Goal: Information Seeking & Learning: Learn about a topic

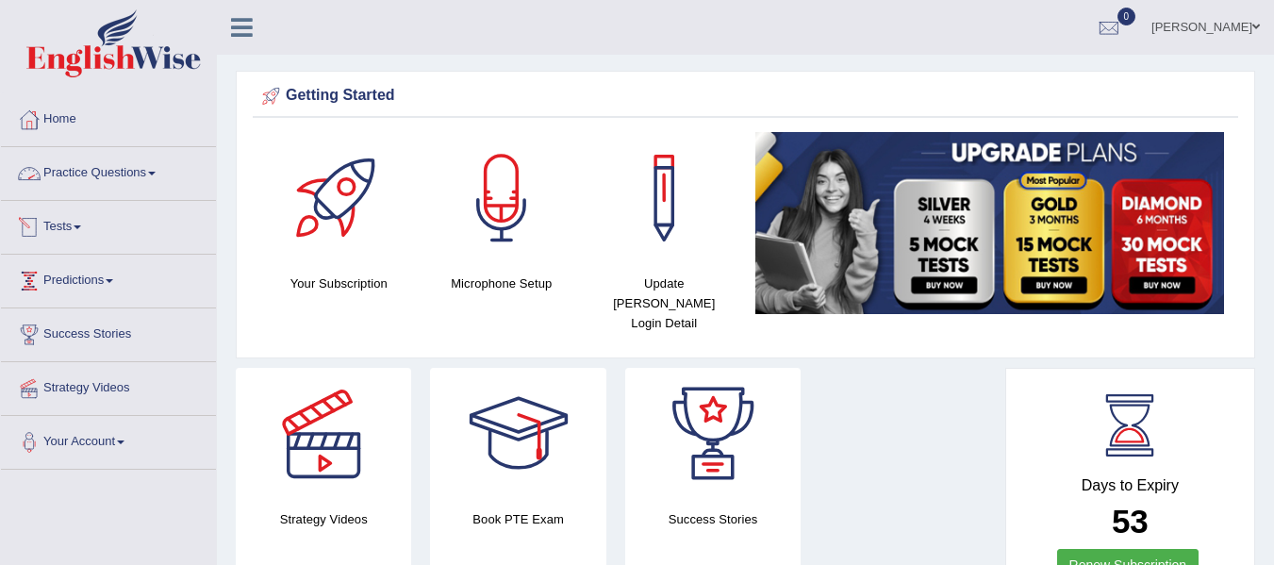
click at [154, 172] on link "Practice Questions" at bounding box center [108, 170] width 215 height 47
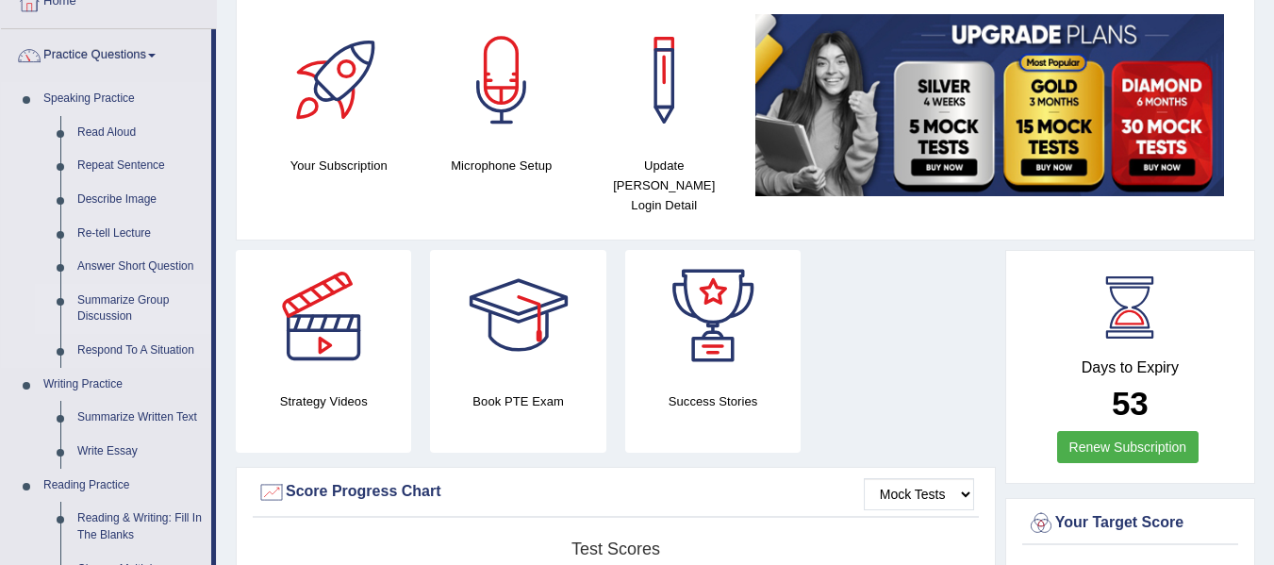
scroll to position [94, 0]
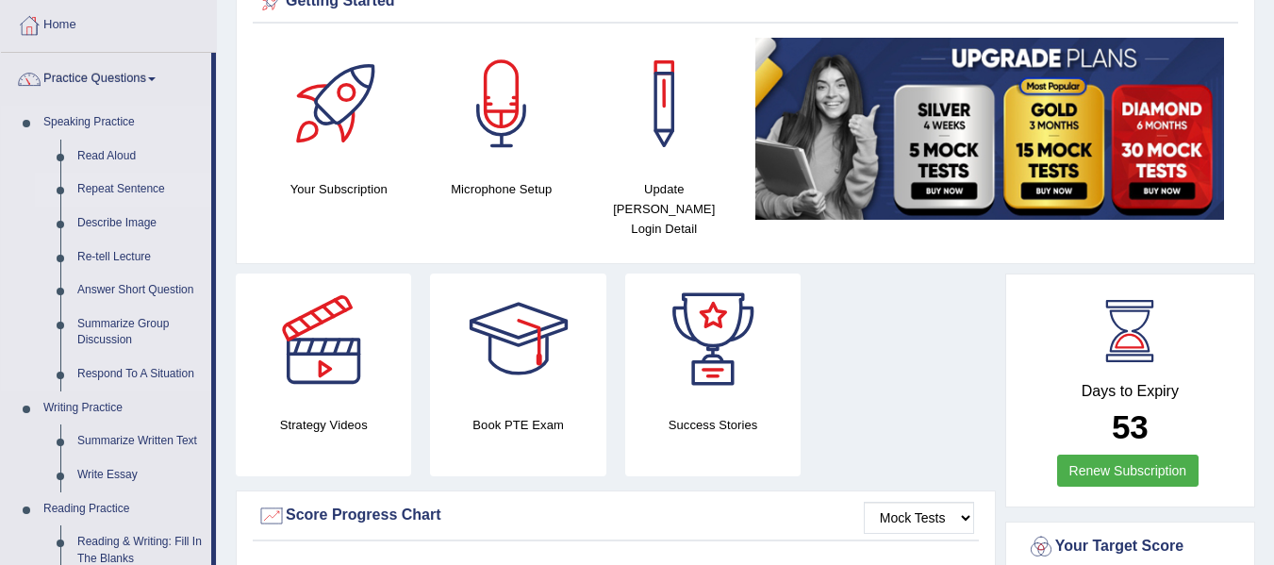
click at [121, 192] on link "Repeat Sentence" at bounding box center [140, 190] width 142 height 34
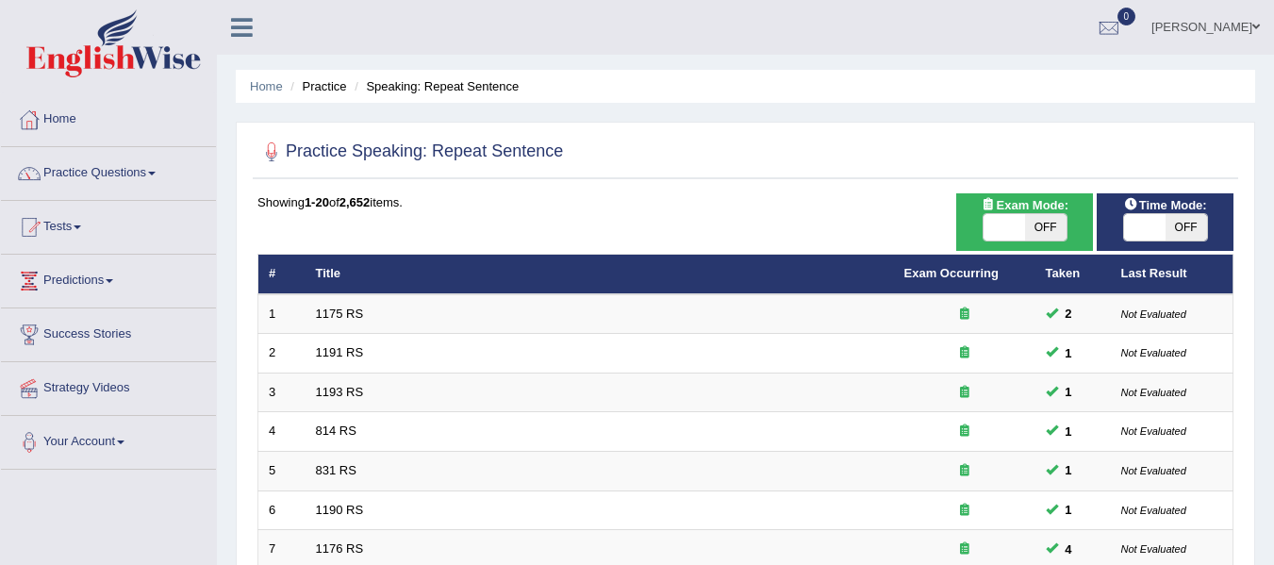
click at [1007, 229] on span at bounding box center [1004, 227] width 41 height 26
click at [1055, 227] on span "OFF" at bounding box center [1045, 227] width 41 height 26
checkbox input "true"
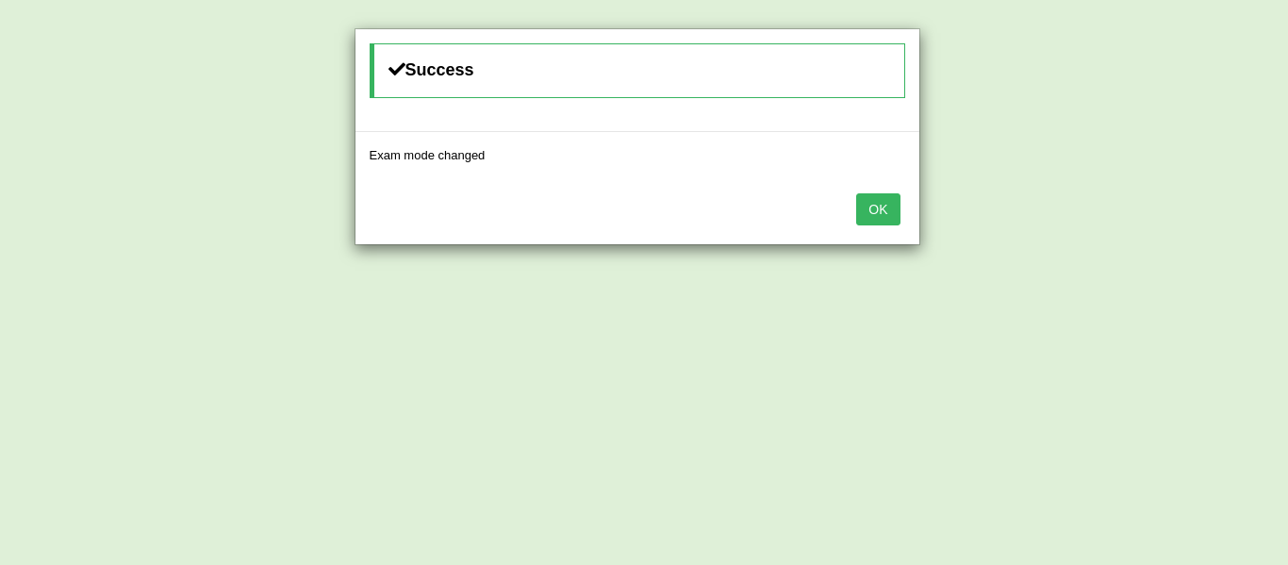
click at [883, 207] on button "OK" at bounding box center [877, 209] width 43 height 32
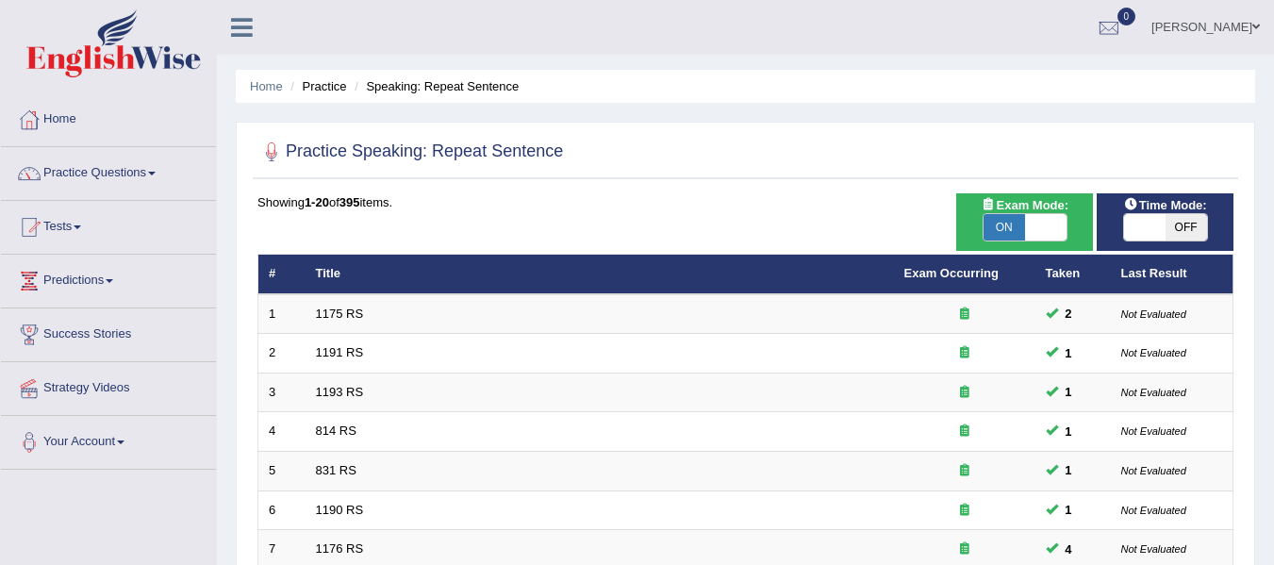
click at [1191, 227] on span "OFF" at bounding box center [1186, 227] width 41 height 26
checkbox input "true"
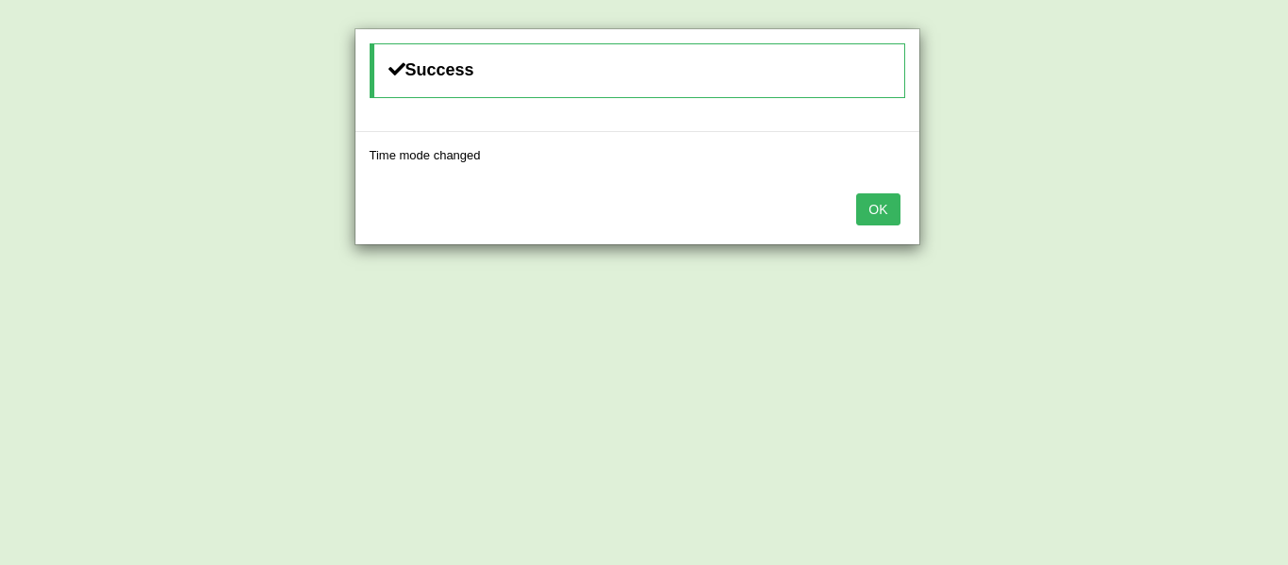
click at [878, 213] on button "OK" at bounding box center [877, 209] width 43 height 32
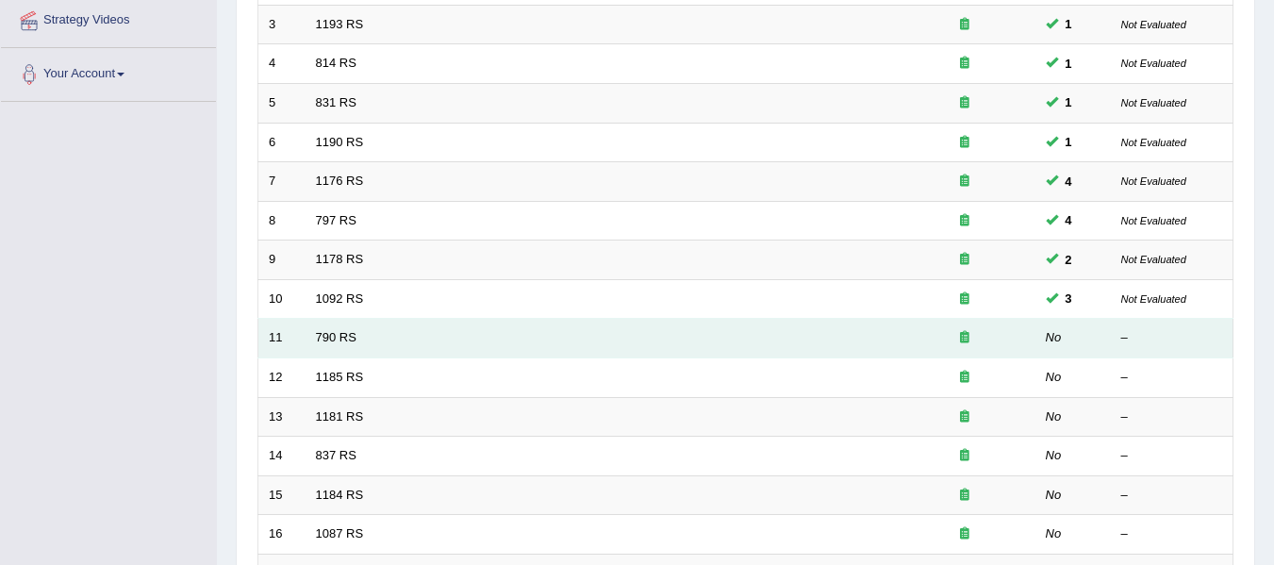
scroll to position [401, 0]
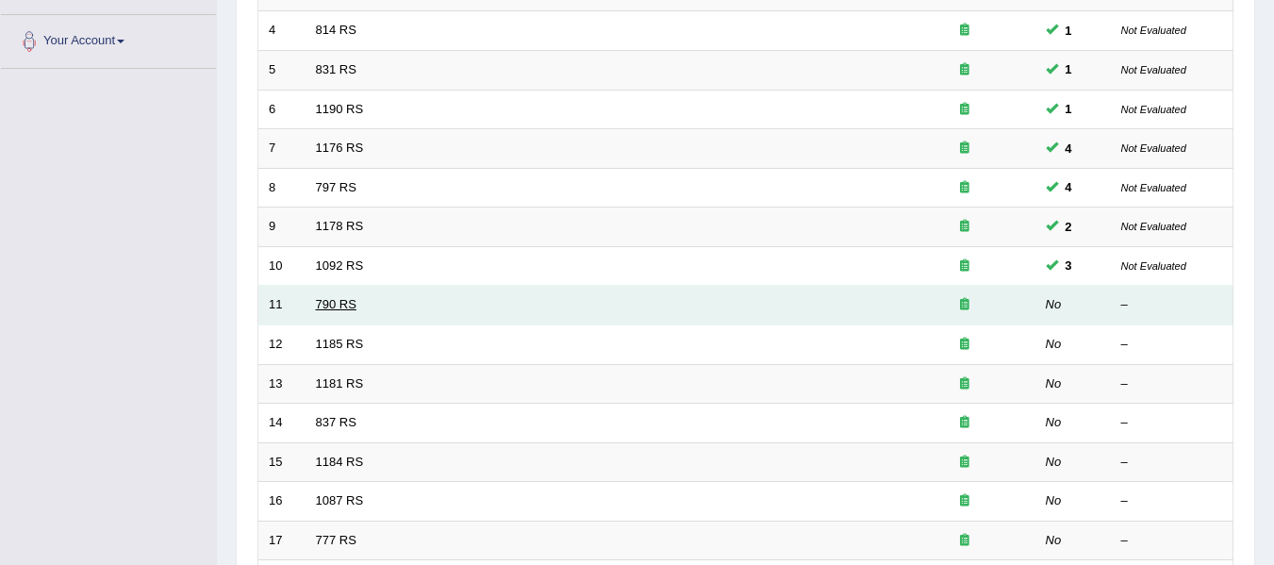
click at [340, 301] on link "790 RS" at bounding box center [336, 304] width 41 height 14
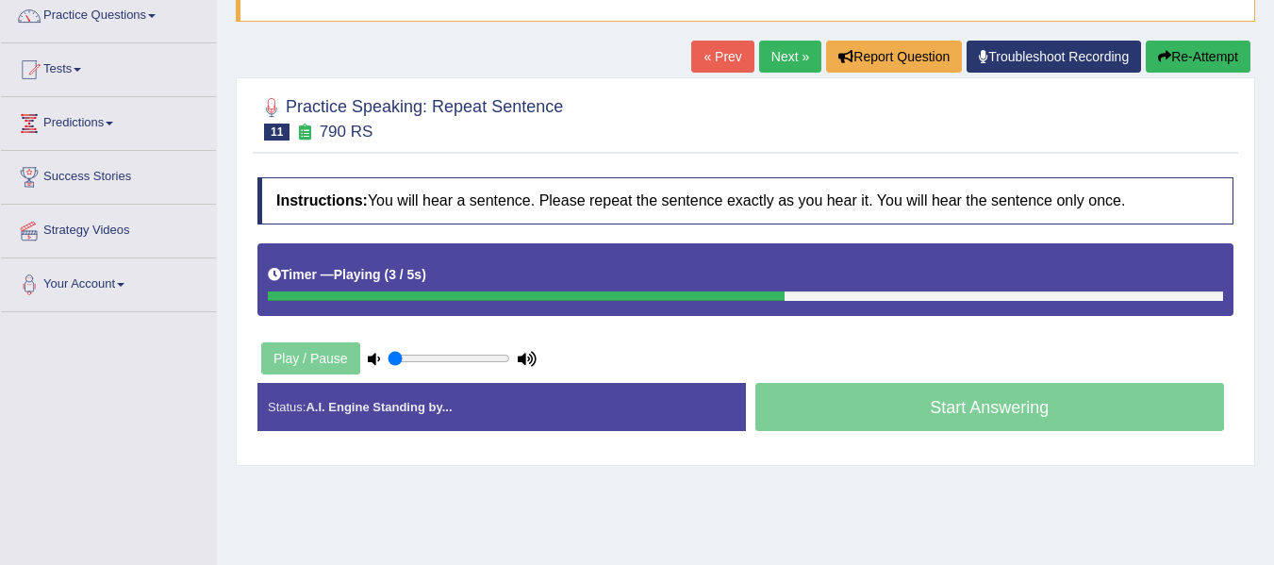
scroll to position [189, 0]
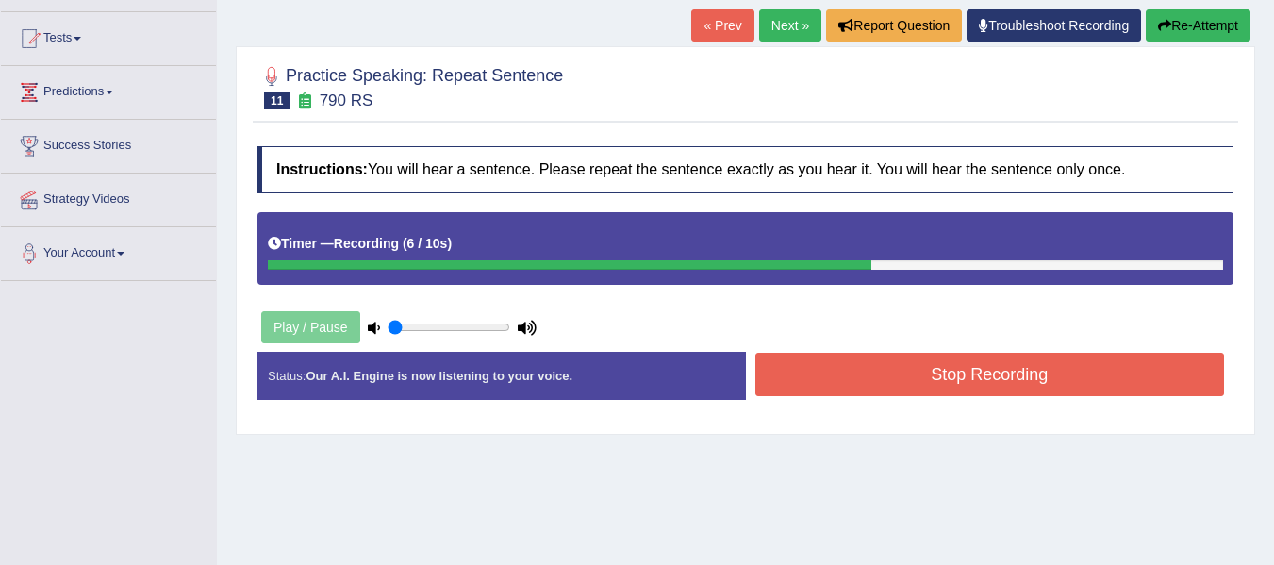
click at [1048, 386] on button "Stop Recording" at bounding box center [990, 374] width 470 height 43
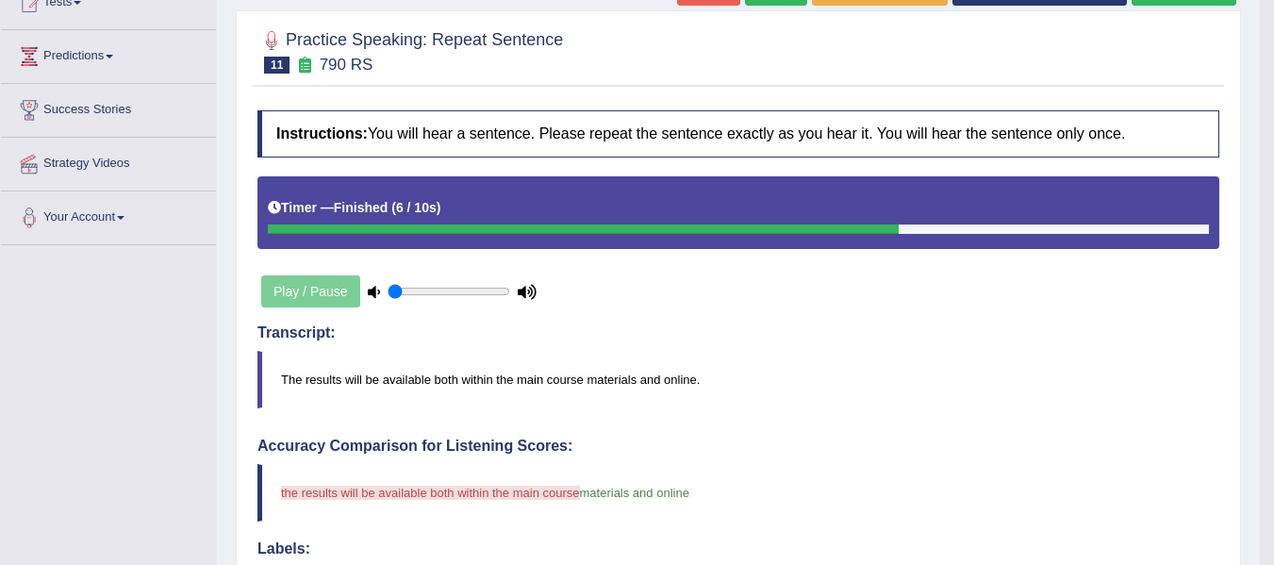
scroll to position [0, 0]
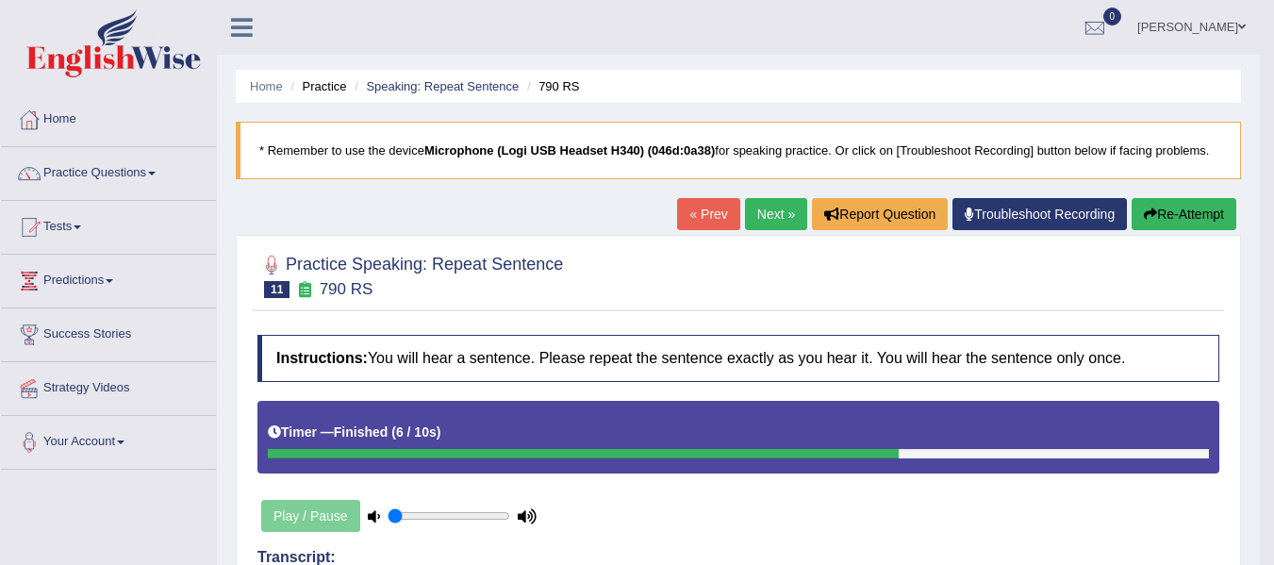
click at [1202, 207] on button "Re-Attempt" at bounding box center [1184, 214] width 105 height 32
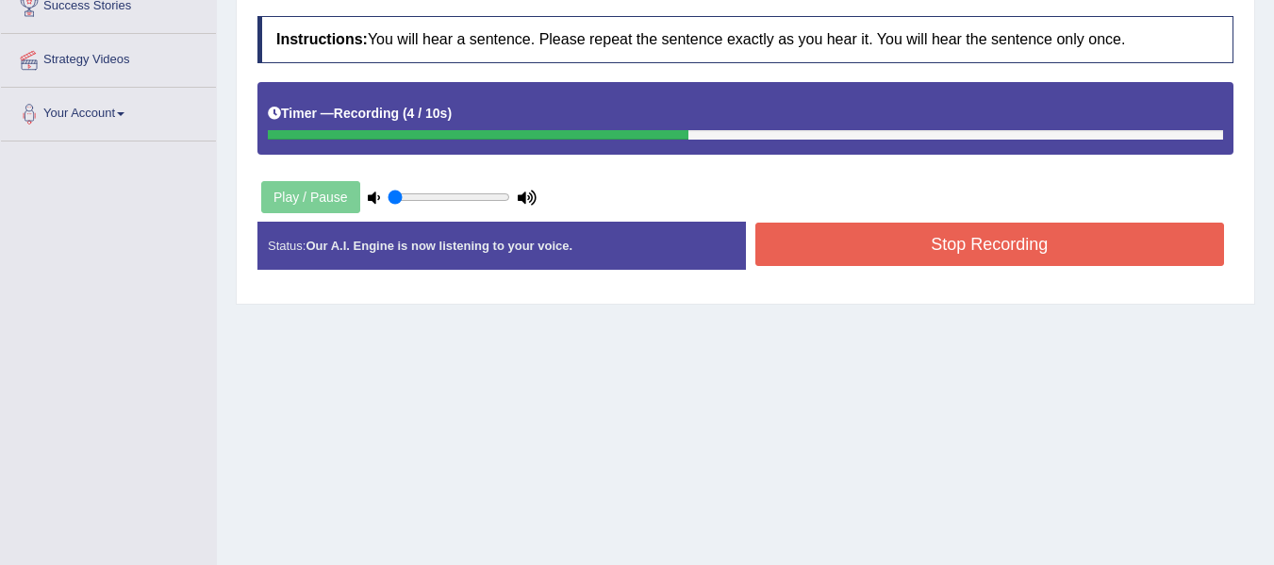
click at [794, 243] on button "Stop Recording" at bounding box center [990, 244] width 470 height 43
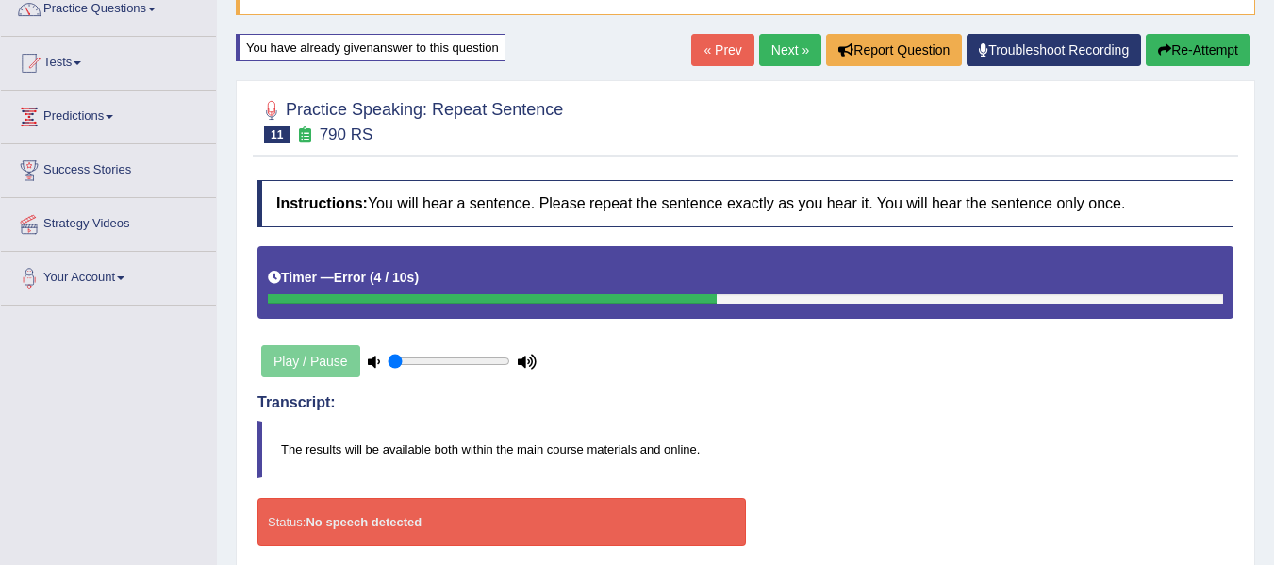
scroll to position [142, 0]
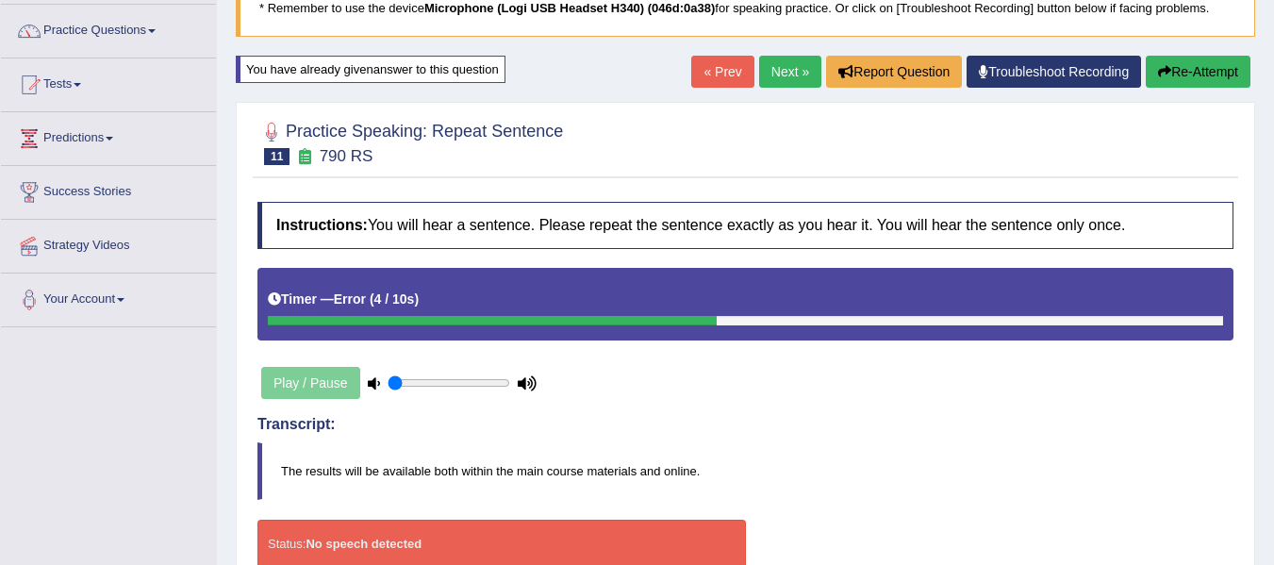
click at [1228, 72] on button "Re-Attempt" at bounding box center [1198, 72] width 105 height 32
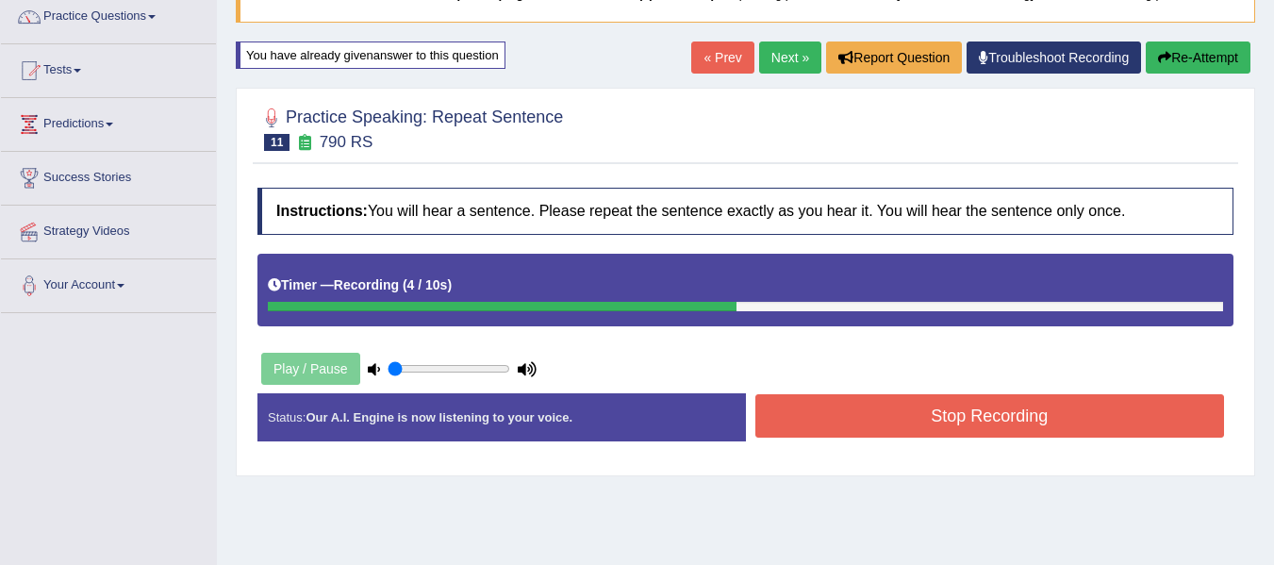
click at [837, 406] on button "Stop Recording" at bounding box center [990, 415] width 470 height 43
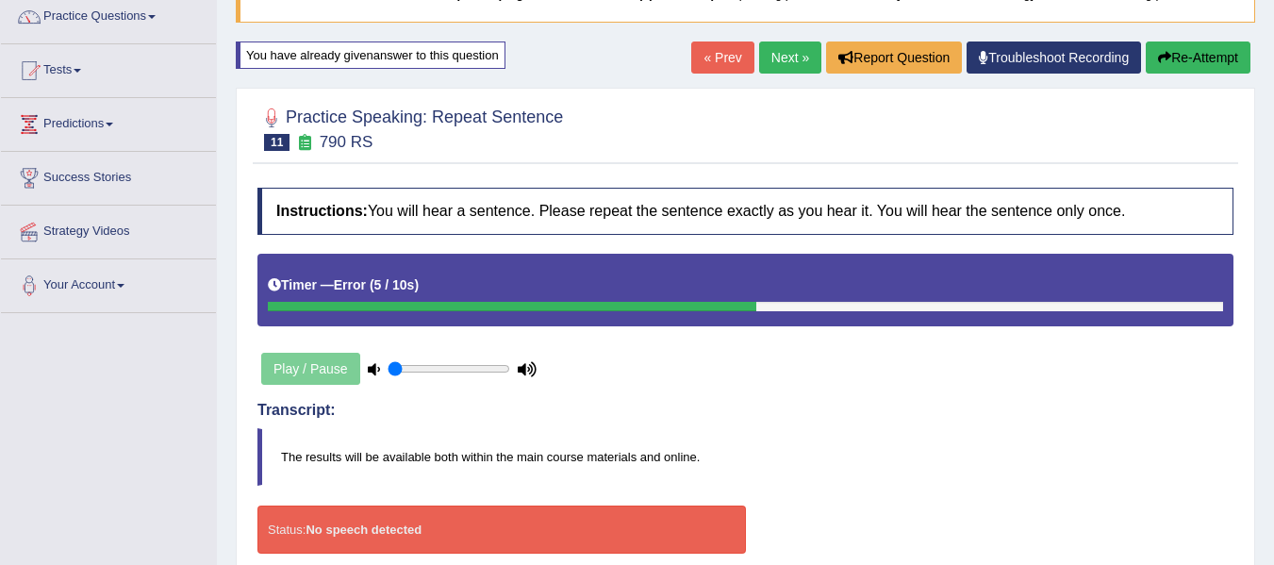
click at [1165, 56] on icon "button" at bounding box center [1164, 57] width 13 height 13
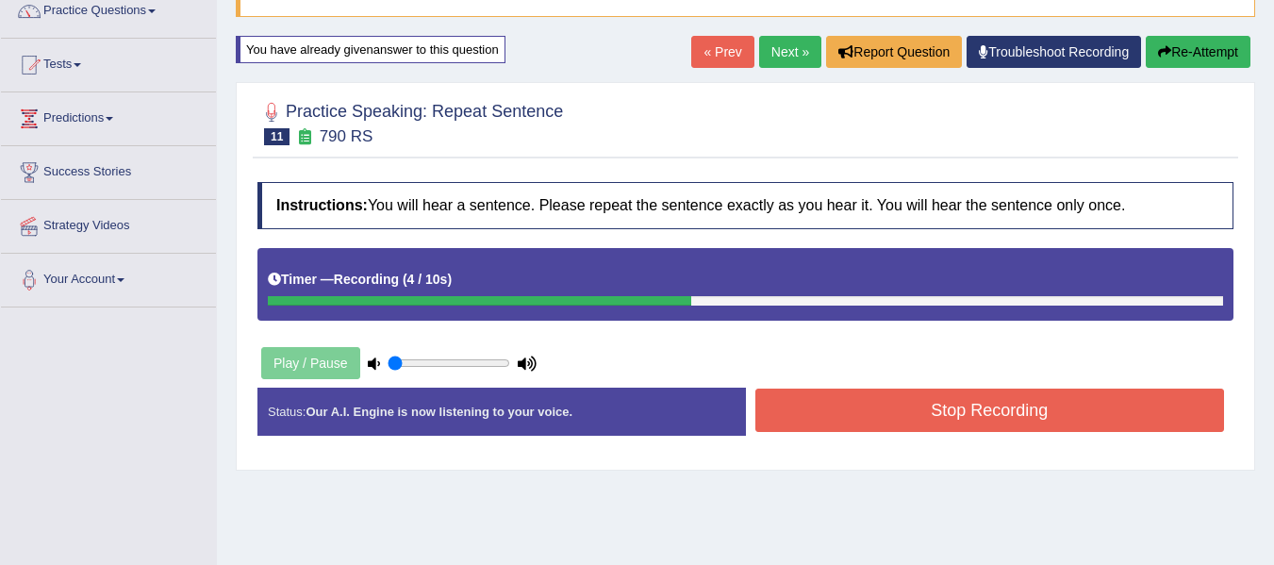
click at [788, 416] on button "Stop Recording" at bounding box center [990, 410] width 470 height 43
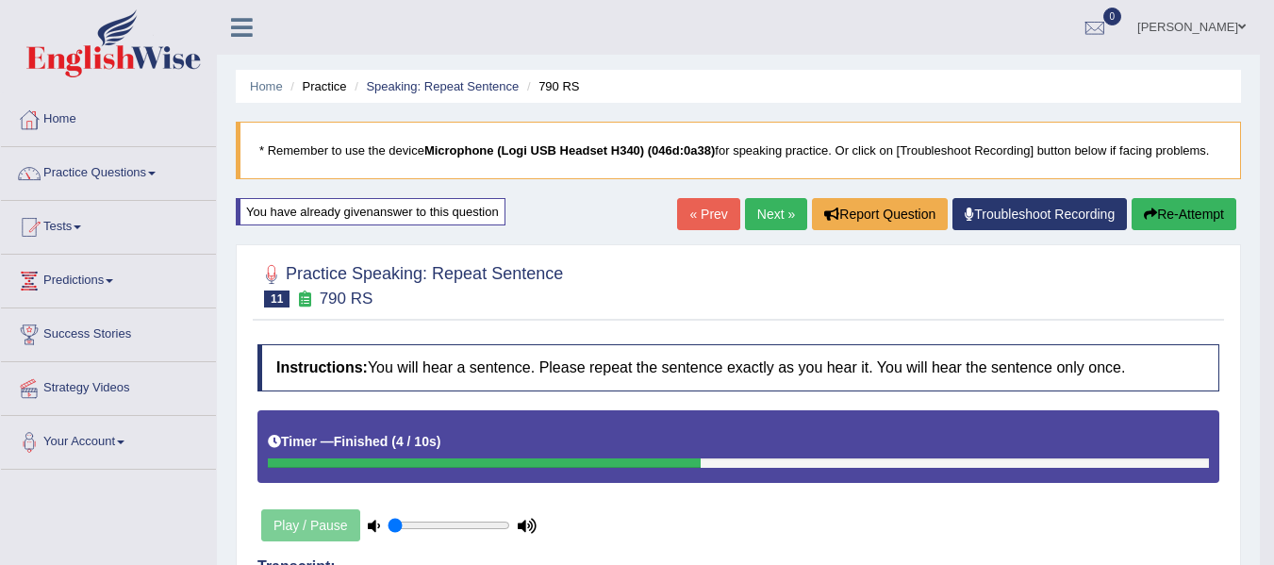
click at [788, 222] on link "Next »" at bounding box center [776, 214] width 62 height 32
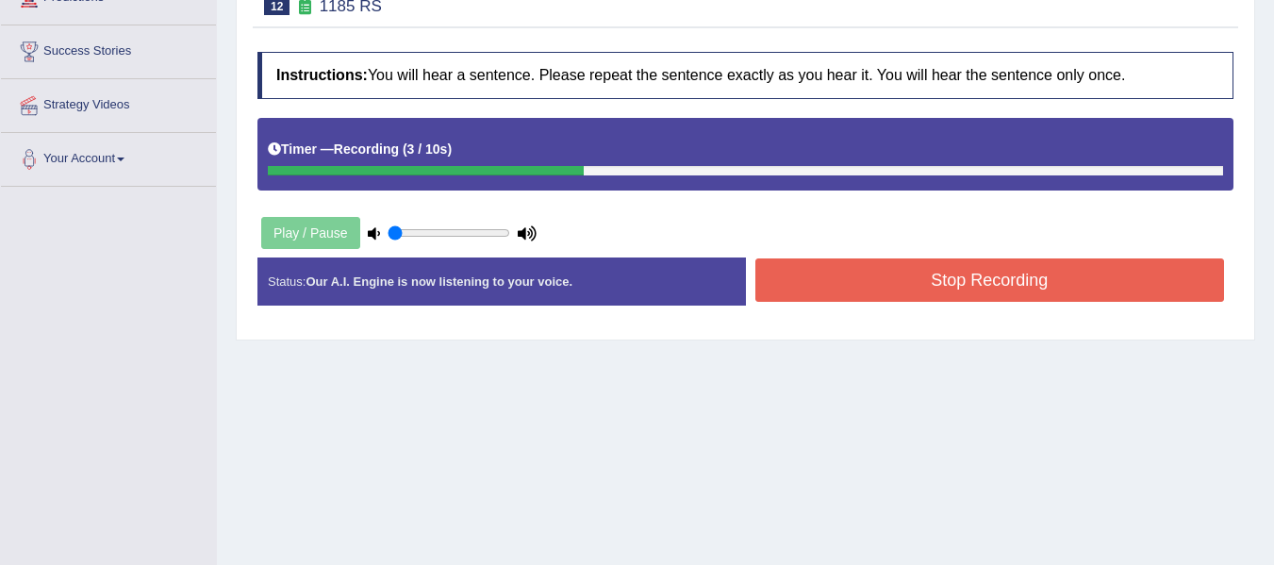
click at [813, 293] on button "Stop Recording" at bounding box center [990, 279] width 470 height 43
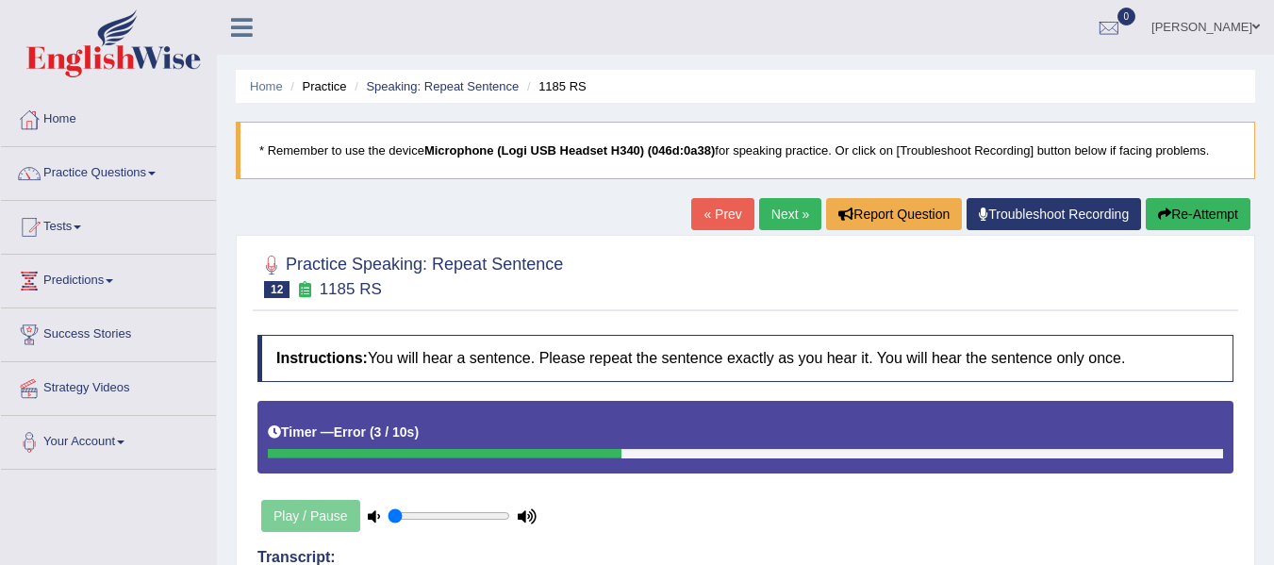
click at [1213, 210] on button "Re-Attempt" at bounding box center [1198, 214] width 105 height 32
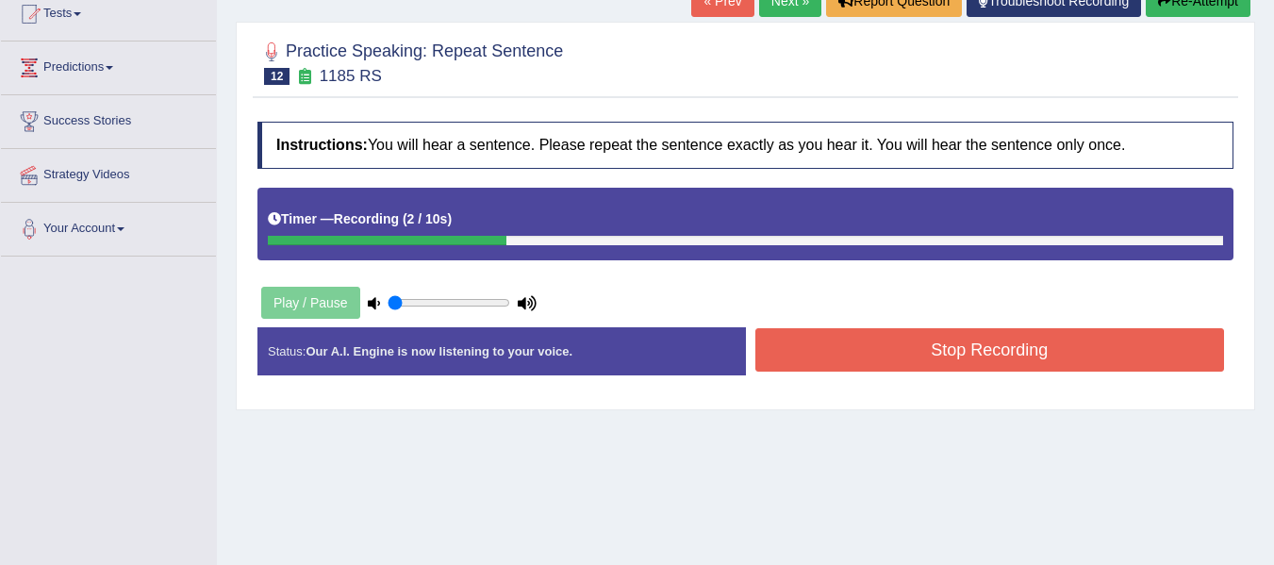
click at [844, 362] on button "Stop Recording" at bounding box center [990, 349] width 470 height 43
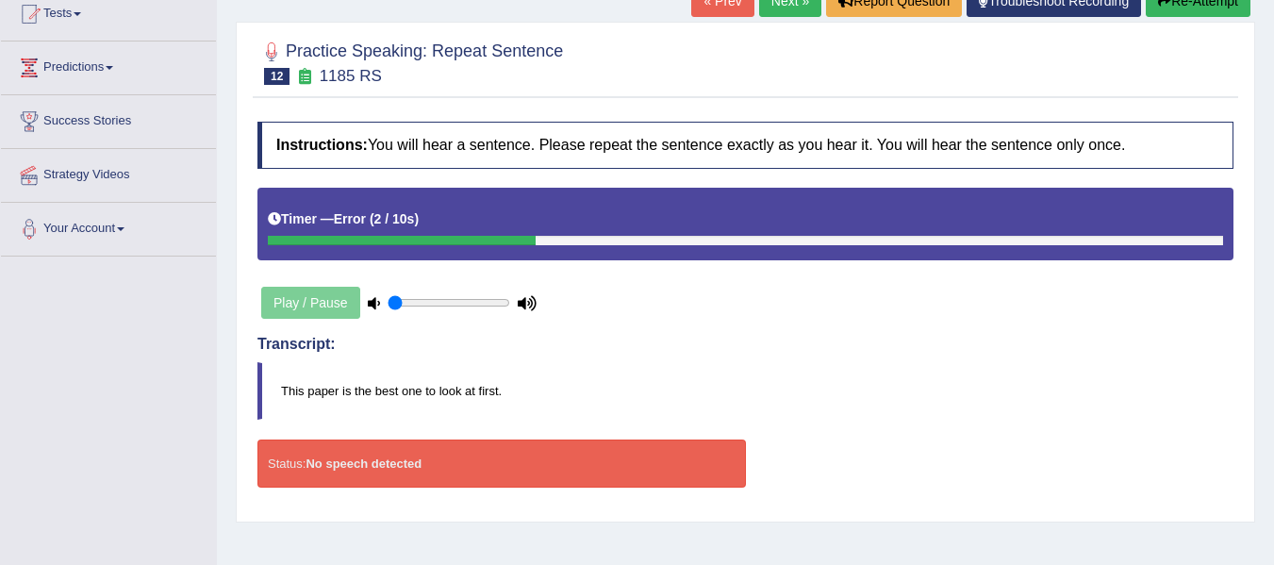
click at [1167, 3] on icon "button" at bounding box center [1164, 0] width 13 height 13
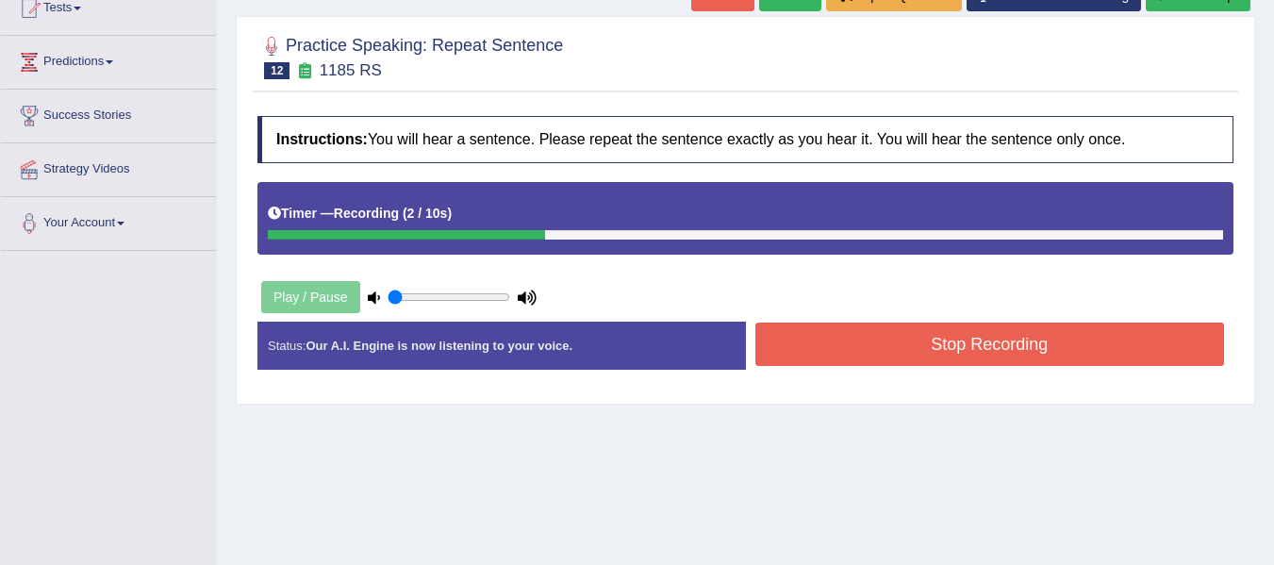
drag, startPoint x: 961, startPoint y: 344, endPoint x: 958, endPoint y: 356, distance: 11.7
click at [958, 356] on button "Stop Recording" at bounding box center [990, 344] width 470 height 43
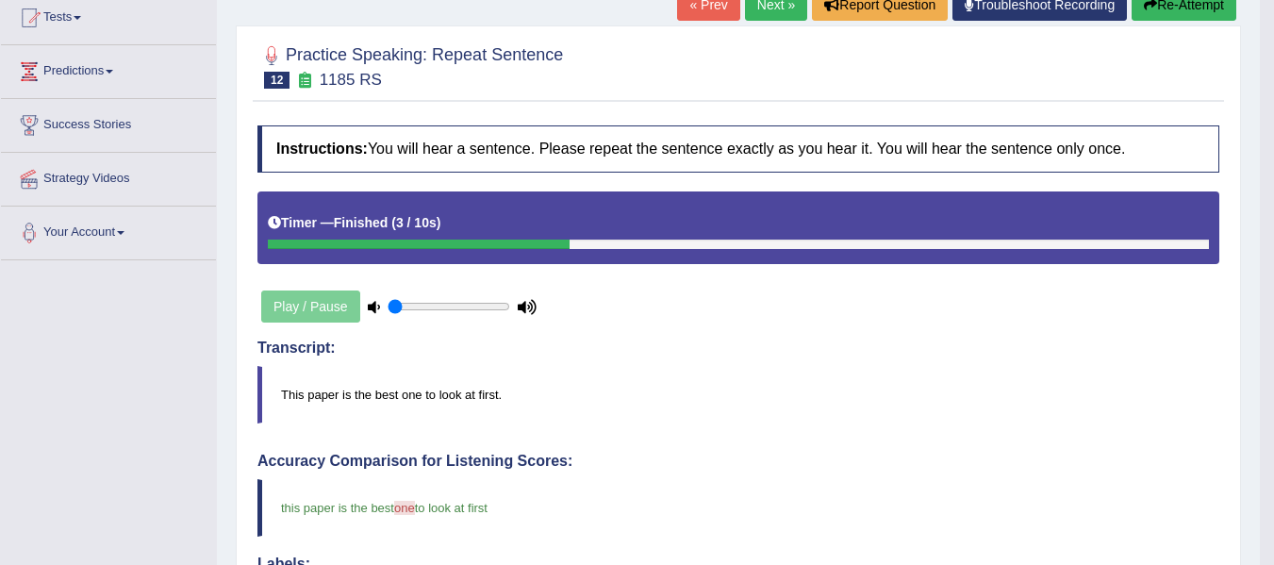
scroll to position [124, 0]
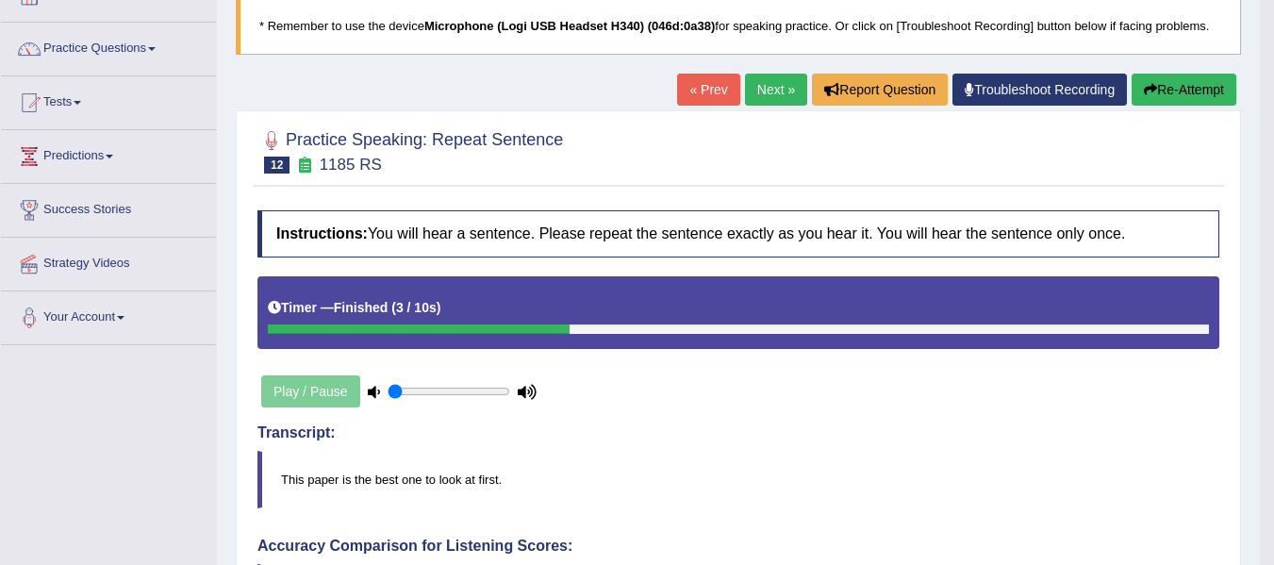
click at [755, 96] on link "Next »" at bounding box center [776, 90] width 62 height 32
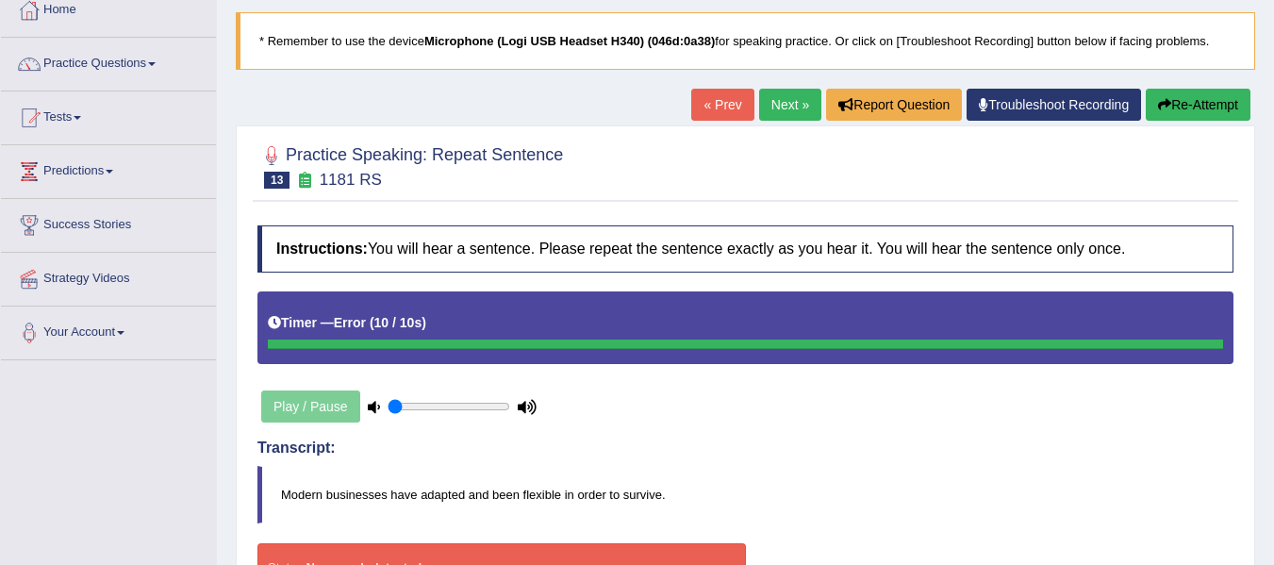
scroll to position [94, 0]
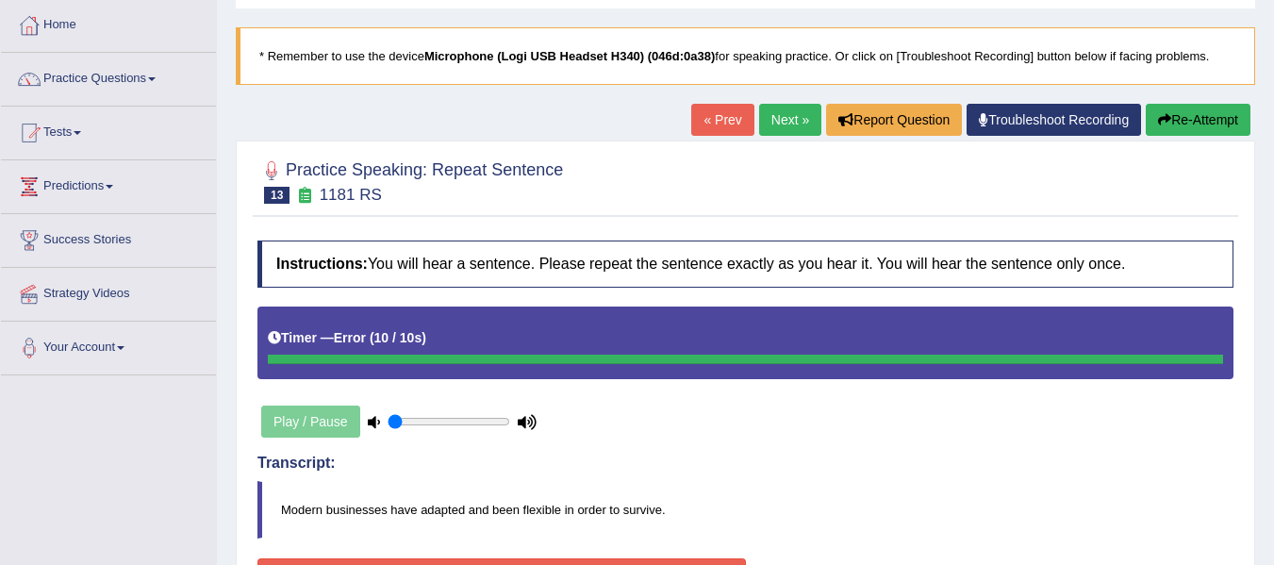
click at [1196, 125] on button "Re-Attempt" at bounding box center [1198, 120] width 105 height 32
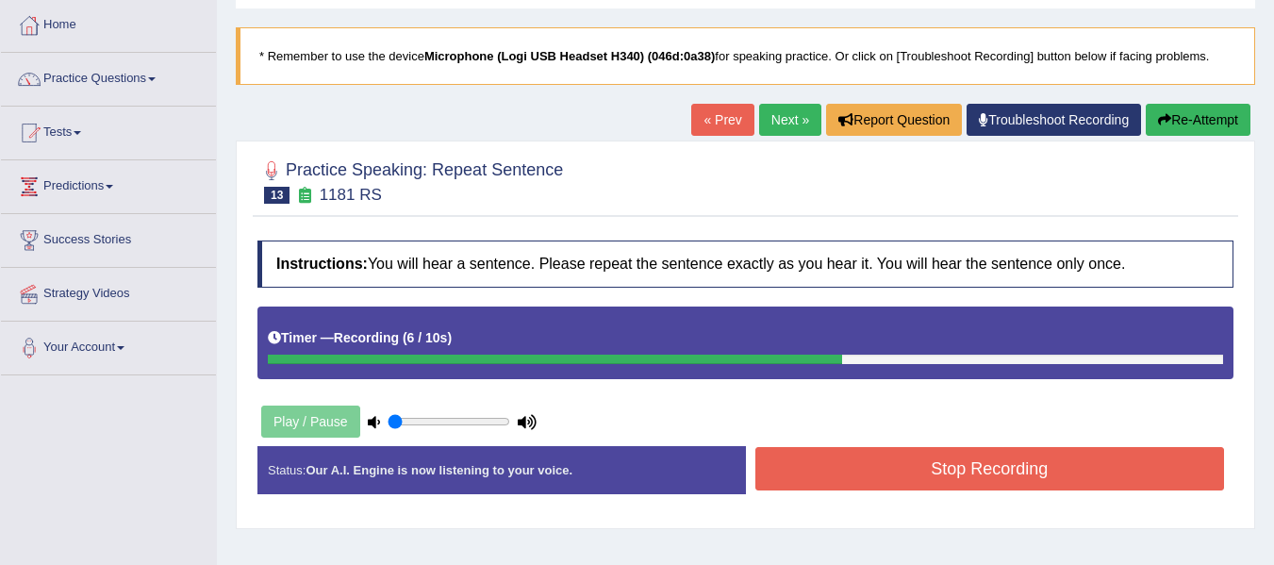
click at [853, 470] on button "Stop Recording" at bounding box center [990, 468] width 470 height 43
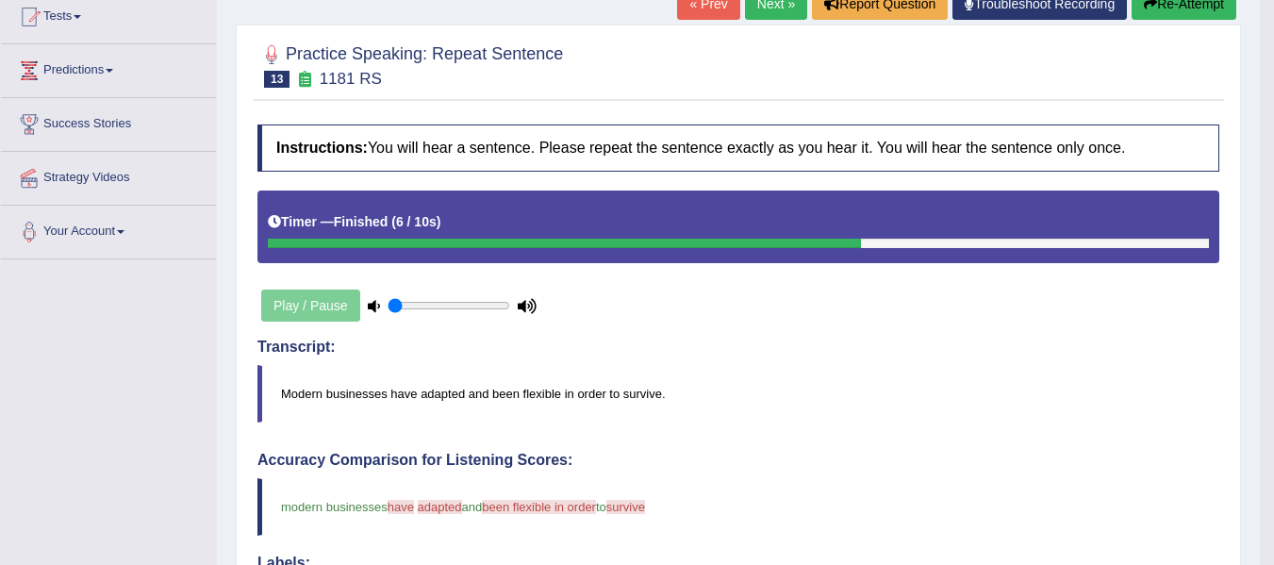
scroll to position [189, 0]
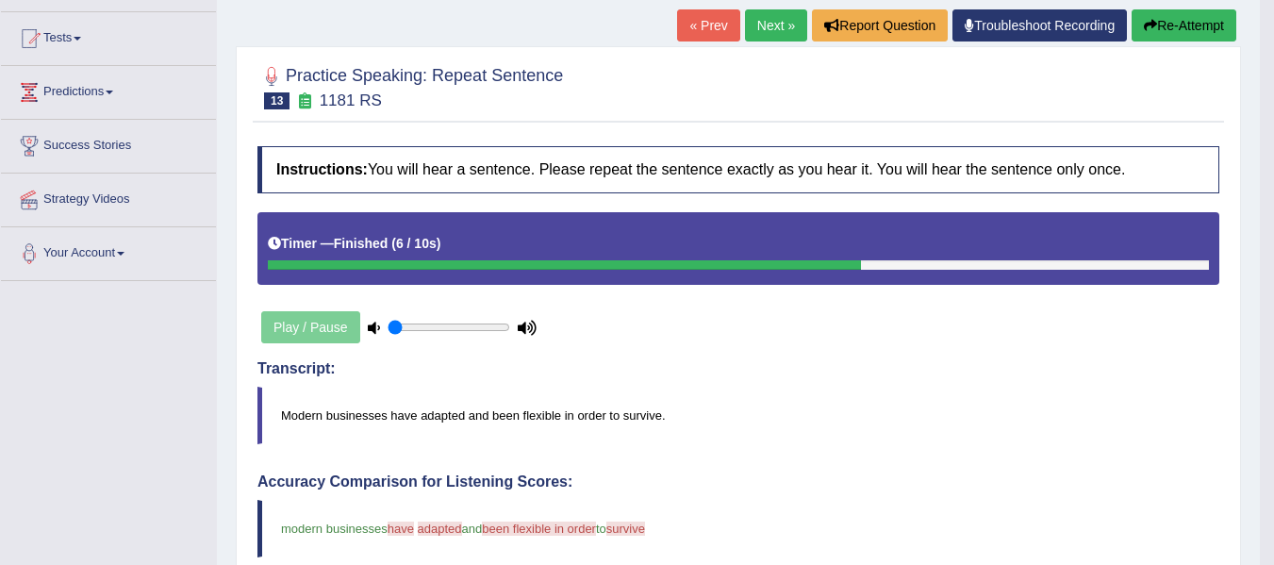
click at [1150, 31] on icon "button" at bounding box center [1150, 25] width 13 height 13
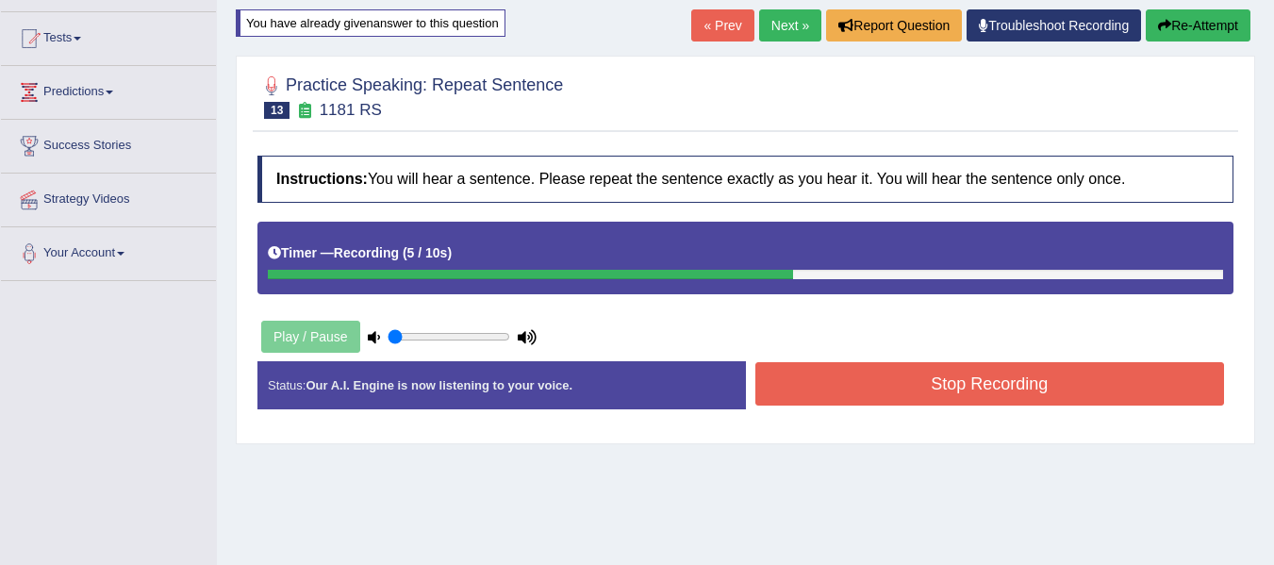
click at [856, 393] on button "Stop Recording" at bounding box center [990, 383] width 470 height 43
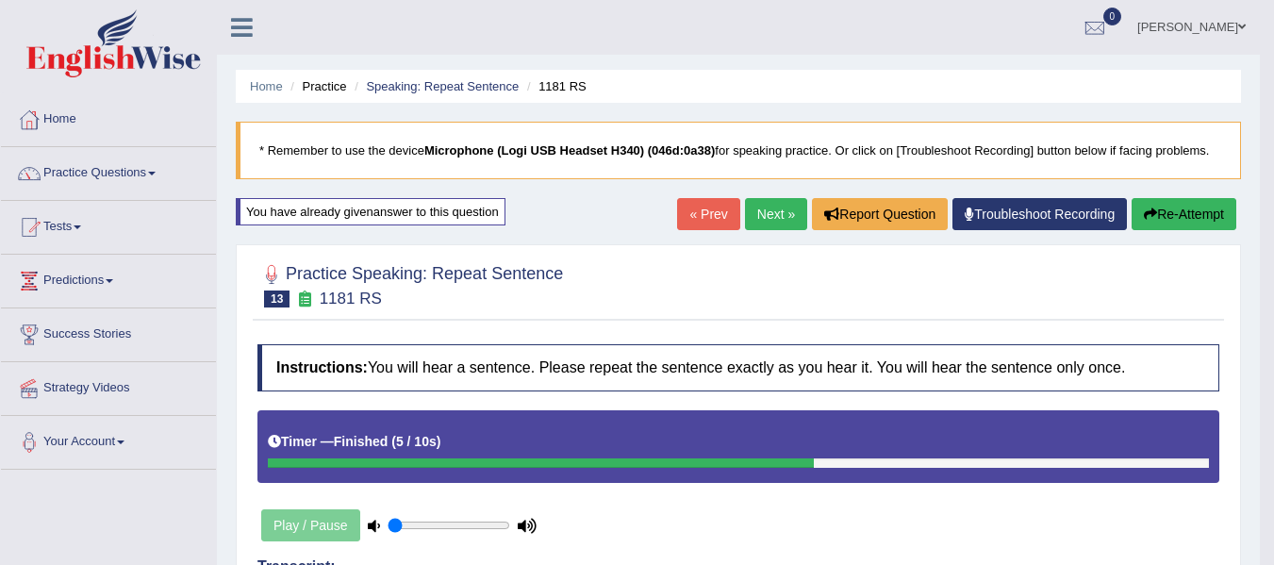
click at [1144, 222] on button "Re-Attempt" at bounding box center [1184, 214] width 105 height 32
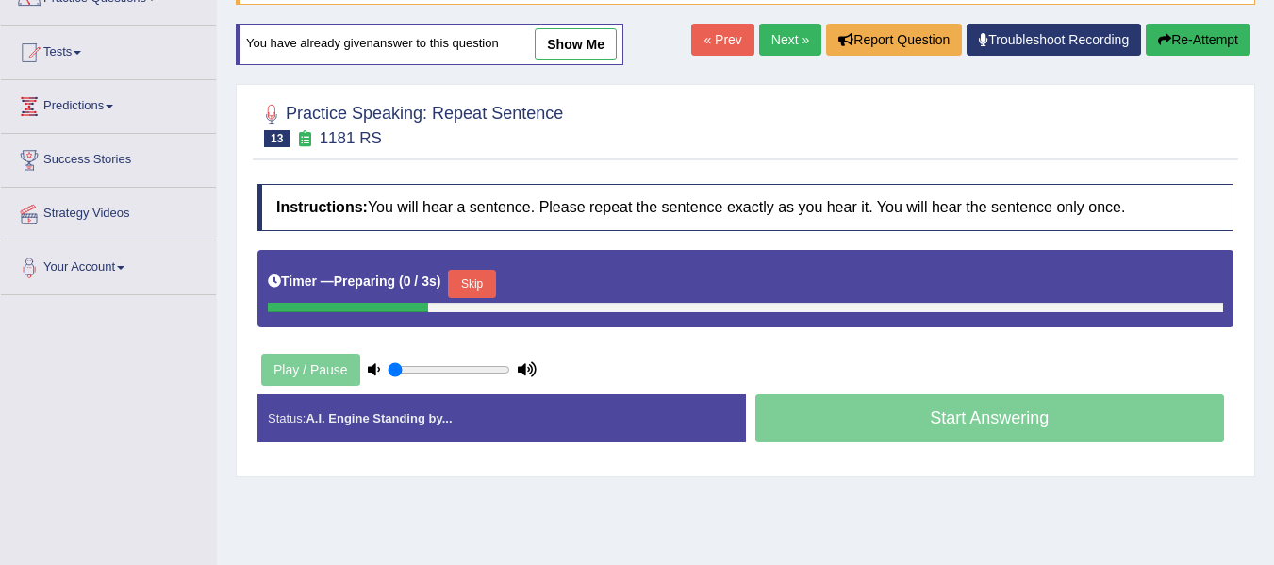
scroll to position [189, 0]
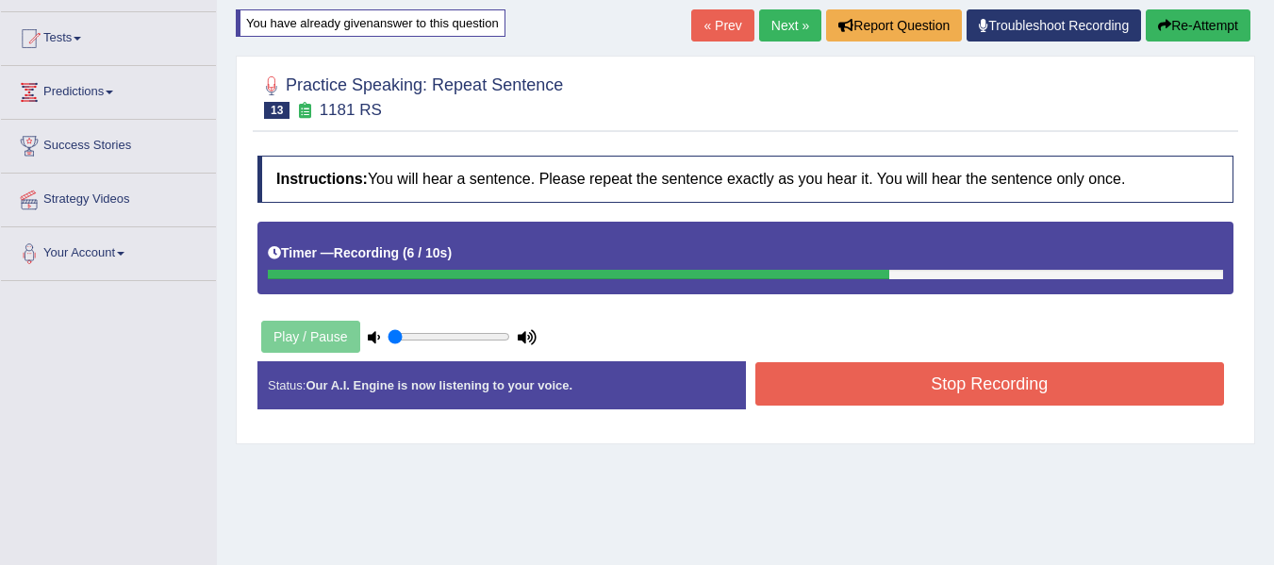
click at [971, 378] on button "Stop Recording" at bounding box center [990, 383] width 470 height 43
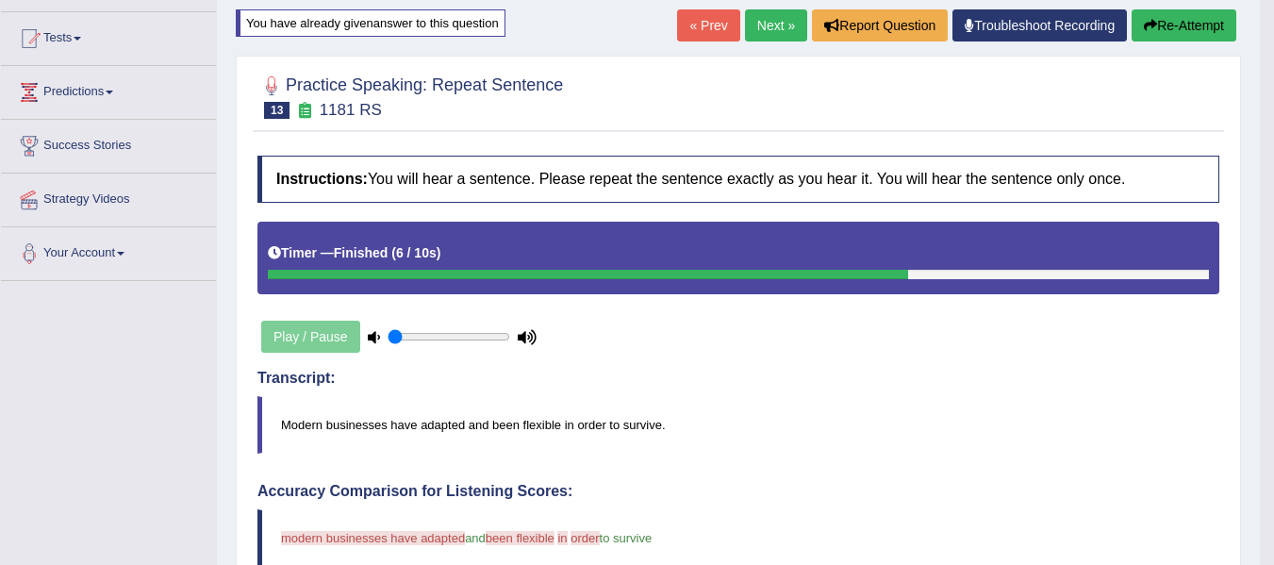
click at [1196, 26] on button "Re-Attempt" at bounding box center [1184, 25] width 105 height 32
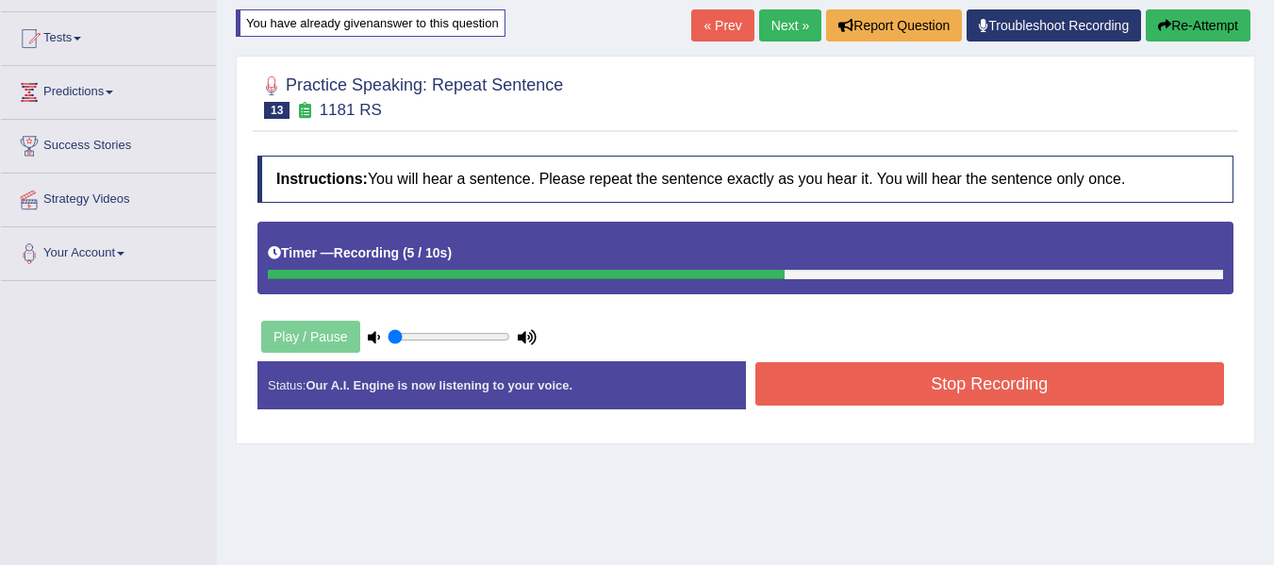
click at [935, 388] on button "Stop Recording" at bounding box center [990, 383] width 470 height 43
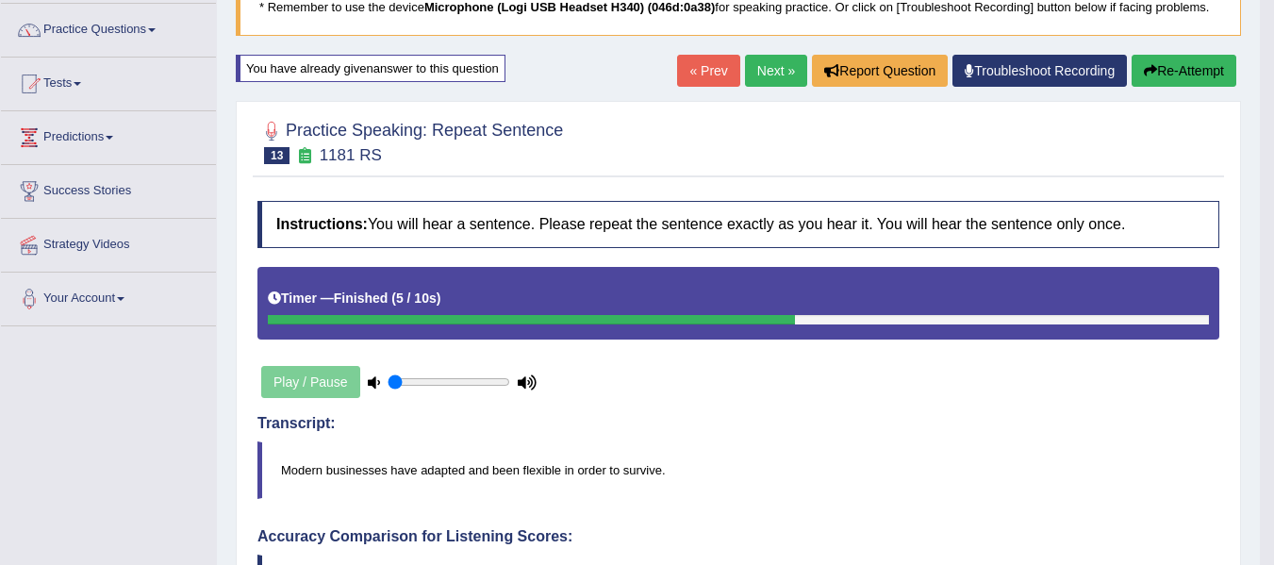
scroll to position [189, 0]
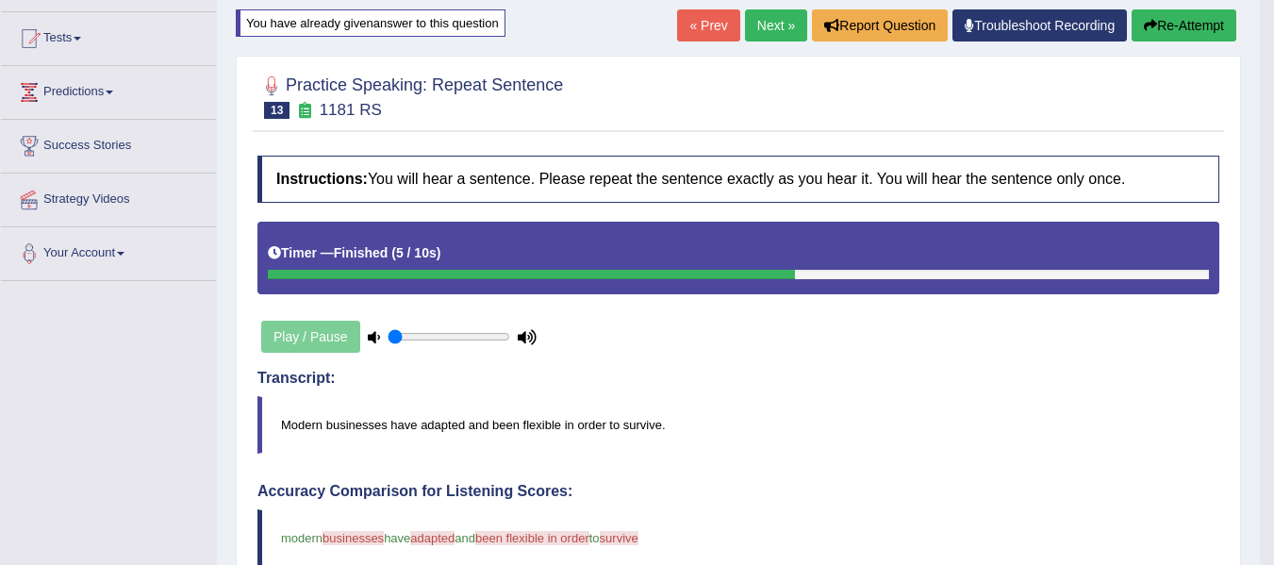
click at [1193, 39] on button "Re-Attempt" at bounding box center [1184, 25] width 105 height 32
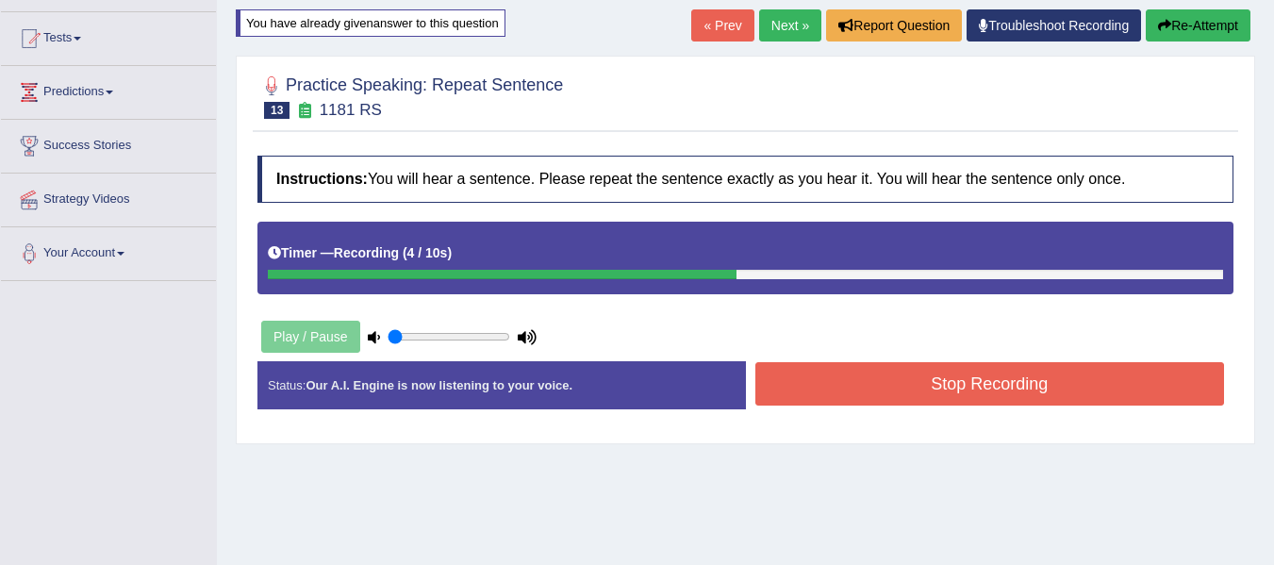
click at [865, 371] on button "Stop Recording" at bounding box center [990, 383] width 470 height 43
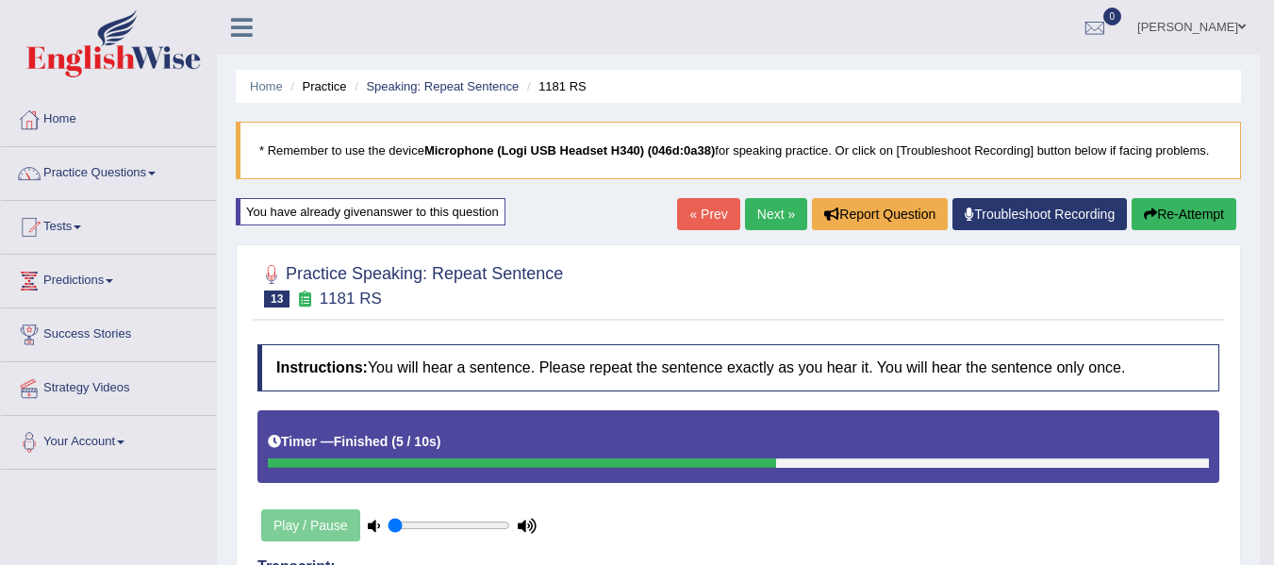
click at [763, 216] on link "Next »" at bounding box center [776, 214] width 62 height 32
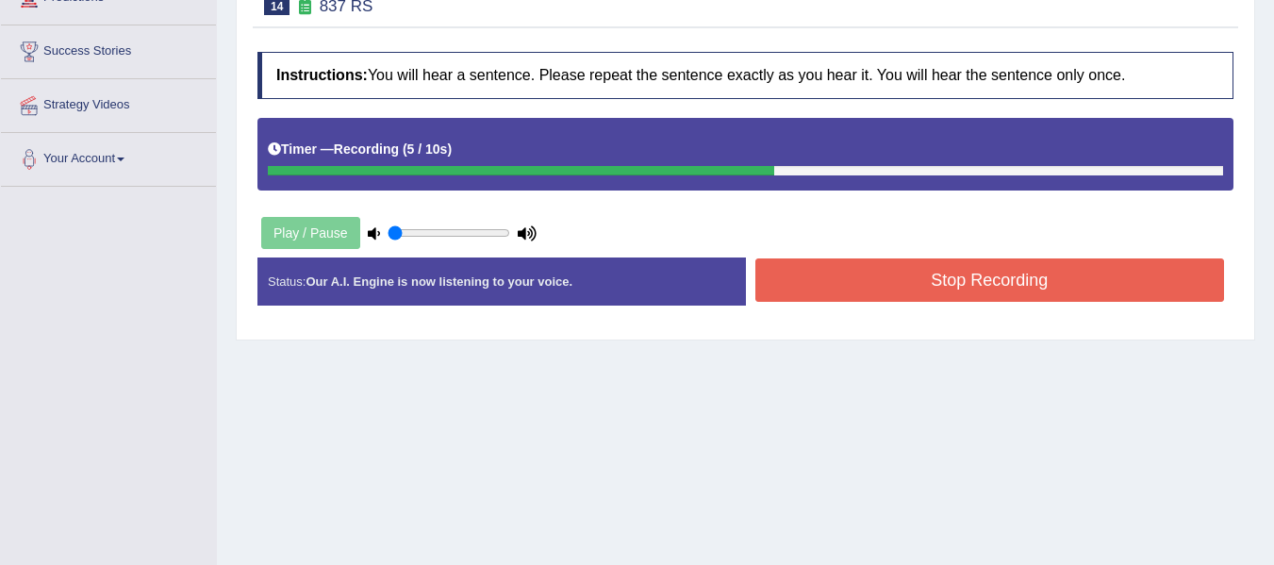
click at [822, 274] on button "Stop Recording" at bounding box center [990, 279] width 470 height 43
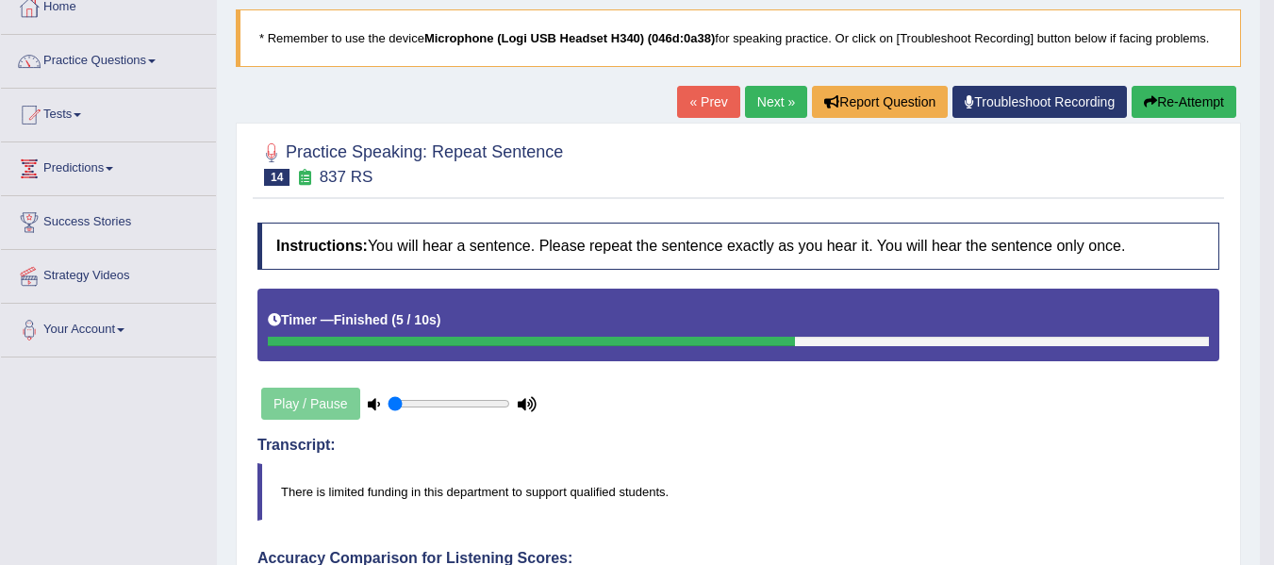
scroll to position [94, 0]
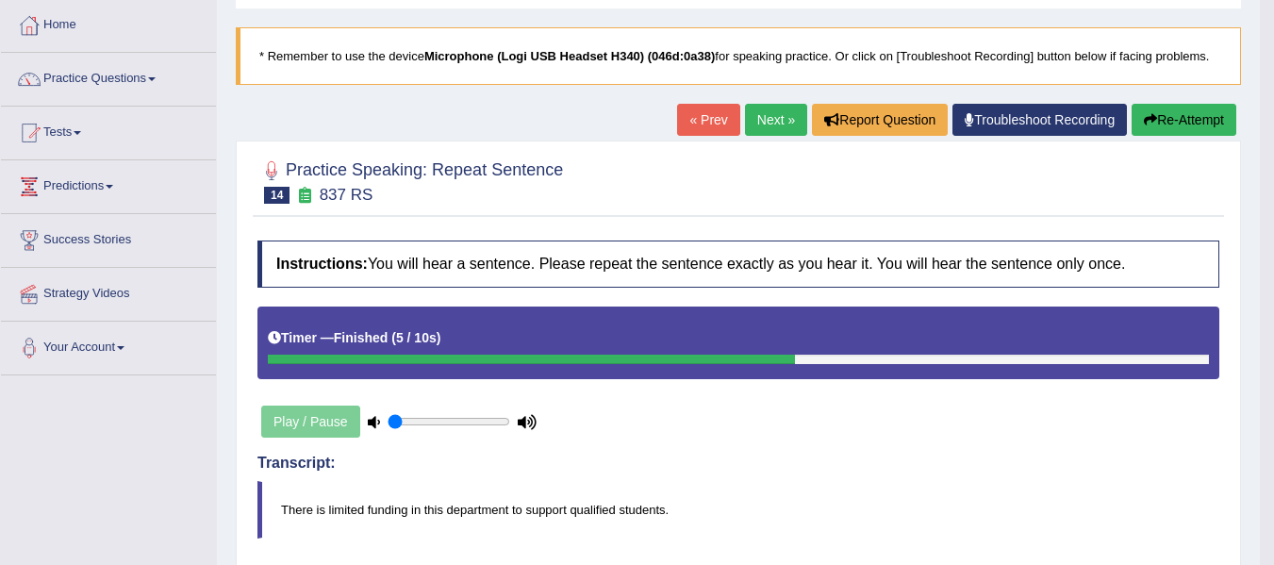
click at [1191, 122] on button "Re-Attempt" at bounding box center [1184, 120] width 105 height 32
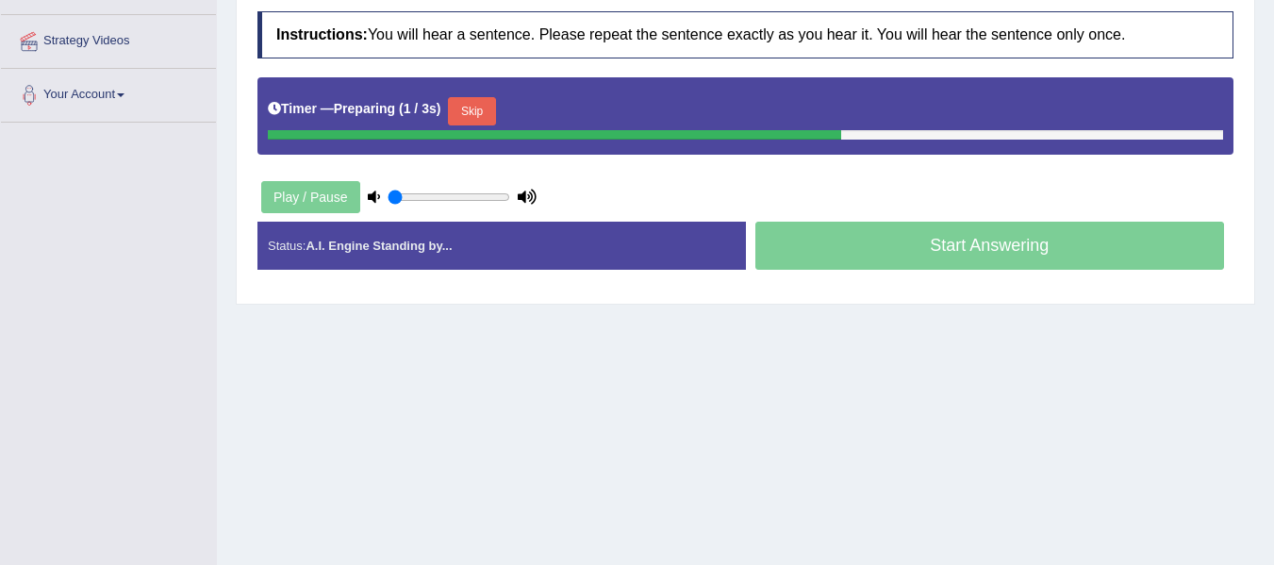
scroll to position [377, 0]
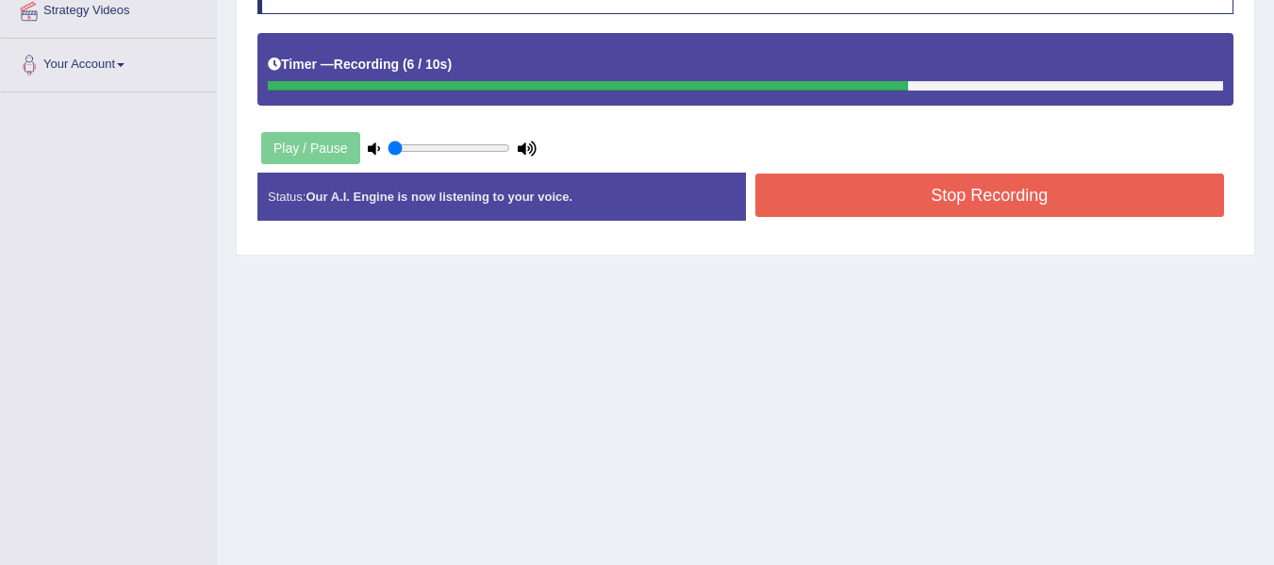
click at [954, 206] on button "Stop Recording" at bounding box center [990, 195] width 470 height 43
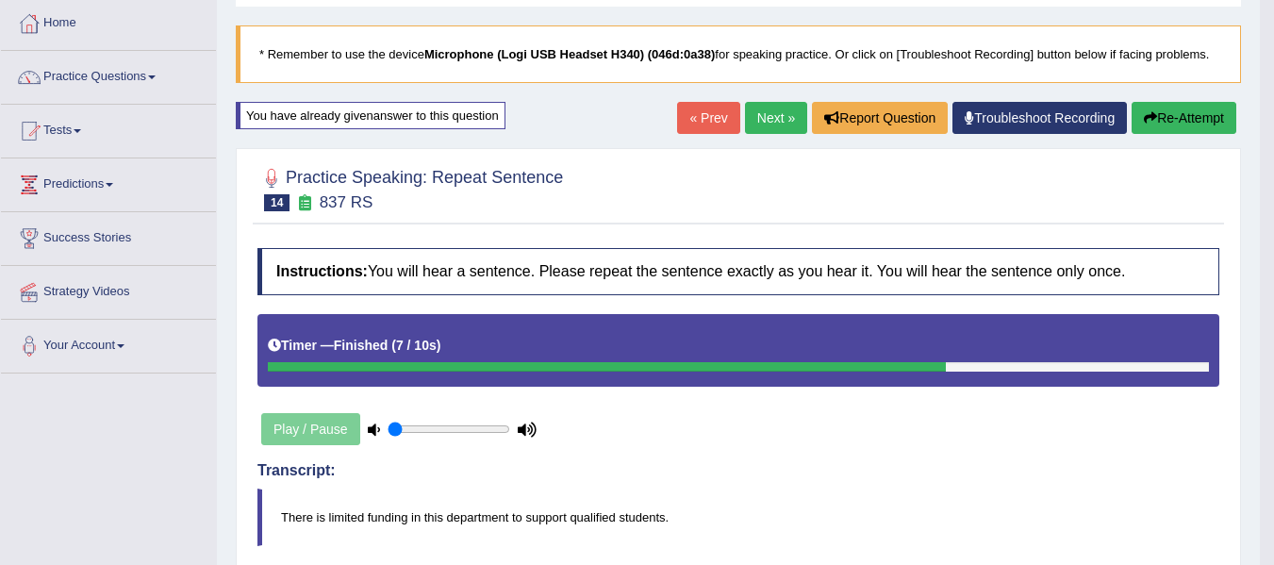
scroll to position [94, 0]
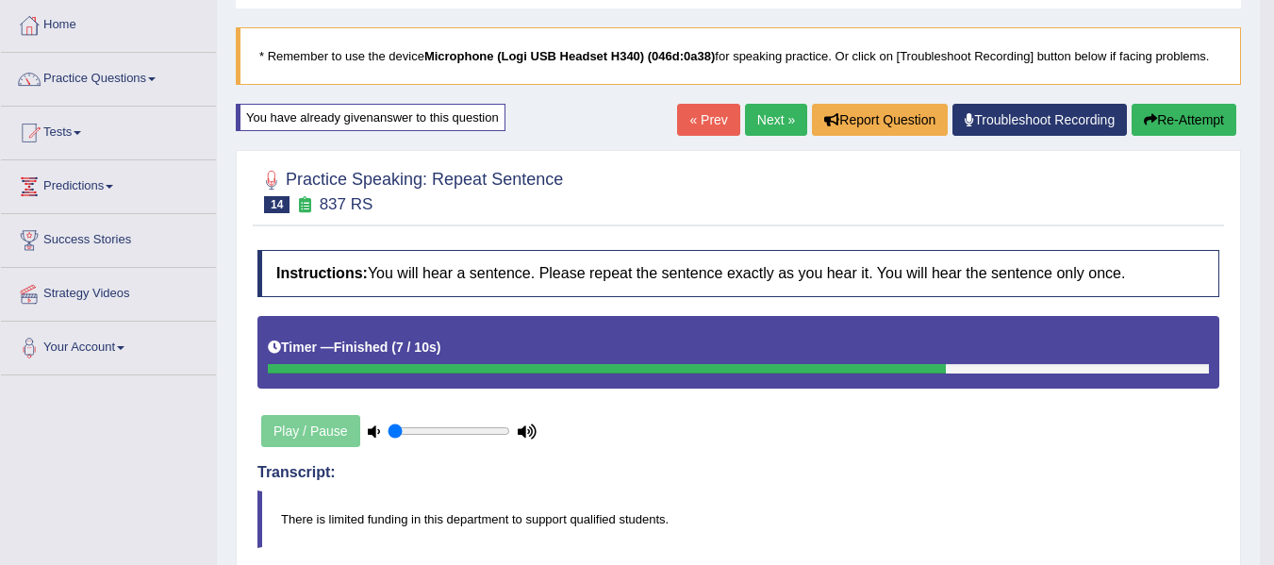
click at [1155, 120] on button "Re-Attempt" at bounding box center [1184, 120] width 105 height 32
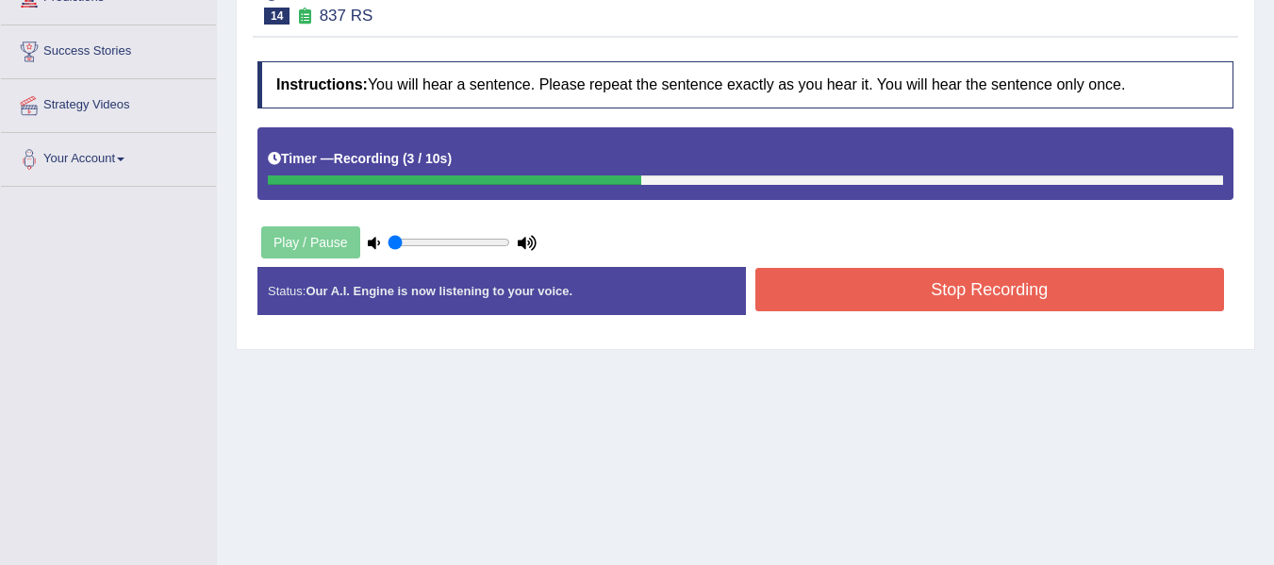
click at [864, 302] on button "Stop Recording" at bounding box center [990, 289] width 470 height 43
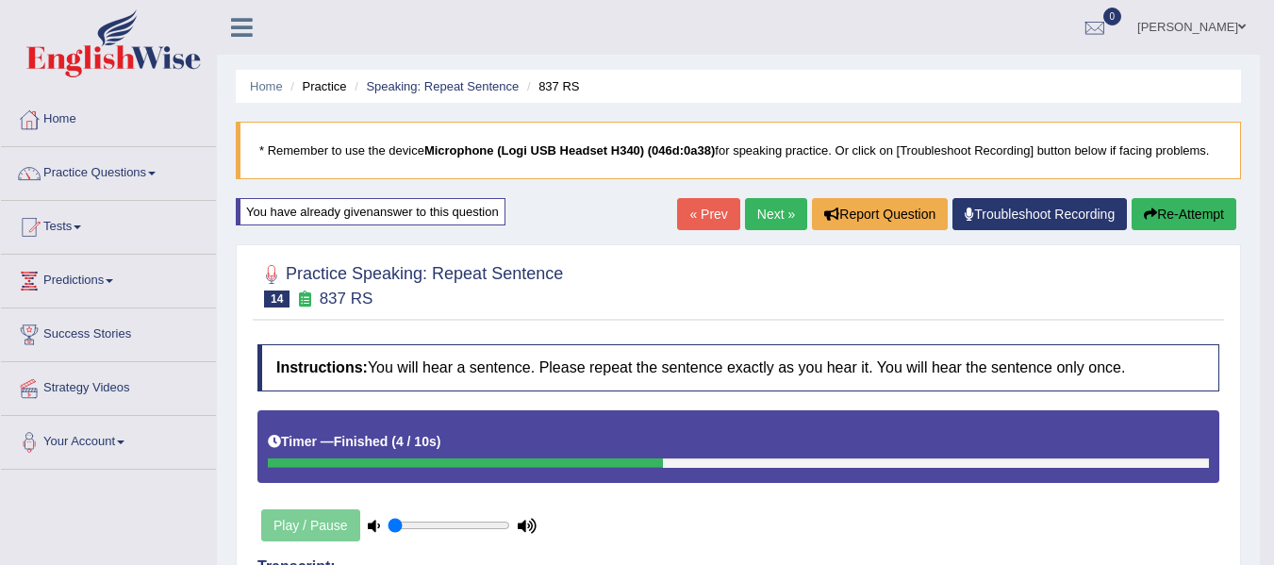
click at [1158, 213] on button "Re-Attempt" at bounding box center [1184, 214] width 105 height 32
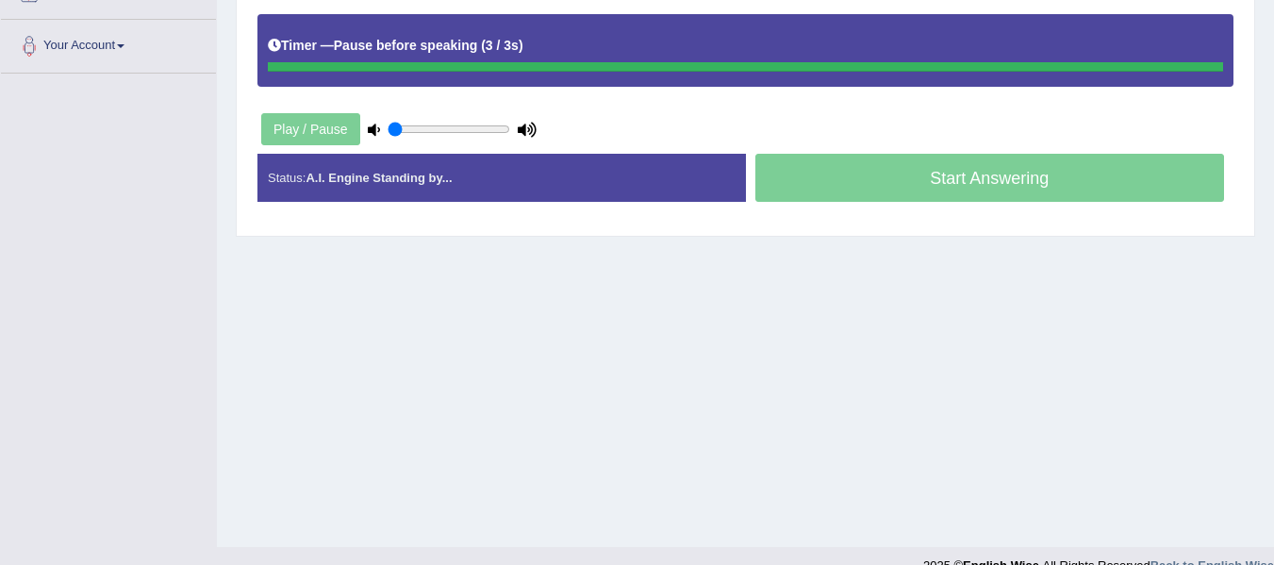
scroll to position [425, 0]
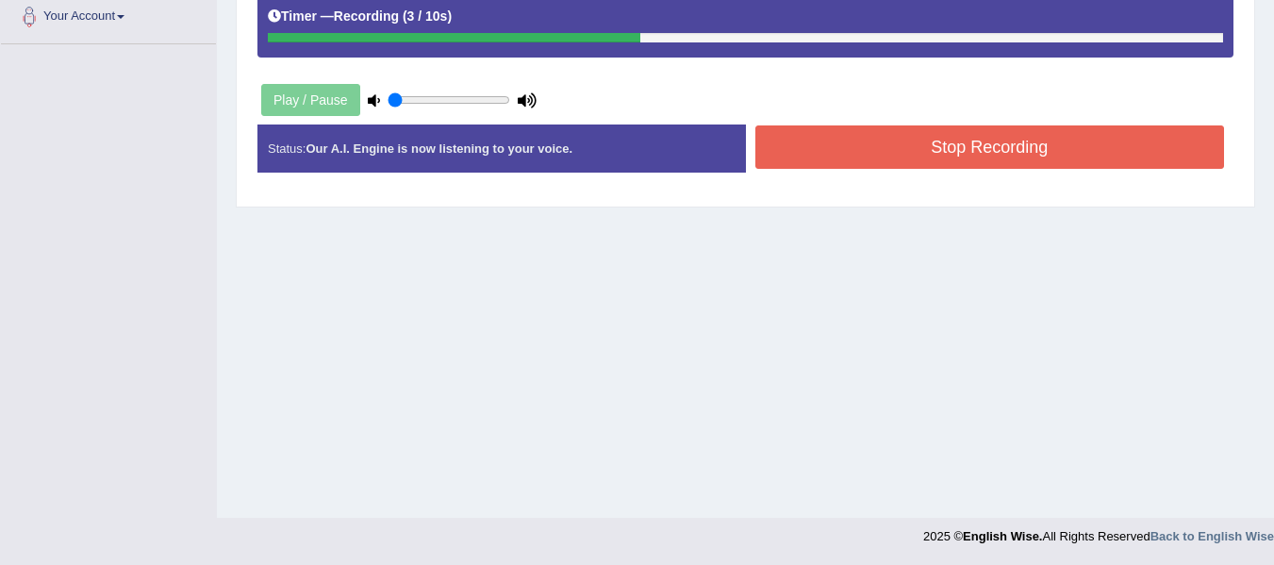
click at [837, 139] on button "Stop Recording" at bounding box center [990, 146] width 470 height 43
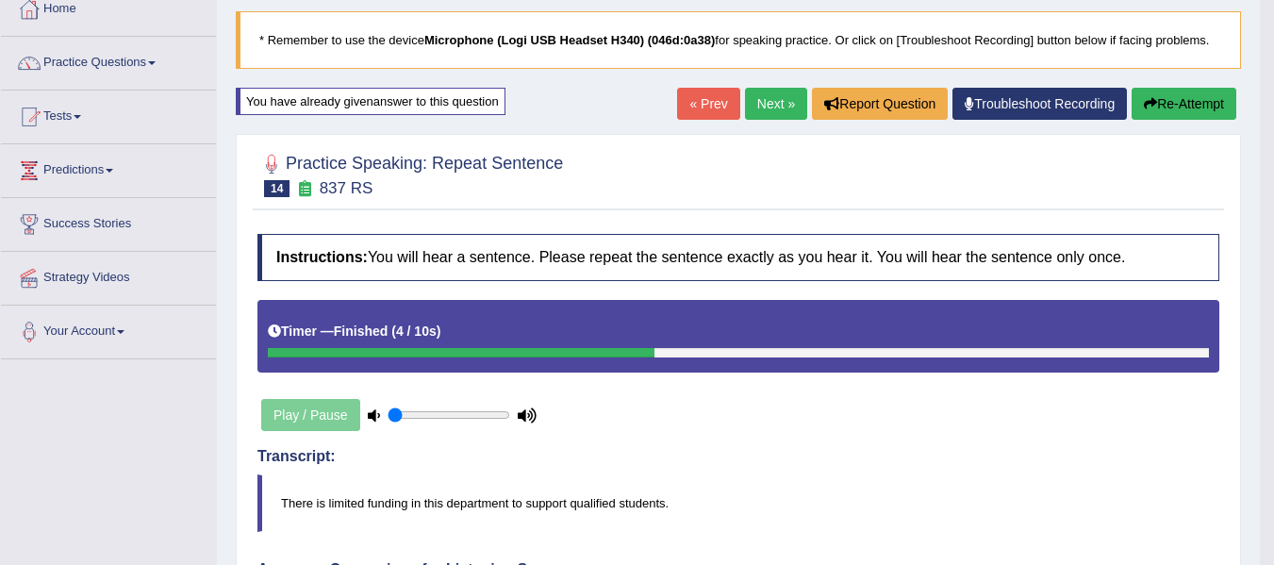
scroll to position [43, 0]
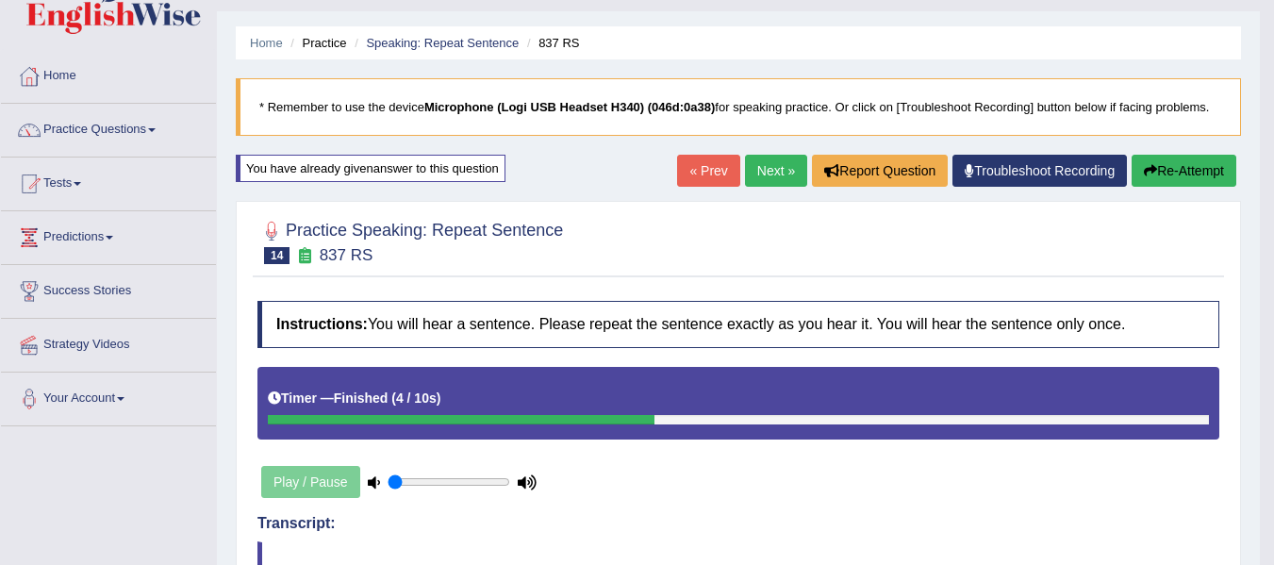
click at [1179, 168] on button "Re-Attempt" at bounding box center [1184, 171] width 105 height 32
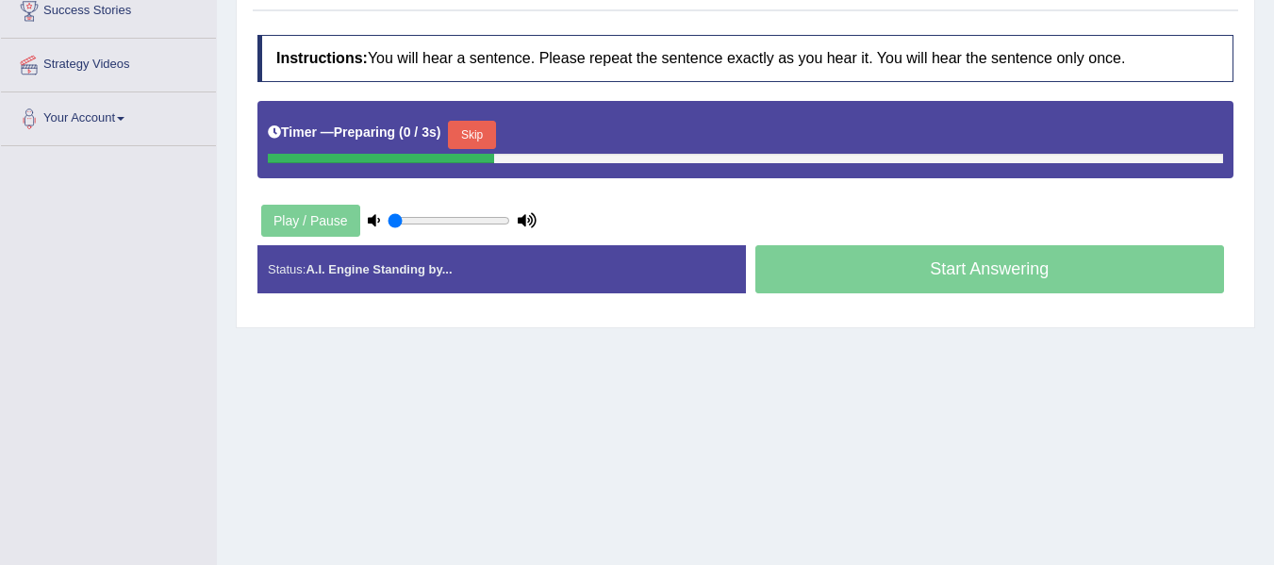
scroll to position [326, 0]
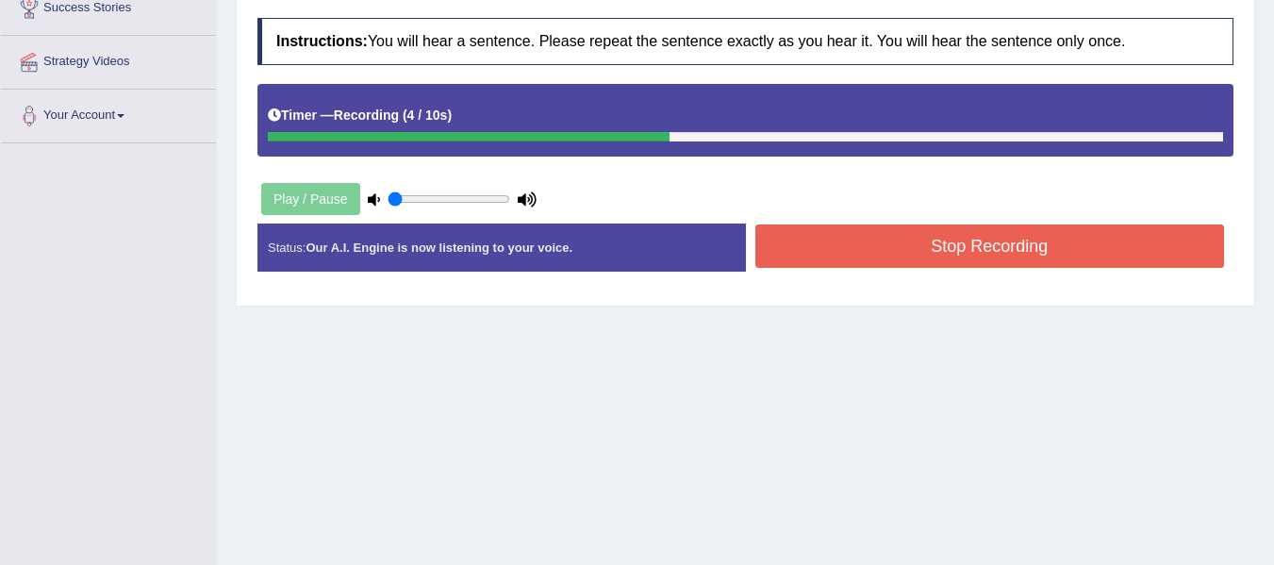
click at [866, 249] on button "Stop Recording" at bounding box center [990, 245] width 470 height 43
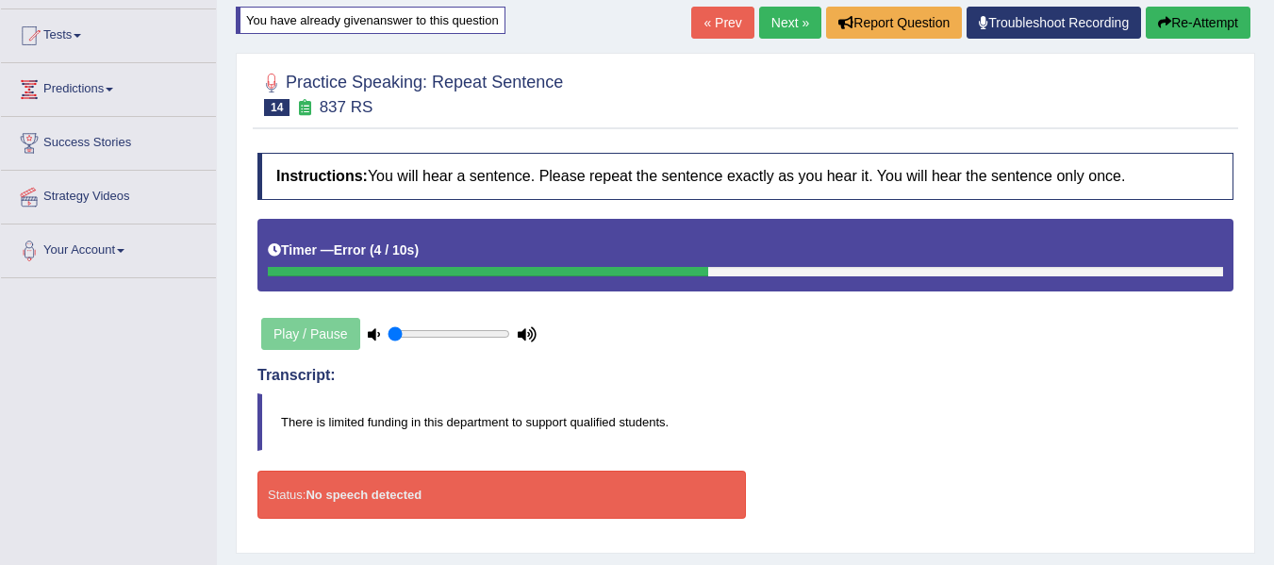
scroll to position [142, 0]
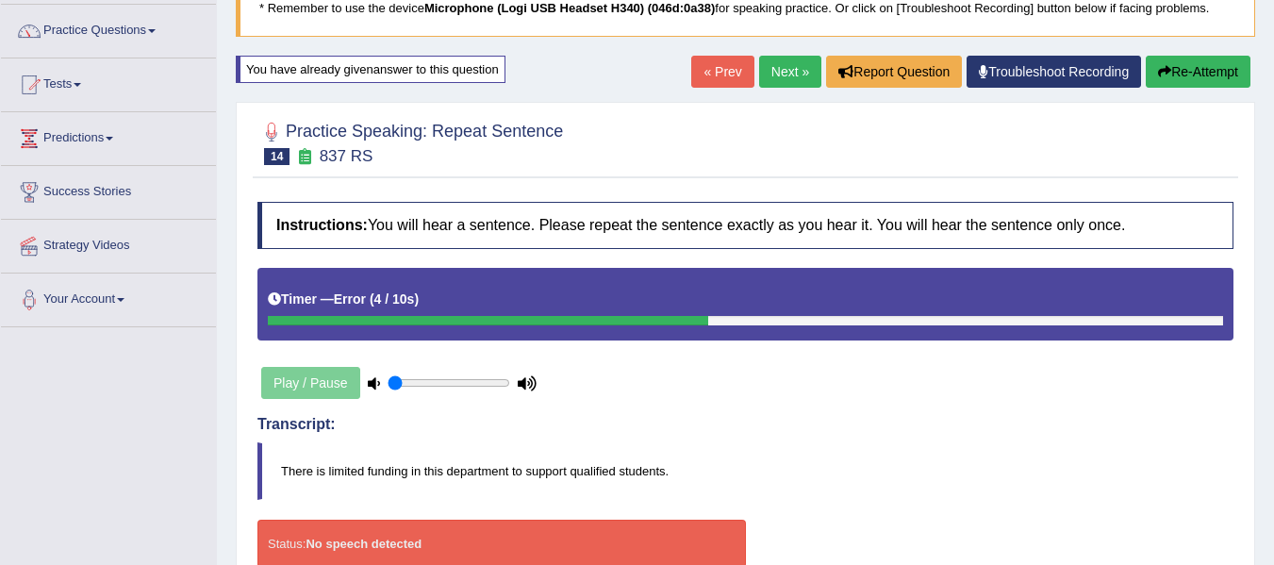
click at [1169, 61] on button "Re-Attempt" at bounding box center [1198, 72] width 105 height 32
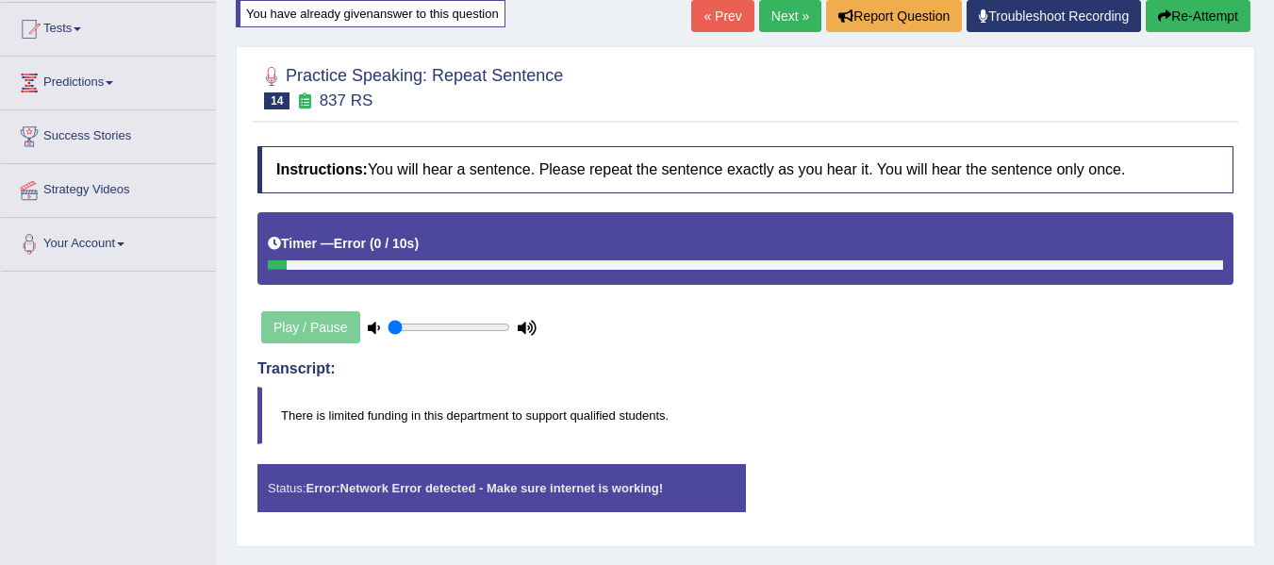
scroll to position [157, 0]
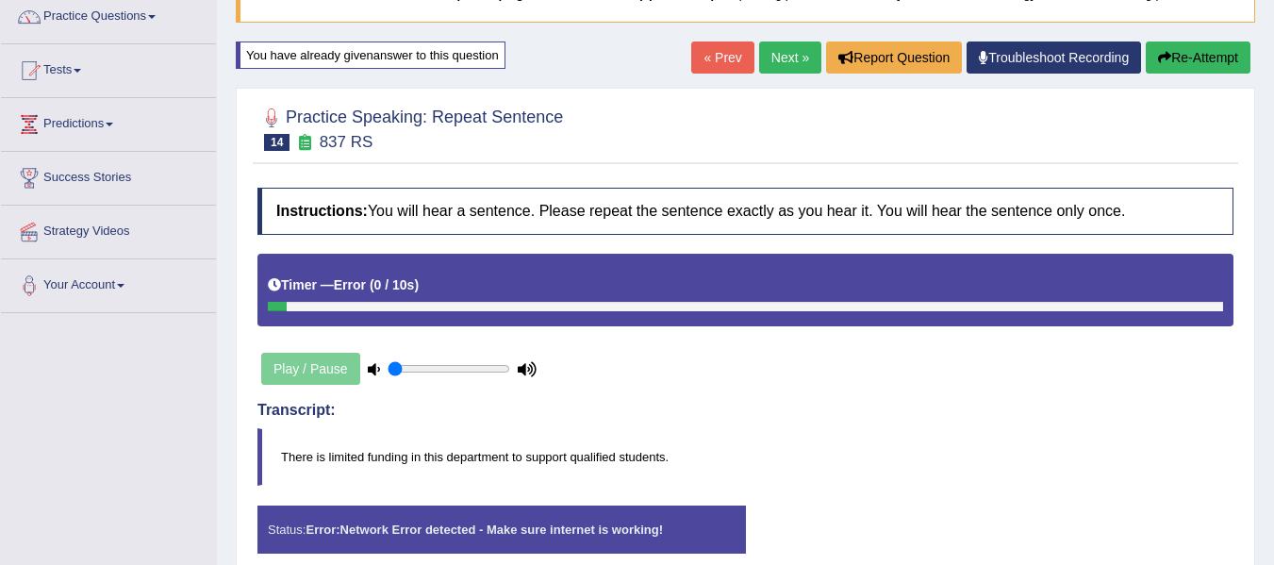
click at [1174, 56] on button "Re-Attempt" at bounding box center [1198, 57] width 105 height 32
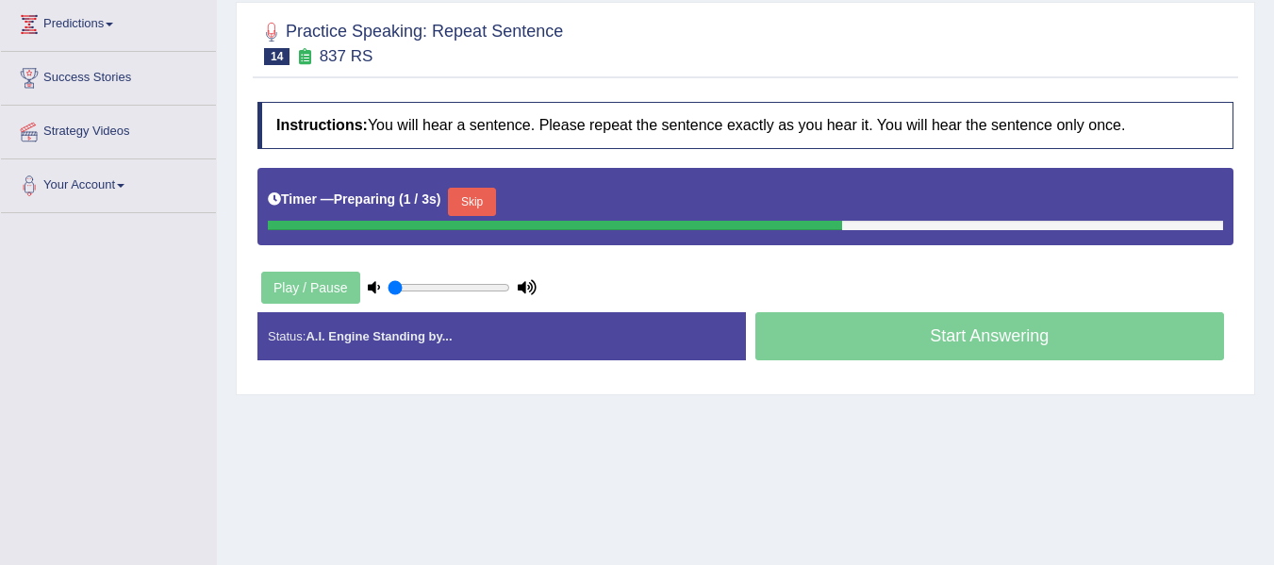
scroll to position [351, 0]
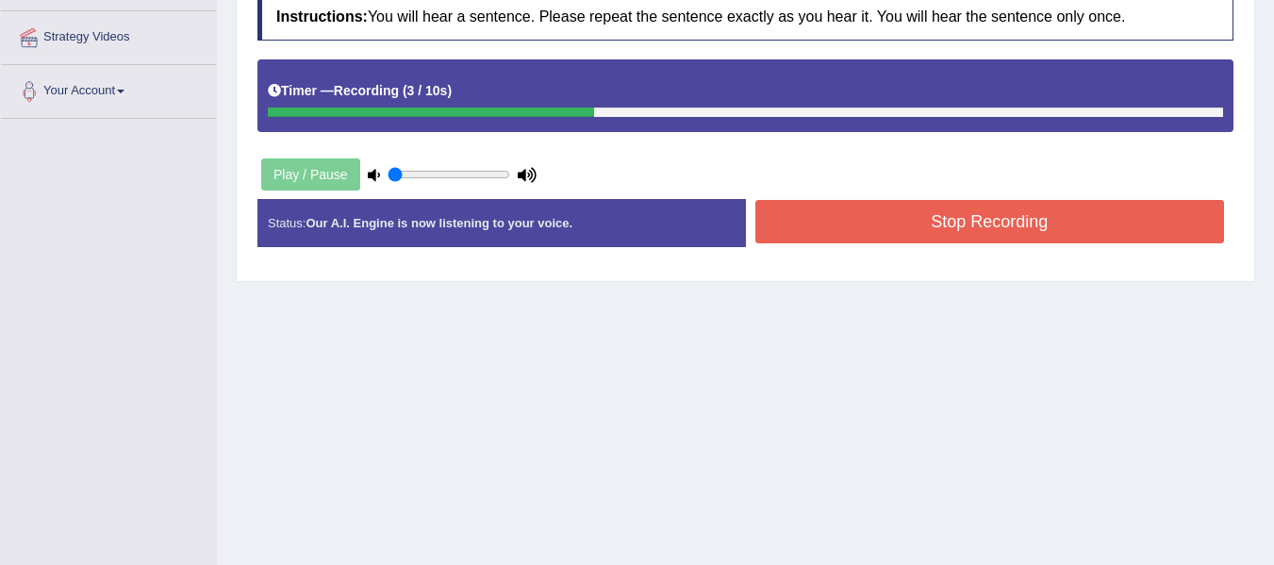
click at [905, 226] on button "Stop Recording" at bounding box center [990, 221] width 470 height 43
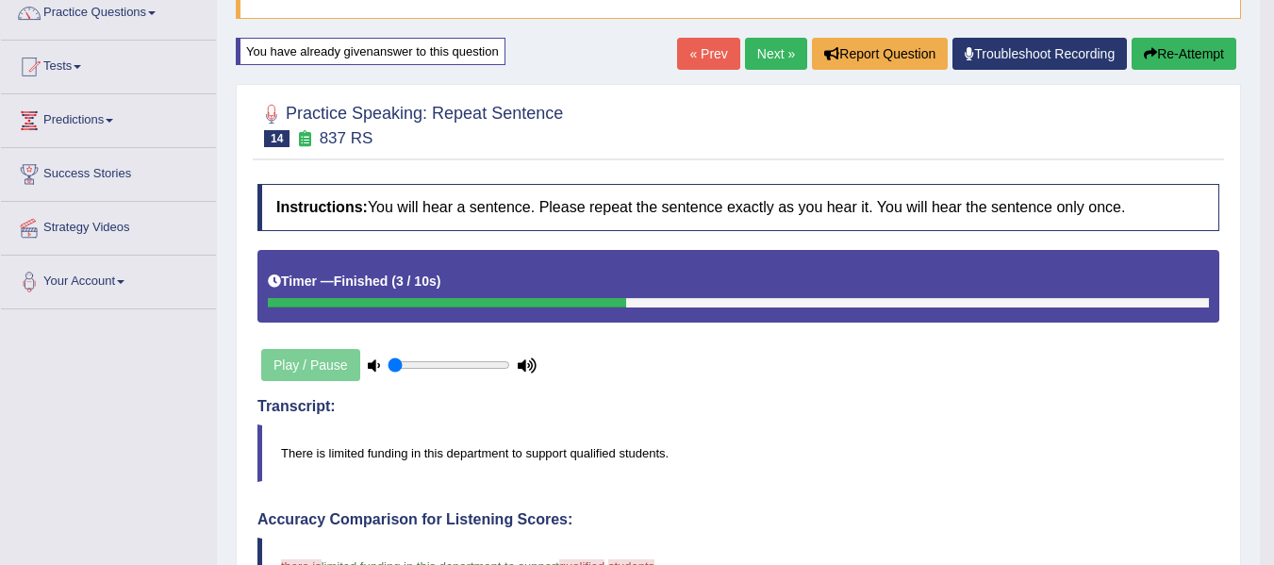
scroll to position [68, 0]
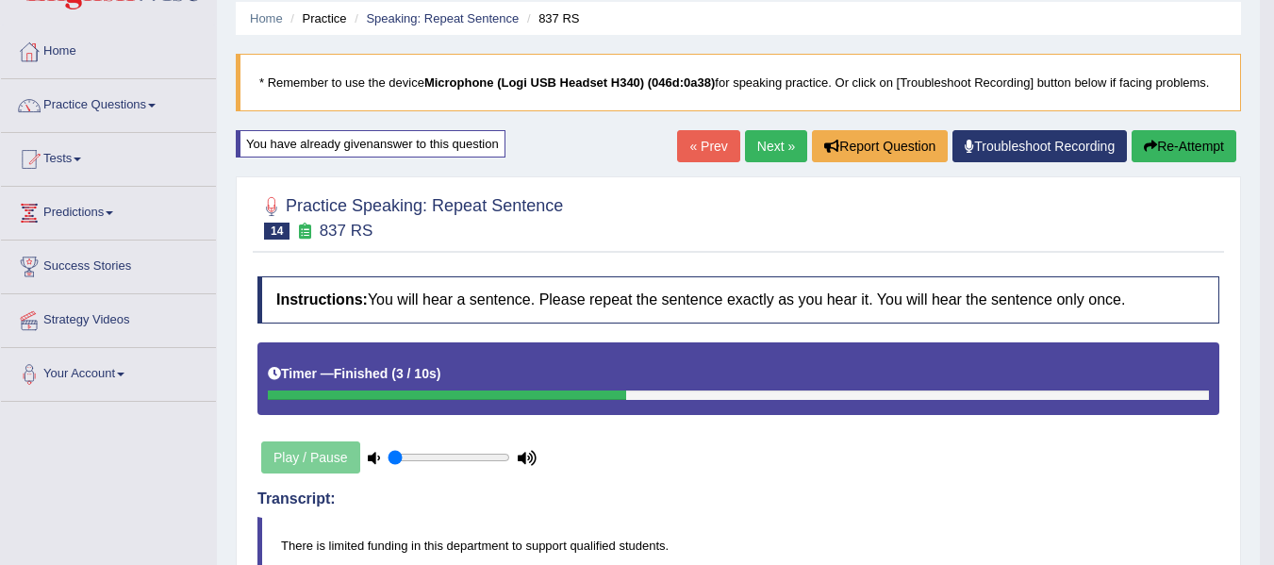
click at [795, 147] on link "Next »" at bounding box center [776, 146] width 62 height 32
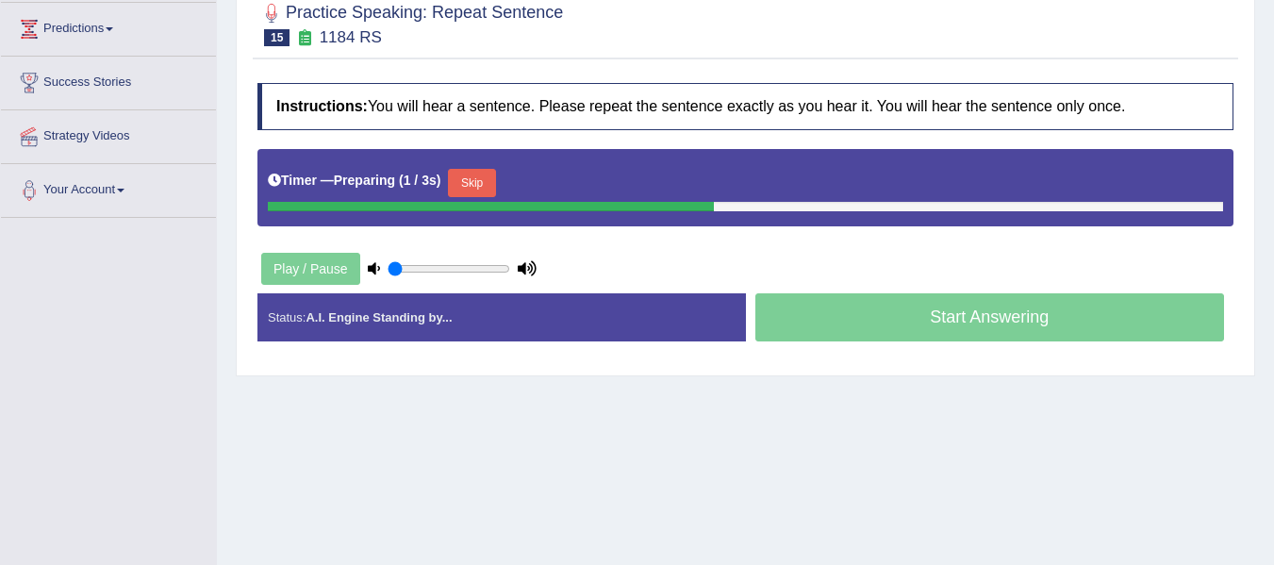
scroll to position [283, 0]
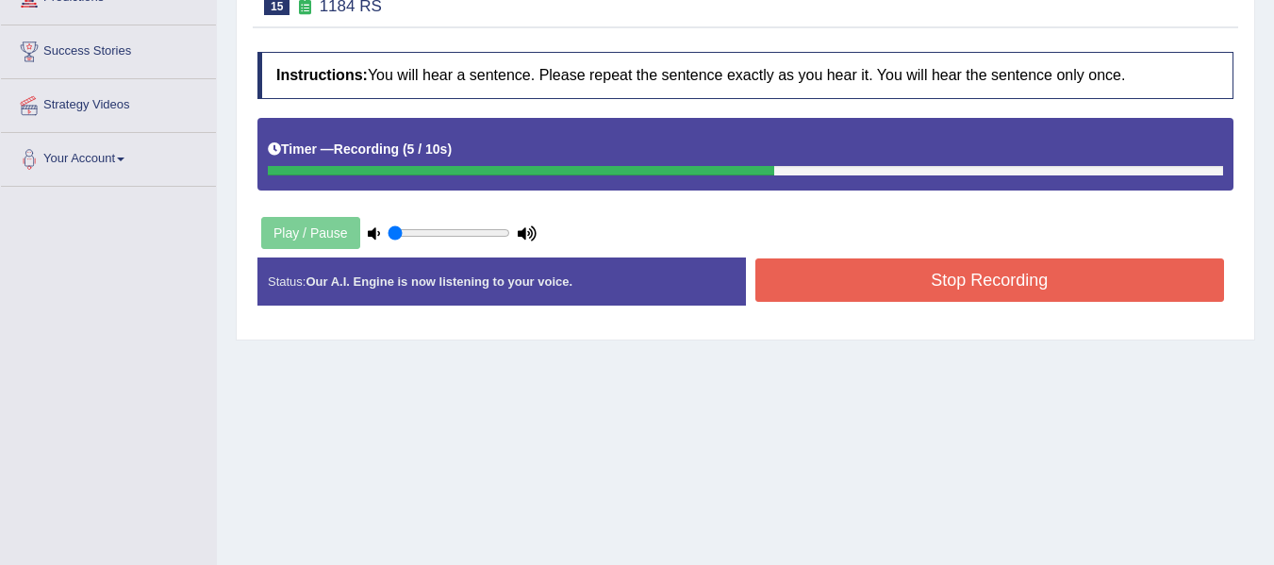
click at [842, 264] on button "Stop Recording" at bounding box center [990, 279] width 470 height 43
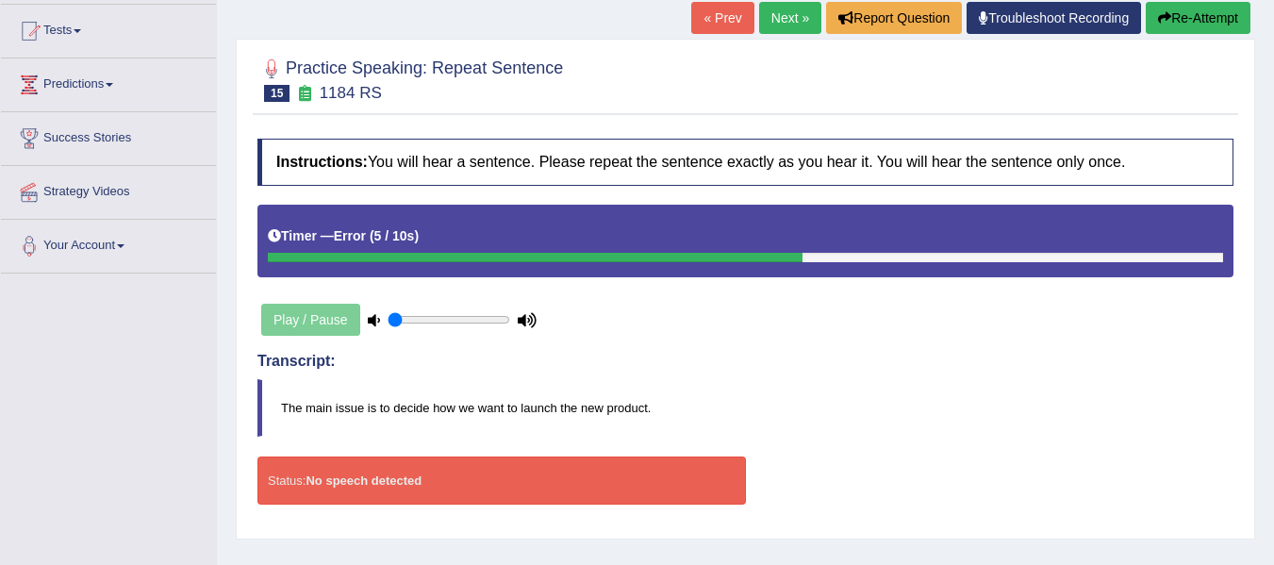
scroll to position [94, 0]
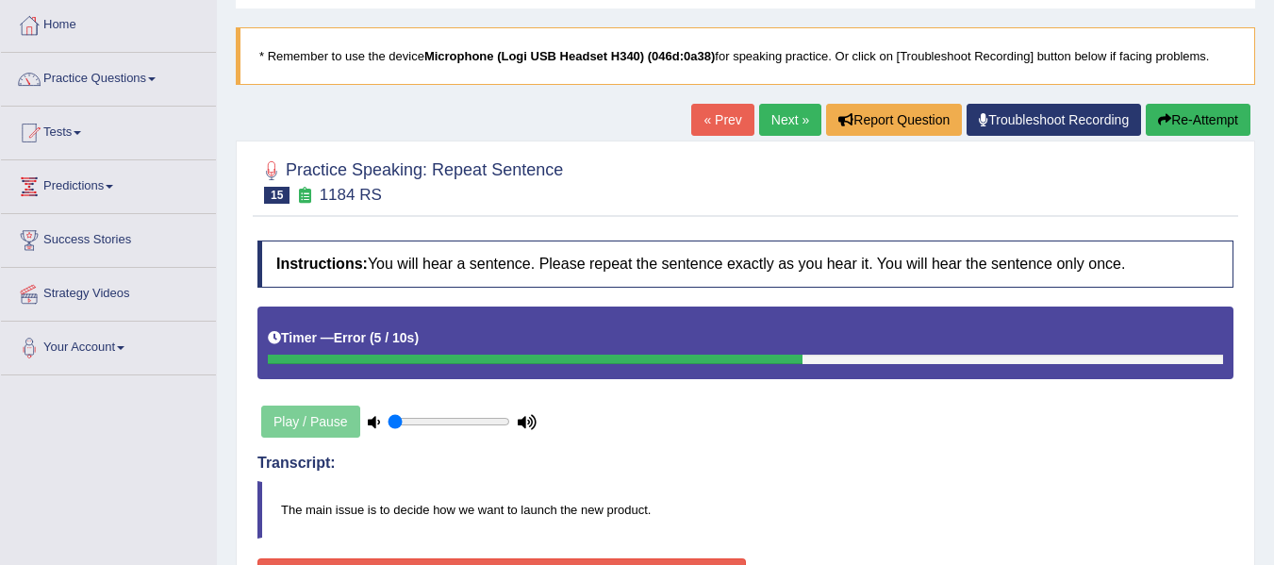
click at [1227, 109] on button "Re-Attempt" at bounding box center [1198, 120] width 105 height 32
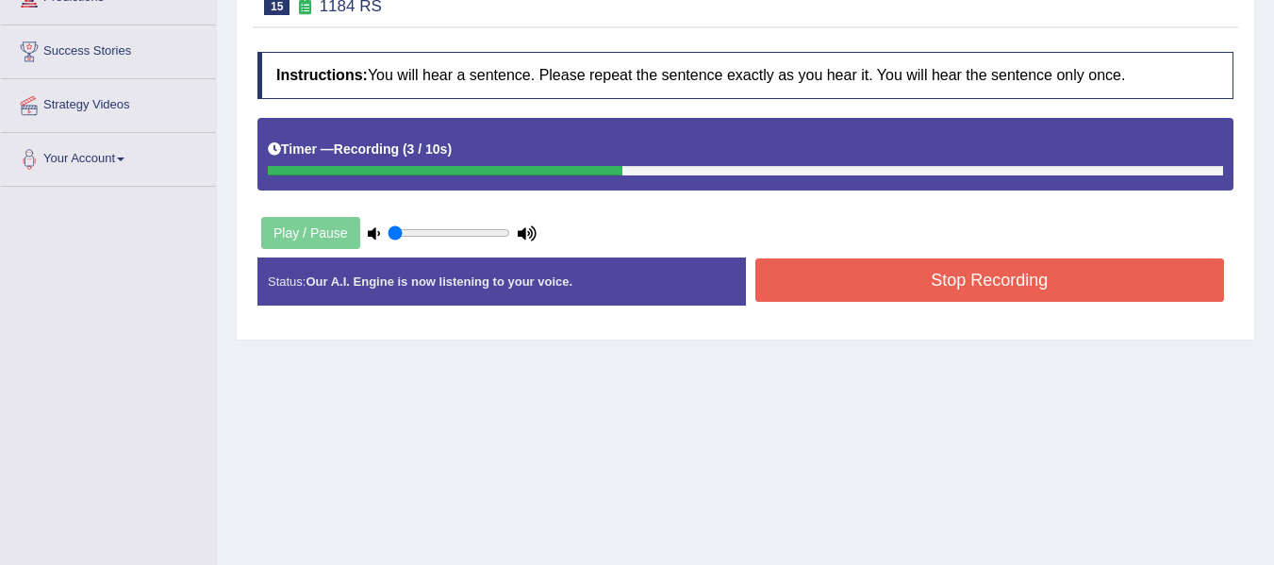
click at [898, 285] on button "Stop Recording" at bounding box center [990, 279] width 470 height 43
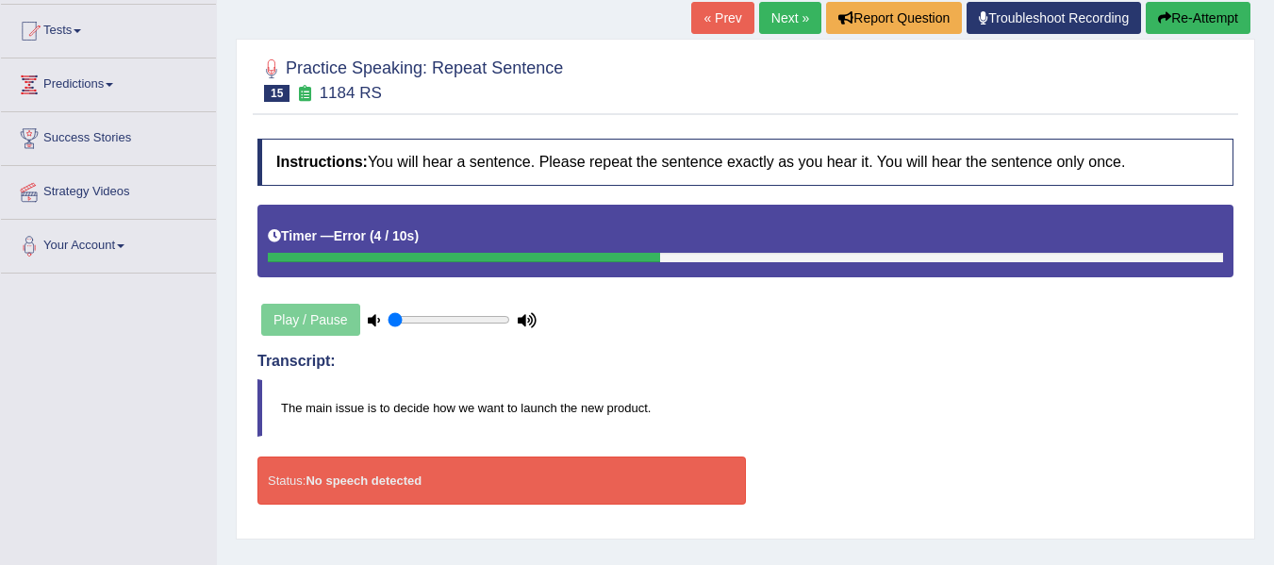
scroll to position [94, 0]
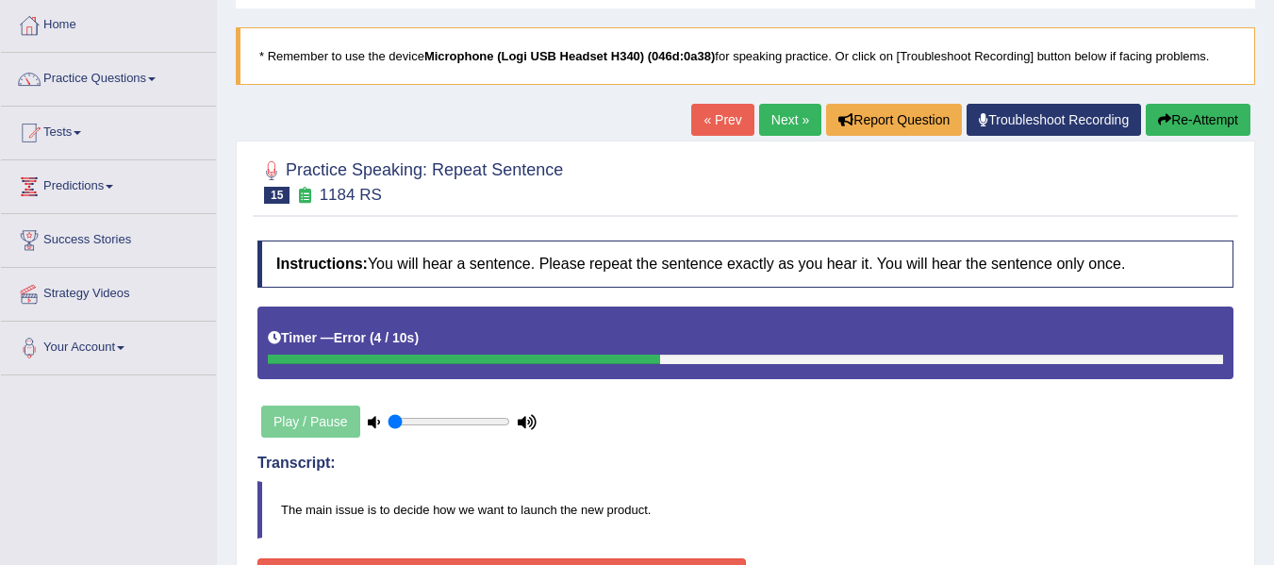
click at [1237, 122] on button "Re-Attempt" at bounding box center [1198, 120] width 105 height 32
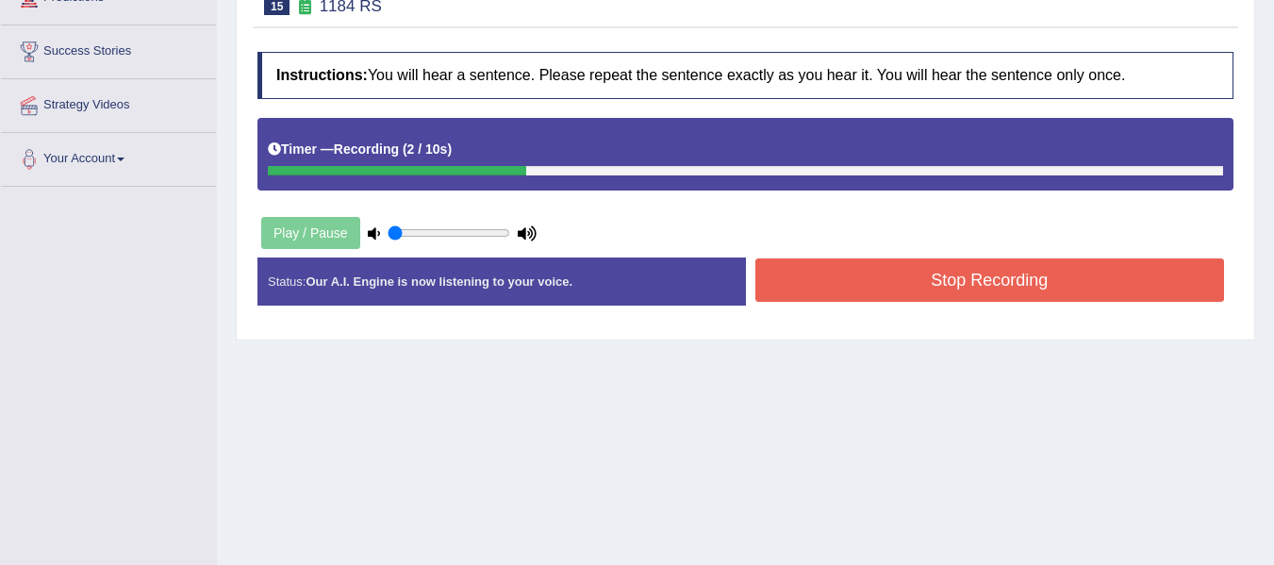
click at [848, 282] on button "Stop Recording" at bounding box center [990, 279] width 470 height 43
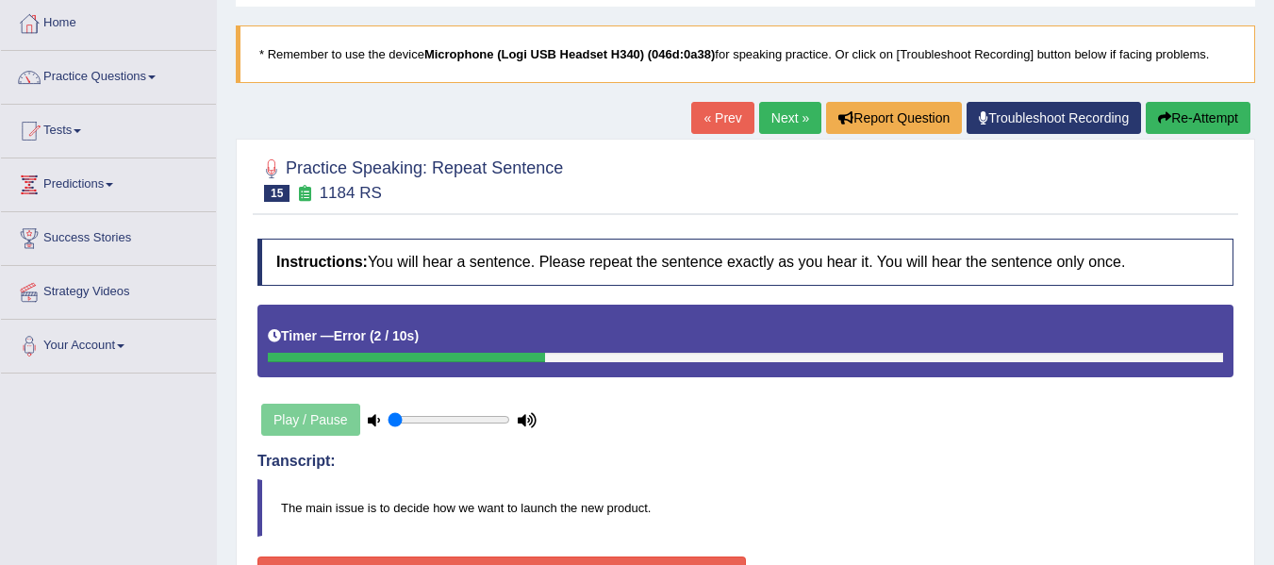
scroll to position [94, 0]
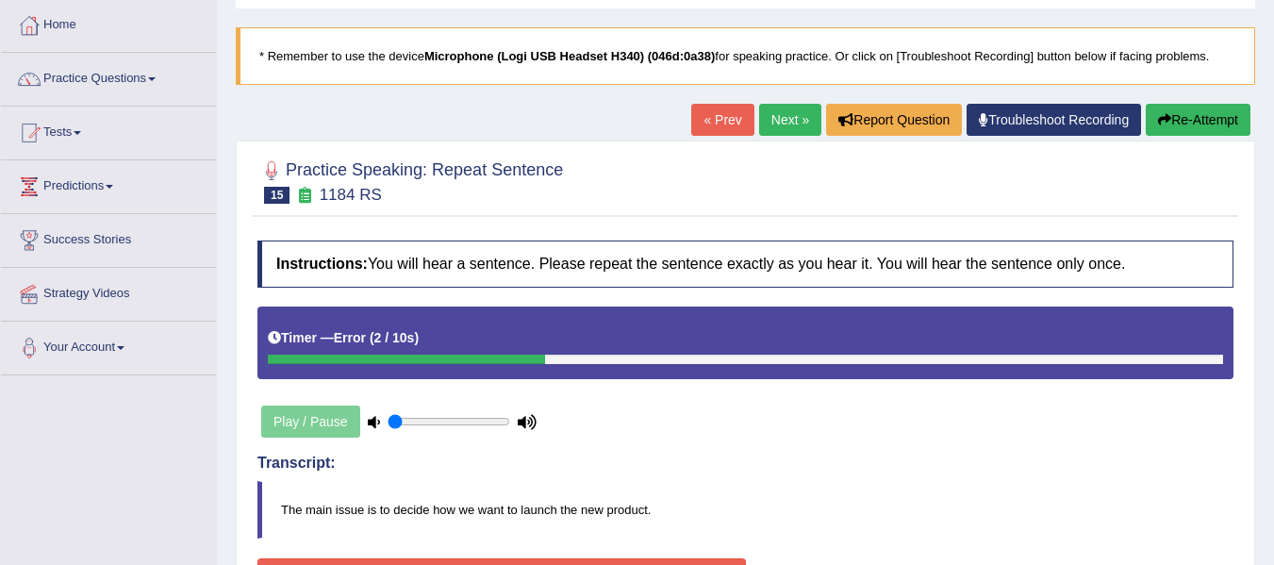
click at [1185, 125] on button "Re-Attempt" at bounding box center [1198, 120] width 105 height 32
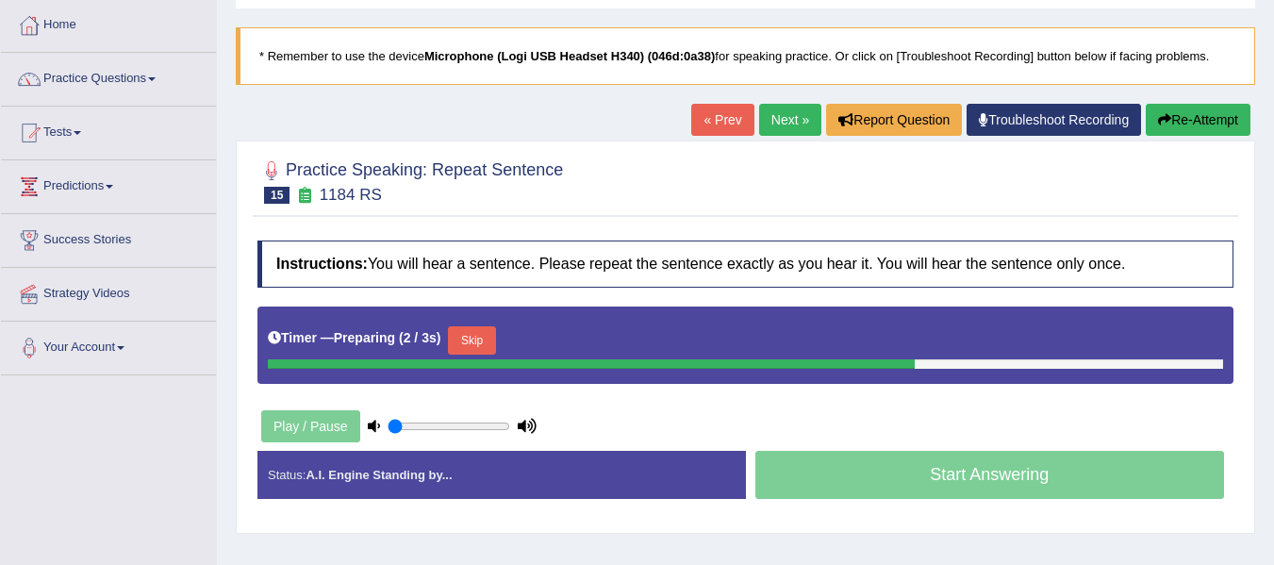
scroll to position [283, 0]
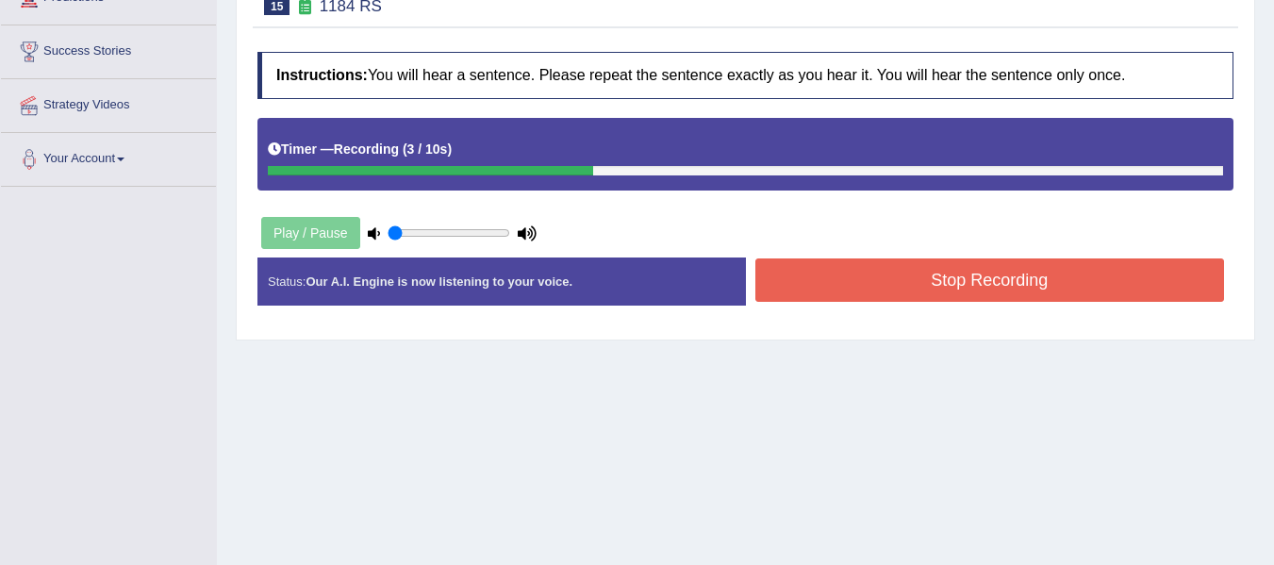
click at [810, 280] on button "Stop Recording" at bounding box center [990, 279] width 470 height 43
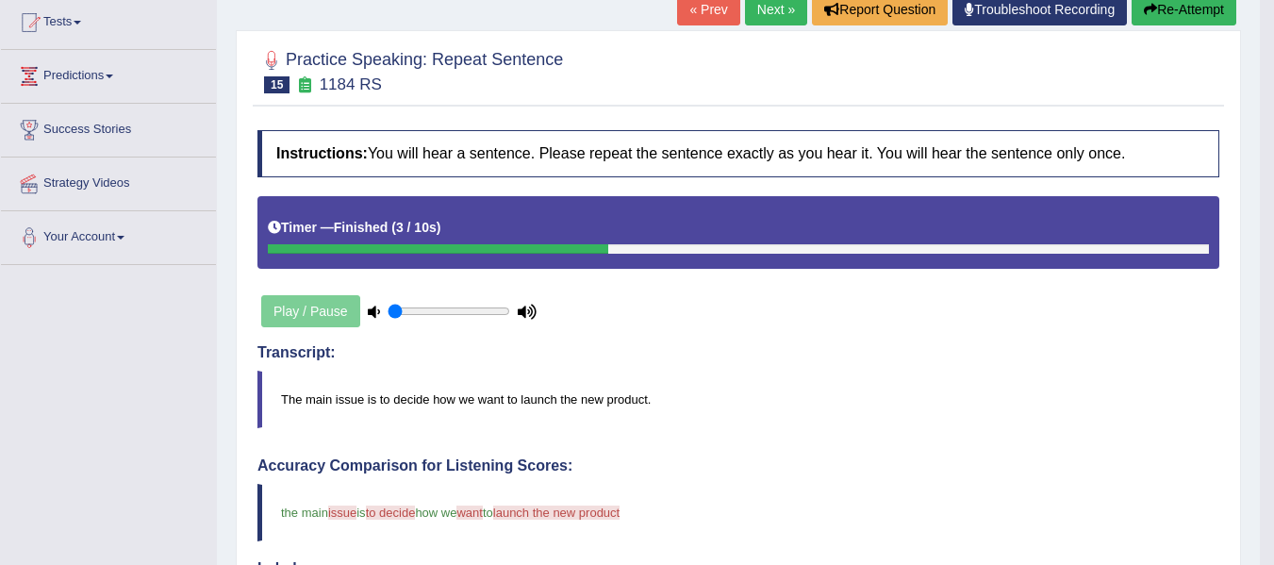
scroll to position [94, 0]
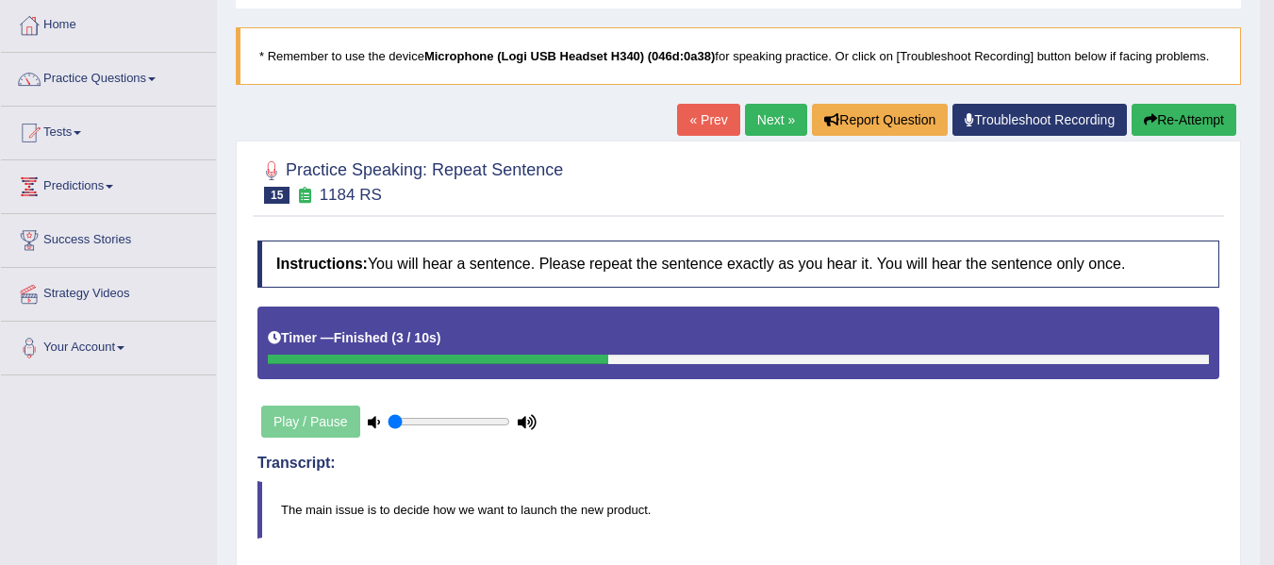
click at [1167, 112] on button "Re-Attempt" at bounding box center [1184, 120] width 105 height 32
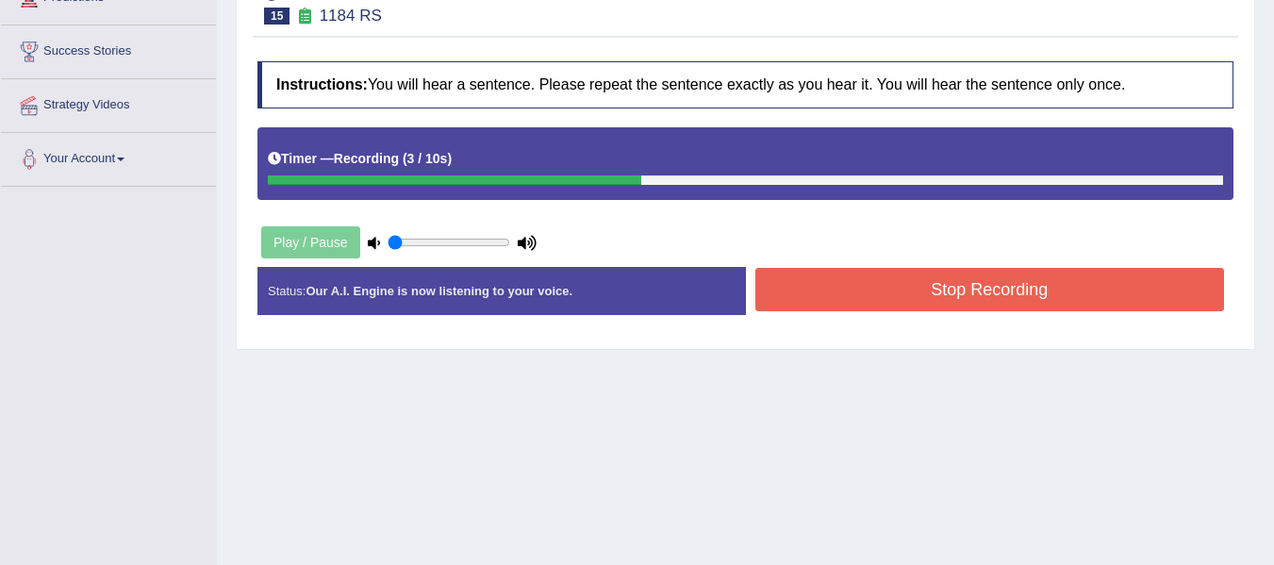
click at [848, 294] on button "Stop Recording" at bounding box center [990, 289] width 470 height 43
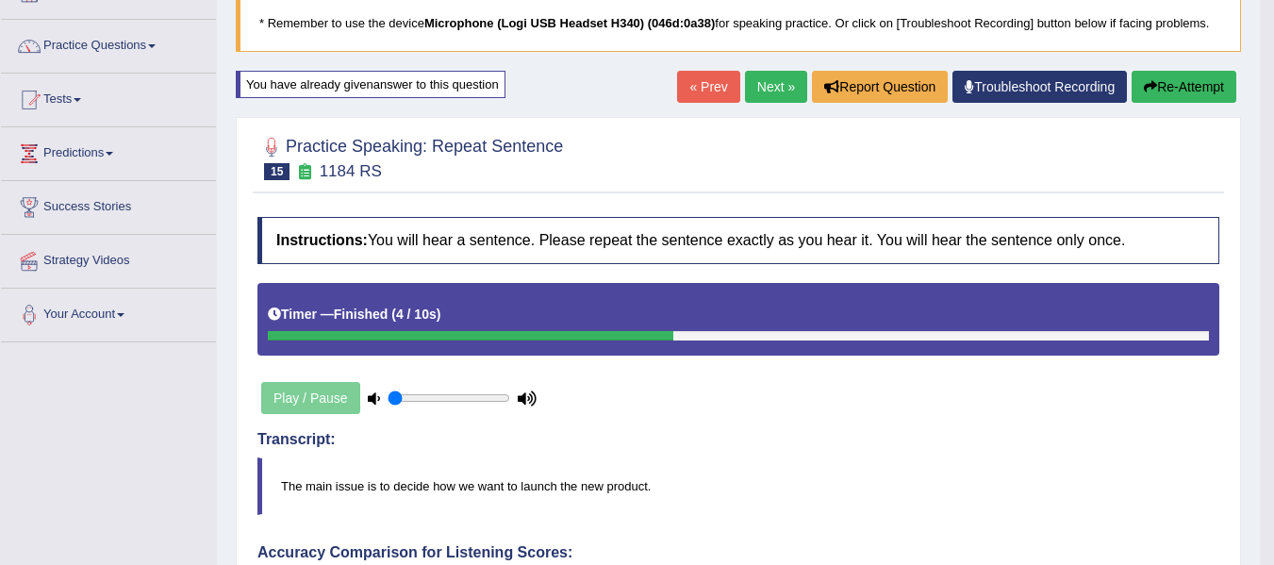
scroll to position [94, 0]
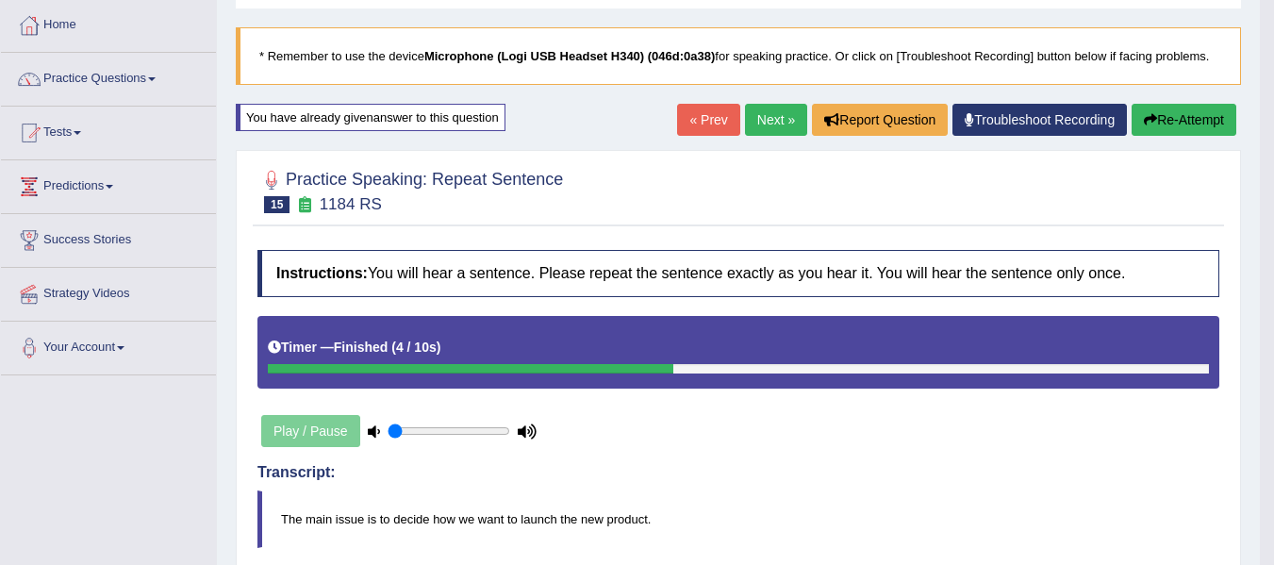
click at [1161, 126] on button "Re-Attempt" at bounding box center [1184, 120] width 105 height 32
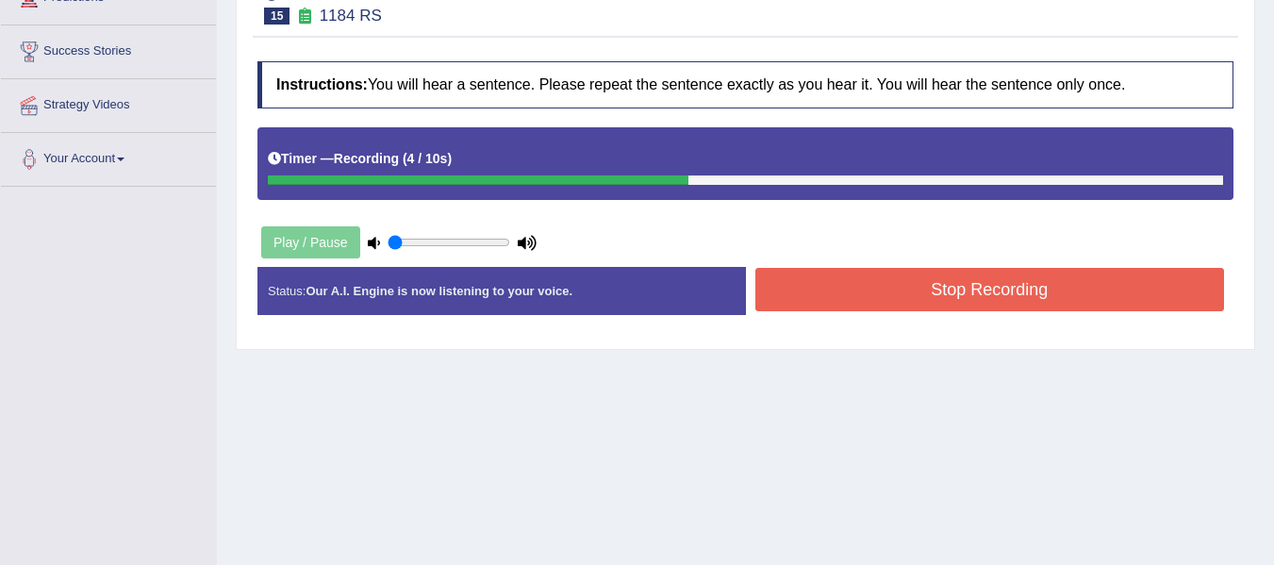
click at [942, 303] on button "Stop Recording" at bounding box center [990, 289] width 470 height 43
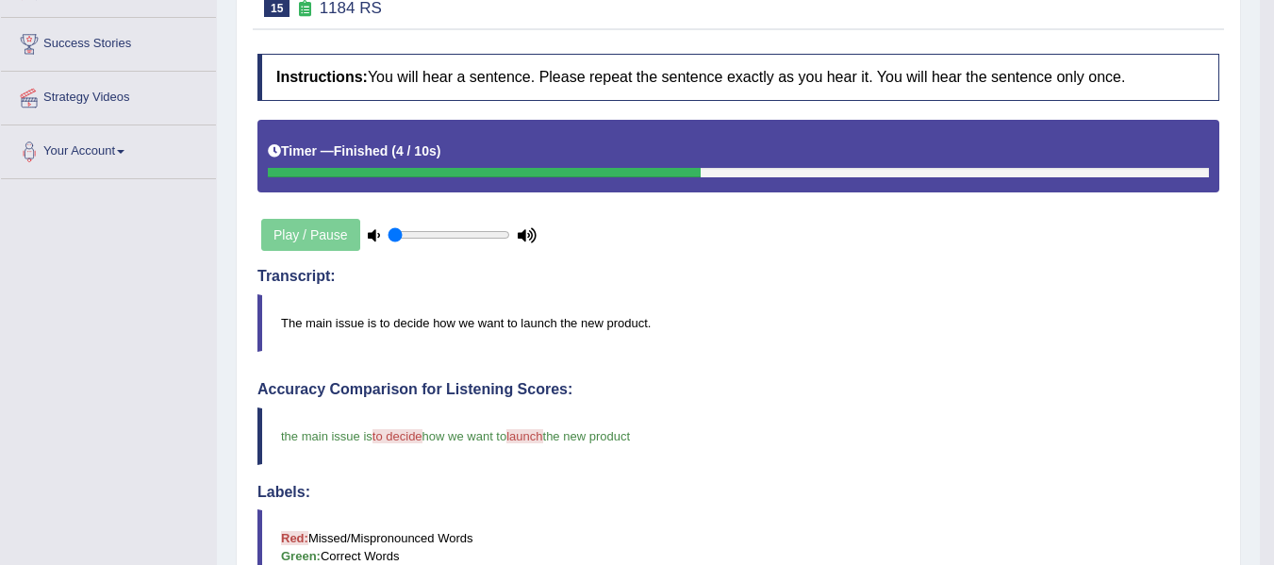
scroll to position [189, 0]
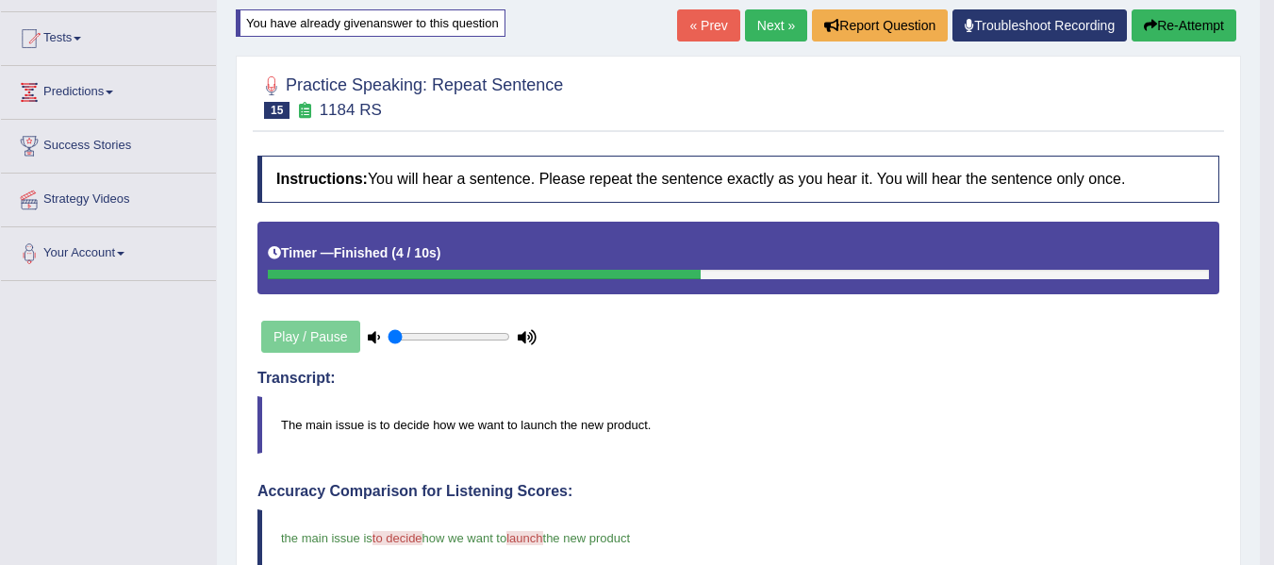
click at [762, 25] on link "Next »" at bounding box center [776, 25] width 62 height 32
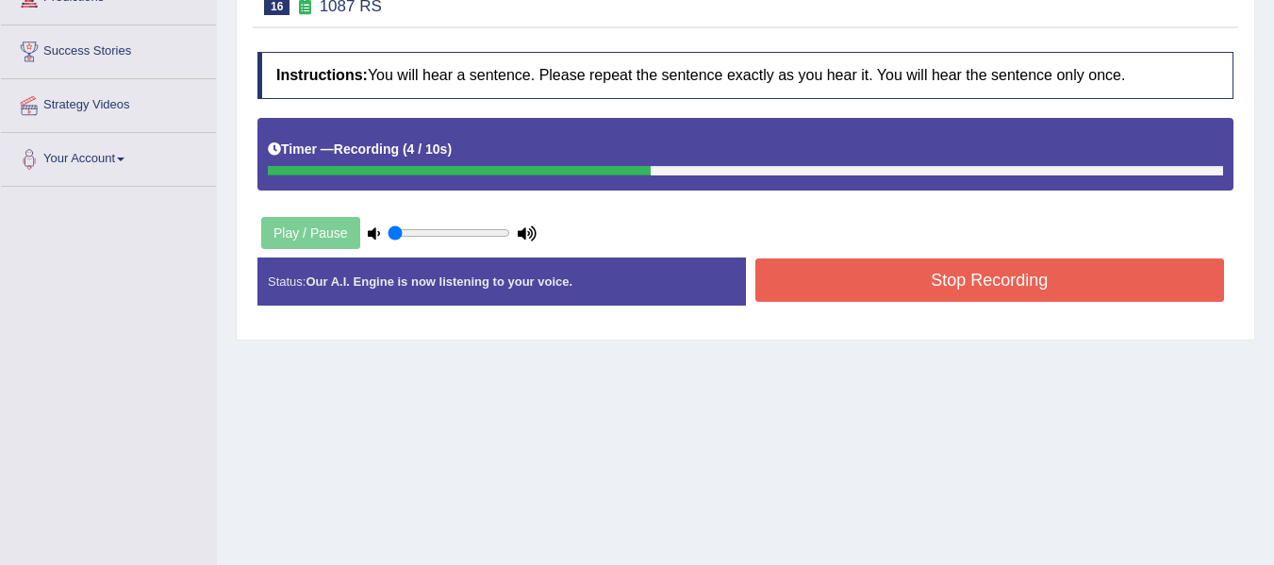
click at [872, 276] on button "Stop Recording" at bounding box center [990, 279] width 470 height 43
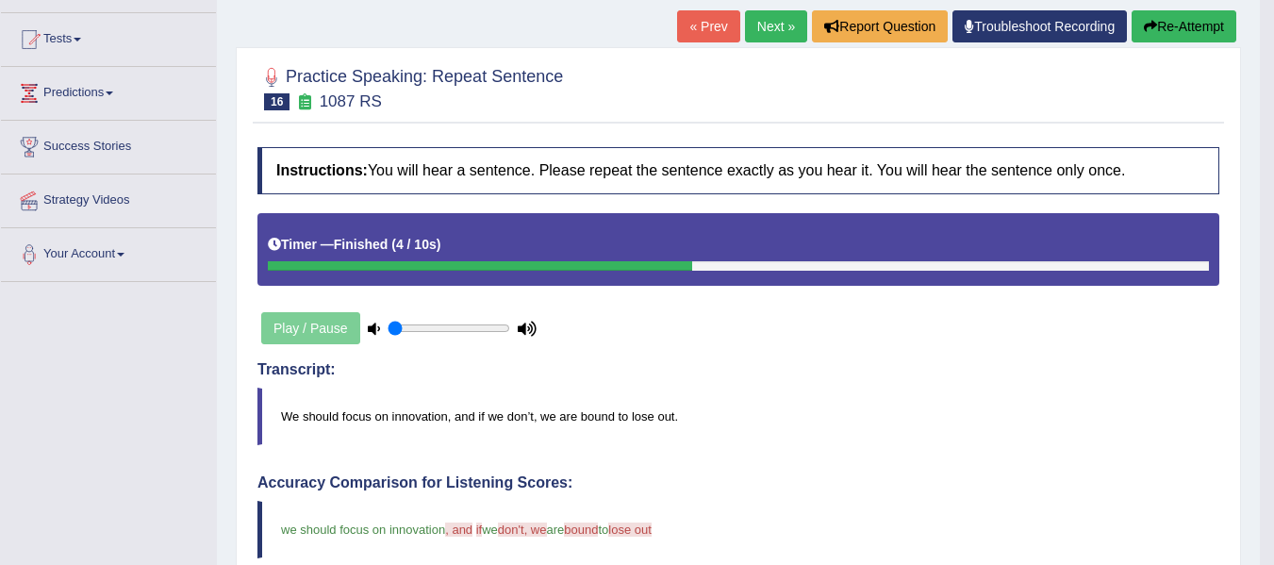
scroll to position [94, 0]
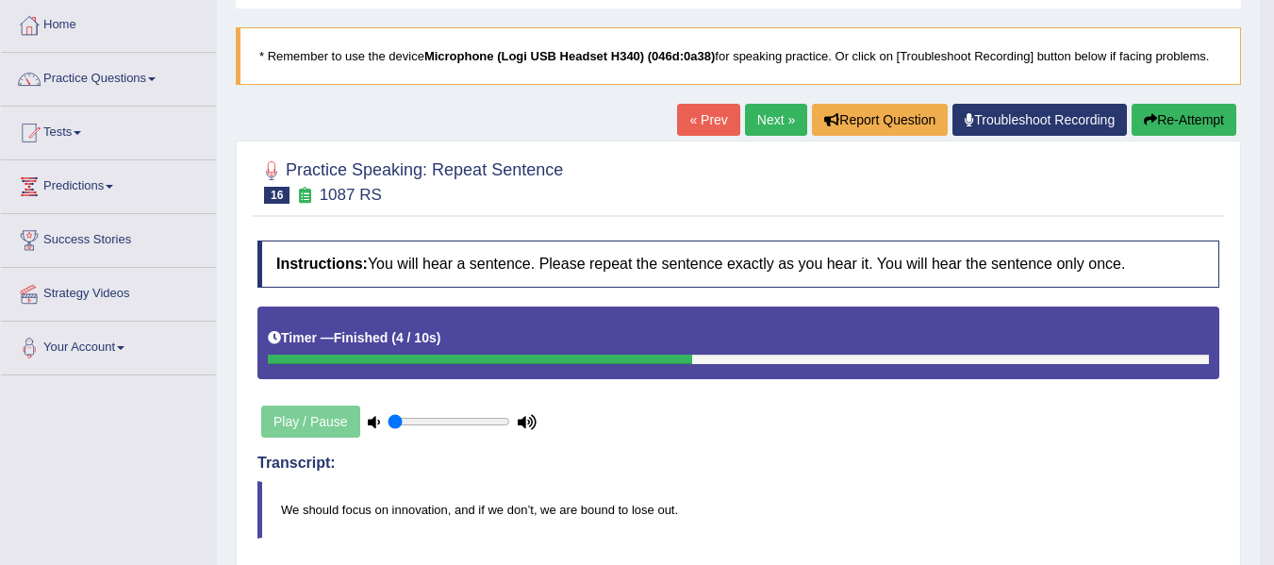
click at [785, 107] on link "Next »" at bounding box center [776, 120] width 62 height 32
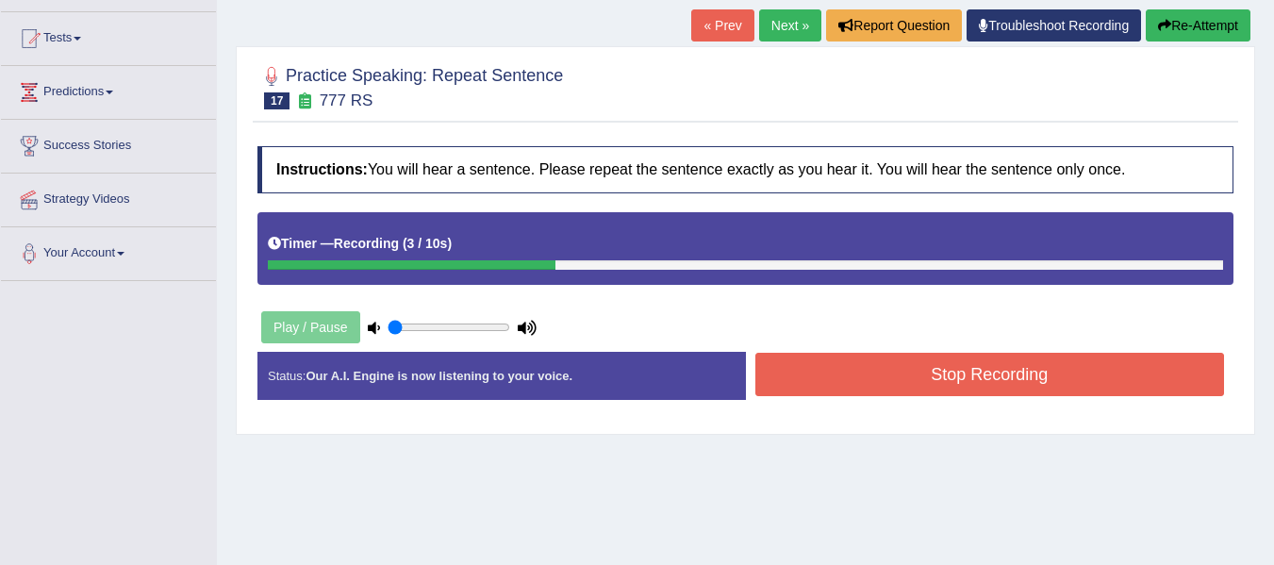
click at [870, 372] on button "Stop Recording" at bounding box center [990, 374] width 470 height 43
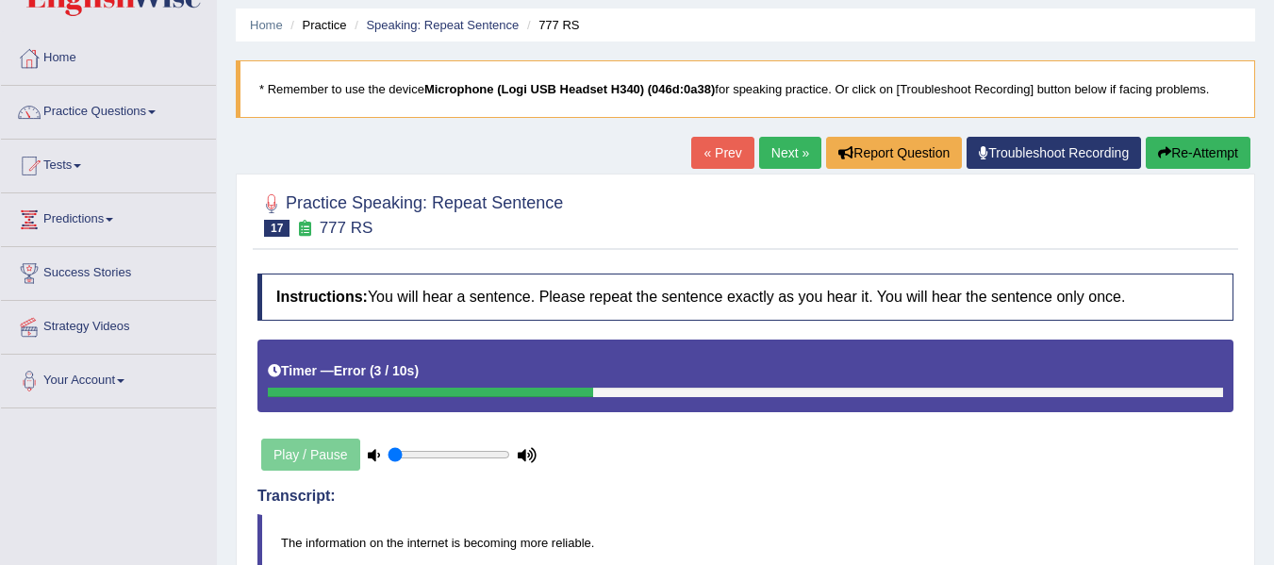
scroll to position [94, 0]
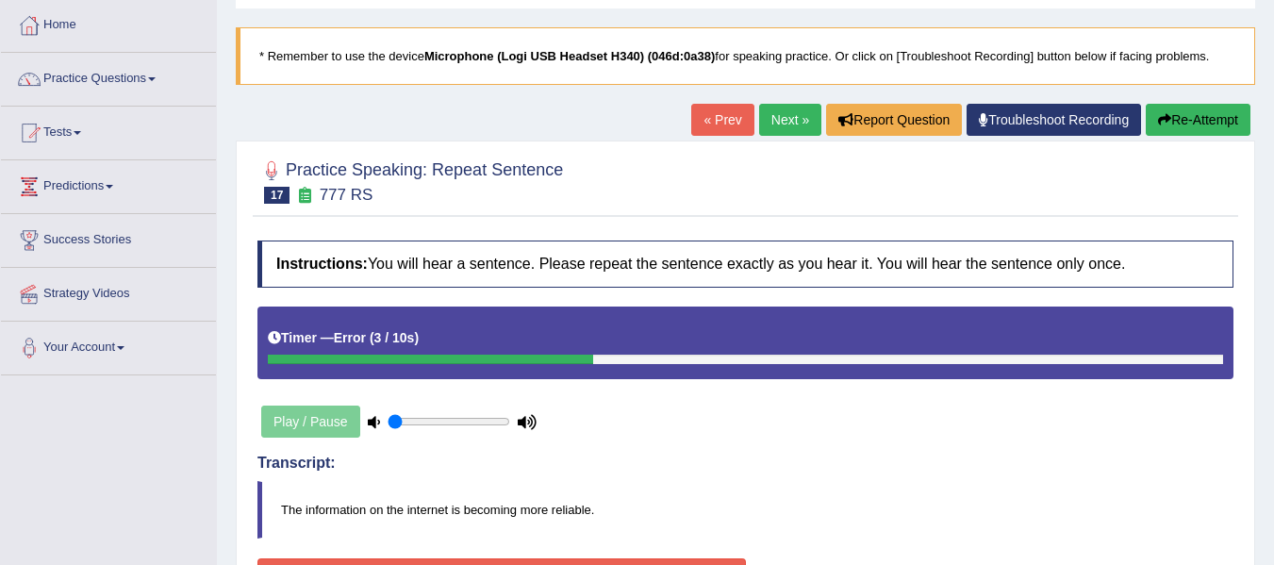
click at [1195, 119] on button "Re-Attempt" at bounding box center [1198, 120] width 105 height 32
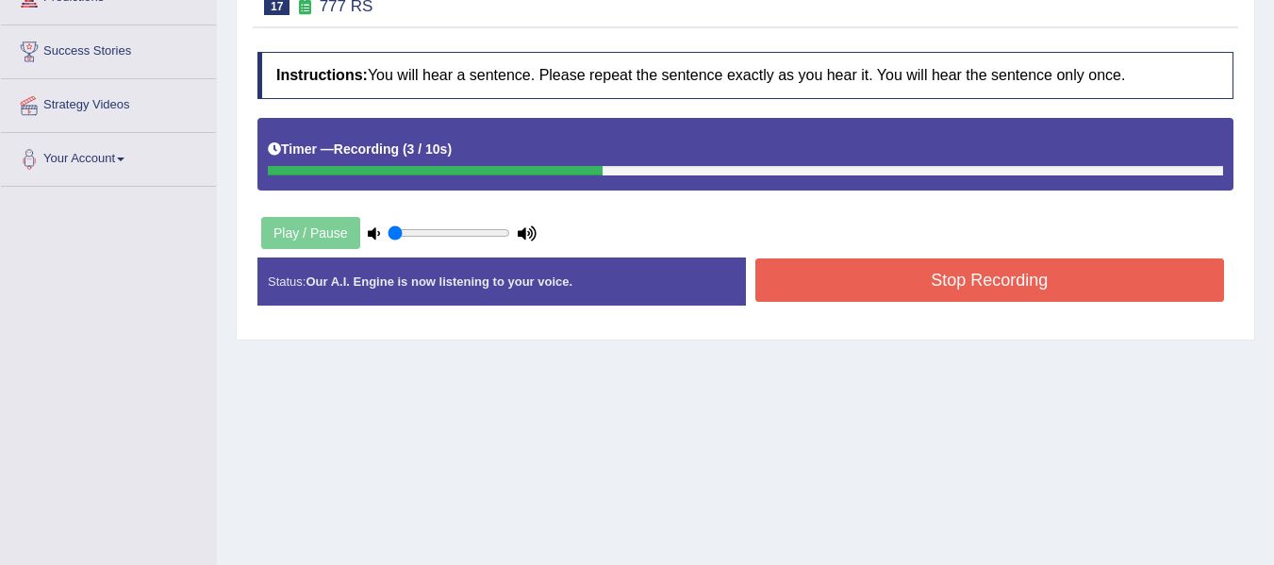
click at [852, 286] on button "Stop Recording" at bounding box center [990, 279] width 470 height 43
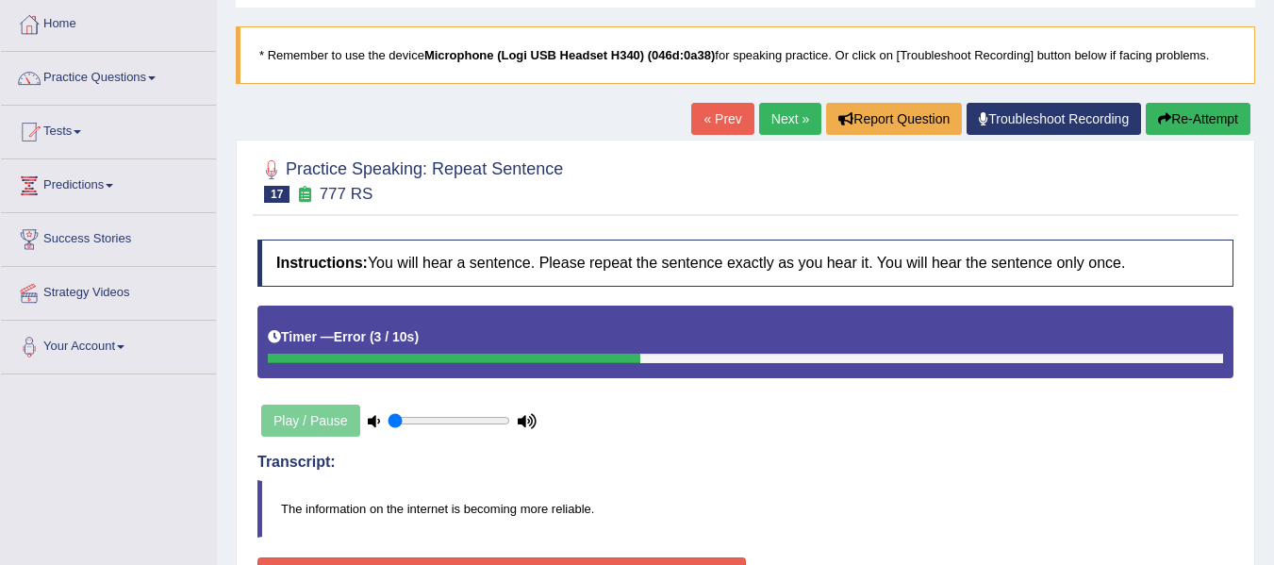
scroll to position [94, 0]
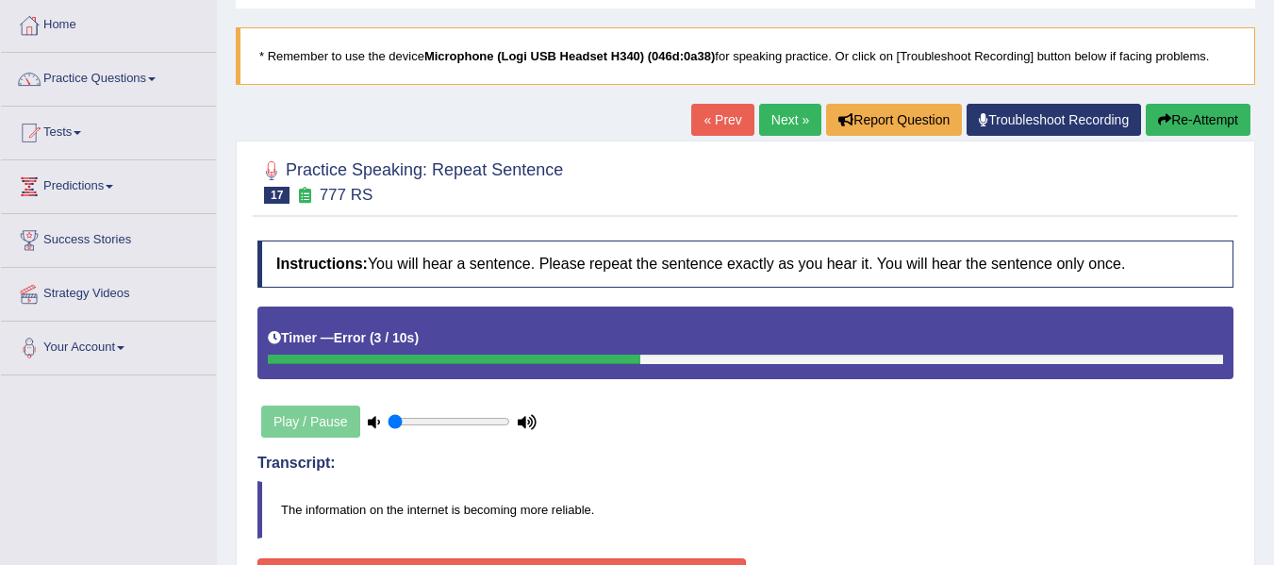
click at [1206, 113] on button "Re-Attempt" at bounding box center [1198, 120] width 105 height 32
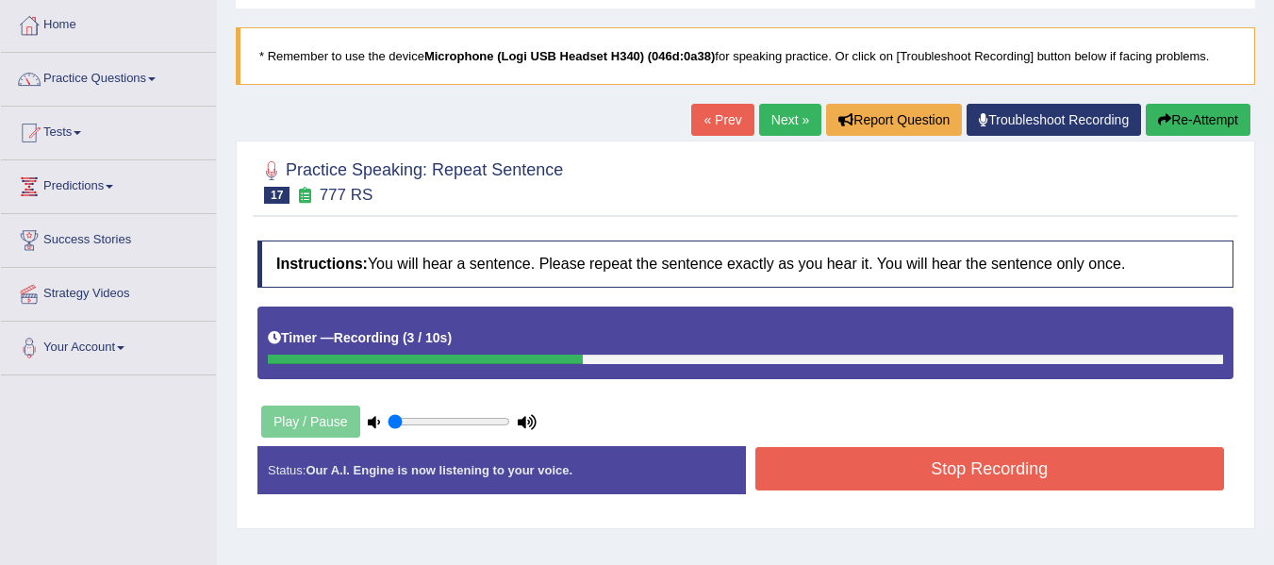
click at [879, 475] on button "Stop Recording" at bounding box center [990, 468] width 470 height 43
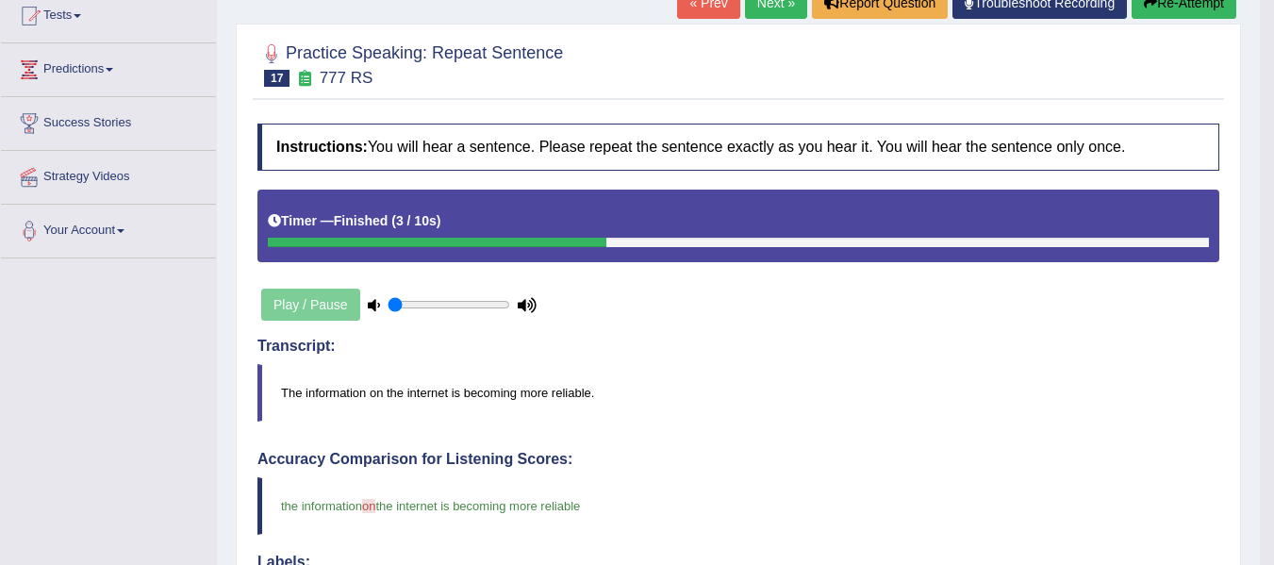
scroll to position [94, 0]
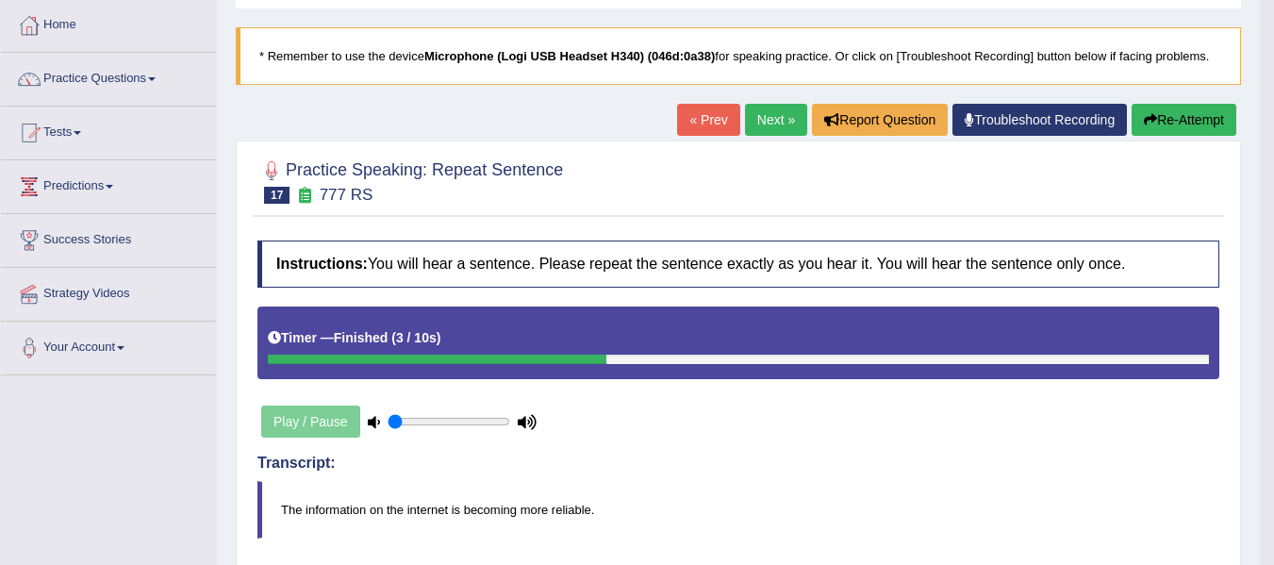
click at [757, 127] on link "Next »" at bounding box center [776, 120] width 62 height 32
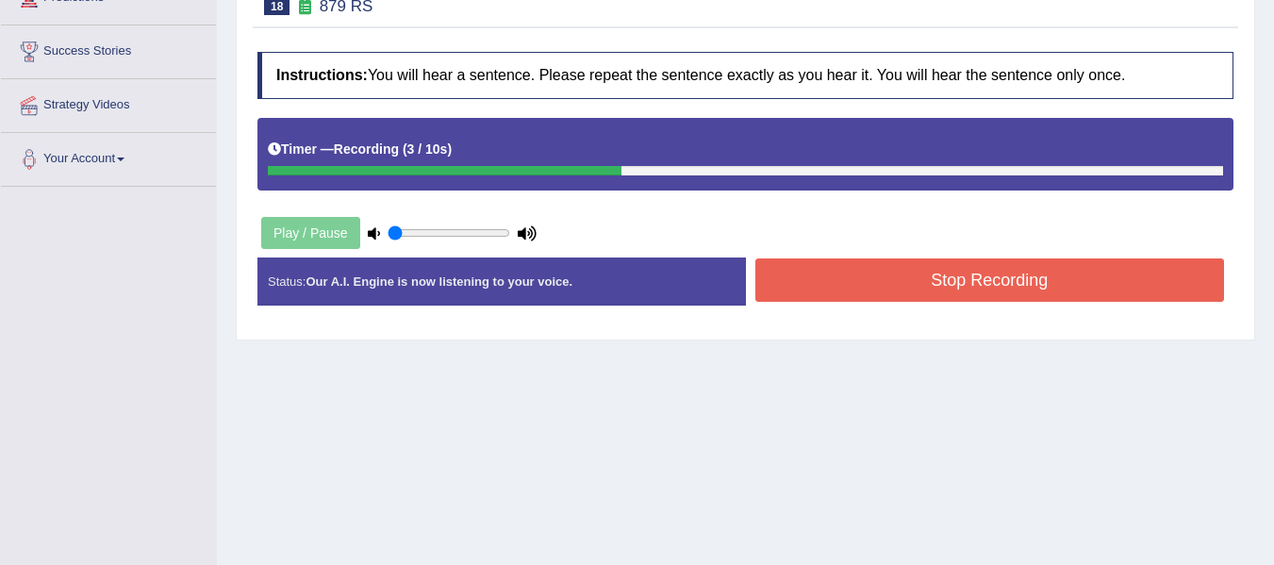
click at [896, 281] on button "Stop Recording" at bounding box center [990, 279] width 470 height 43
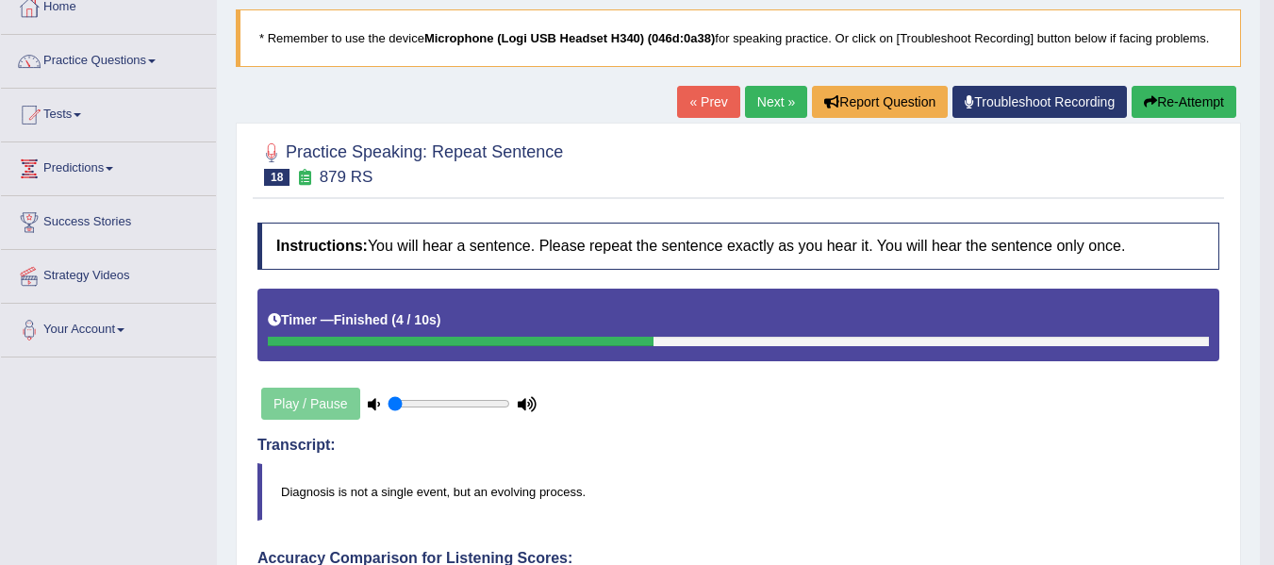
scroll to position [94, 0]
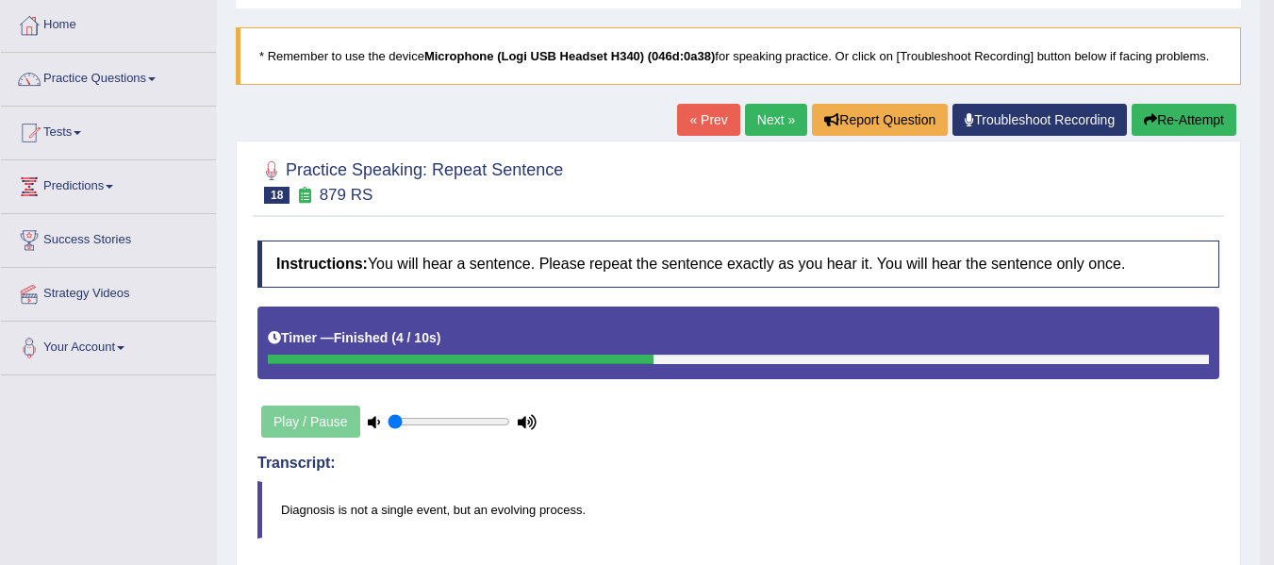
click at [1164, 117] on button "Re-Attempt" at bounding box center [1184, 120] width 105 height 32
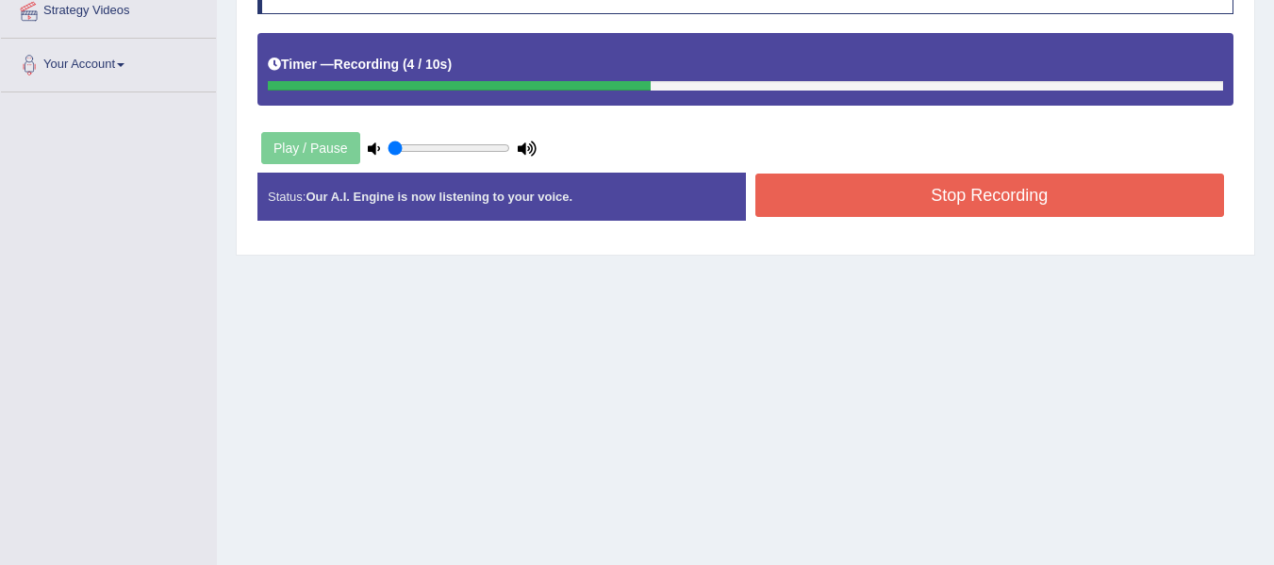
click at [819, 204] on button "Stop Recording" at bounding box center [990, 195] width 470 height 43
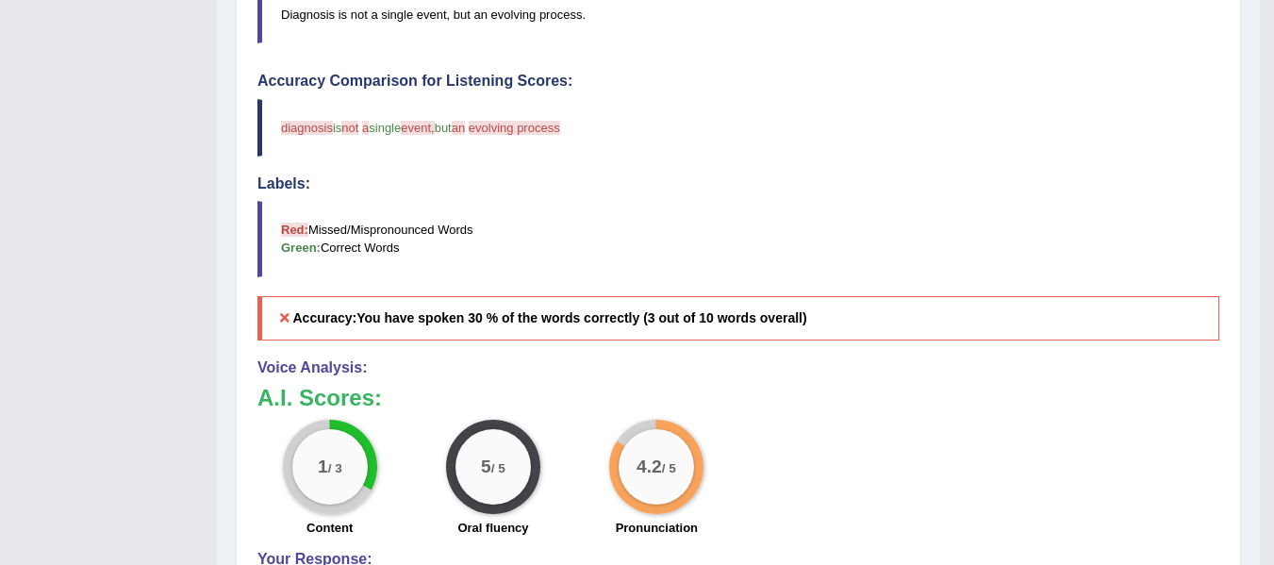
scroll to position [472, 0]
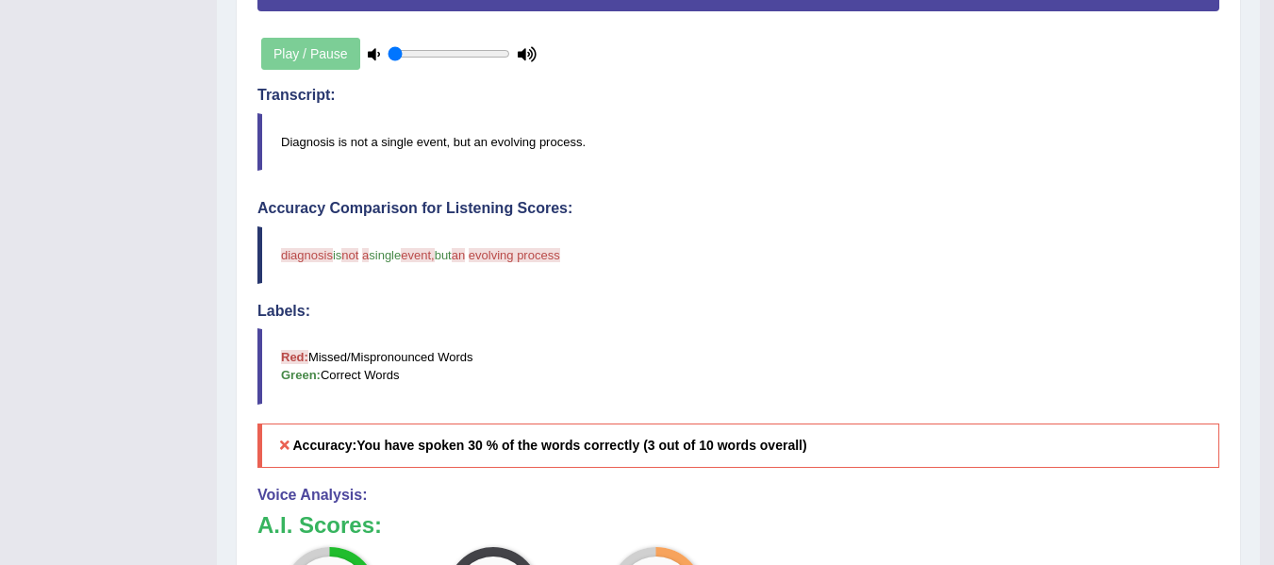
click at [305, 141] on blockquote "Diagnosis is not a single event, but an evolving process." at bounding box center [738, 142] width 962 height 58
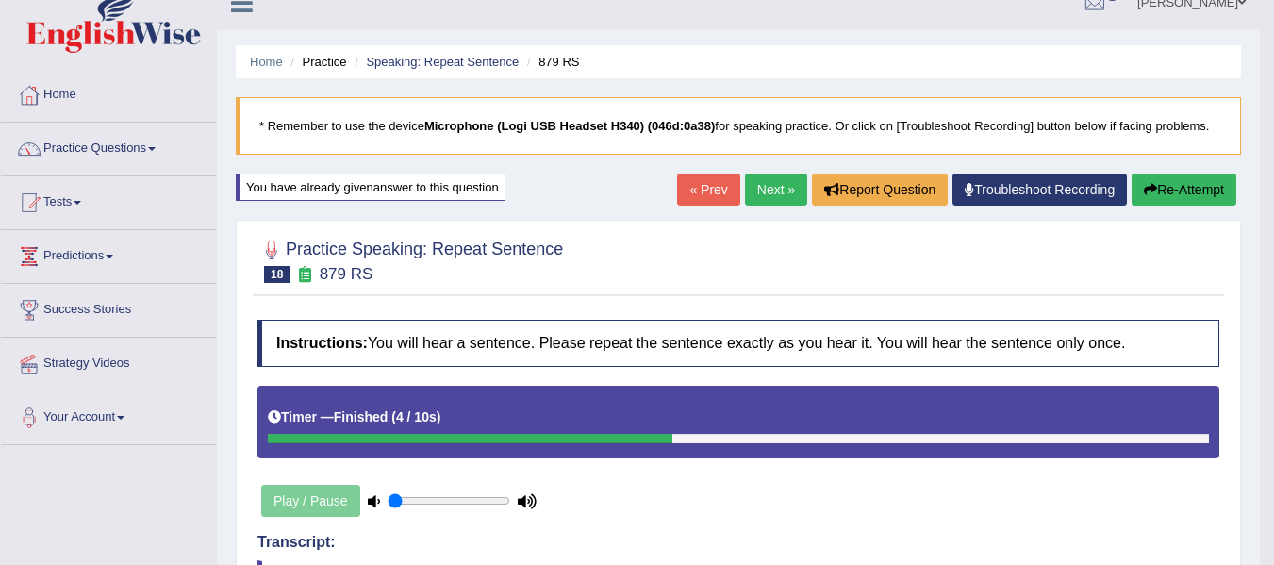
scroll to position [0, 0]
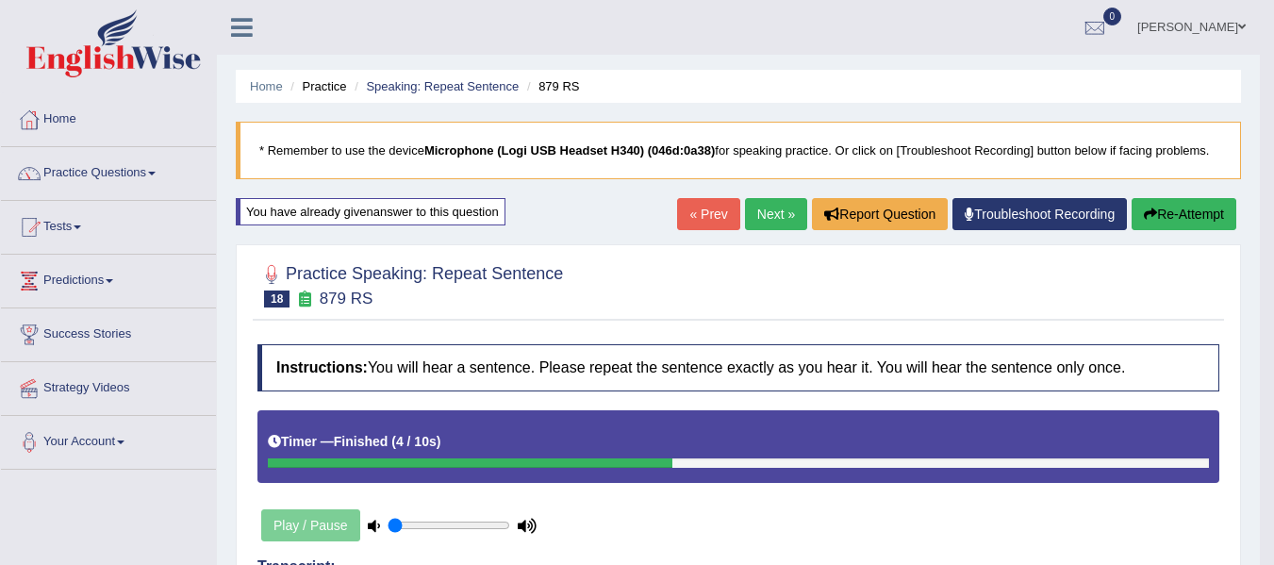
click at [1207, 212] on button "Re-Attempt" at bounding box center [1184, 214] width 105 height 32
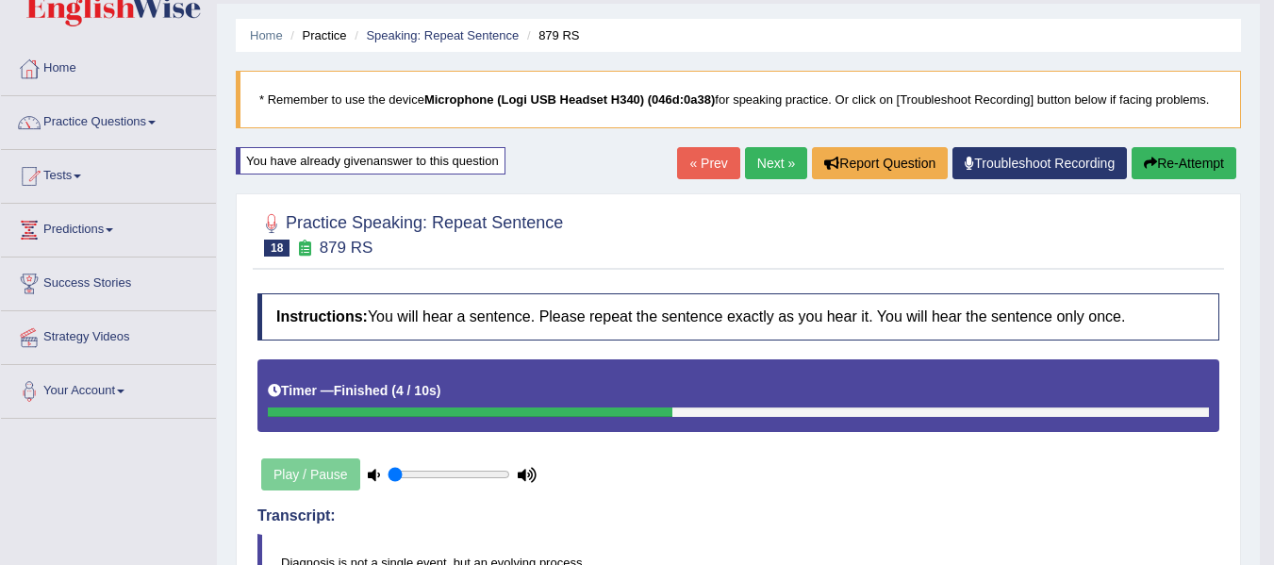
scroll to position [94, 0]
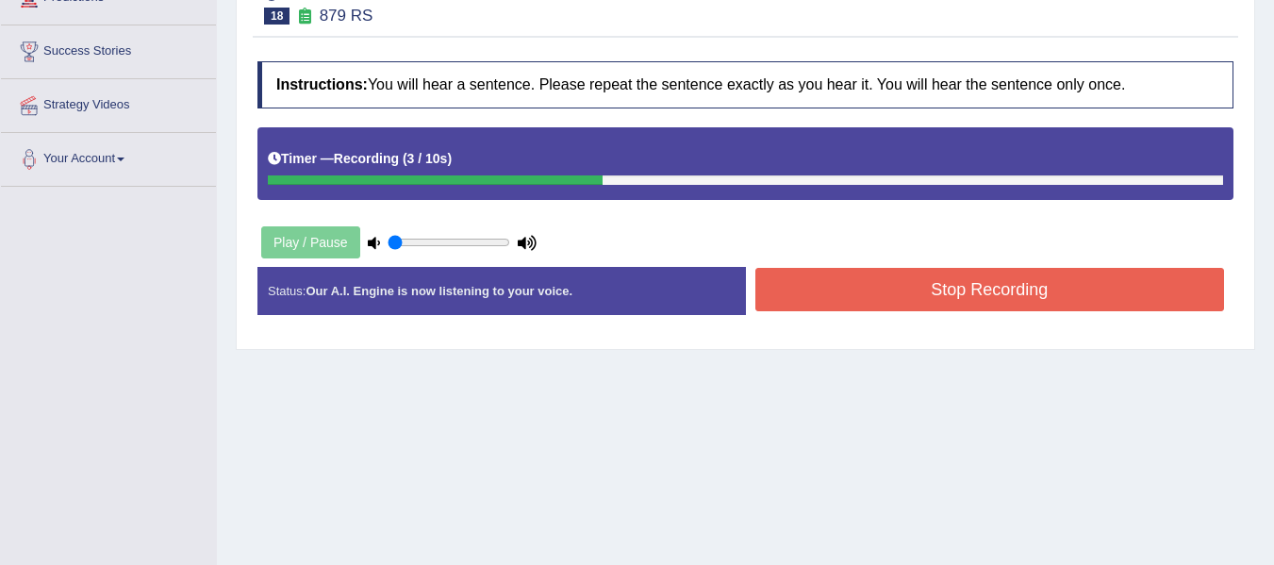
click at [822, 290] on button "Stop Recording" at bounding box center [990, 289] width 470 height 43
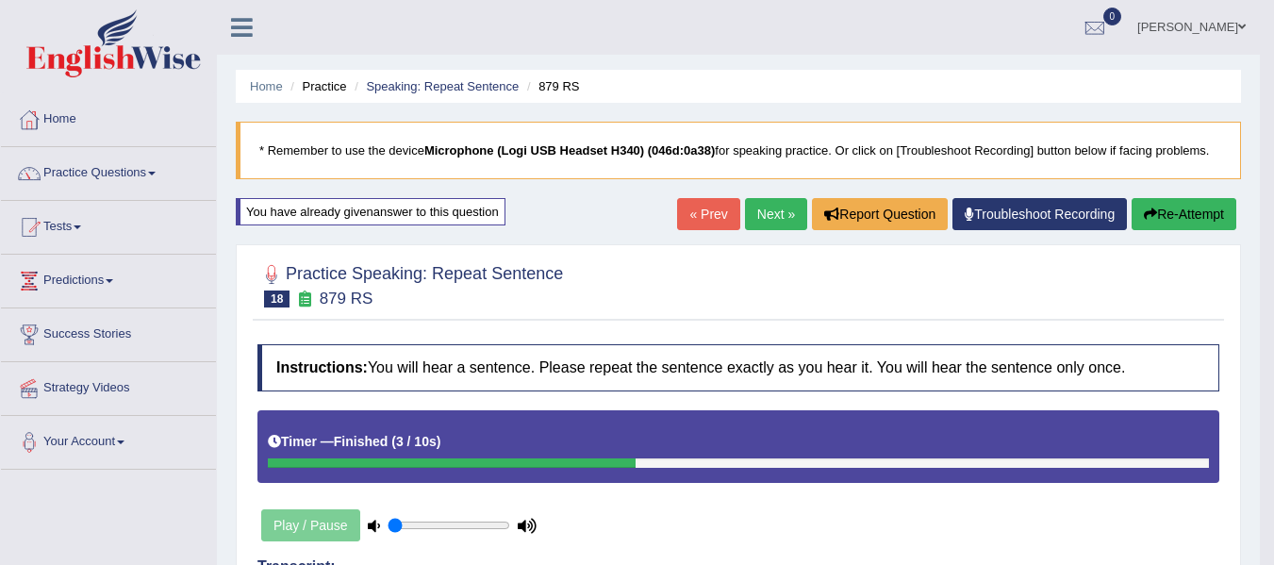
click at [757, 225] on link "Next »" at bounding box center [776, 214] width 62 height 32
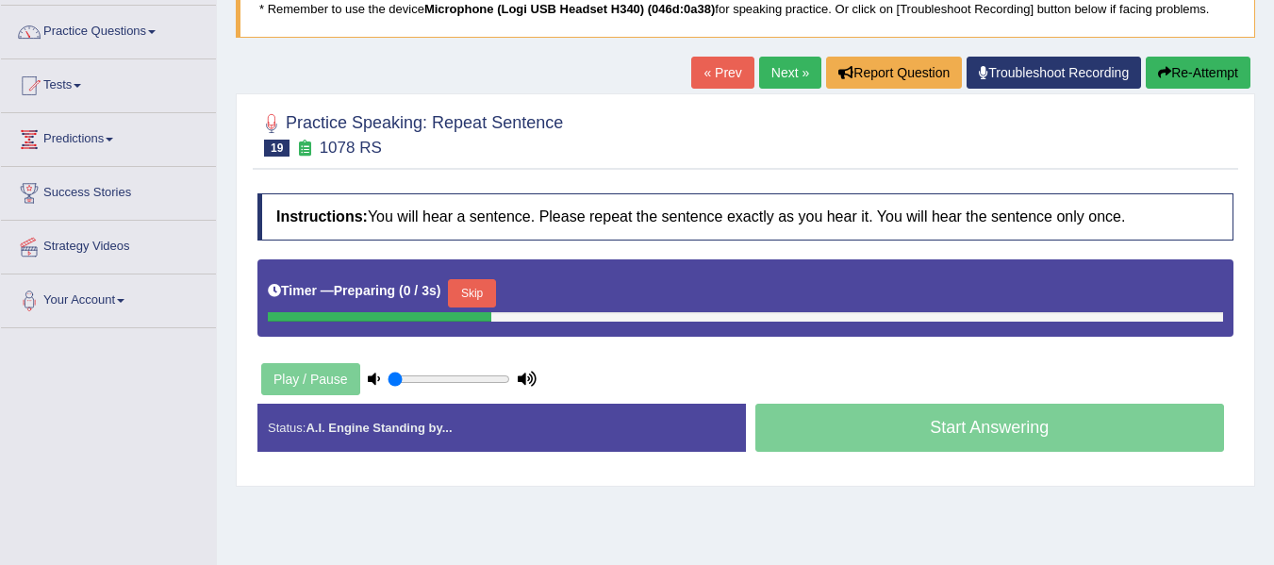
scroll to position [189, 0]
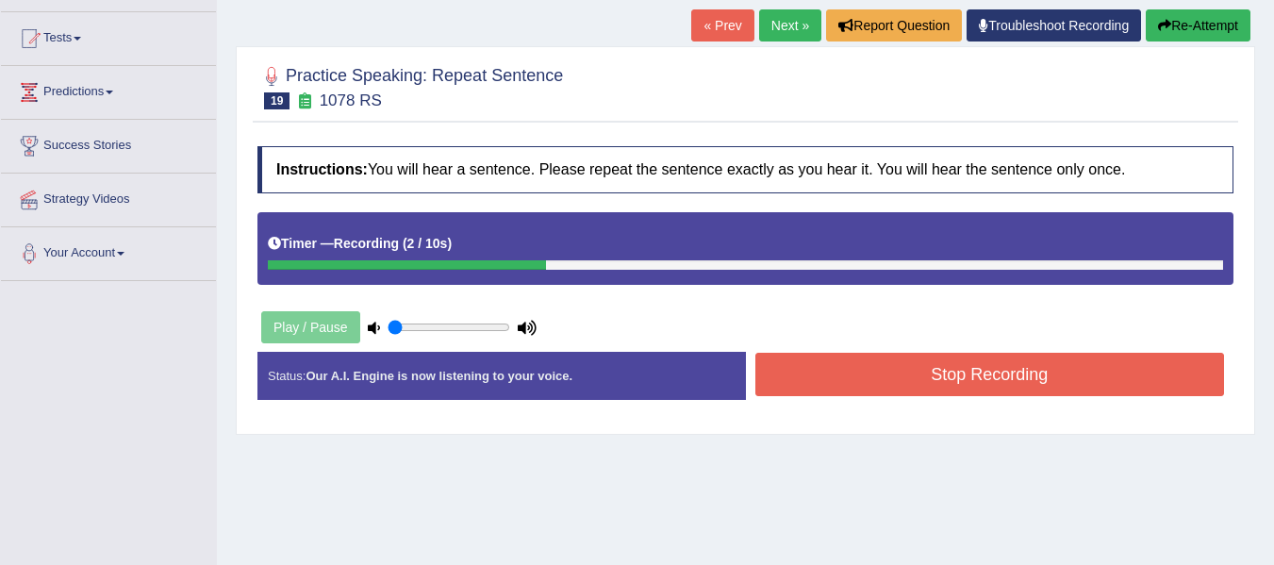
click at [824, 368] on button "Stop Recording" at bounding box center [990, 374] width 470 height 43
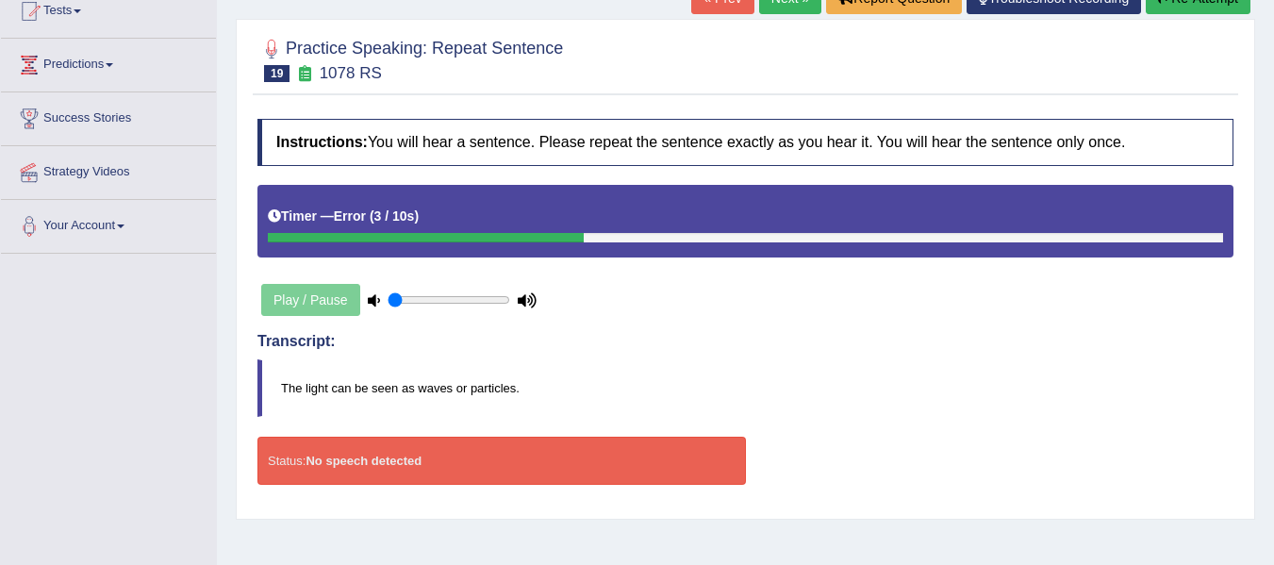
scroll to position [94, 0]
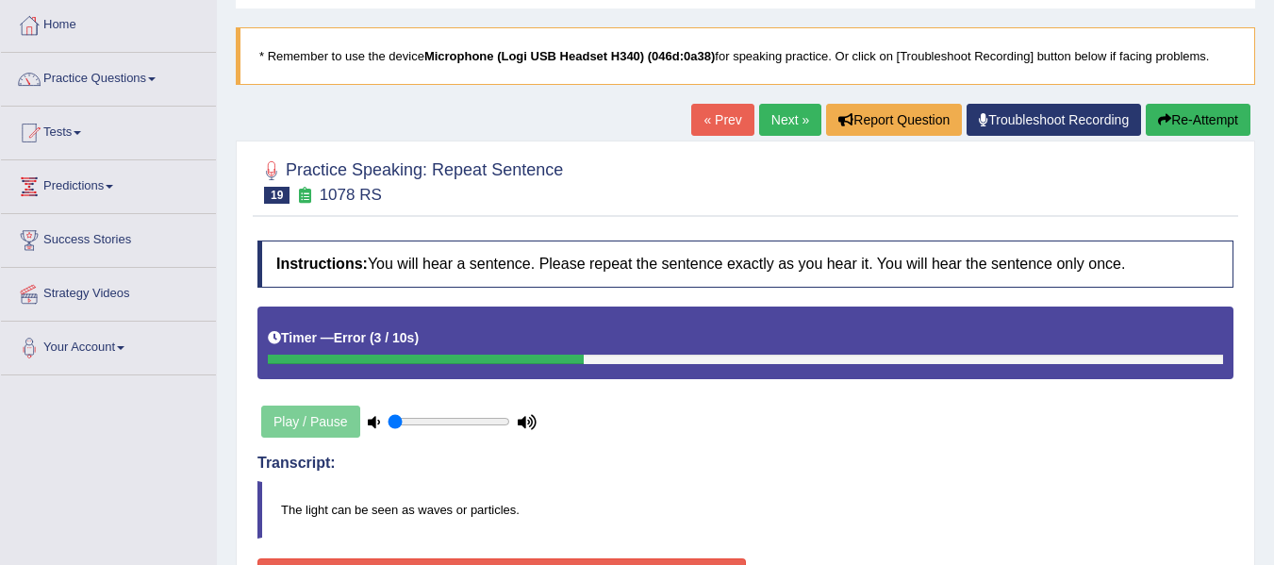
click at [1173, 116] on button "Re-Attempt" at bounding box center [1198, 120] width 105 height 32
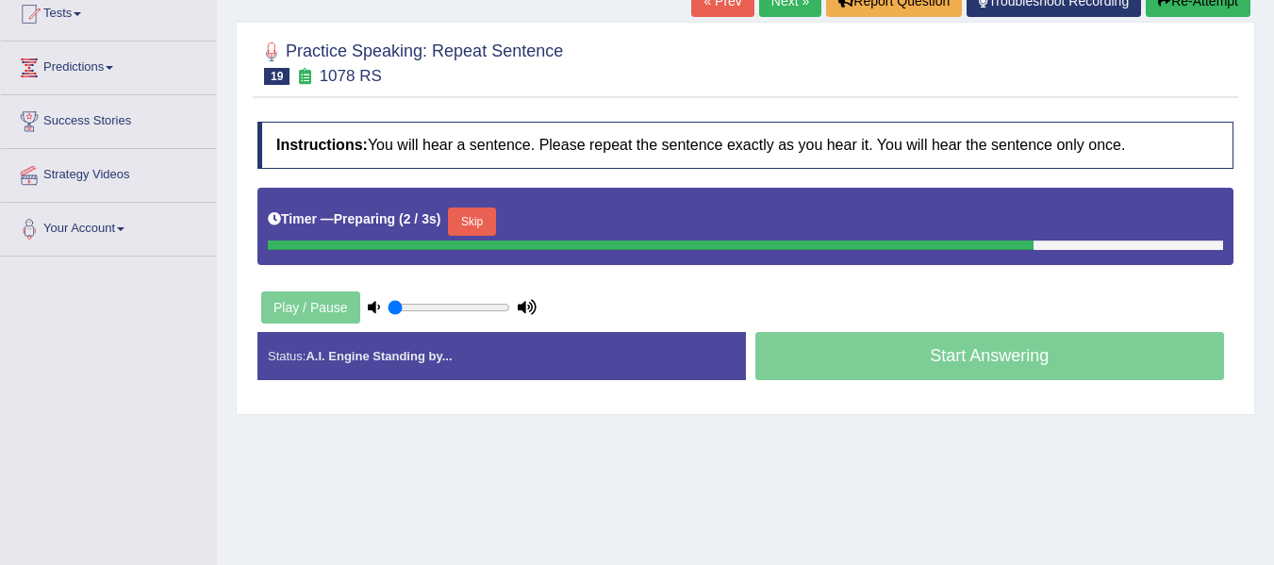
scroll to position [283, 0]
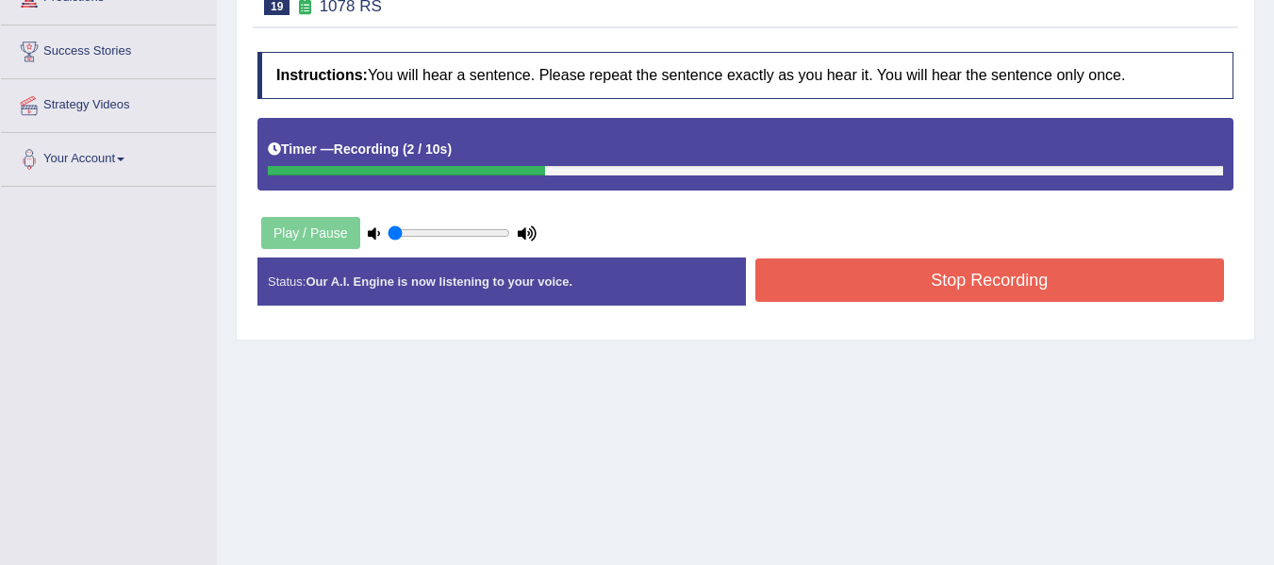
click at [841, 275] on button "Stop Recording" at bounding box center [990, 279] width 470 height 43
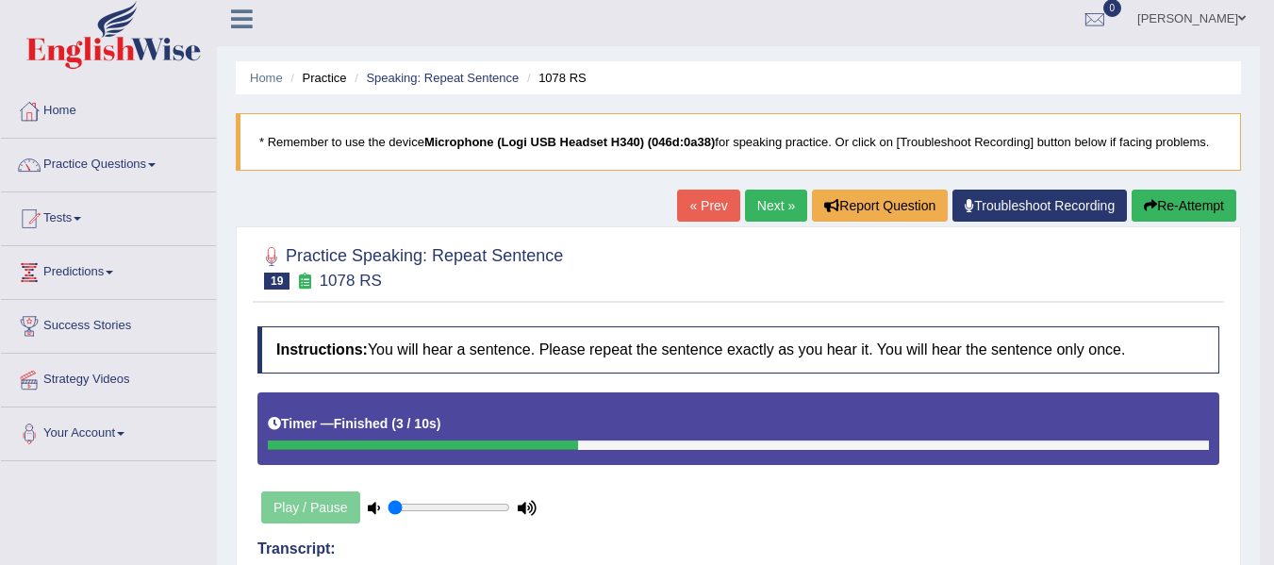
scroll to position [0, 0]
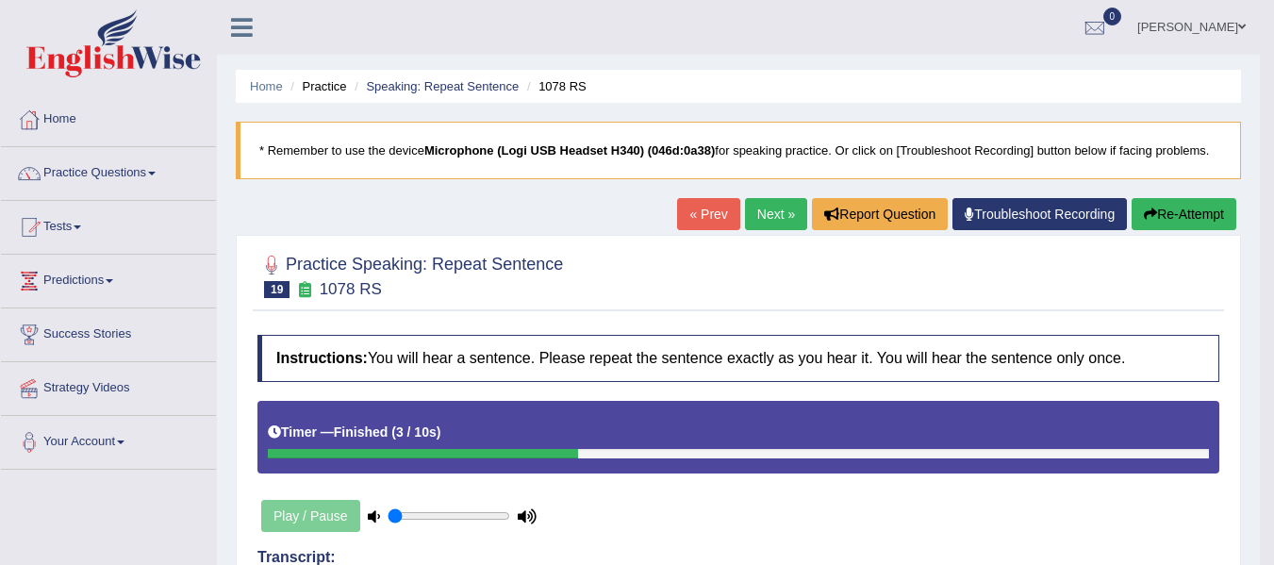
click at [79, 435] on link "Your Account" at bounding box center [108, 439] width 215 height 47
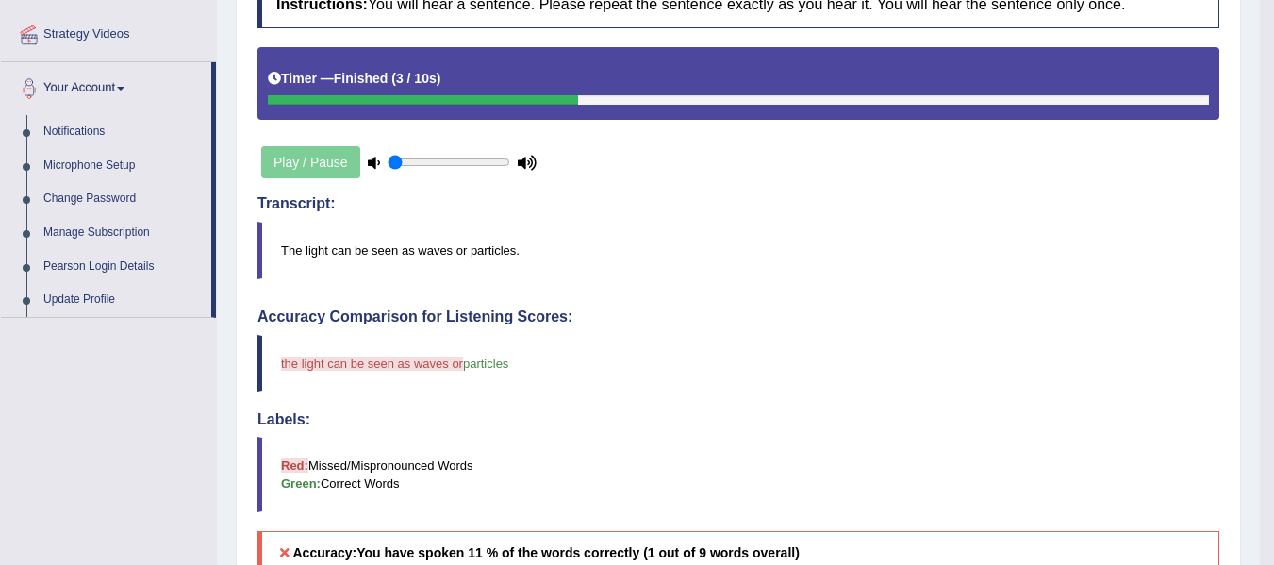
scroll to position [377, 0]
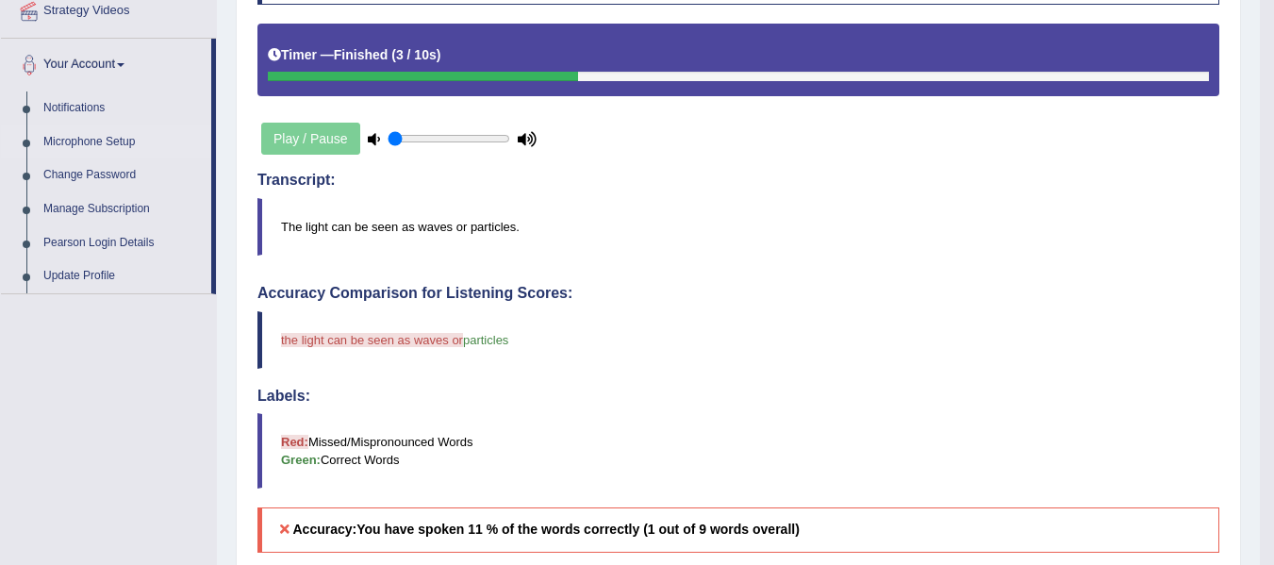
click at [117, 149] on link "Microphone Setup" at bounding box center [123, 142] width 176 height 34
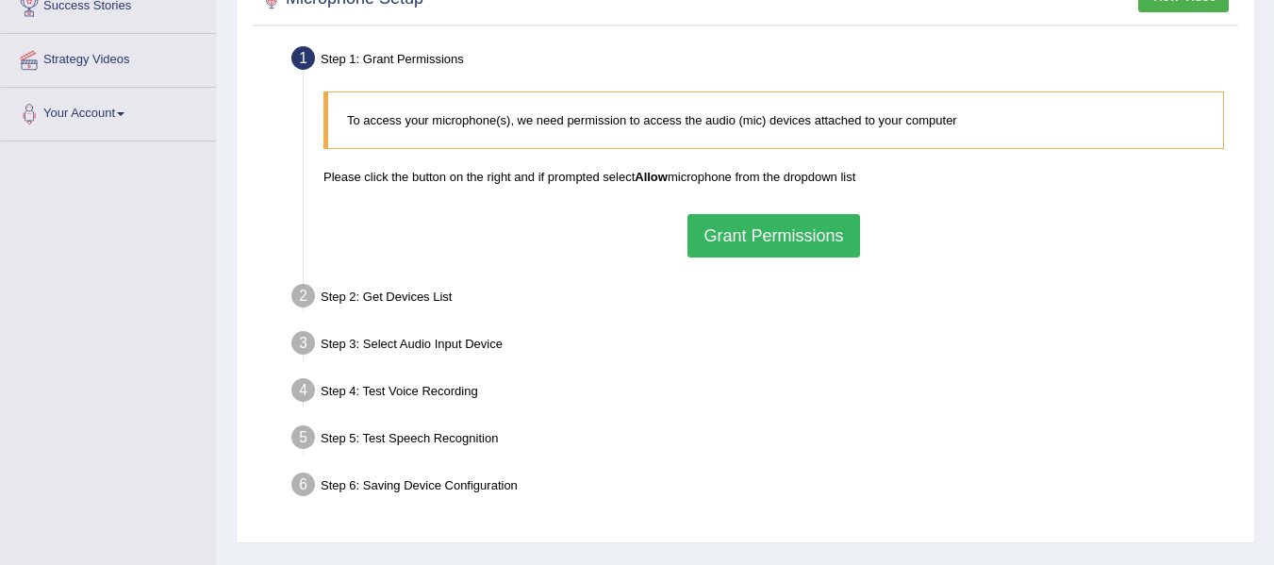
scroll to position [377, 0]
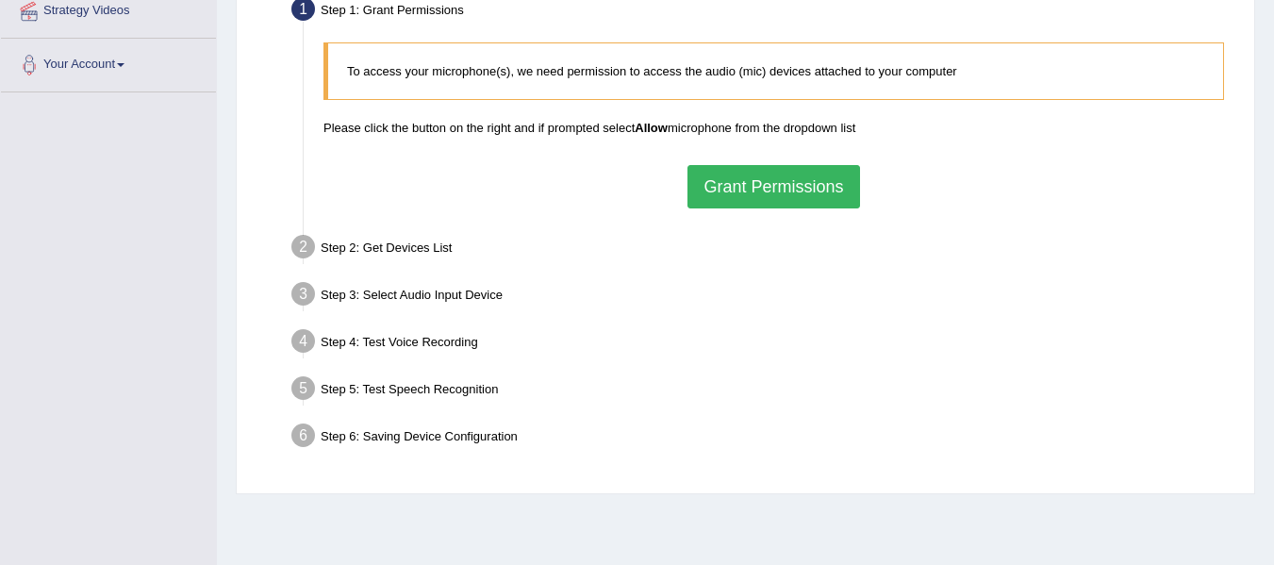
click at [791, 193] on button "Grant Permissions" at bounding box center [774, 186] width 172 height 43
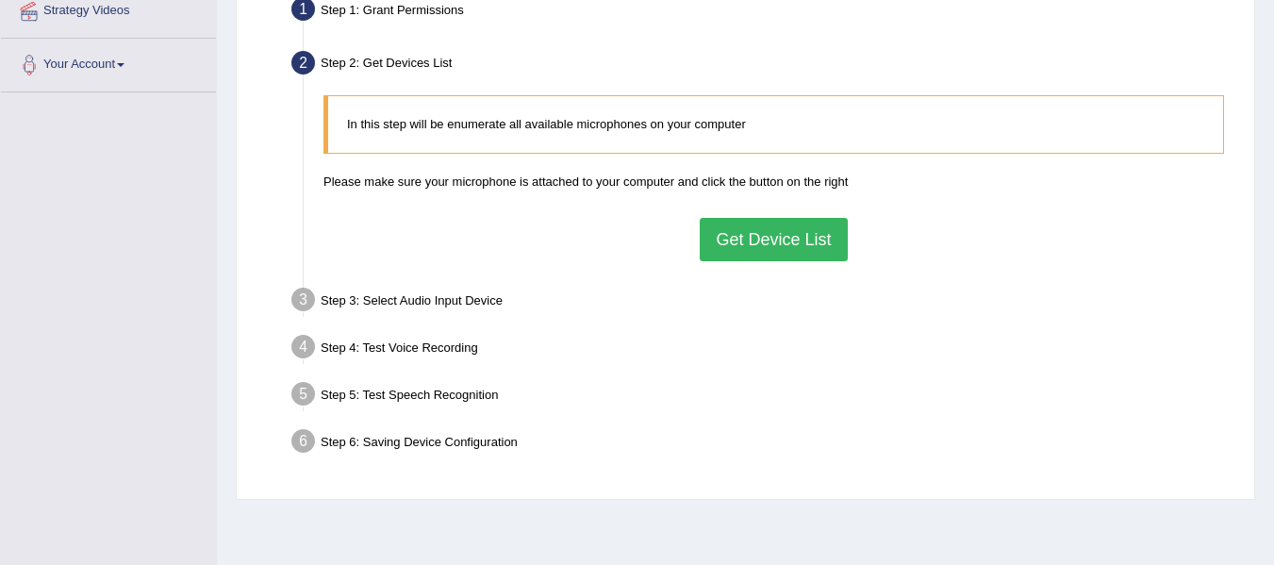
click at [759, 240] on button "Get Device List" at bounding box center [773, 239] width 147 height 43
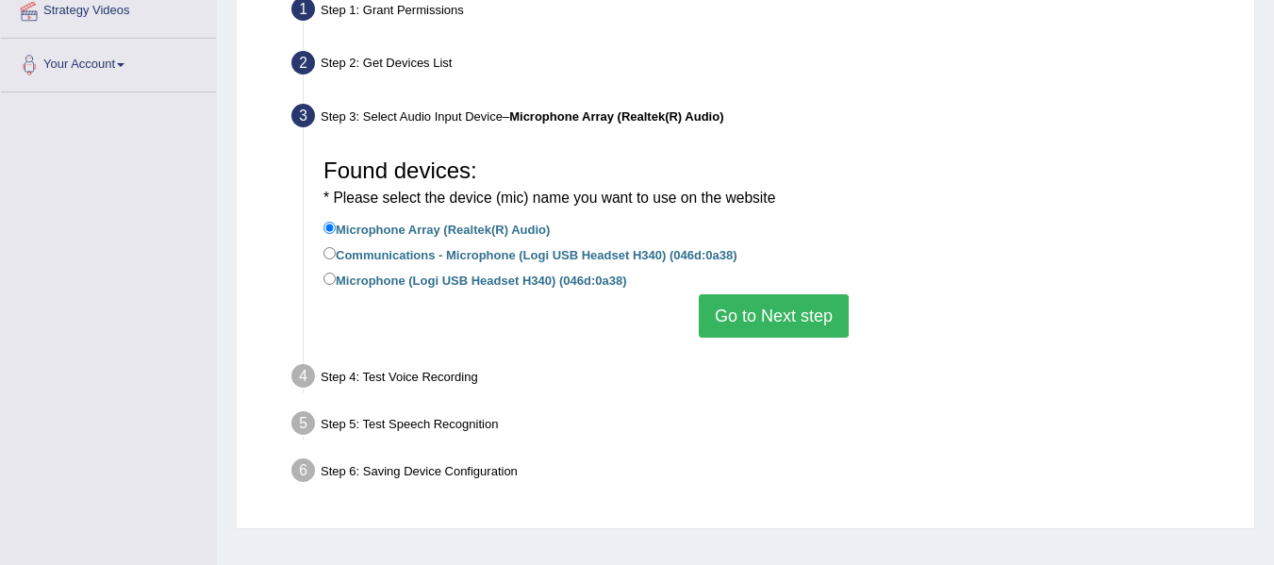
click at [349, 281] on label "Microphone (Logi USB Headset H340) (046d:0a38)" at bounding box center [474, 279] width 303 height 21
click at [336, 281] on input "Microphone (Logi USB Headset H340) (046d:0a38)" at bounding box center [329, 279] width 12 height 12
radio input "true"
click at [765, 326] on button "Go to Next step" at bounding box center [774, 315] width 150 height 43
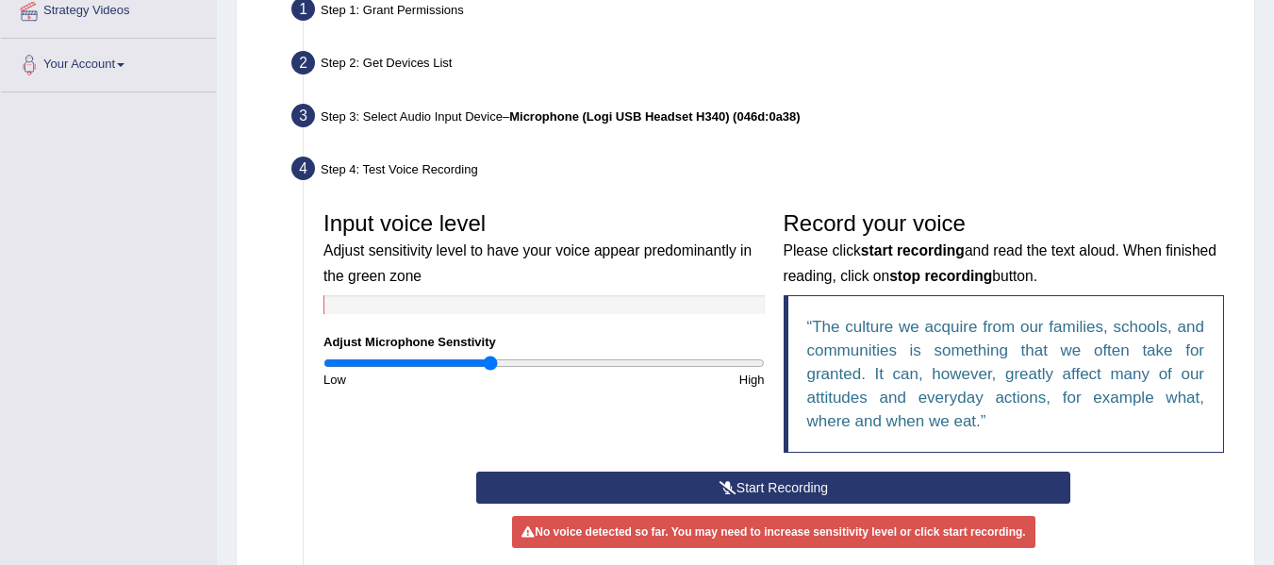
click at [742, 483] on button "Start Recording" at bounding box center [773, 488] width 594 height 32
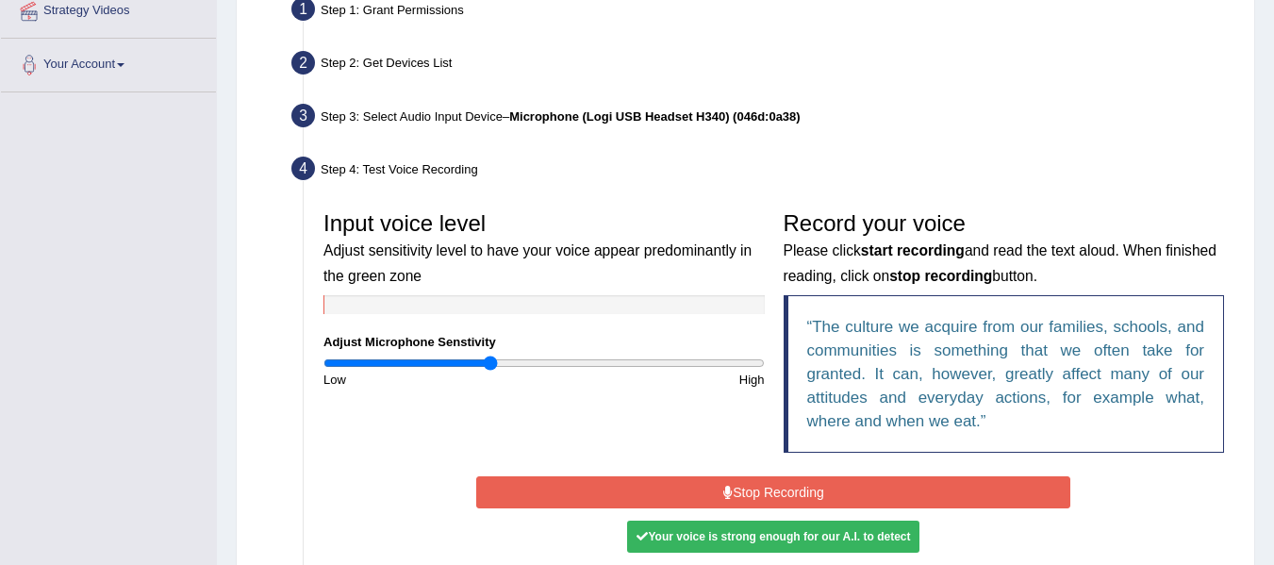
click at [763, 483] on button "Stop Recording" at bounding box center [773, 492] width 594 height 32
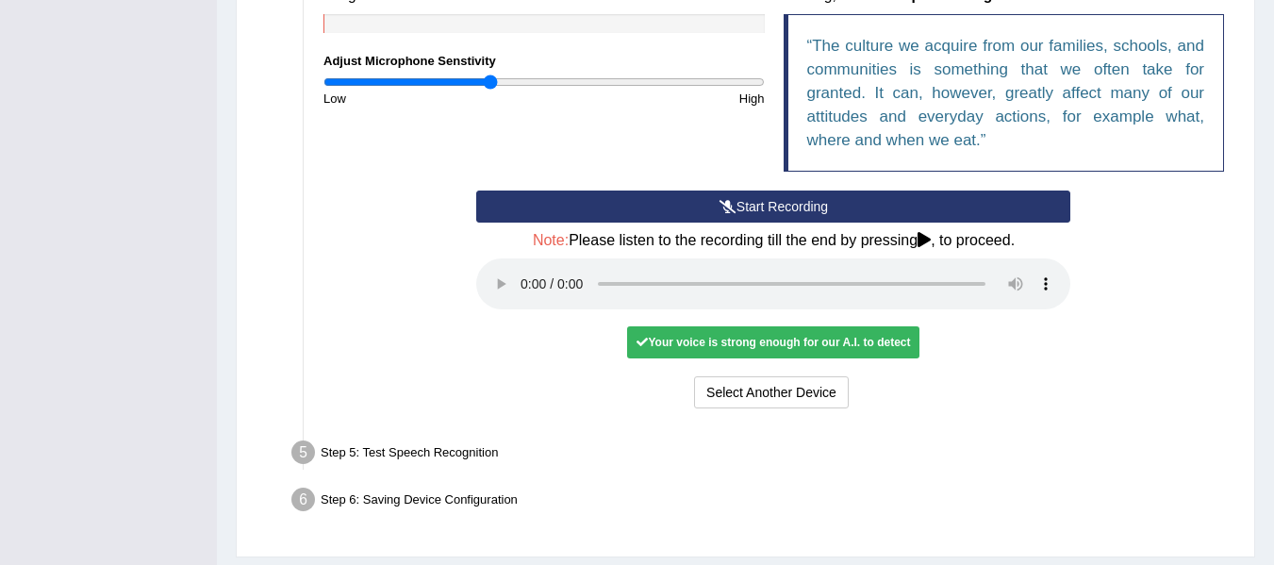
scroll to position [660, 0]
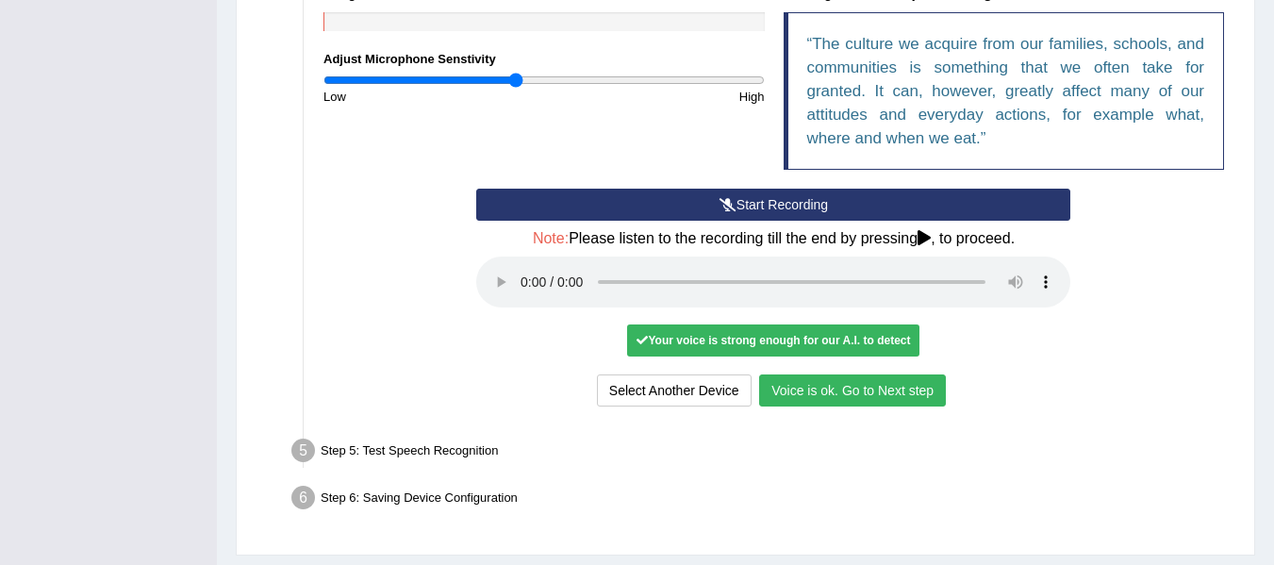
type input "0.88"
click at [516, 78] on input "range" at bounding box center [543, 80] width 441 height 15
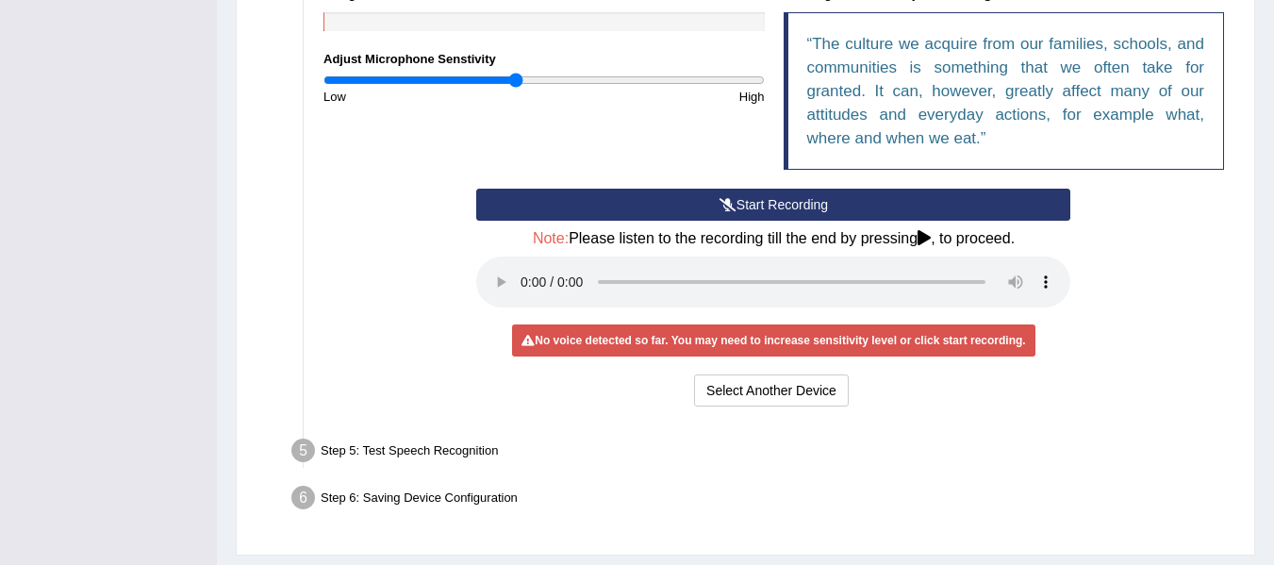
click at [563, 208] on button "Start Recording" at bounding box center [773, 205] width 594 height 32
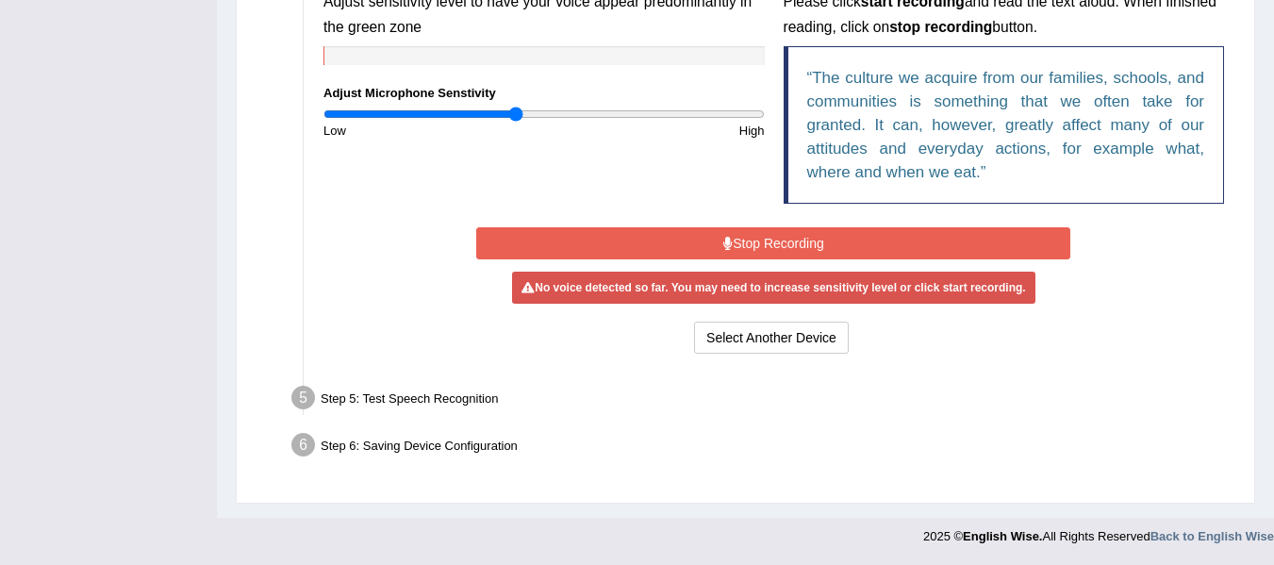
scroll to position [626, 0]
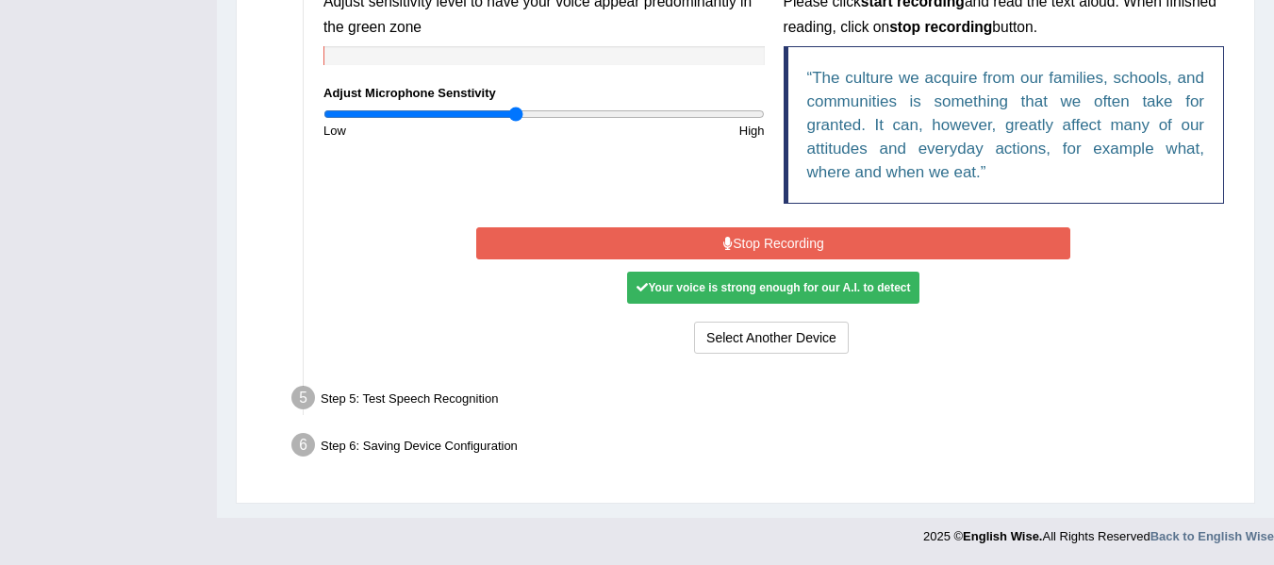
click at [715, 245] on button "Stop Recording" at bounding box center [773, 243] width 594 height 32
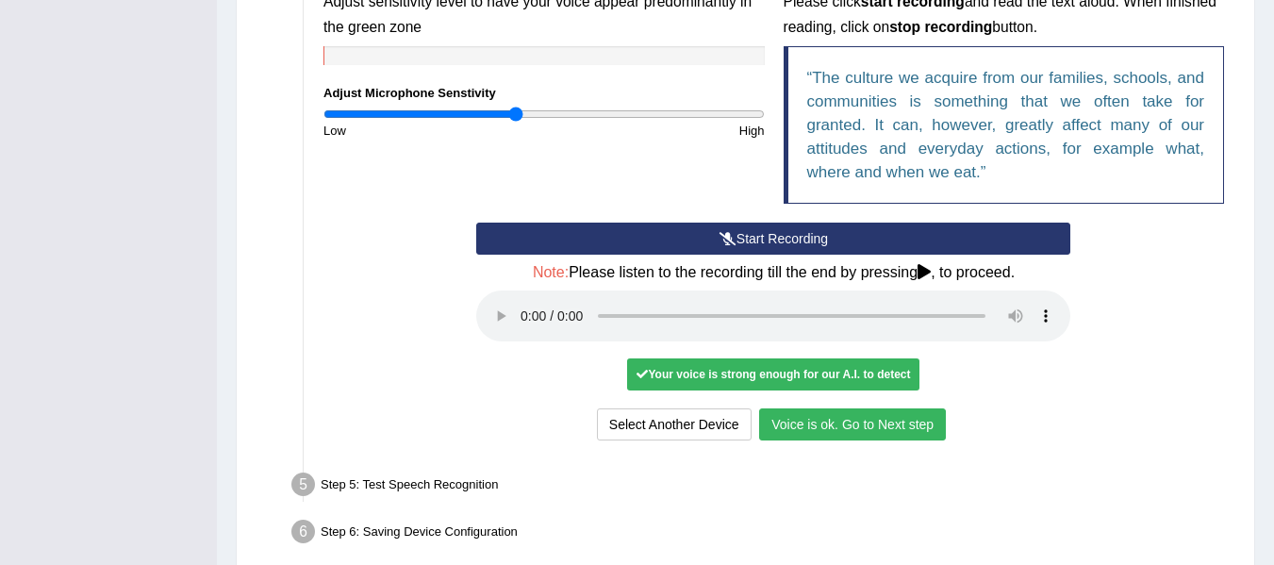
click at [796, 435] on button "Voice is ok. Go to Next step" at bounding box center [852, 424] width 187 height 32
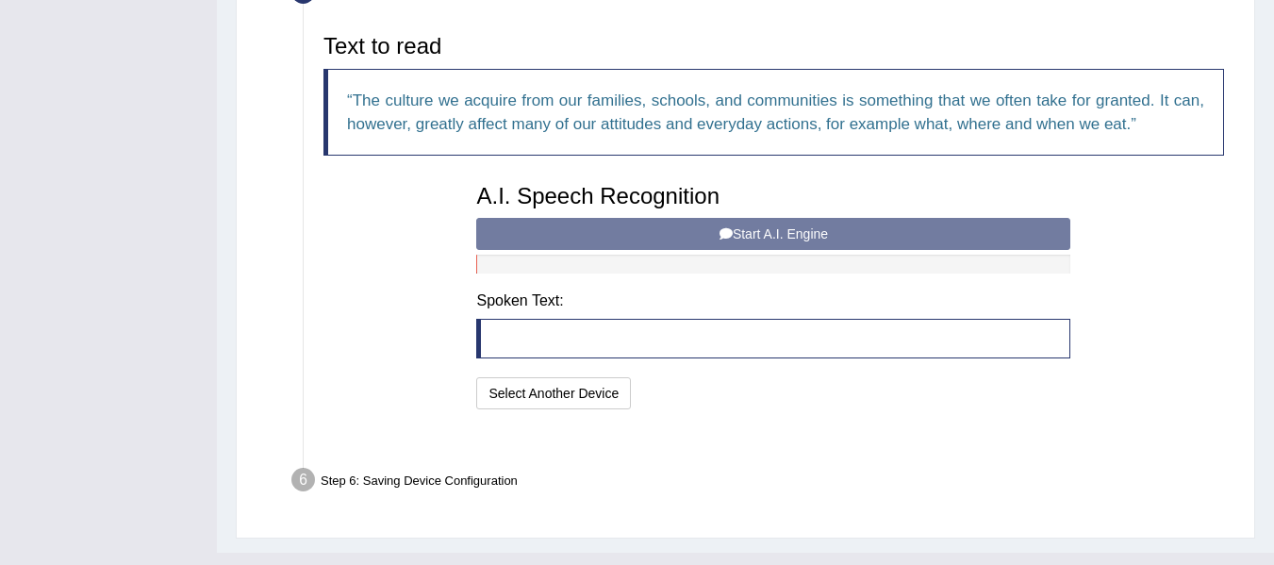
scroll to position [615, 0]
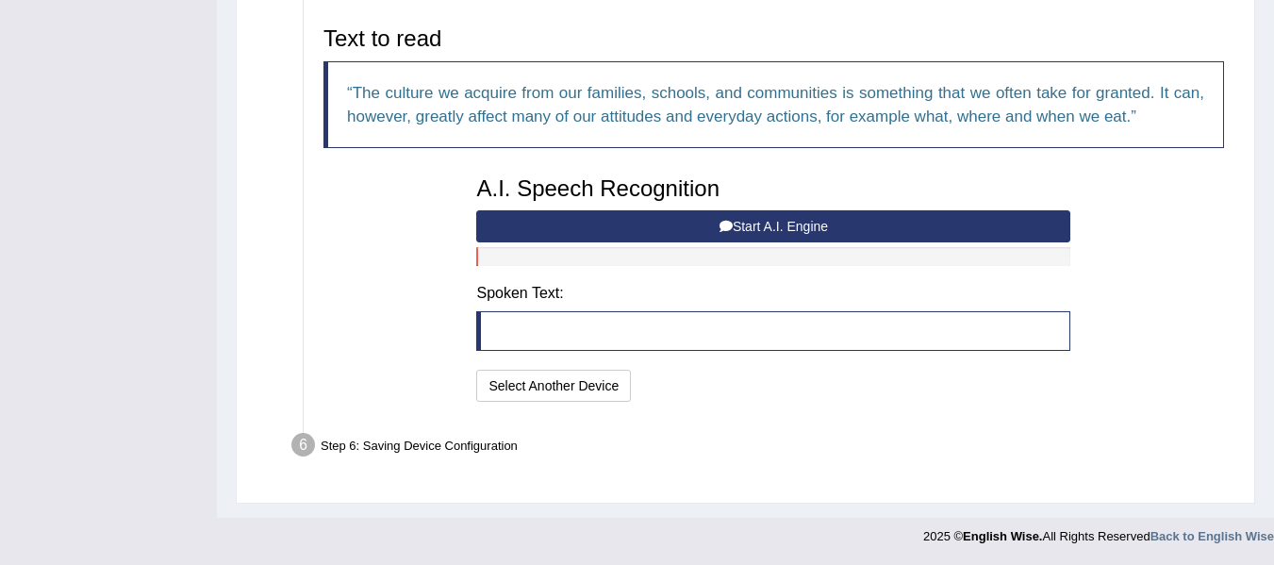
click at [671, 236] on button "Start A.I. Engine" at bounding box center [773, 226] width 594 height 32
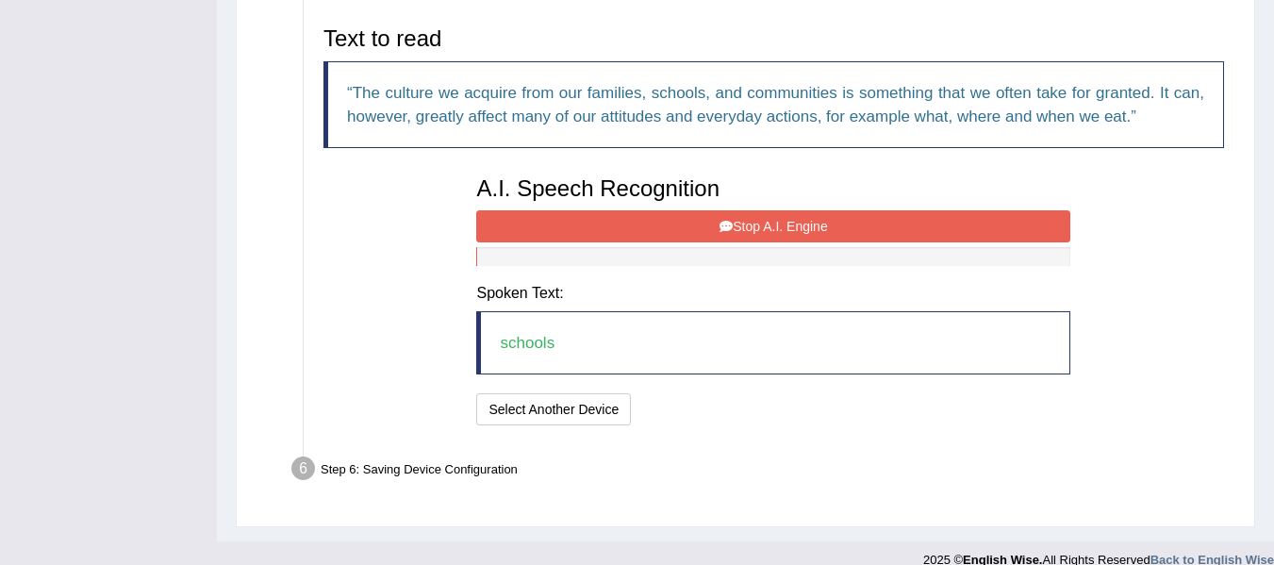
click at [669, 236] on button "Stop A.I. Engine" at bounding box center [773, 226] width 594 height 32
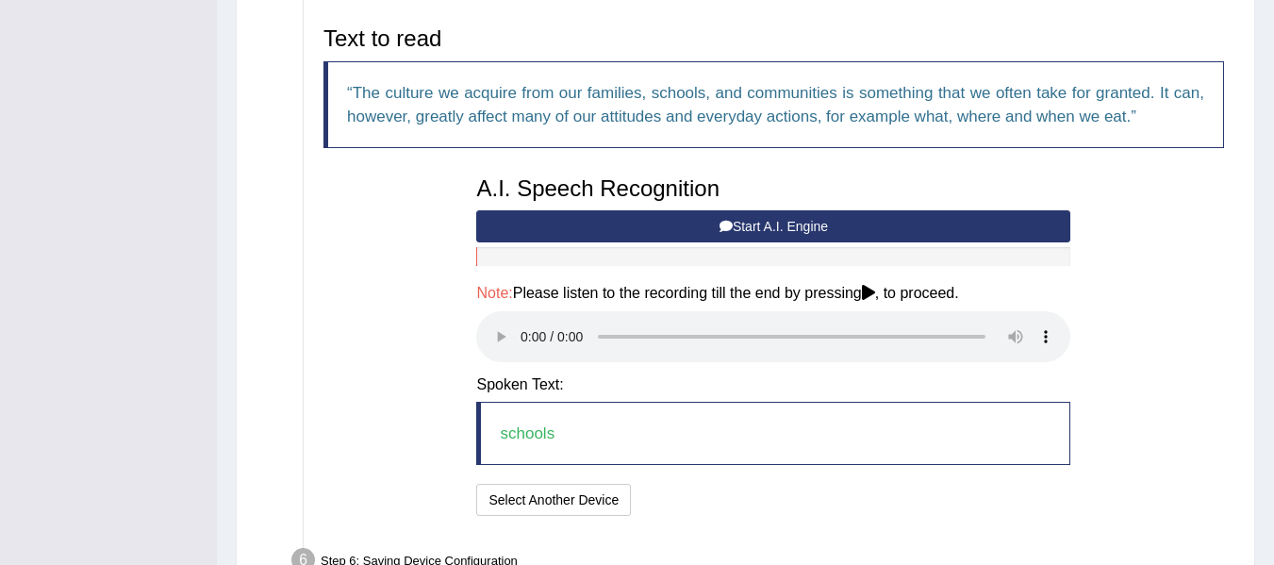
click at [608, 233] on button "Start A.I. Engine" at bounding box center [773, 226] width 594 height 32
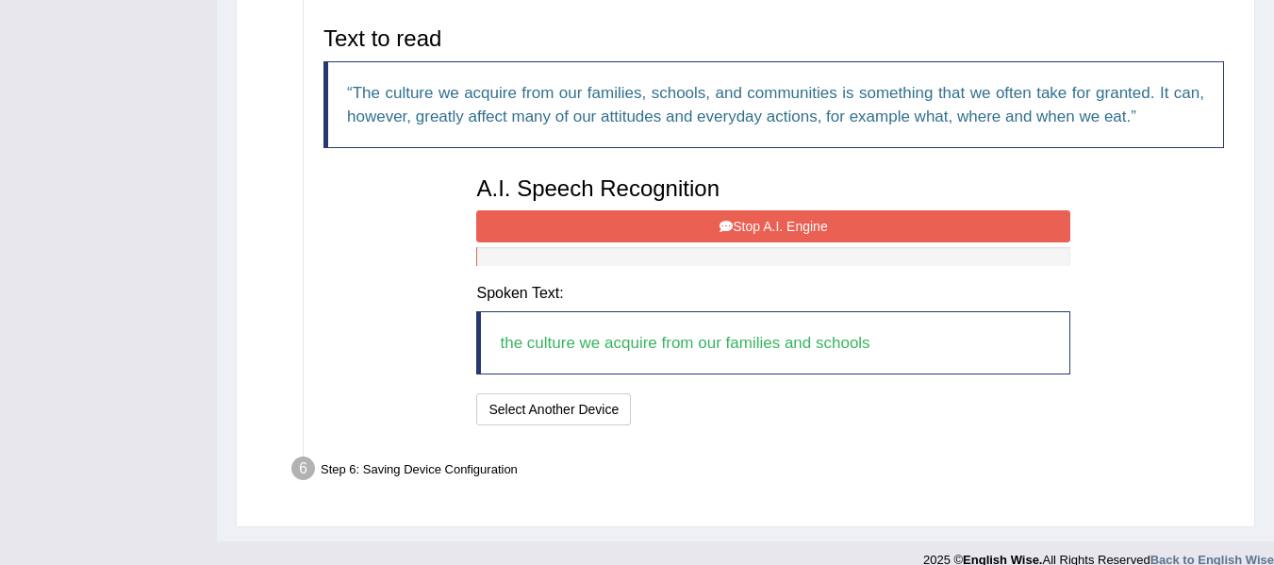
click at [589, 233] on button "Stop A.I. Engine" at bounding box center [773, 226] width 594 height 32
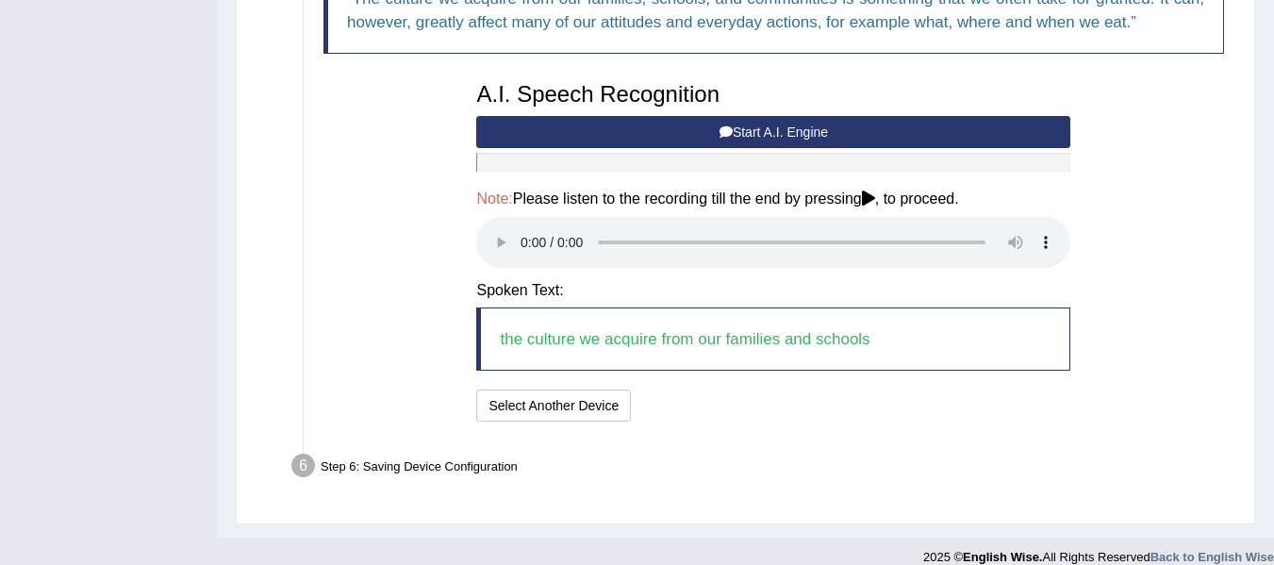
scroll to position [730, 0]
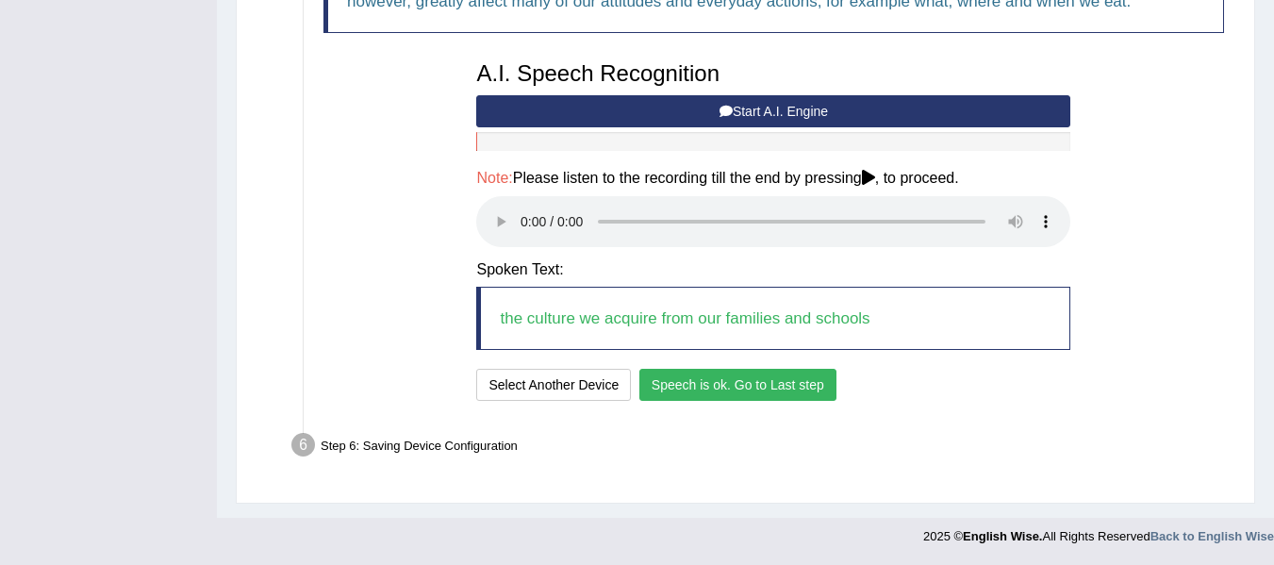
click at [663, 391] on button "Speech is ok. Go to Last step" at bounding box center [737, 385] width 197 height 32
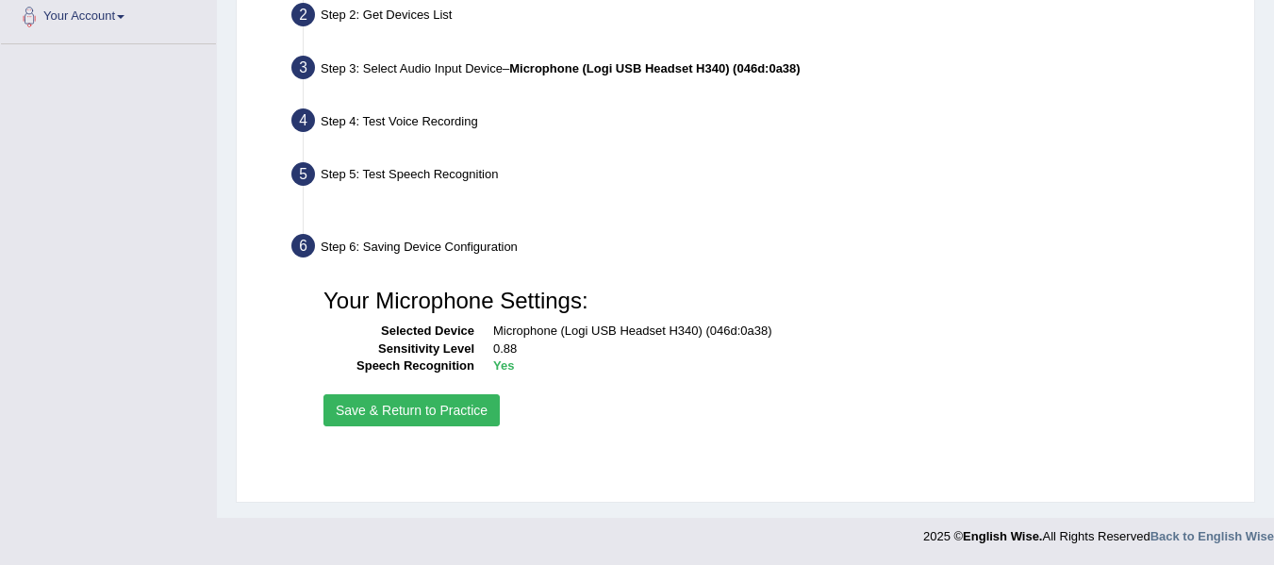
scroll to position [425, 0]
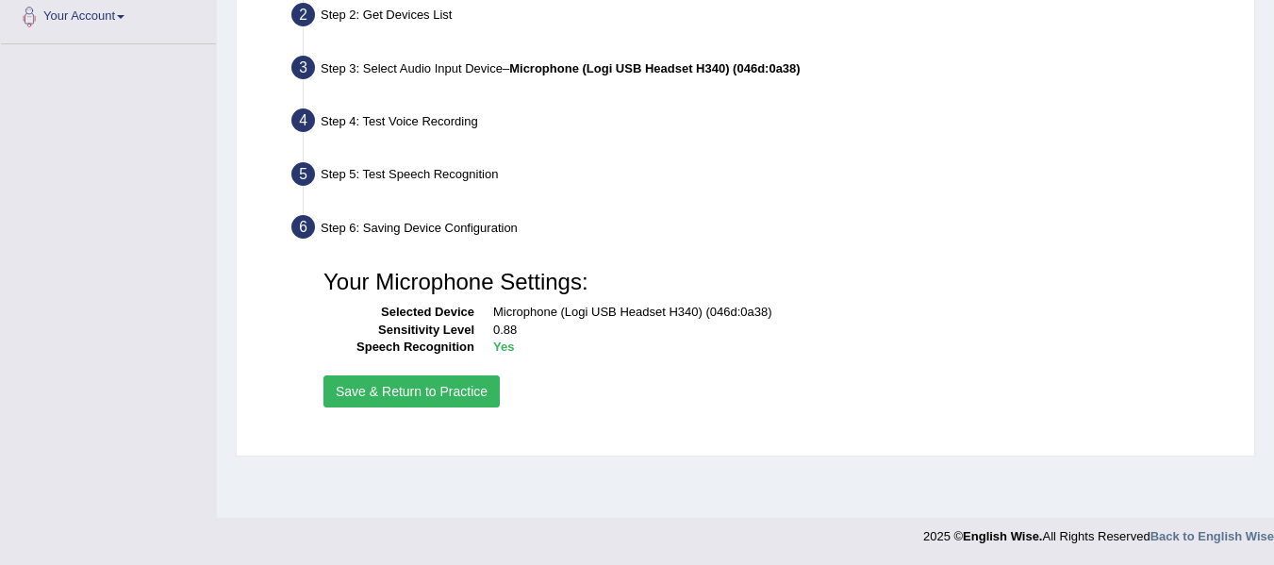
click at [490, 402] on button "Save & Return to Practice" at bounding box center [411, 391] width 176 height 32
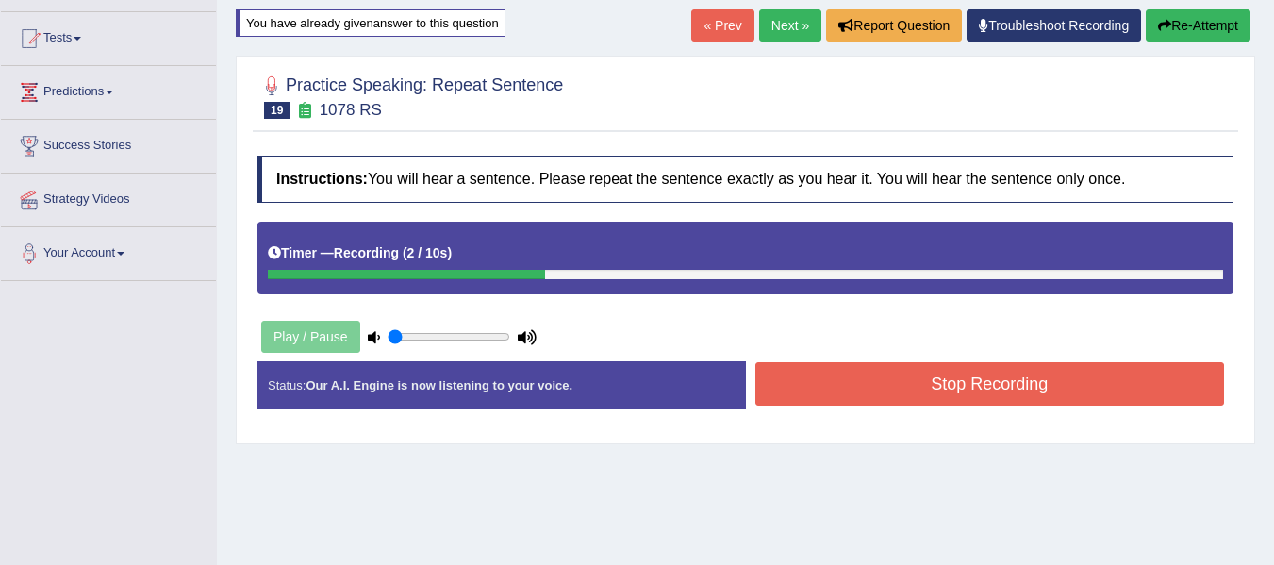
click at [921, 387] on button "Stop Recording" at bounding box center [990, 383] width 470 height 43
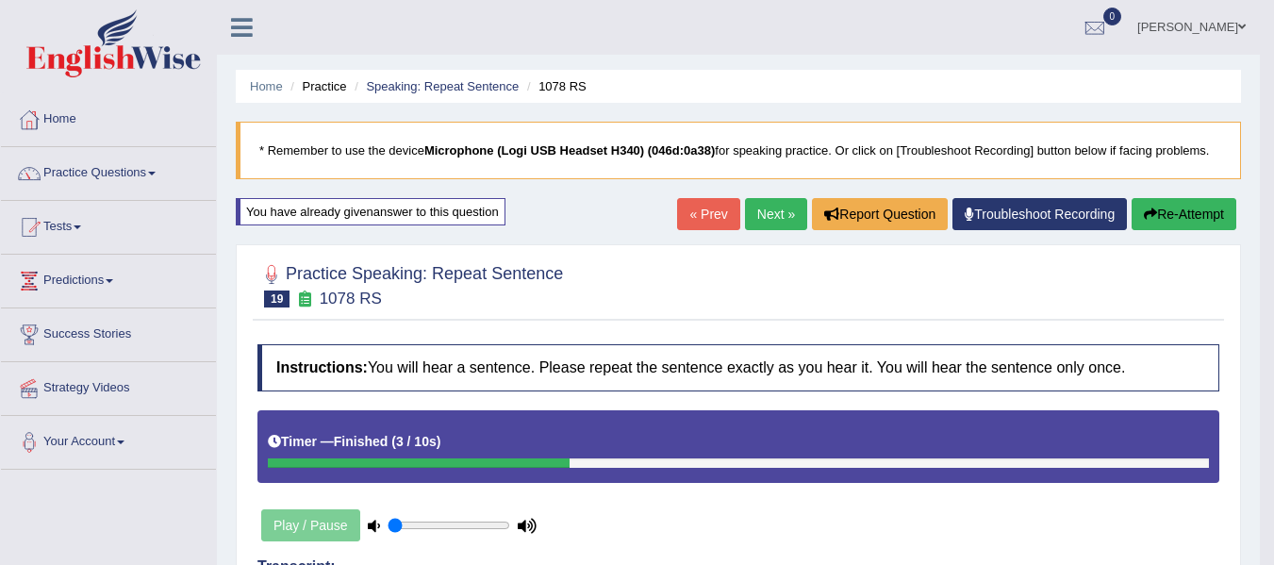
click at [786, 218] on link "Next »" at bounding box center [776, 214] width 62 height 32
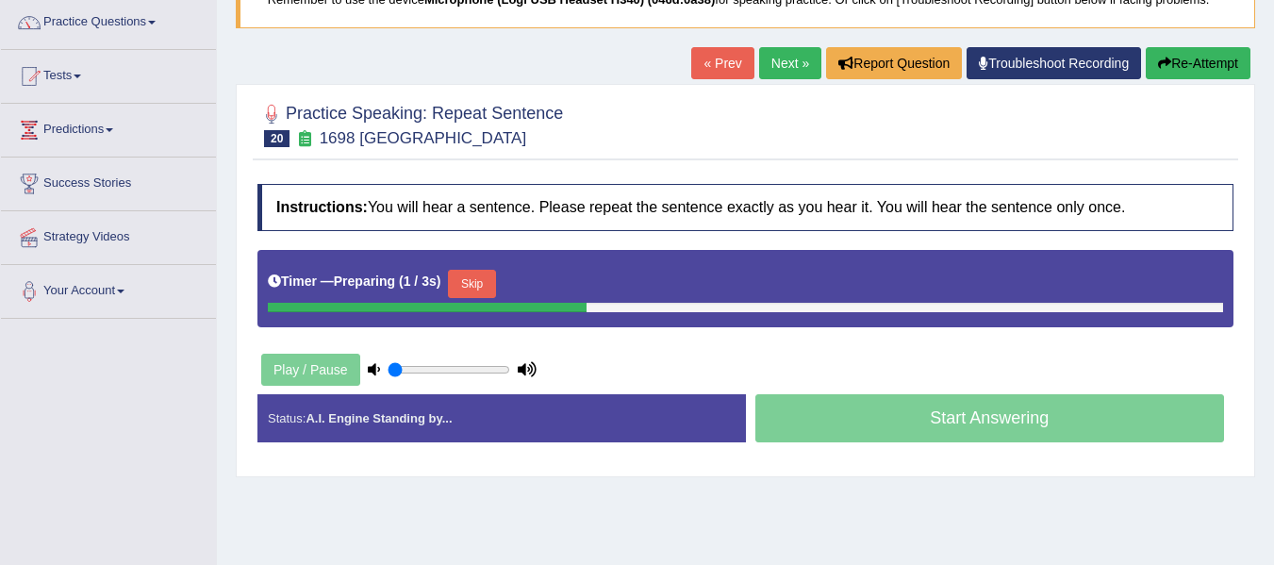
scroll to position [189, 0]
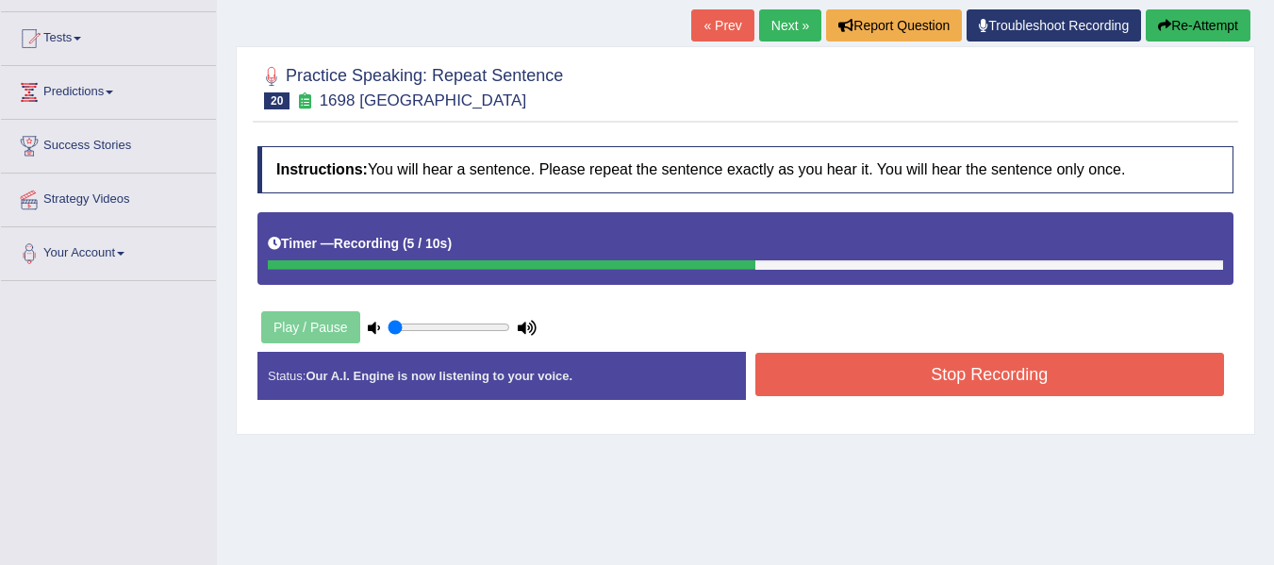
click at [873, 372] on button "Stop Recording" at bounding box center [990, 374] width 470 height 43
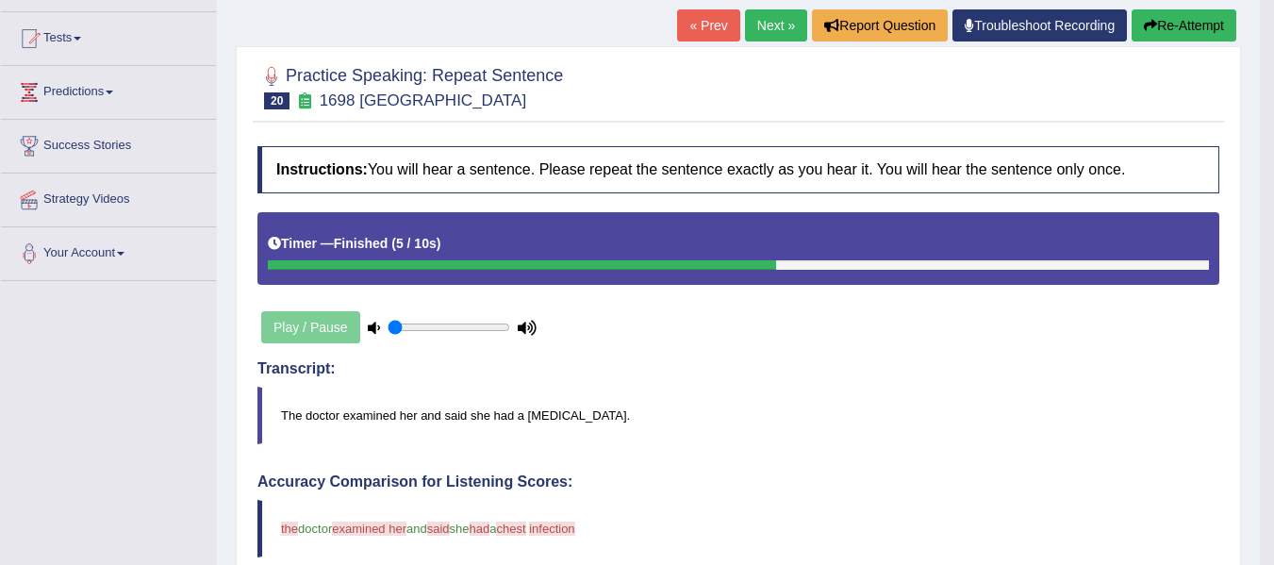
click at [1201, 38] on button "Re-Attempt" at bounding box center [1184, 25] width 105 height 32
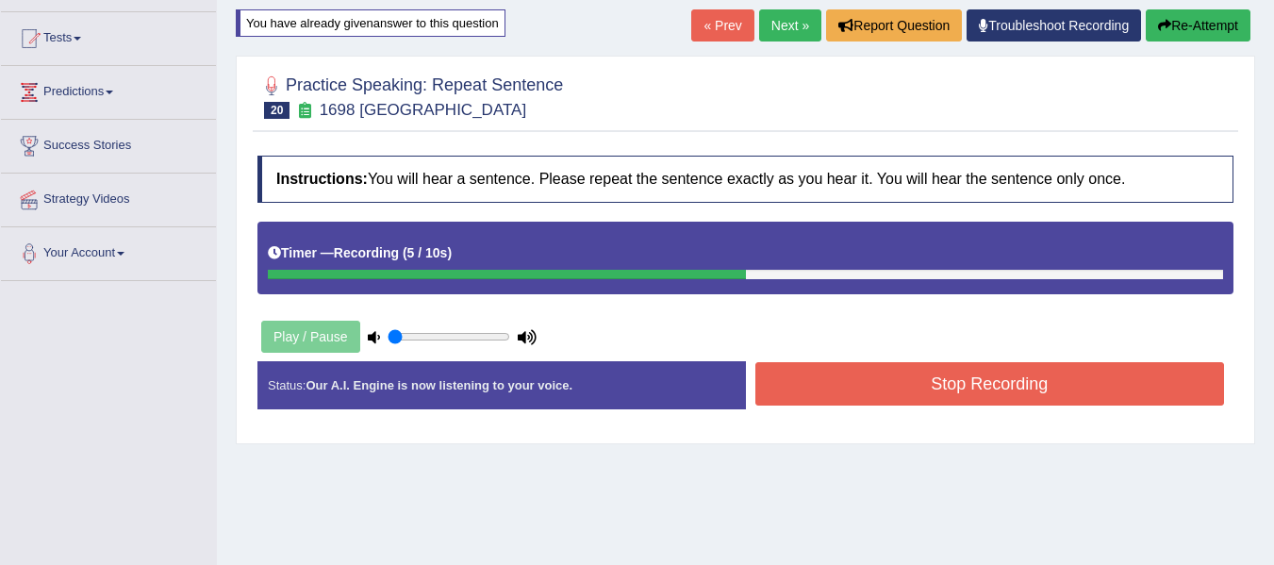
click at [1015, 386] on button "Stop Recording" at bounding box center [990, 383] width 470 height 43
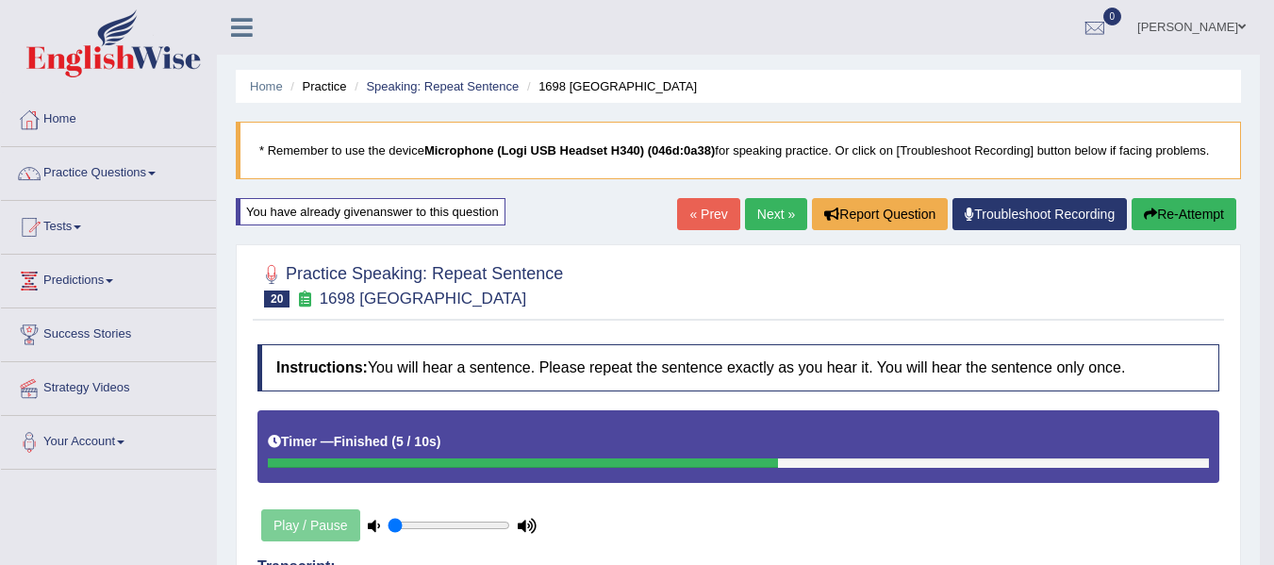
click at [1168, 204] on button "Re-Attempt" at bounding box center [1184, 214] width 105 height 32
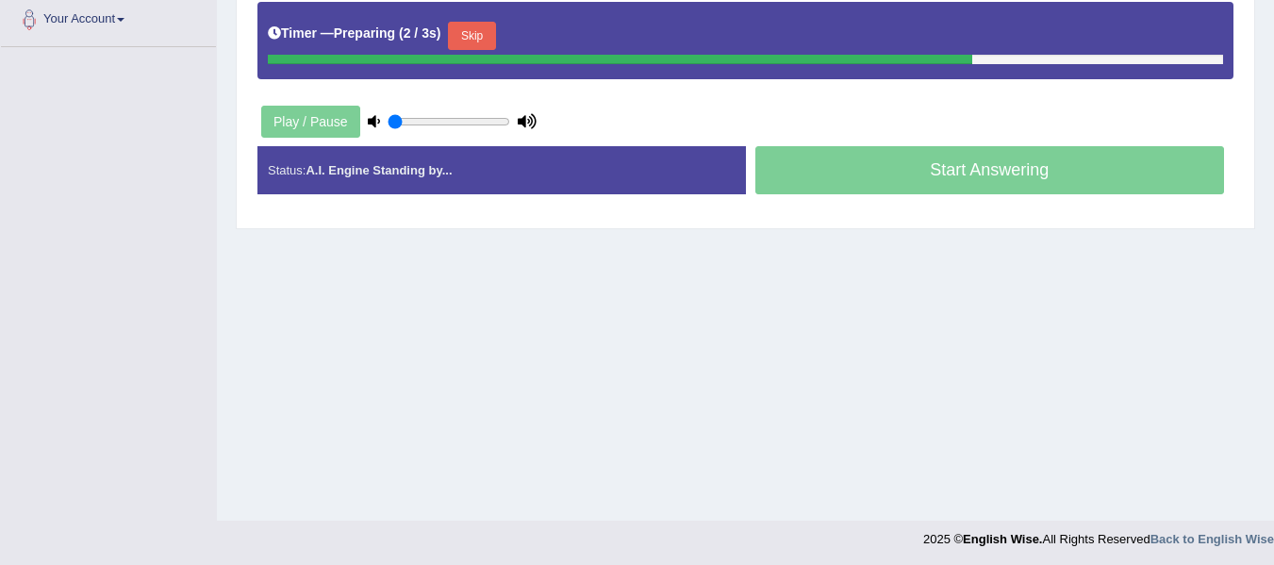
scroll to position [425, 0]
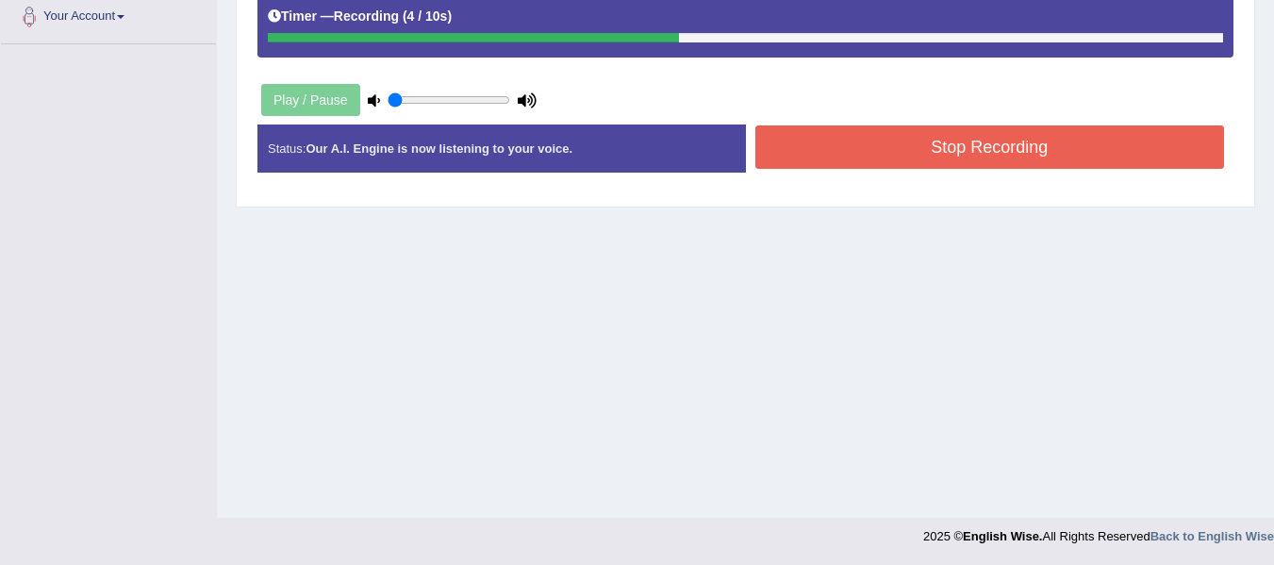
click at [923, 165] on button "Stop Recording" at bounding box center [990, 146] width 470 height 43
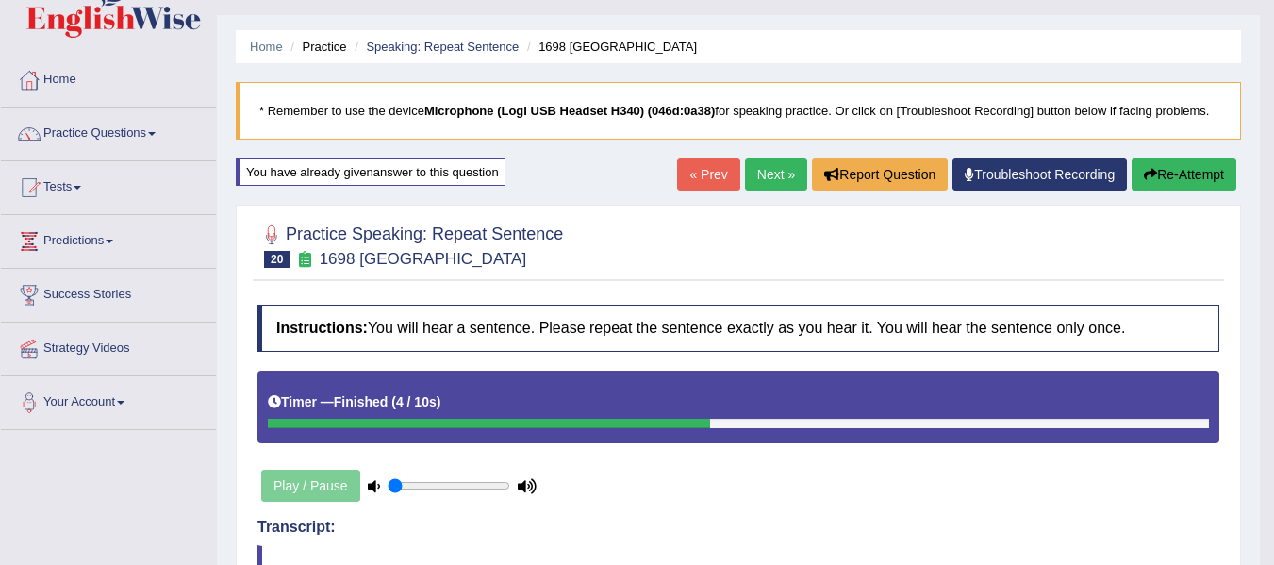
scroll to position [0, 0]
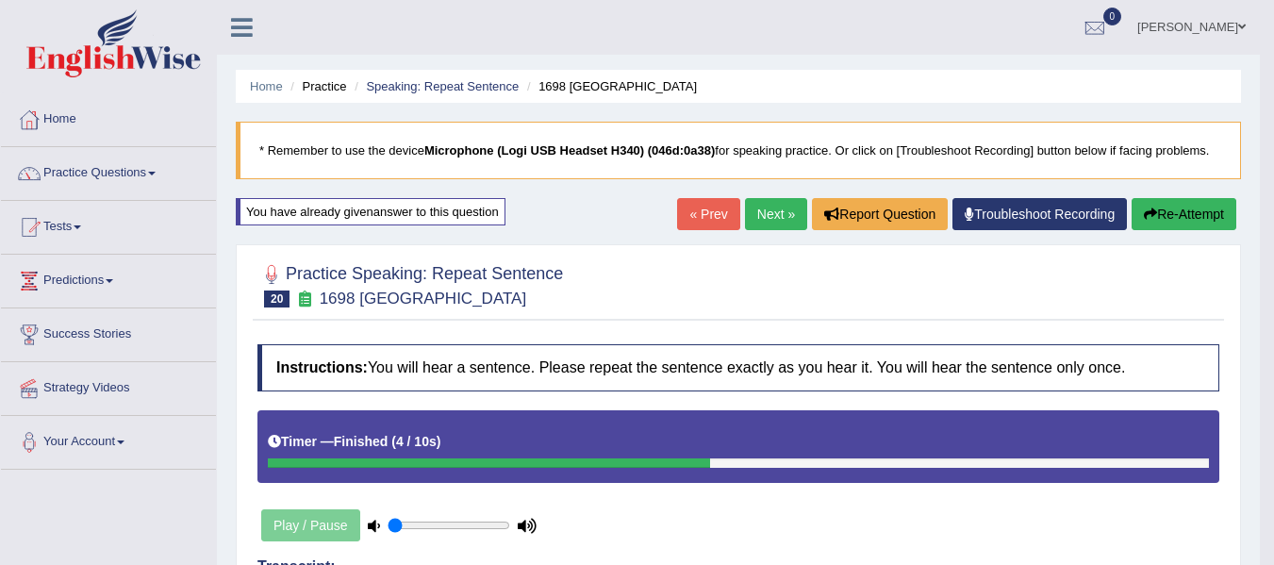
click at [789, 210] on link "Next »" at bounding box center [776, 214] width 62 height 32
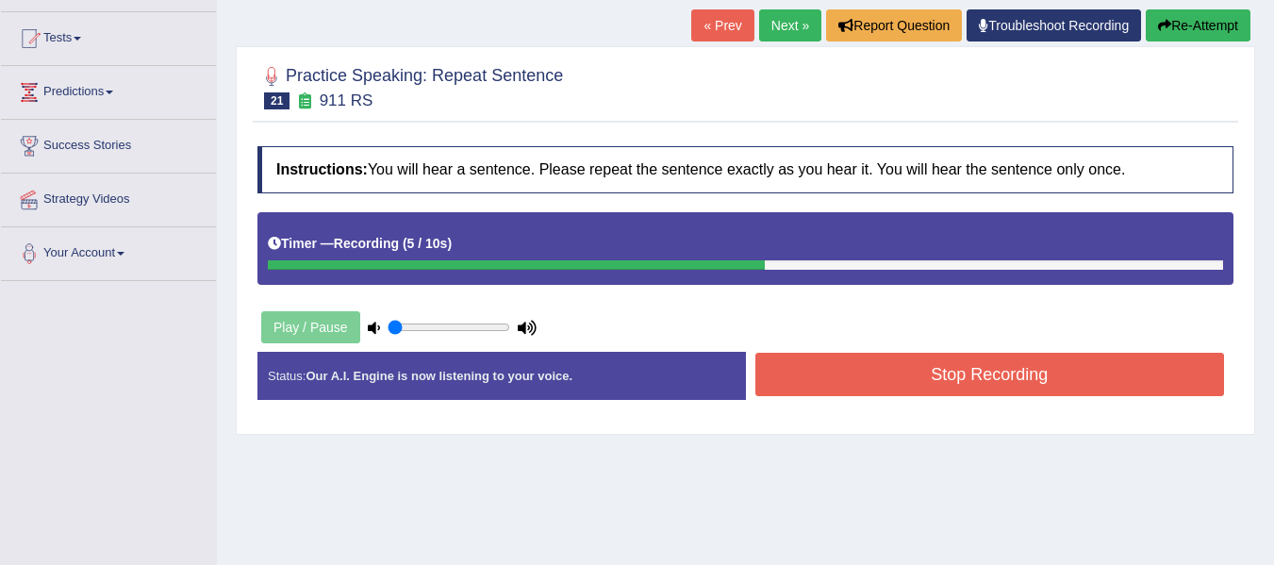
click at [874, 382] on button "Stop Recording" at bounding box center [990, 374] width 470 height 43
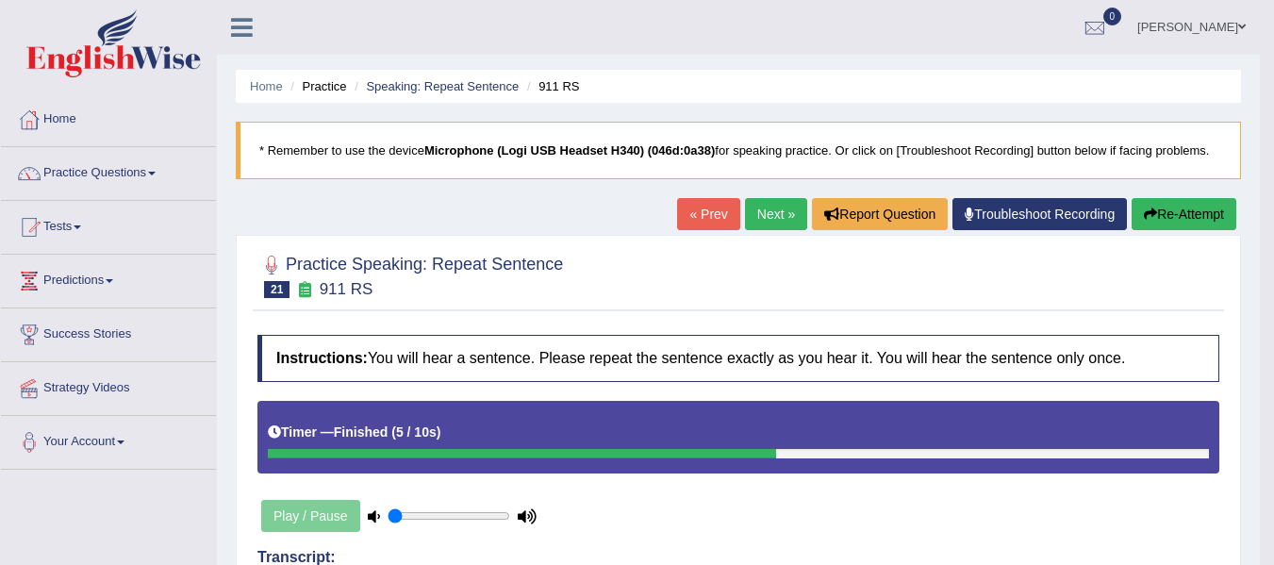
click at [1179, 202] on button "Re-Attempt" at bounding box center [1184, 214] width 105 height 32
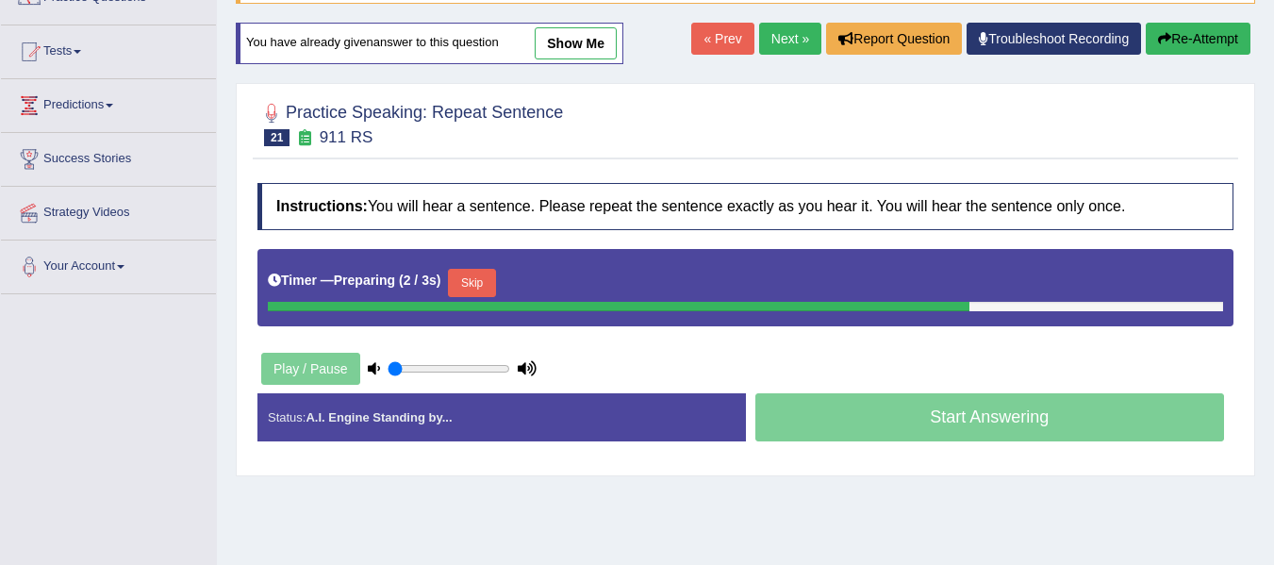
scroll to position [283, 0]
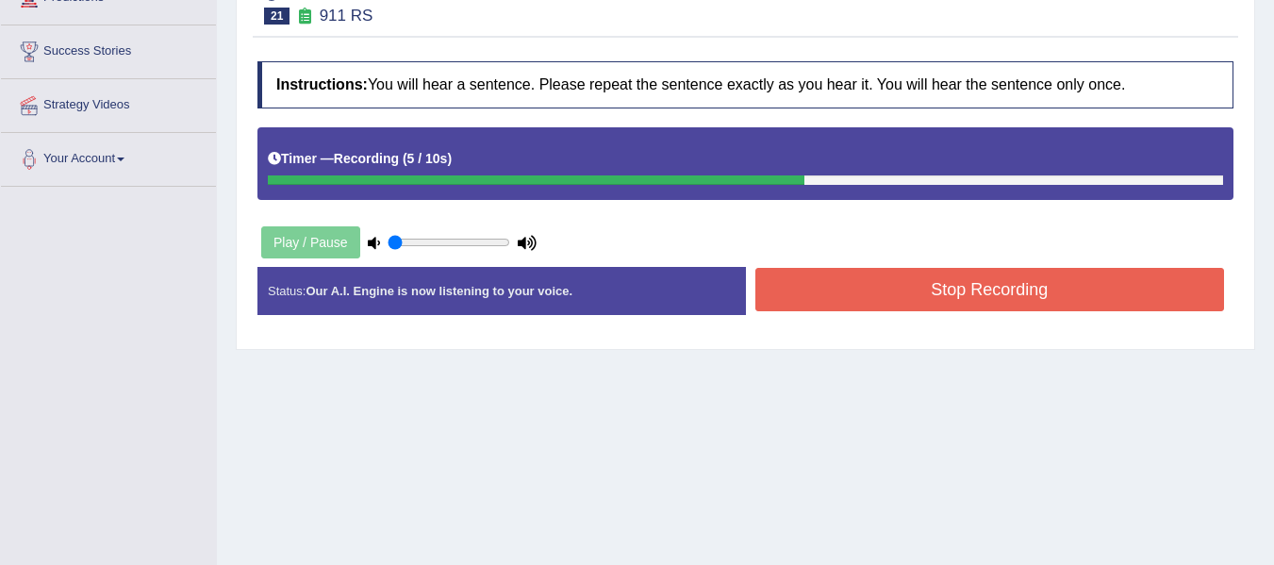
click at [944, 293] on button "Stop Recording" at bounding box center [990, 289] width 470 height 43
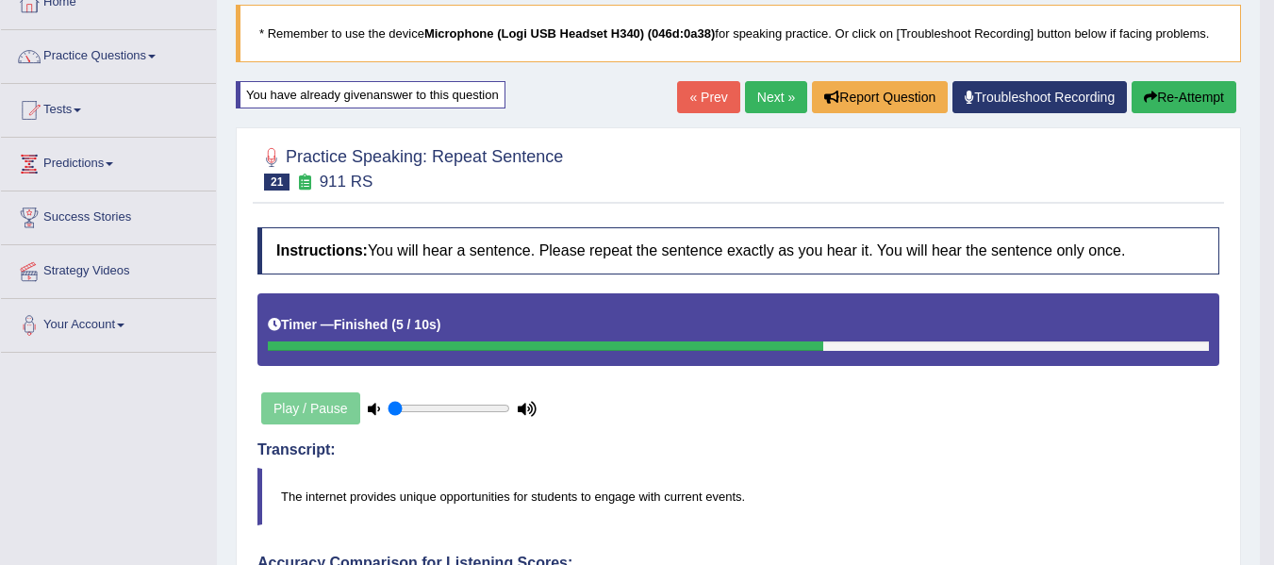
scroll to position [66, 0]
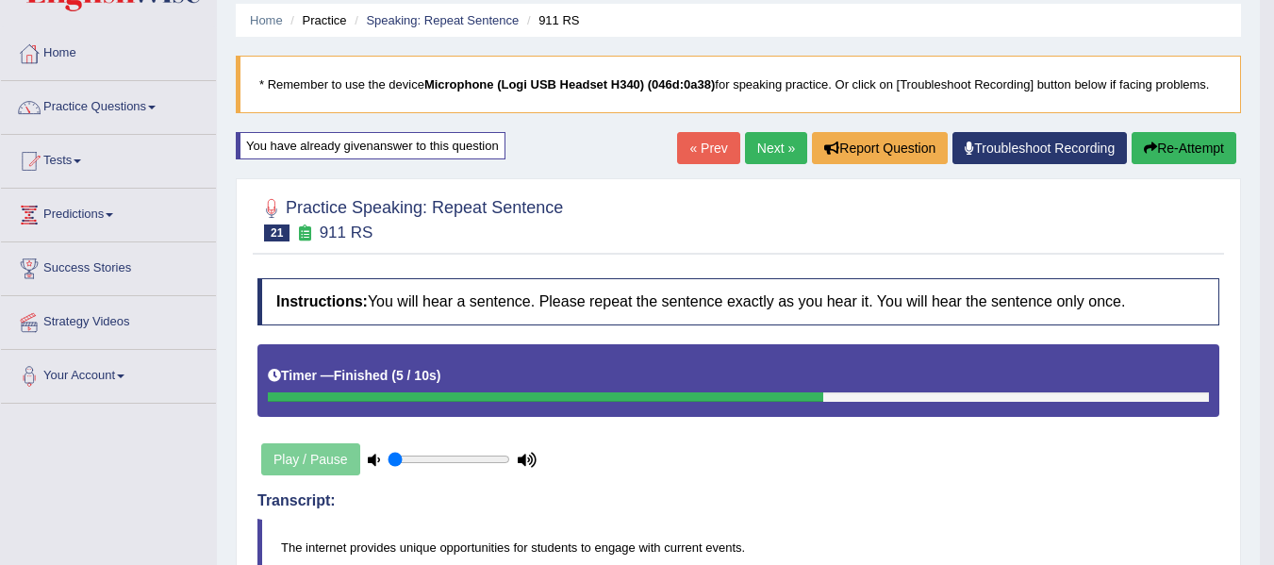
click at [784, 147] on link "Next »" at bounding box center [776, 148] width 62 height 32
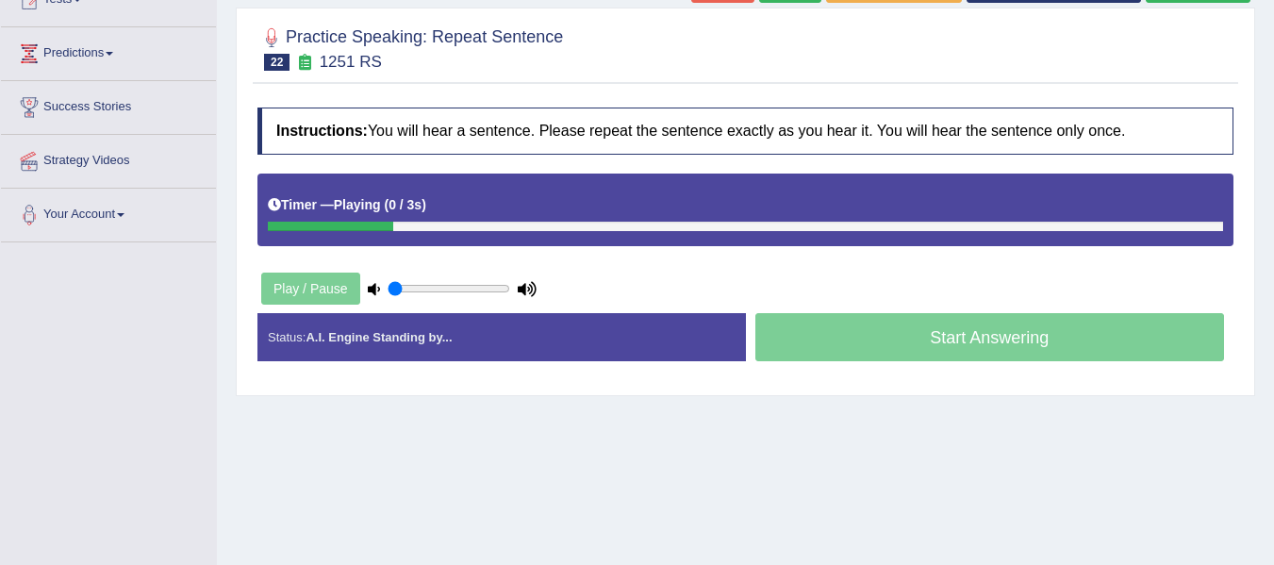
scroll to position [283, 0]
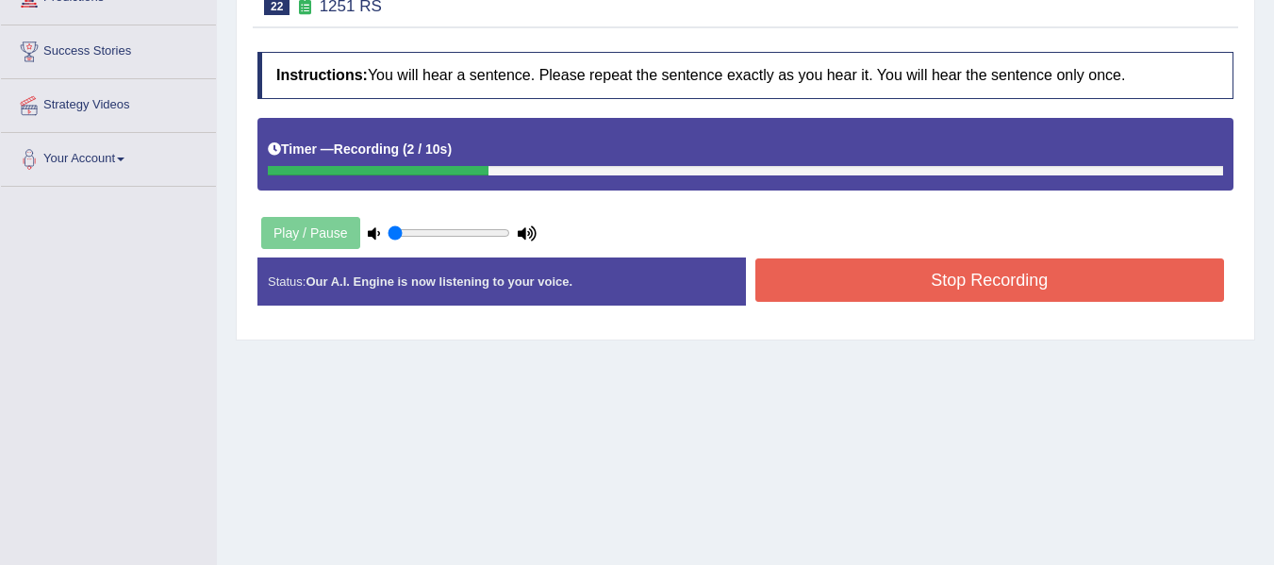
click at [911, 280] on button "Stop Recording" at bounding box center [990, 279] width 470 height 43
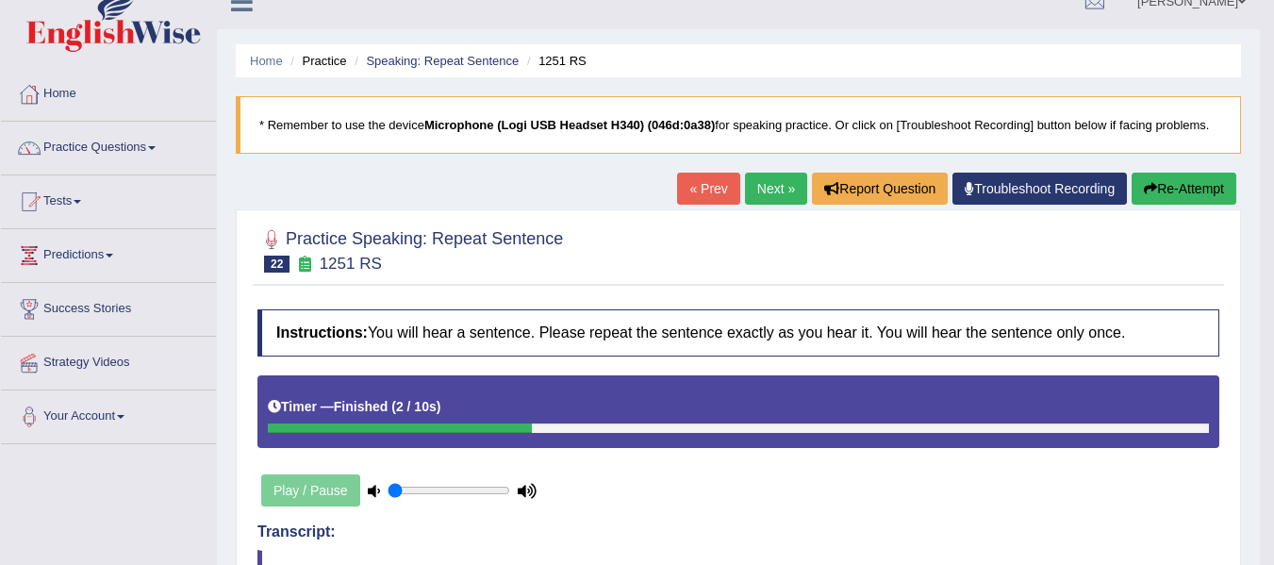
scroll to position [0, 0]
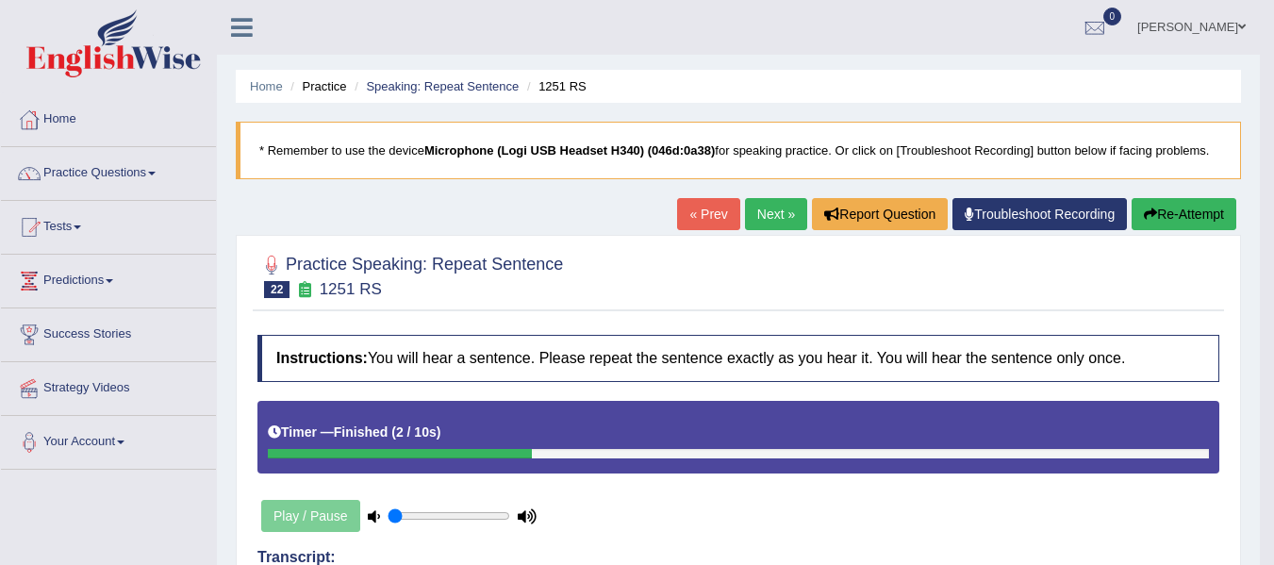
click at [763, 217] on link "Next »" at bounding box center [776, 214] width 62 height 32
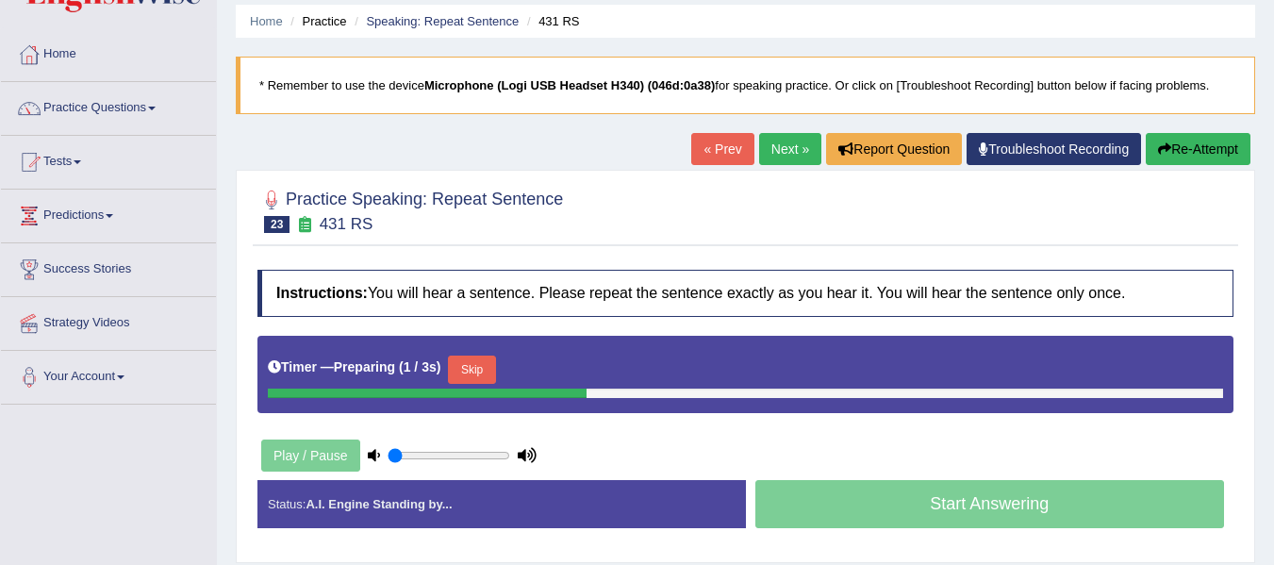
scroll to position [189, 0]
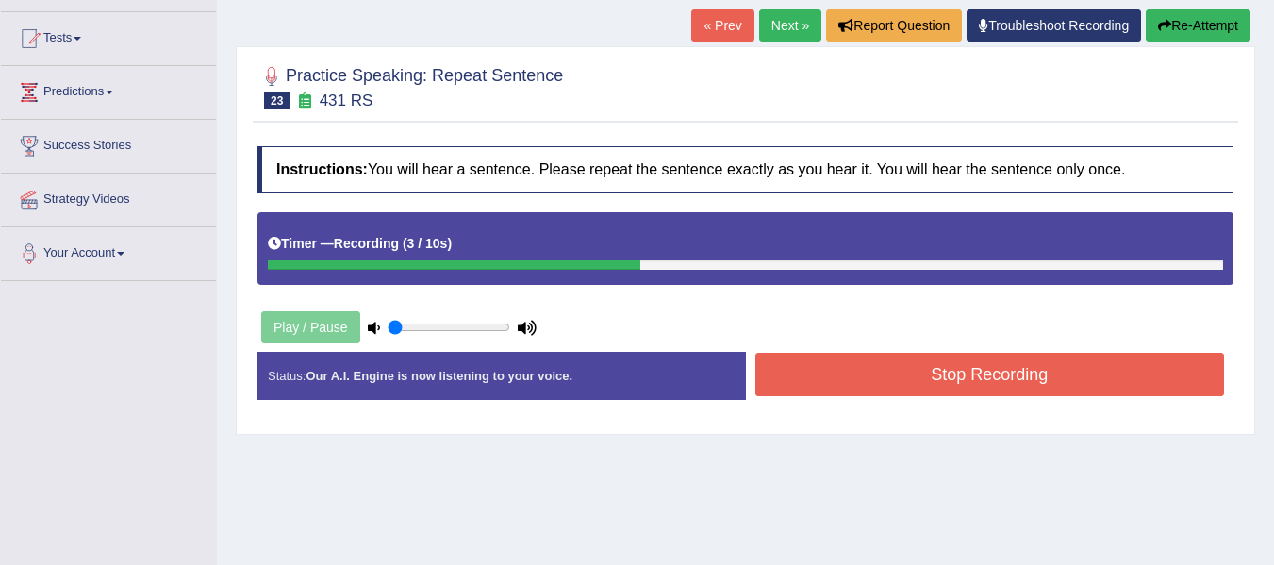
click at [937, 371] on button "Stop Recording" at bounding box center [990, 374] width 470 height 43
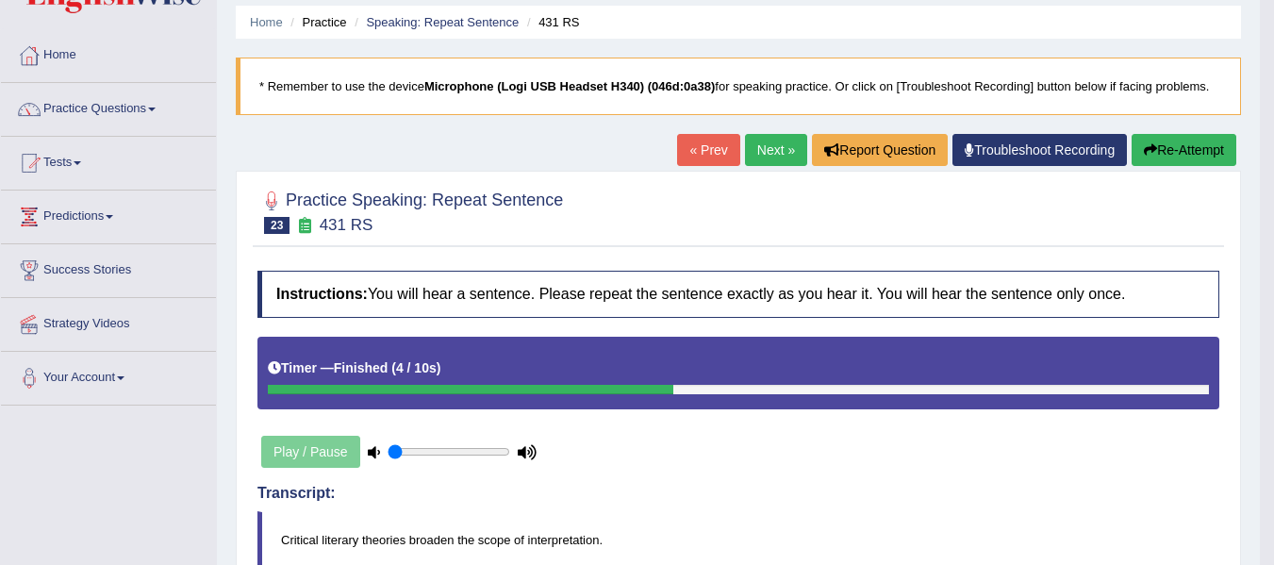
scroll to position [0, 0]
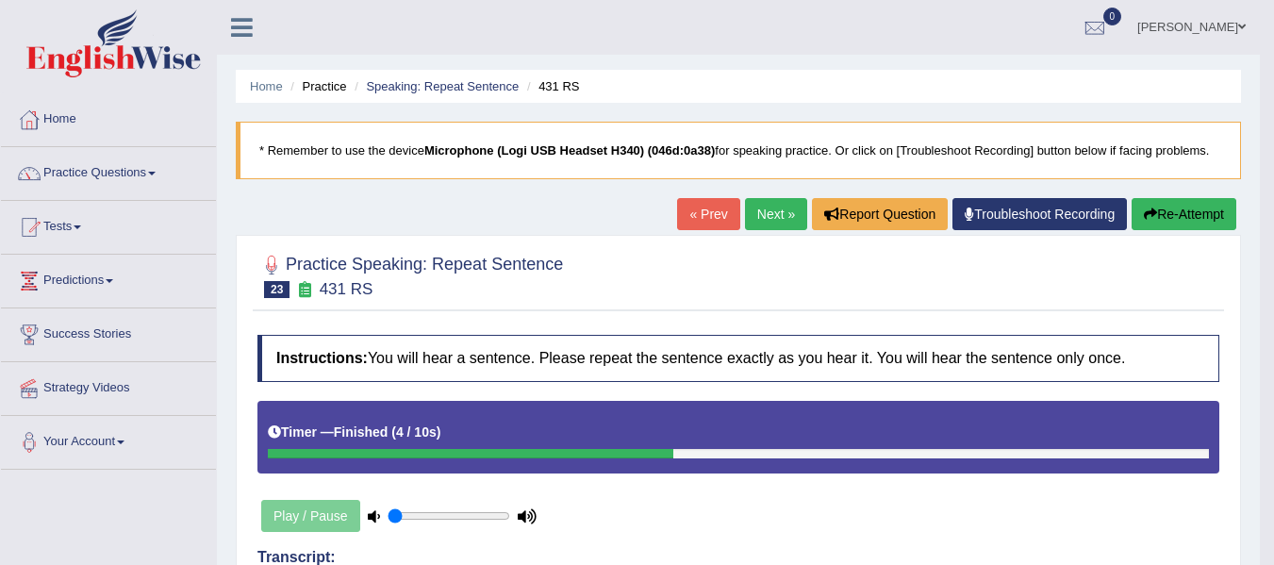
click at [1173, 208] on button "Re-Attempt" at bounding box center [1184, 214] width 105 height 32
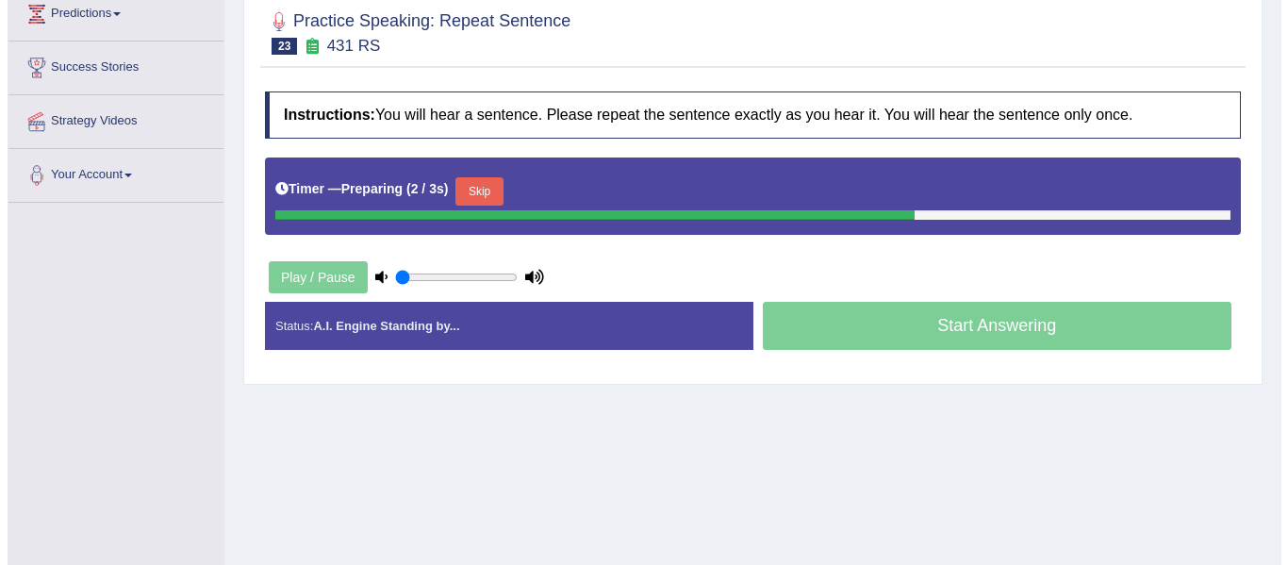
scroll to position [283, 0]
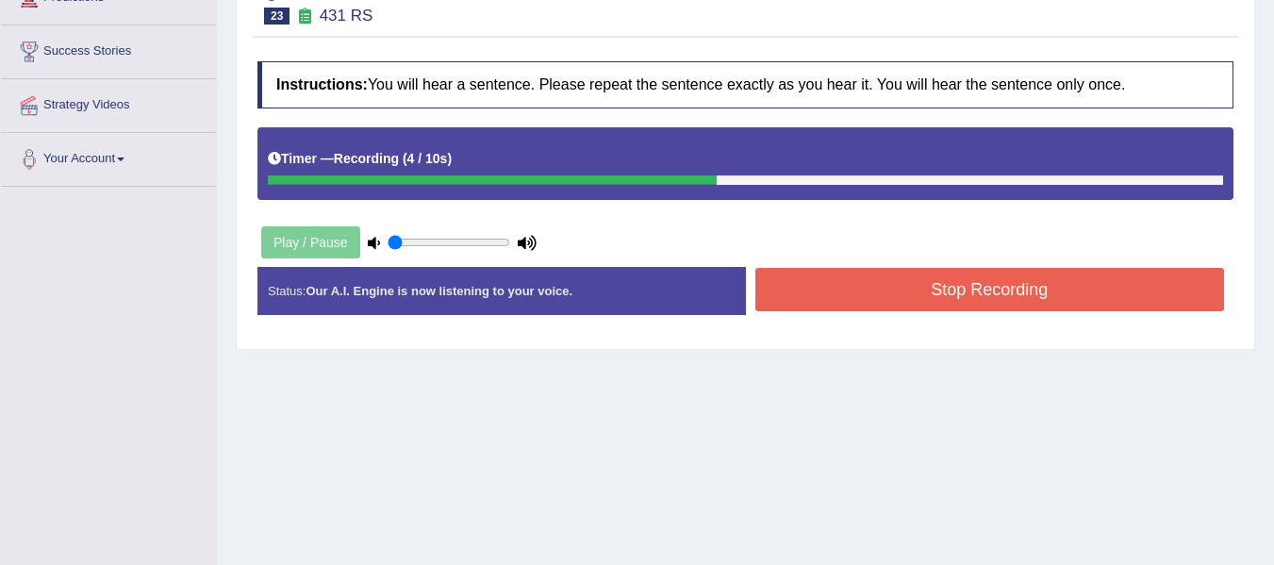
click at [904, 303] on button "Stop Recording" at bounding box center [990, 289] width 470 height 43
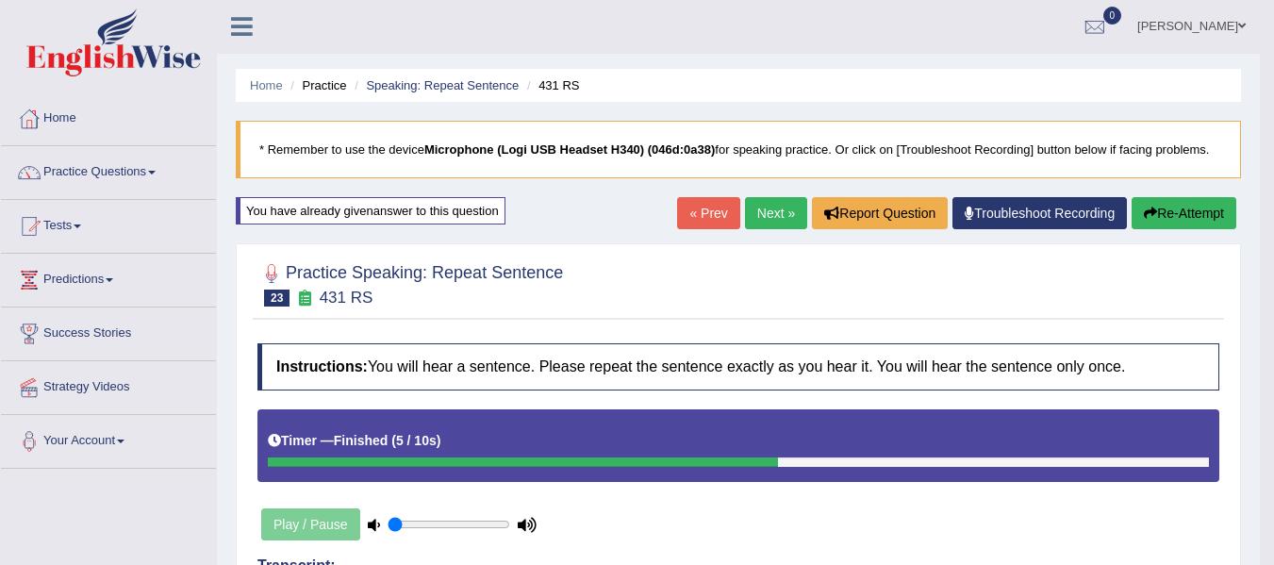
scroll to position [0, 0]
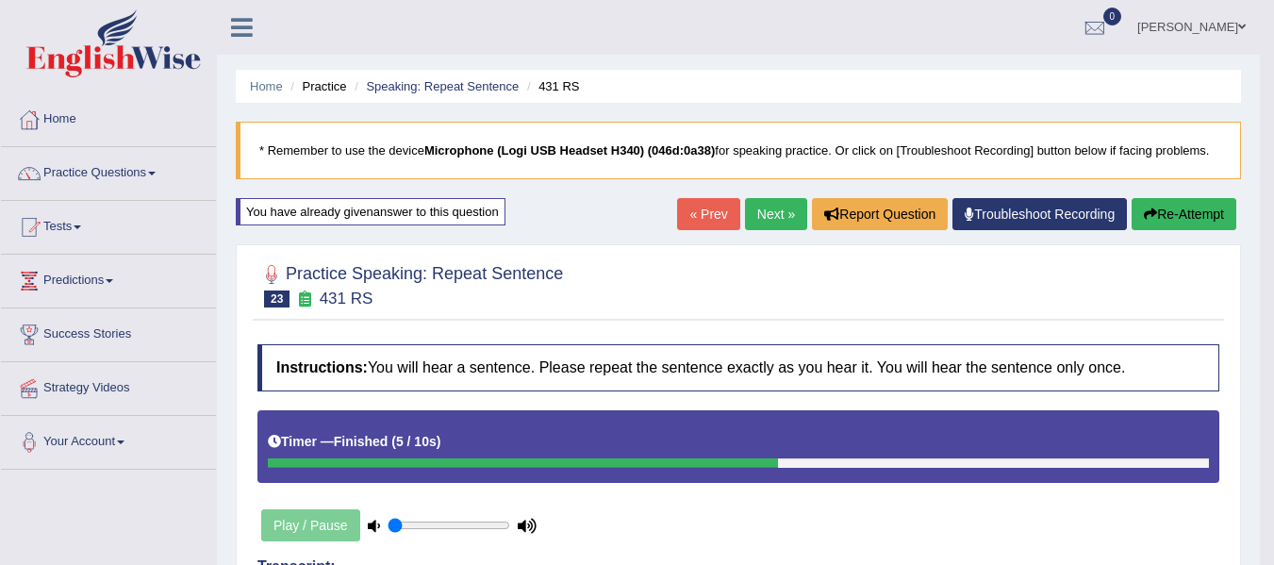
click at [1183, 224] on button "Re-Attempt" at bounding box center [1184, 214] width 105 height 32
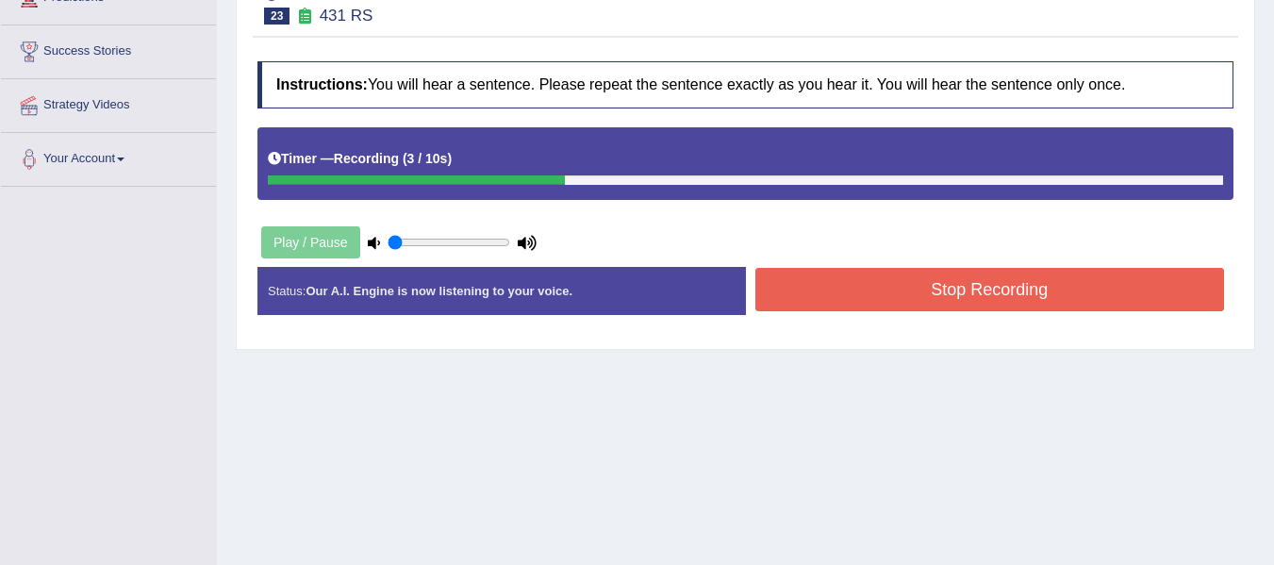
click at [940, 295] on button "Stop Recording" at bounding box center [990, 289] width 470 height 43
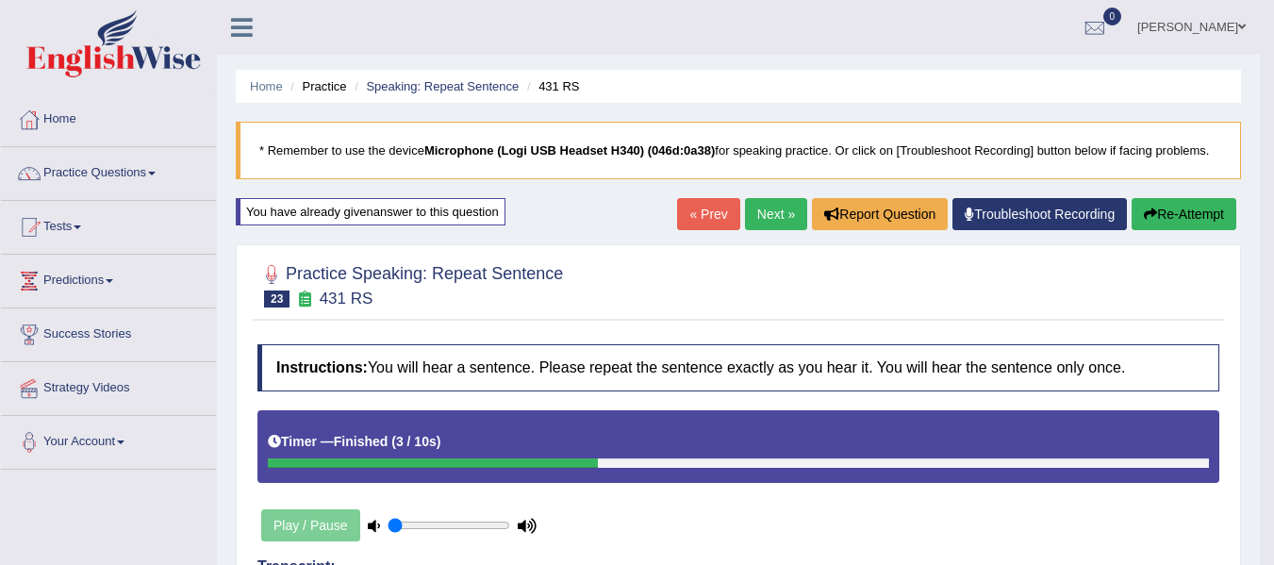
click at [1162, 217] on button "Re-Attempt" at bounding box center [1184, 214] width 105 height 32
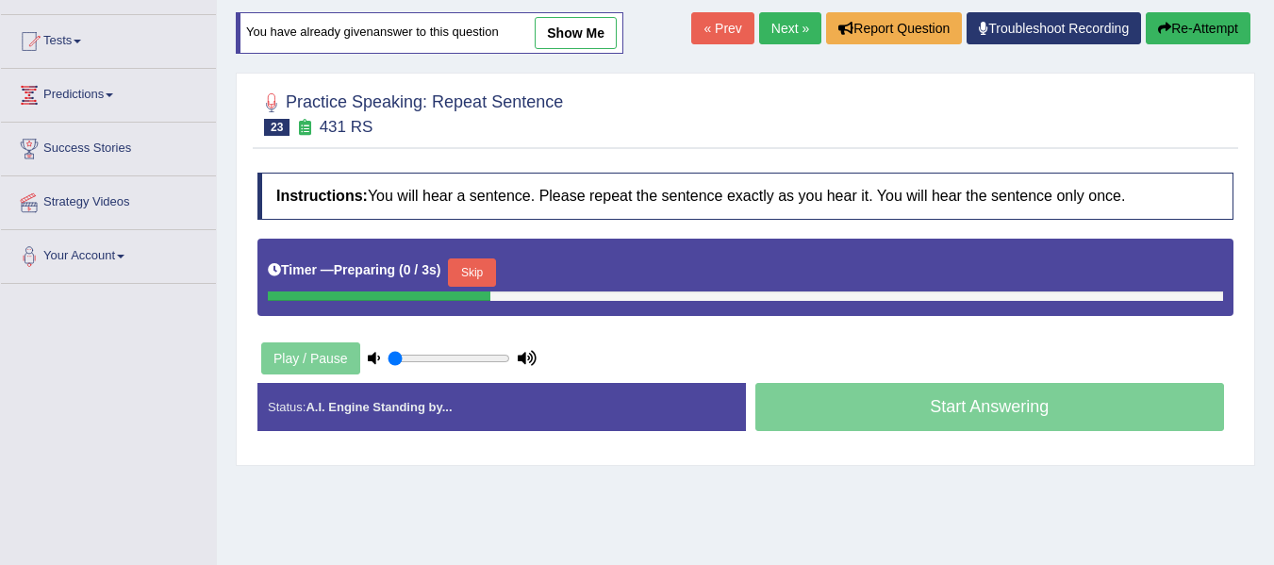
scroll to position [283, 0]
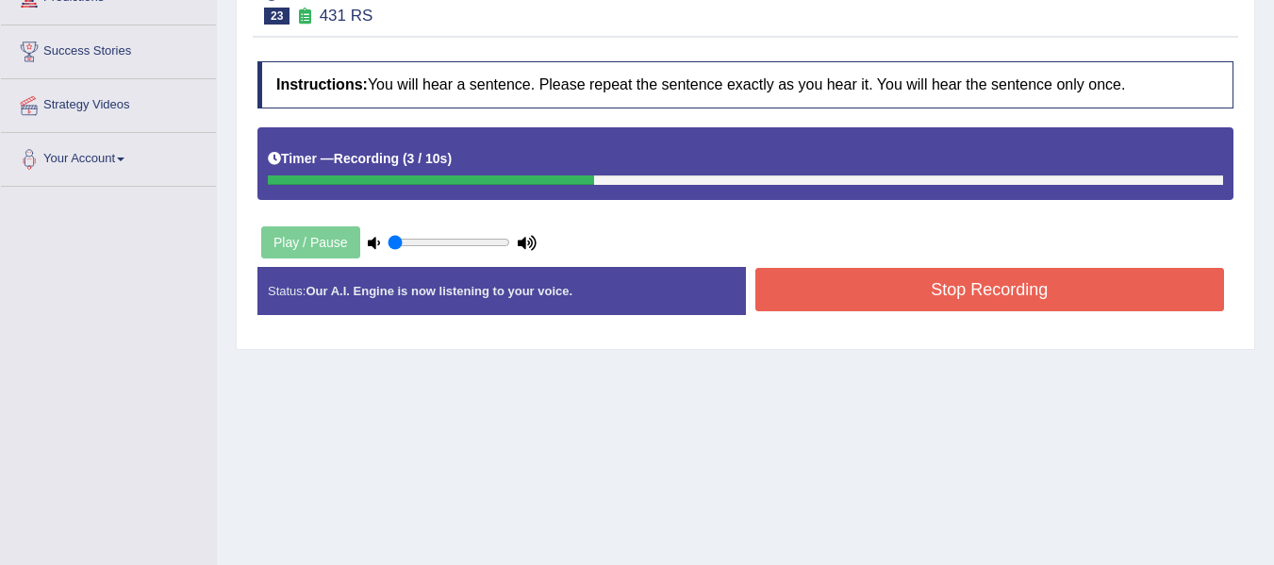
click at [858, 290] on button "Stop Recording" at bounding box center [990, 289] width 470 height 43
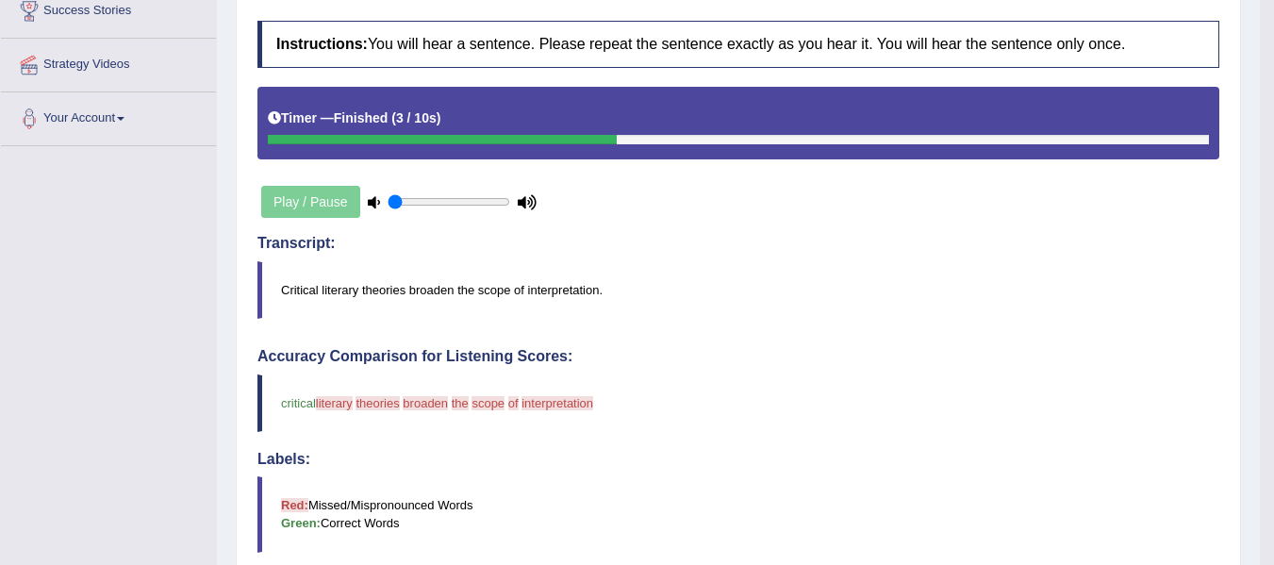
scroll to position [189, 0]
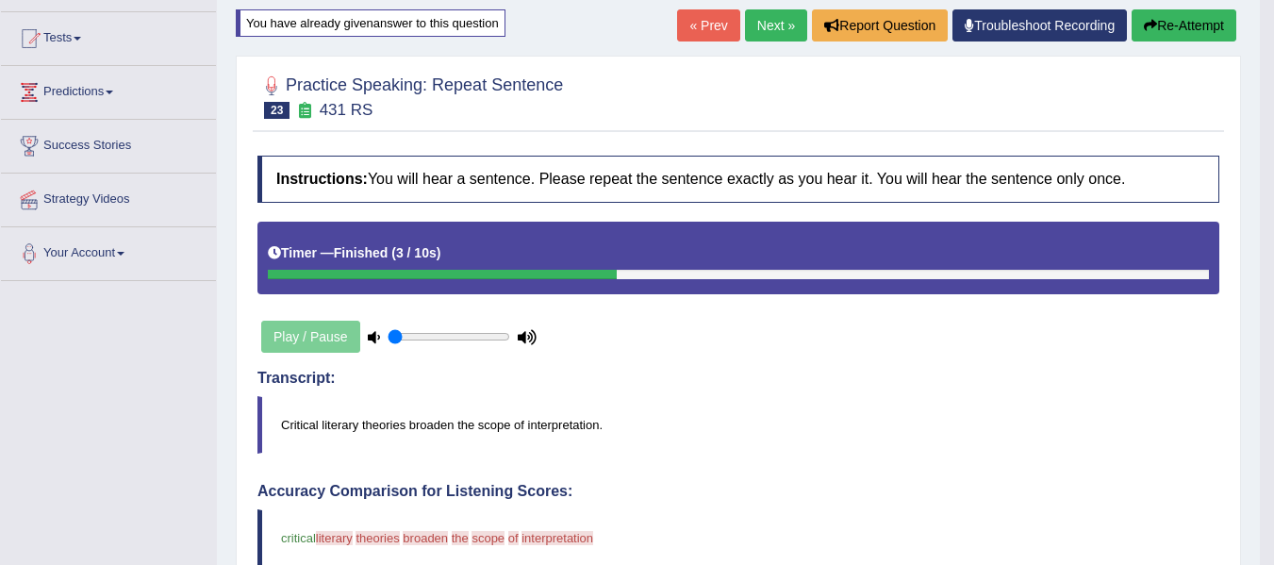
click at [1172, 26] on button "Re-Attempt" at bounding box center [1184, 25] width 105 height 32
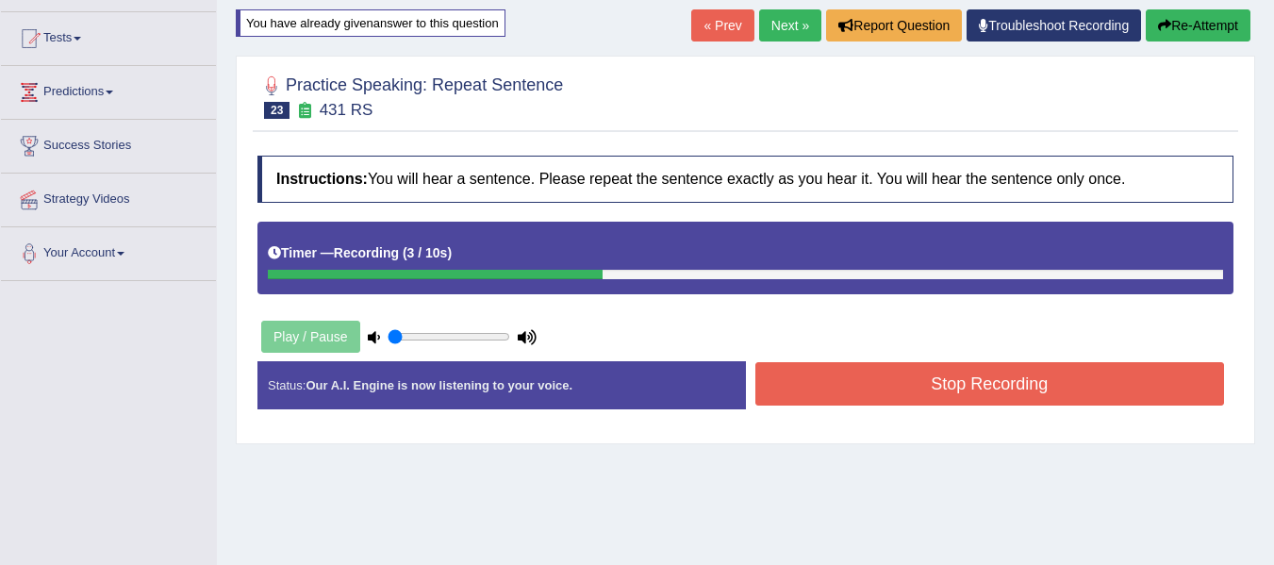
click at [838, 395] on button "Stop Recording" at bounding box center [990, 383] width 470 height 43
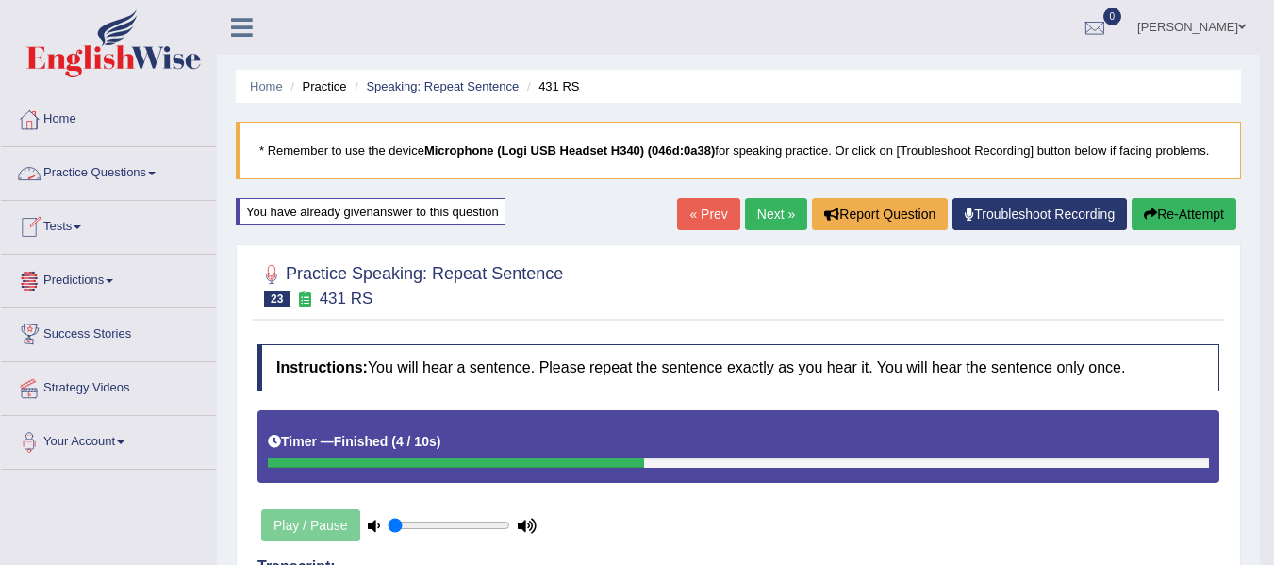
click at [135, 173] on link "Practice Questions" at bounding box center [108, 170] width 215 height 47
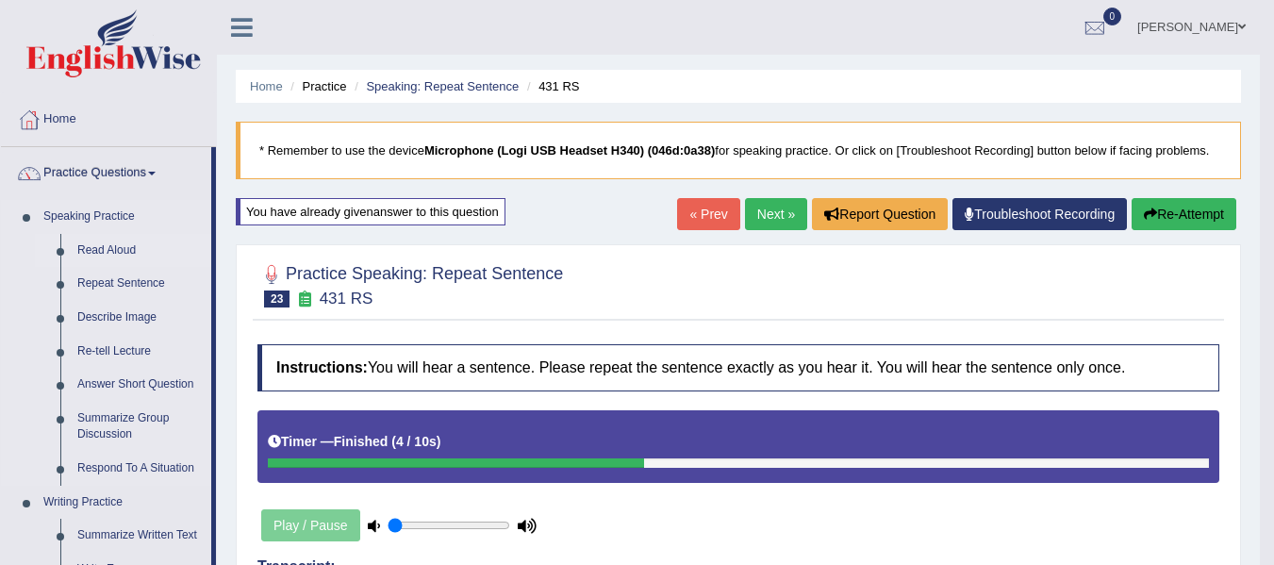
click at [136, 254] on link "Read Aloud" at bounding box center [140, 251] width 142 height 34
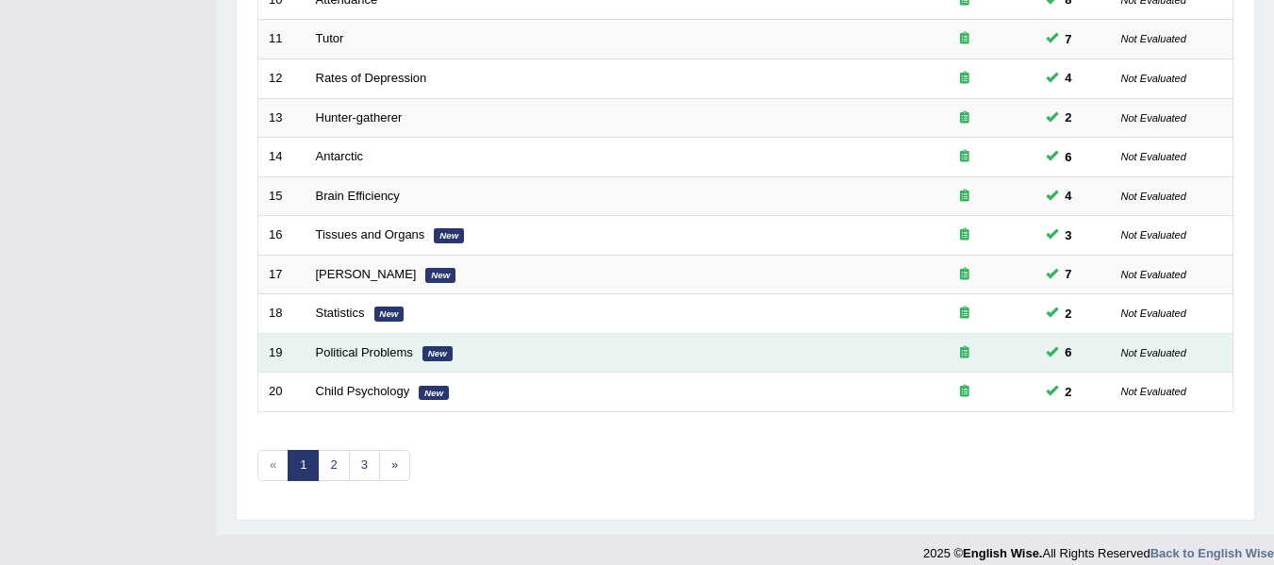
scroll to position [684, 0]
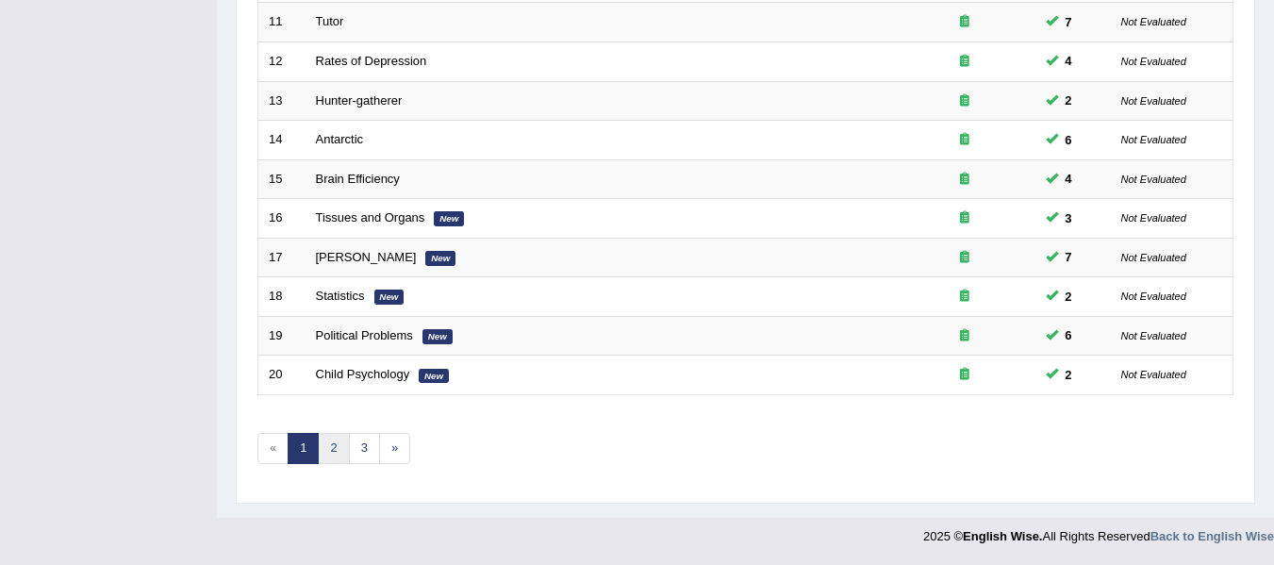
click at [327, 455] on link "2" at bounding box center [333, 448] width 31 height 31
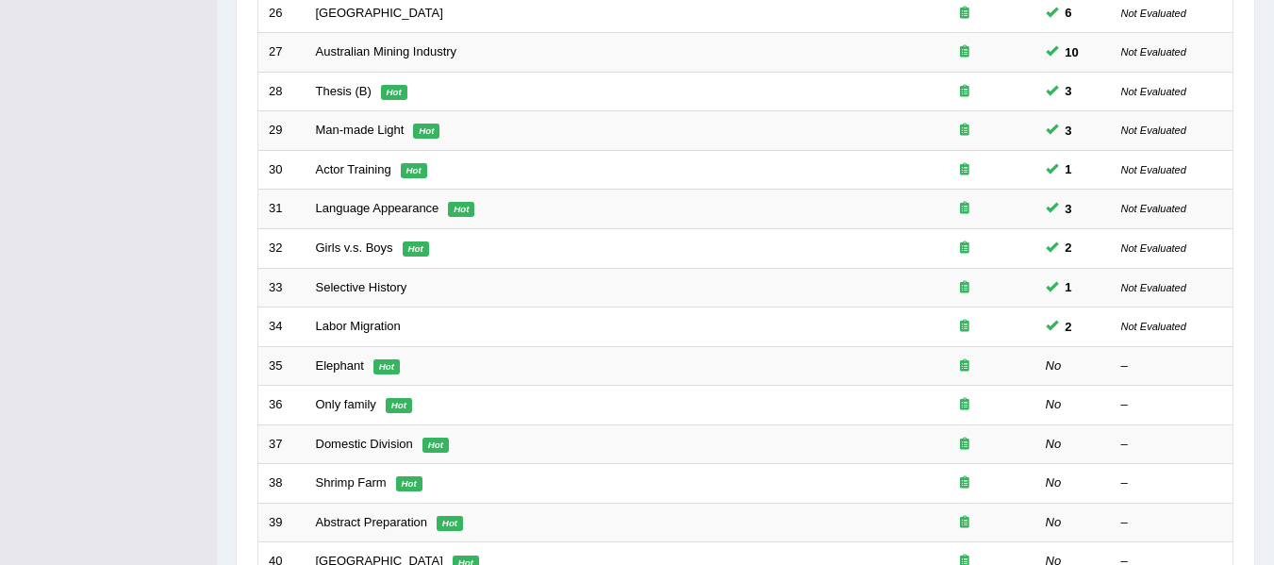
scroll to position [566, 0]
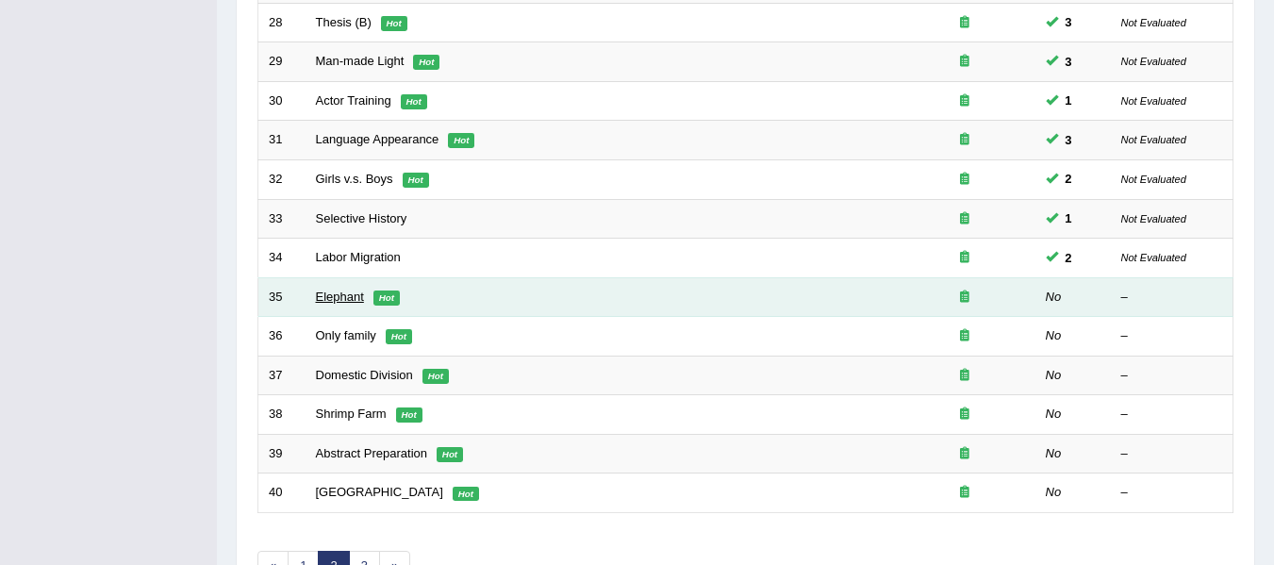
click at [352, 300] on link "Elephant" at bounding box center [340, 297] width 48 height 14
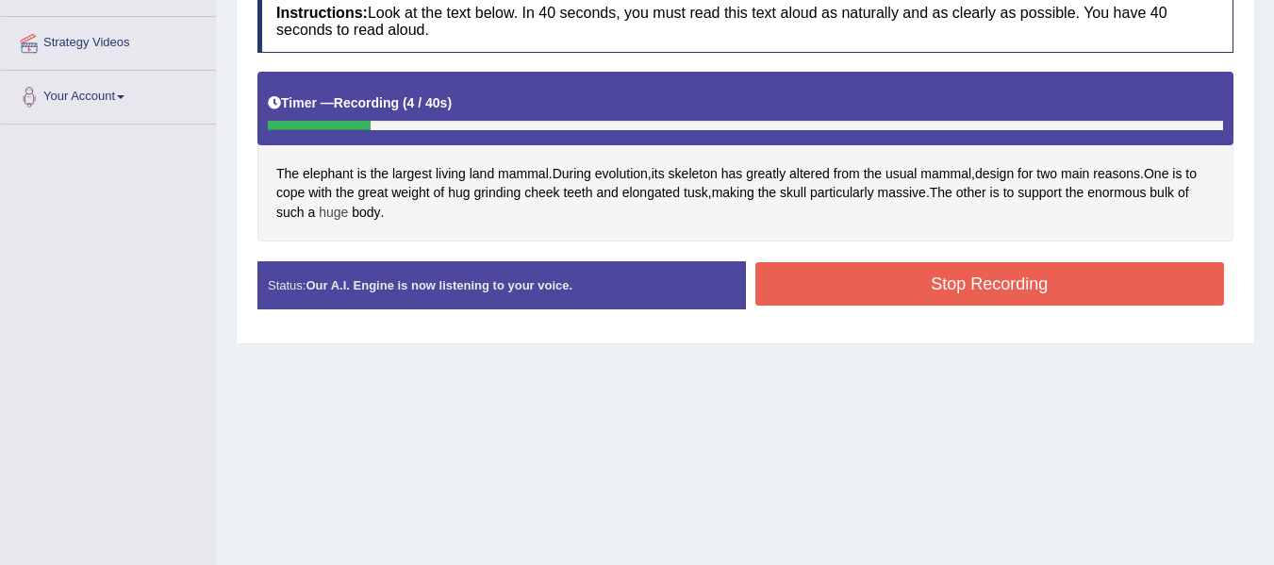
scroll to position [377, 0]
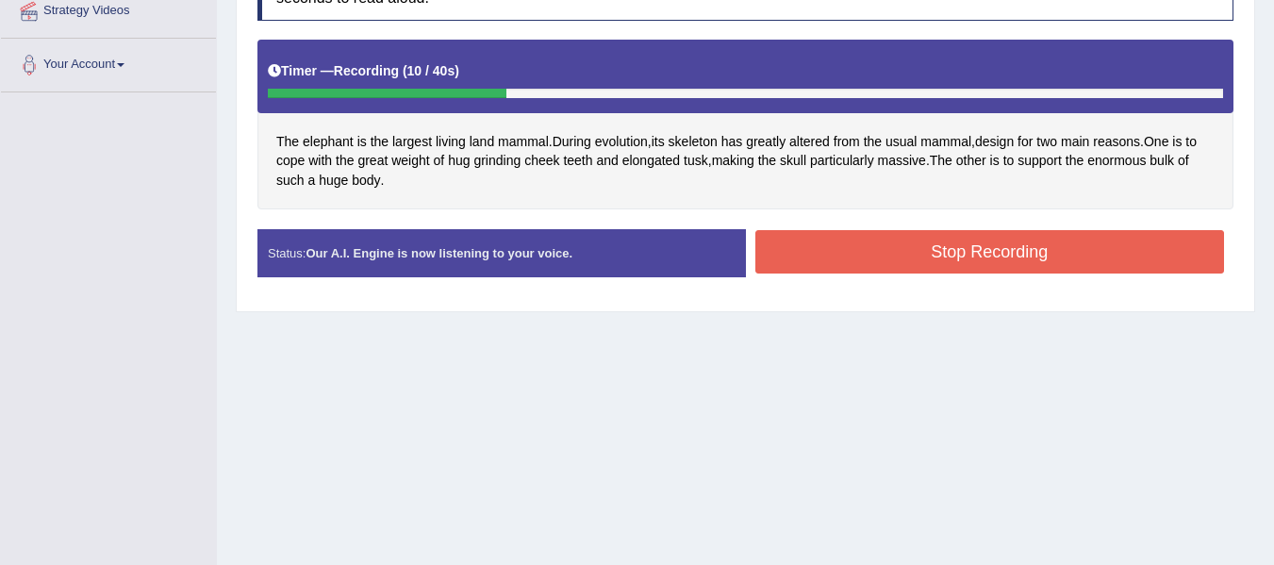
click at [992, 260] on button "Stop Recording" at bounding box center [990, 251] width 470 height 43
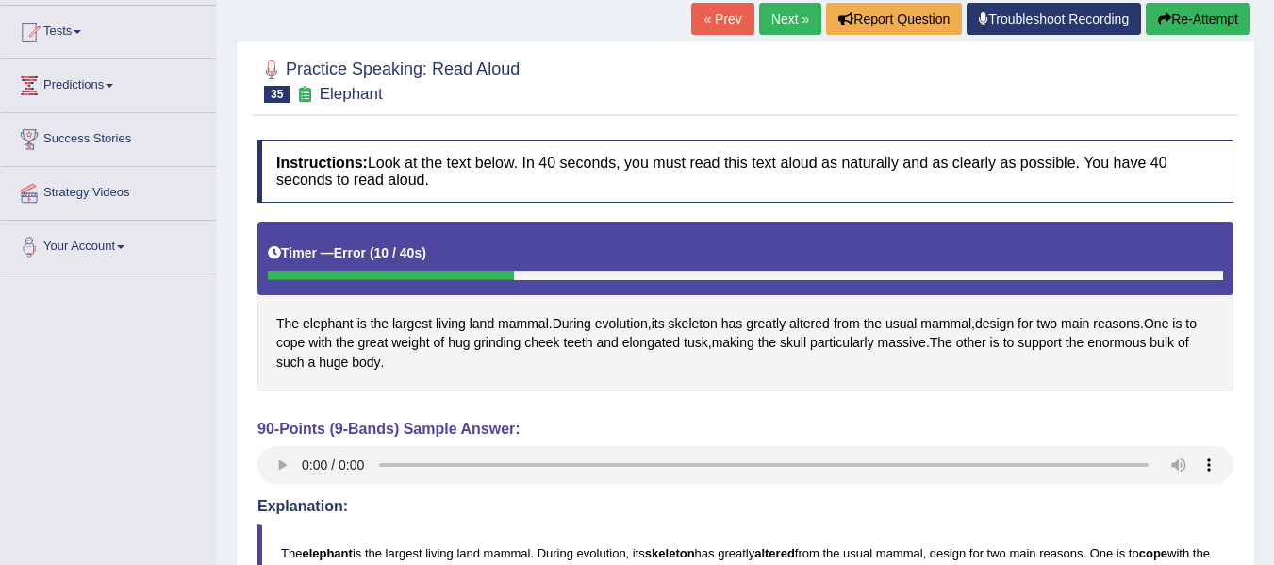
scroll to position [189, 0]
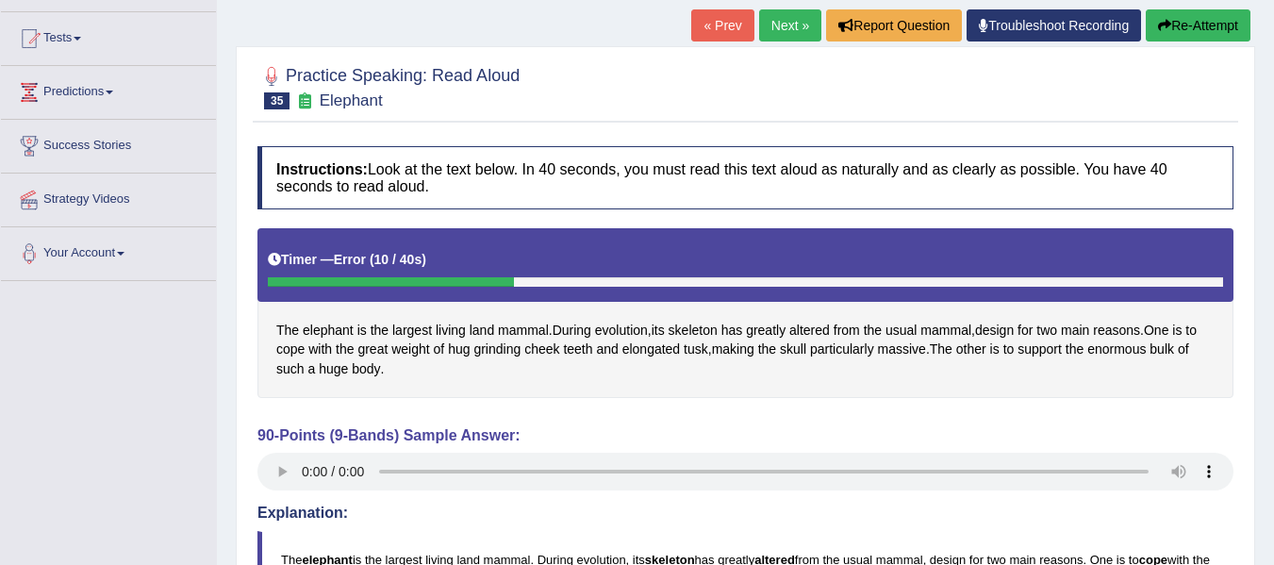
click at [1189, 41] on button "Re-Attempt" at bounding box center [1198, 25] width 105 height 32
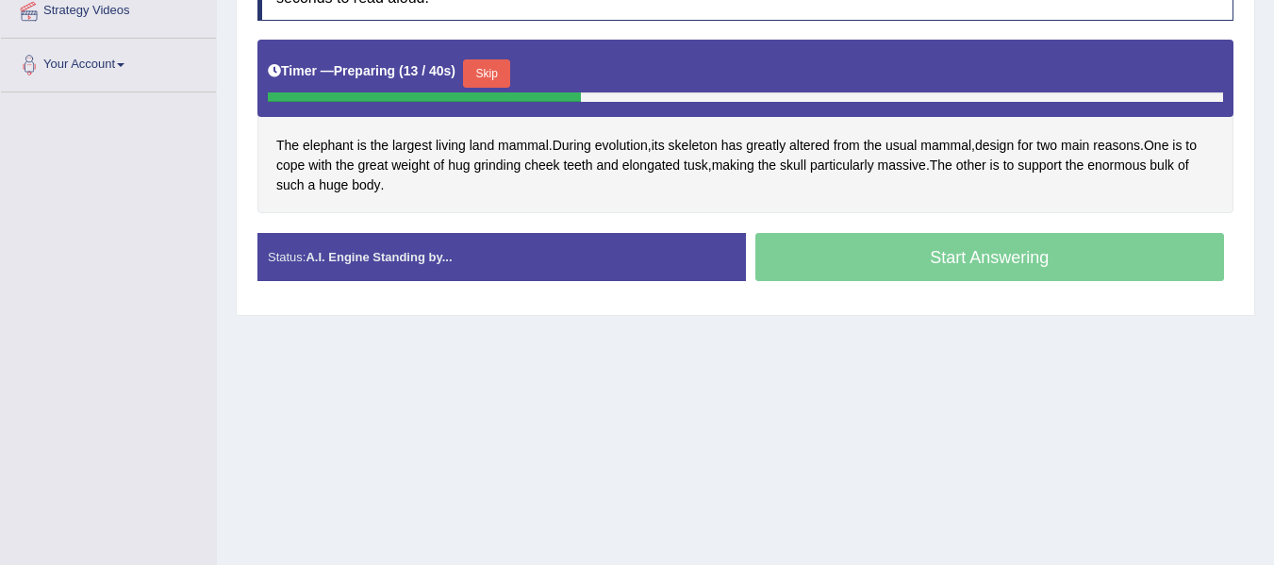
click at [505, 72] on button "Skip" at bounding box center [486, 73] width 47 height 28
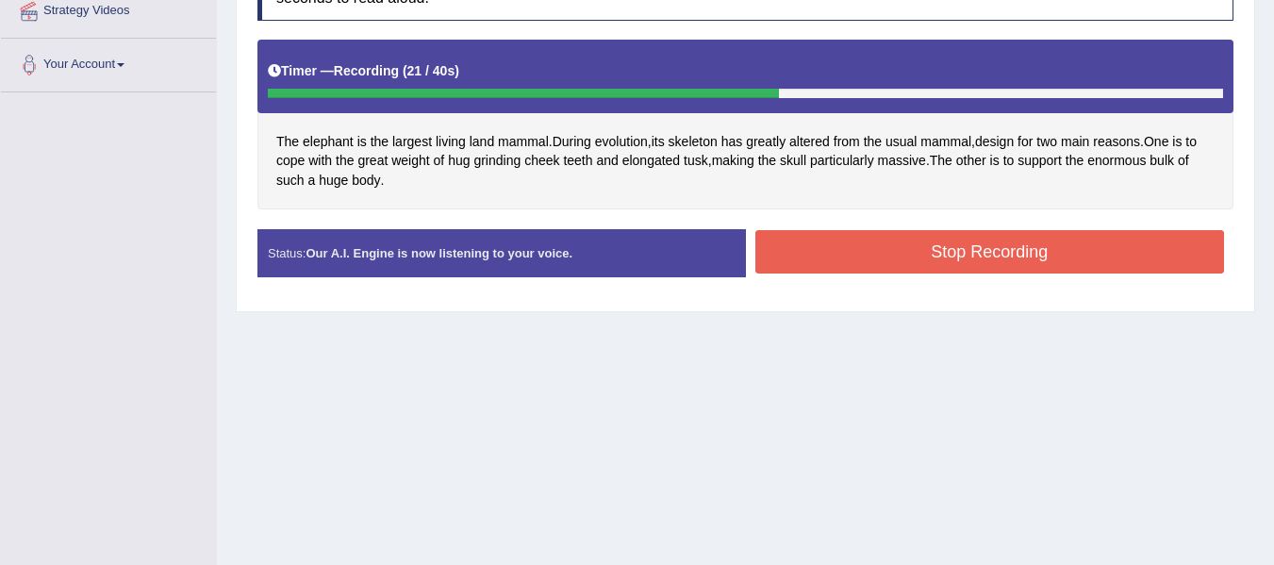
click at [858, 235] on button "Stop Recording" at bounding box center [990, 251] width 470 height 43
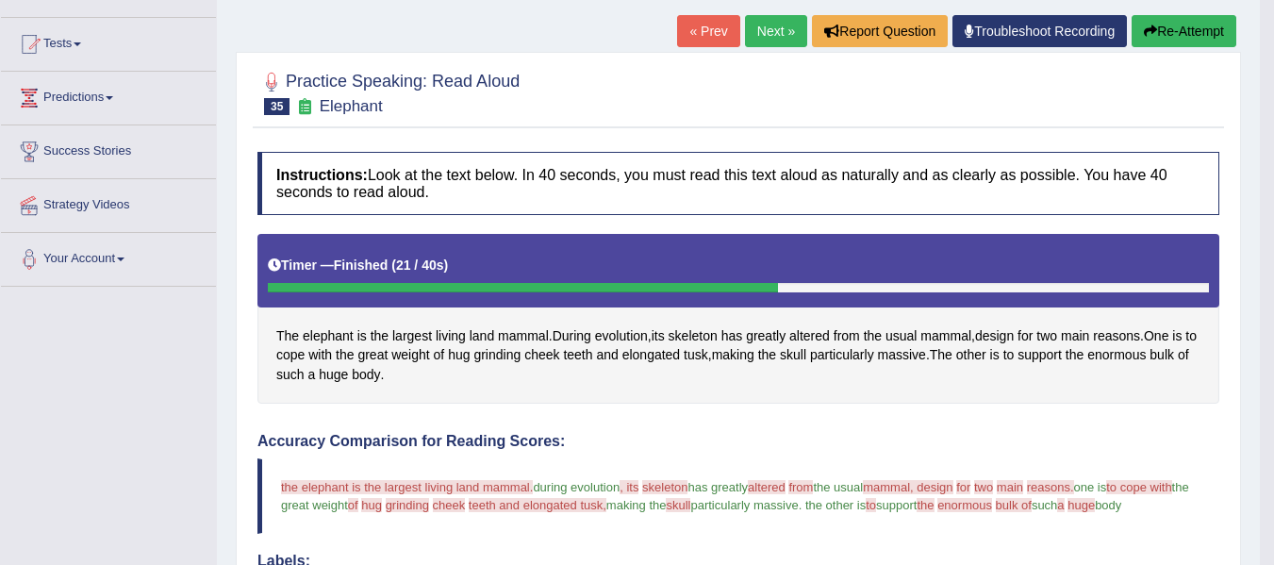
scroll to position [189, 0]
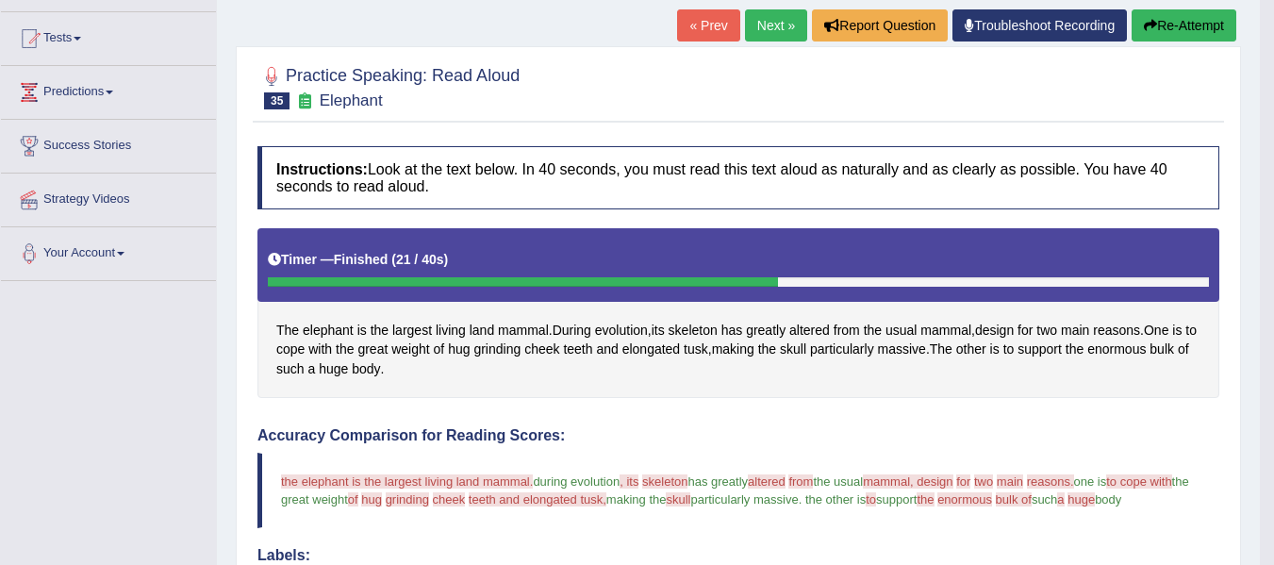
click at [1169, 10] on button "Re-Attempt" at bounding box center [1184, 25] width 105 height 32
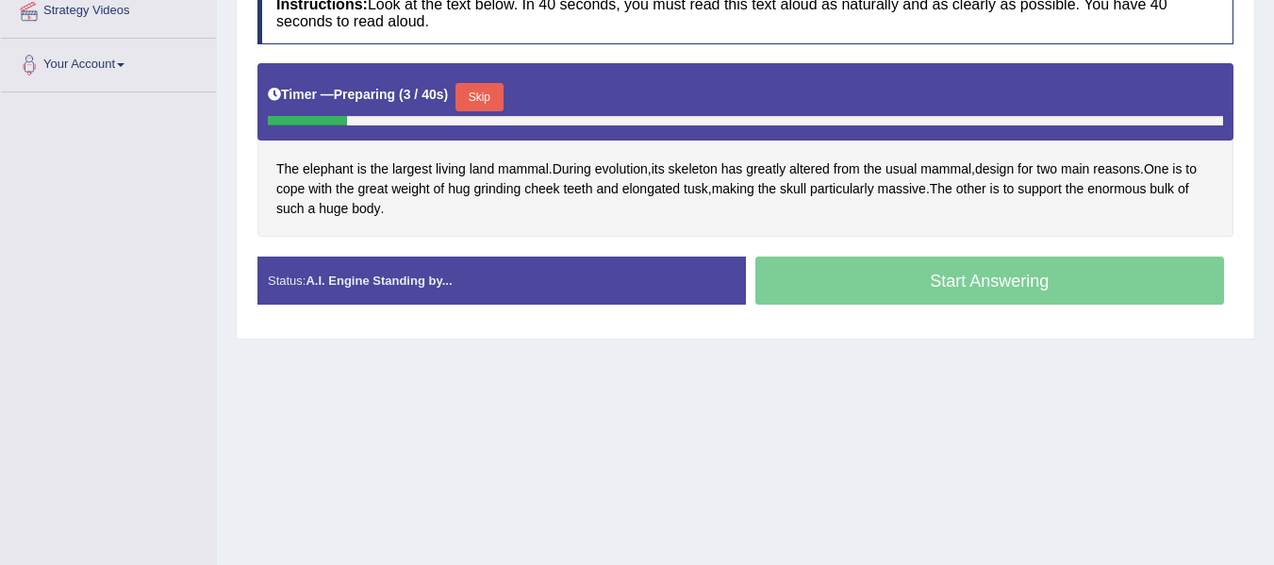
click at [494, 91] on button "Skip" at bounding box center [479, 97] width 47 height 28
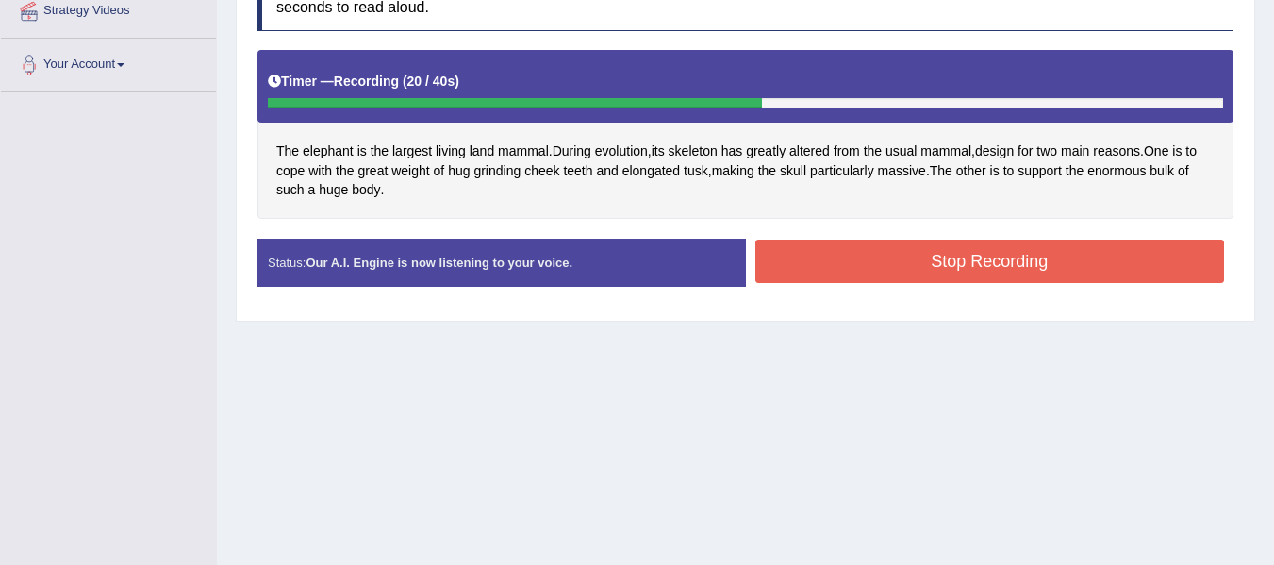
click at [836, 258] on button "Stop Recording" at bounding box center [990, 261] width 470 height 43
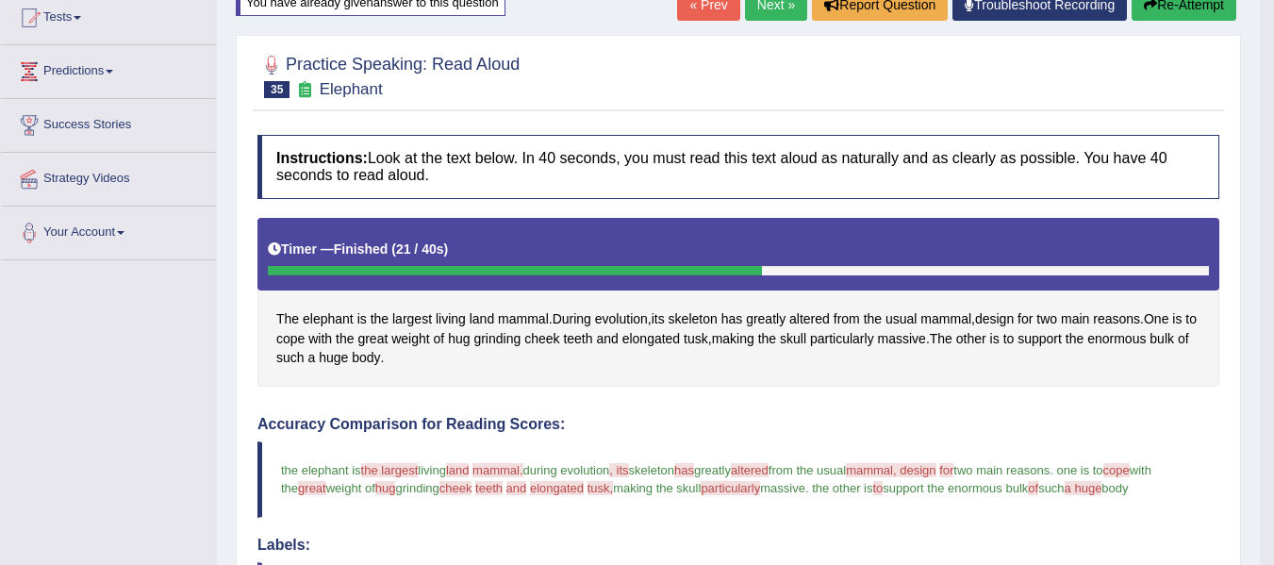
scroll to position [94, 0]
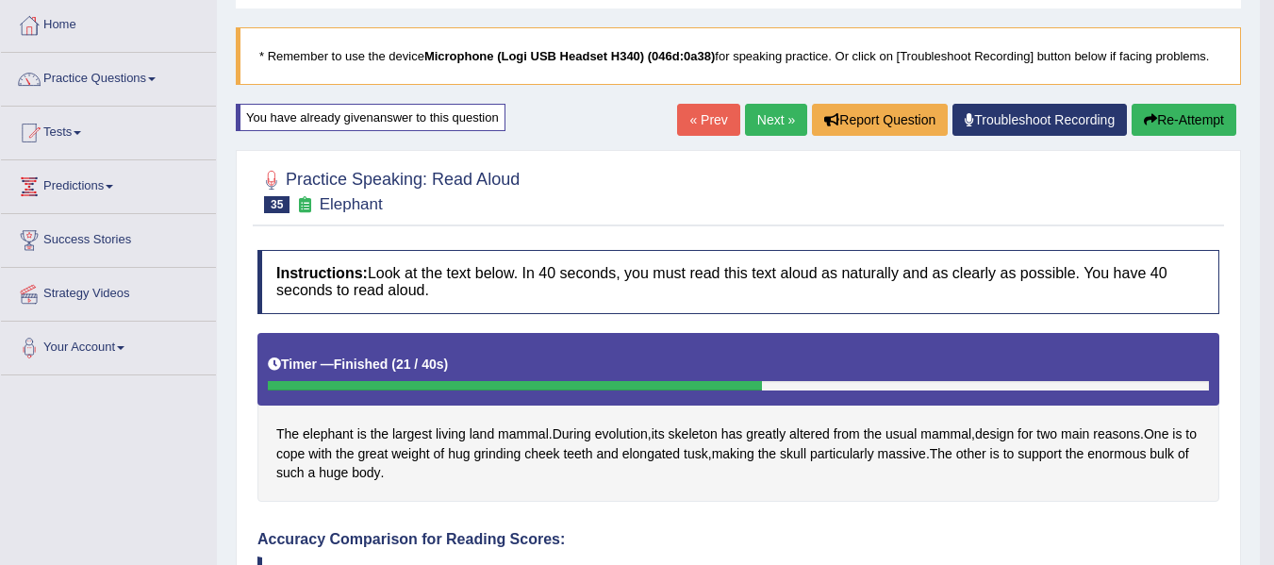
click at [777, 123] on link "Next »" at bounding box center [776, 120] width 62 height 32
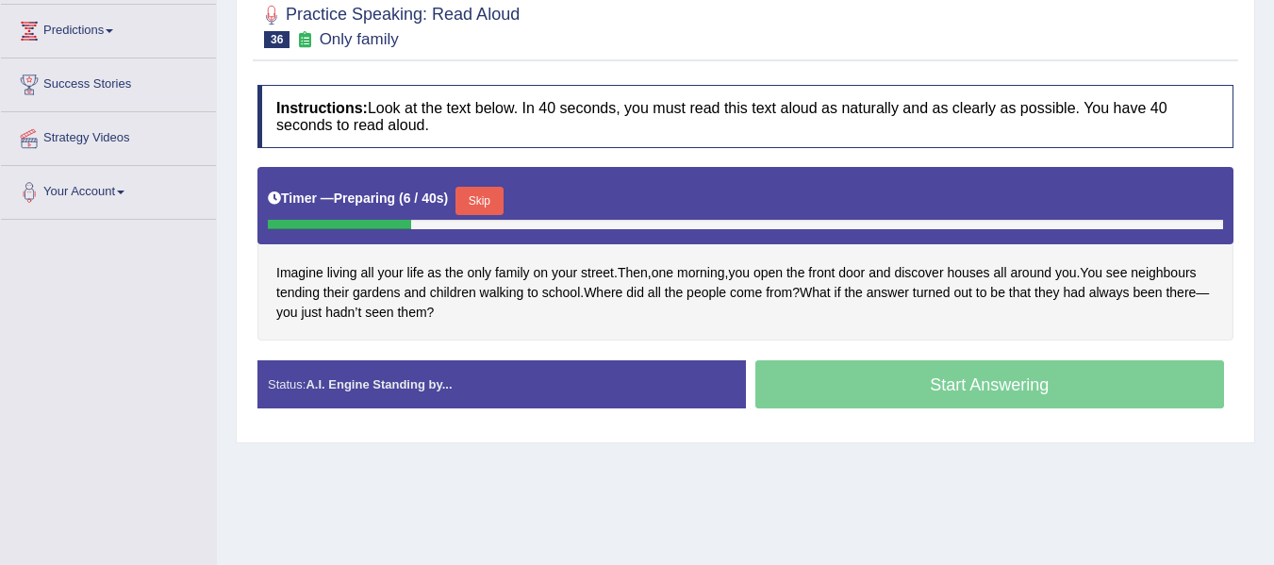
scroll to position [283, 0]
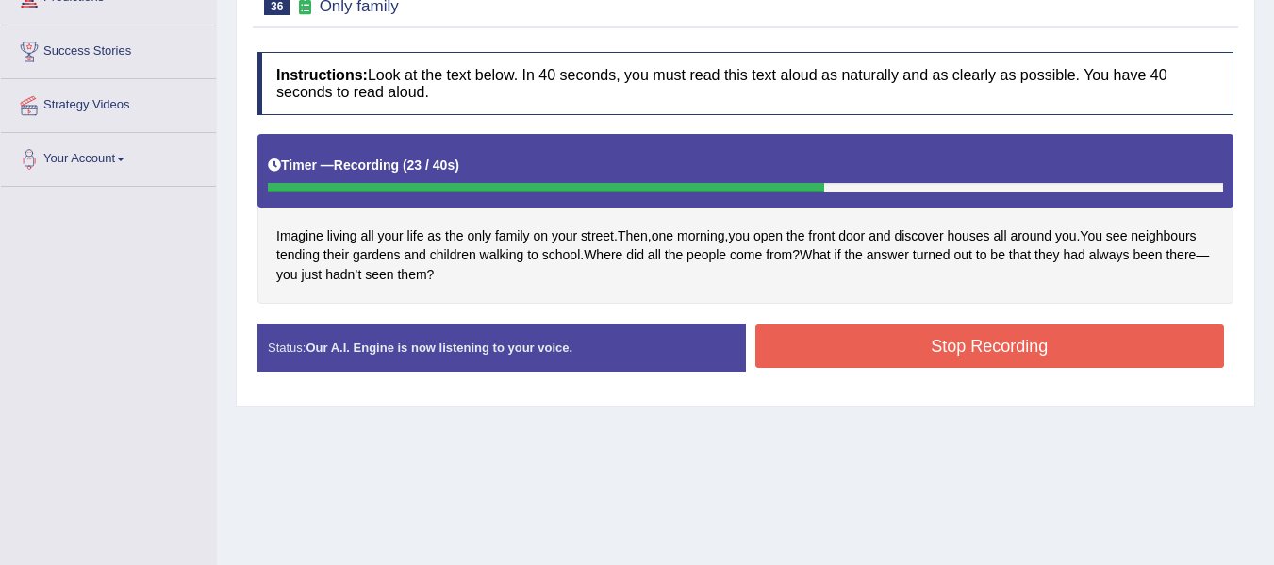
click at [1023, 338] on button "Stop Recording" at bounding box center [990, 345] width 470 height 43
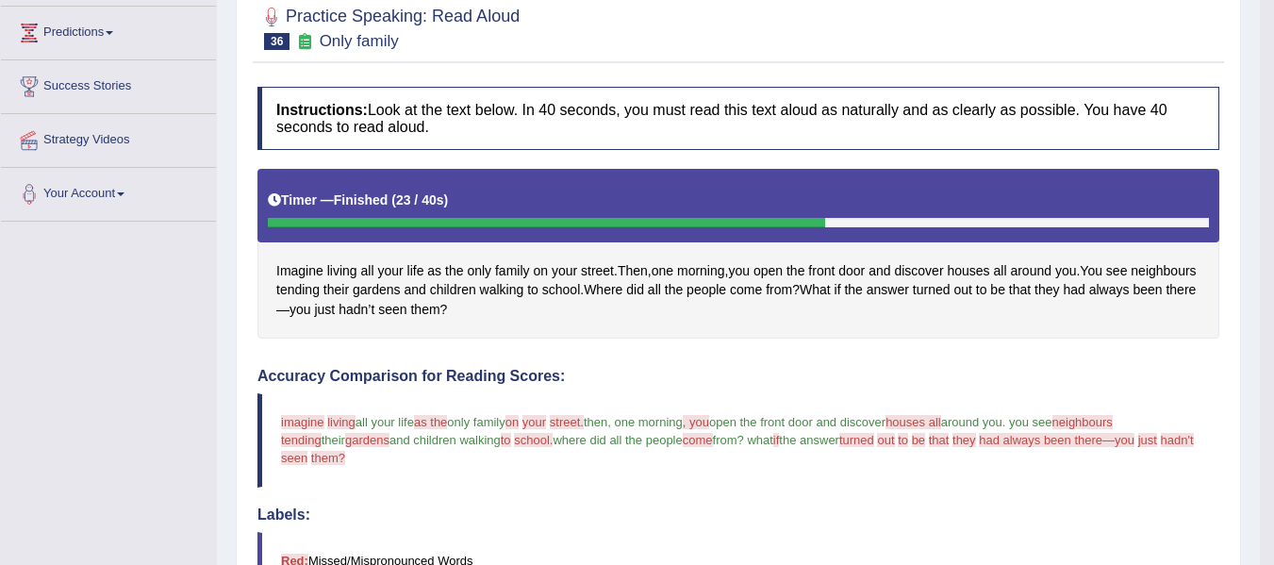
scroll to position [189, 0]
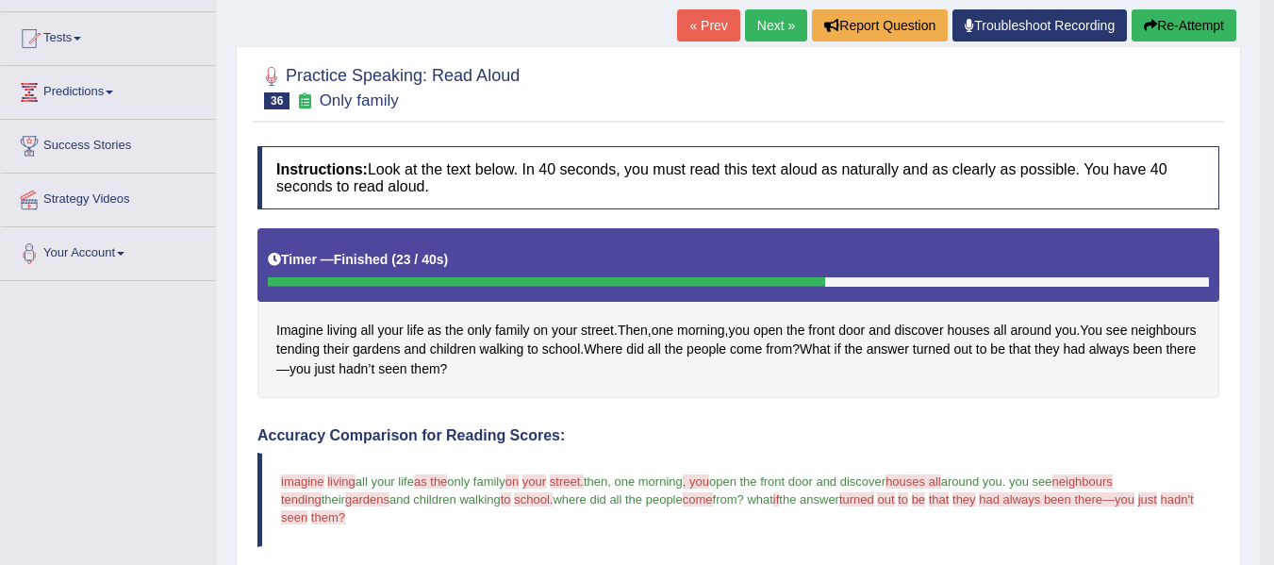
click at [1186, 28] on button "Re-Attempt" at bounding box center [1184, 25] width 105 height 32
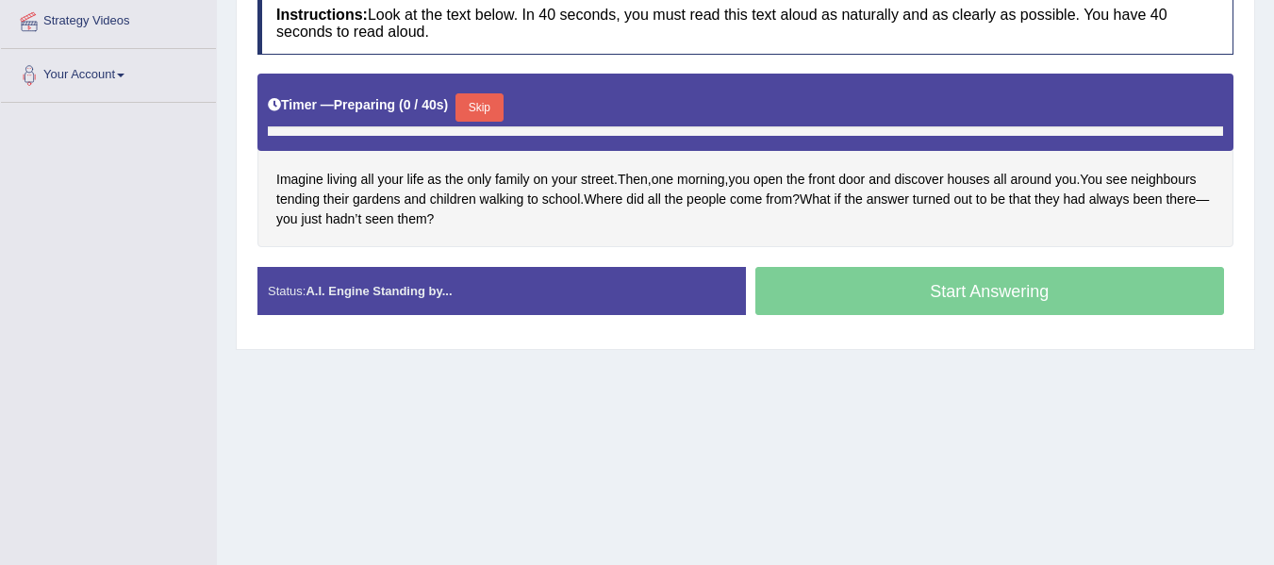
scroll to position [425, 0]
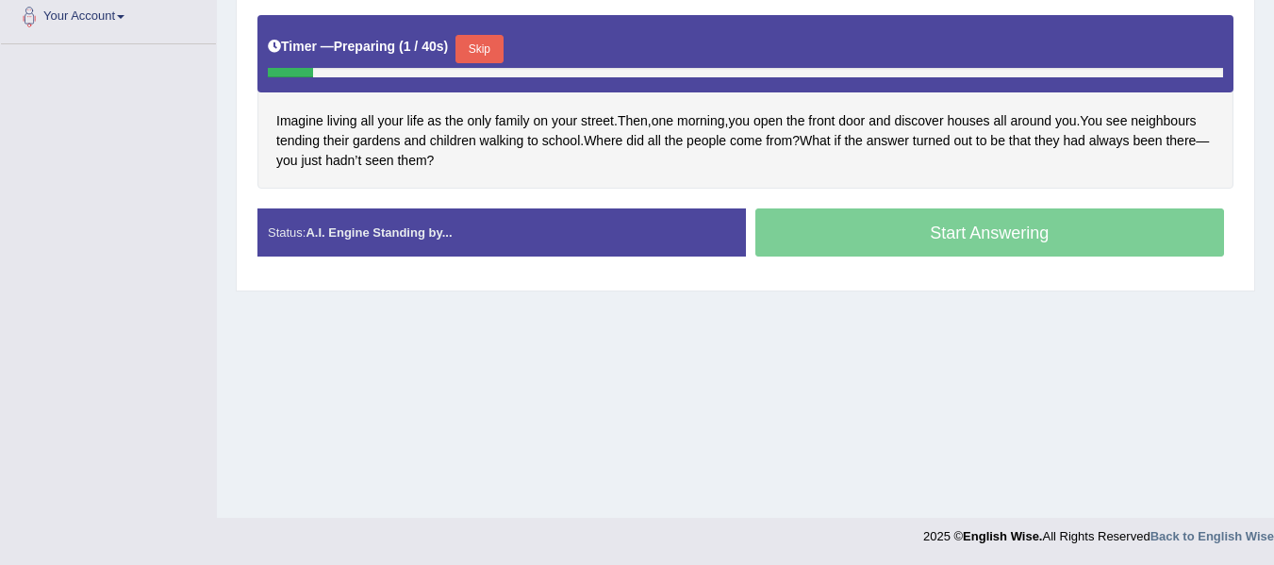
click at [483, 56] on button "Skip" at bounding box center [479, 49] width 47 height 28
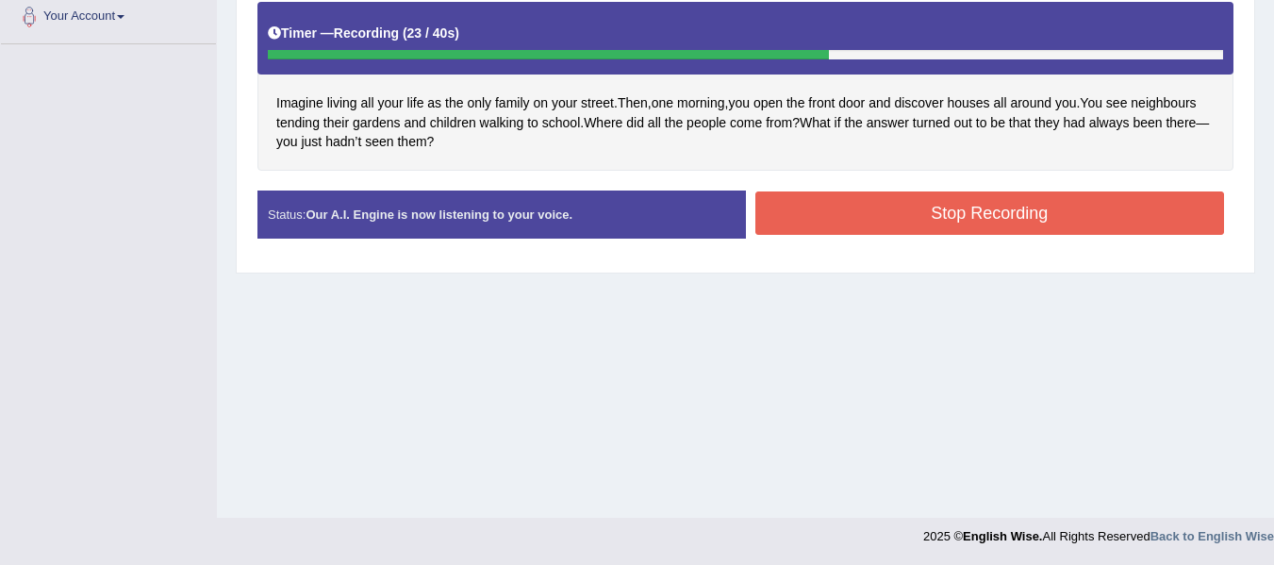
click at [960, 209] on button "Stop Recording" at bounding box center [990, 212] width 470 height 43
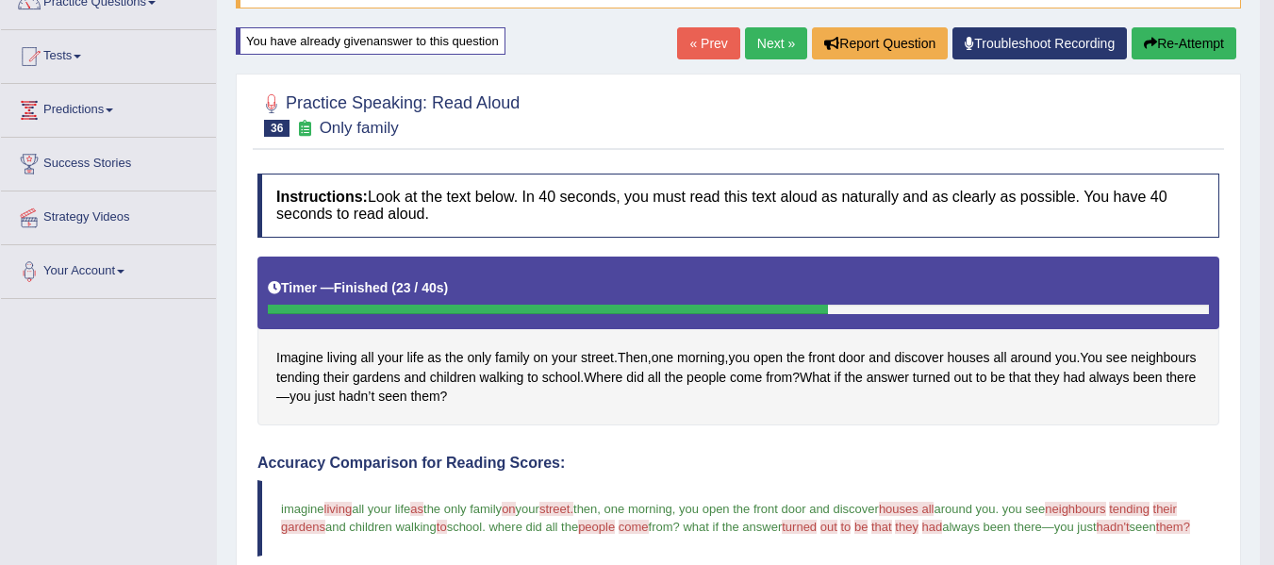
scroll to position [142, 0]
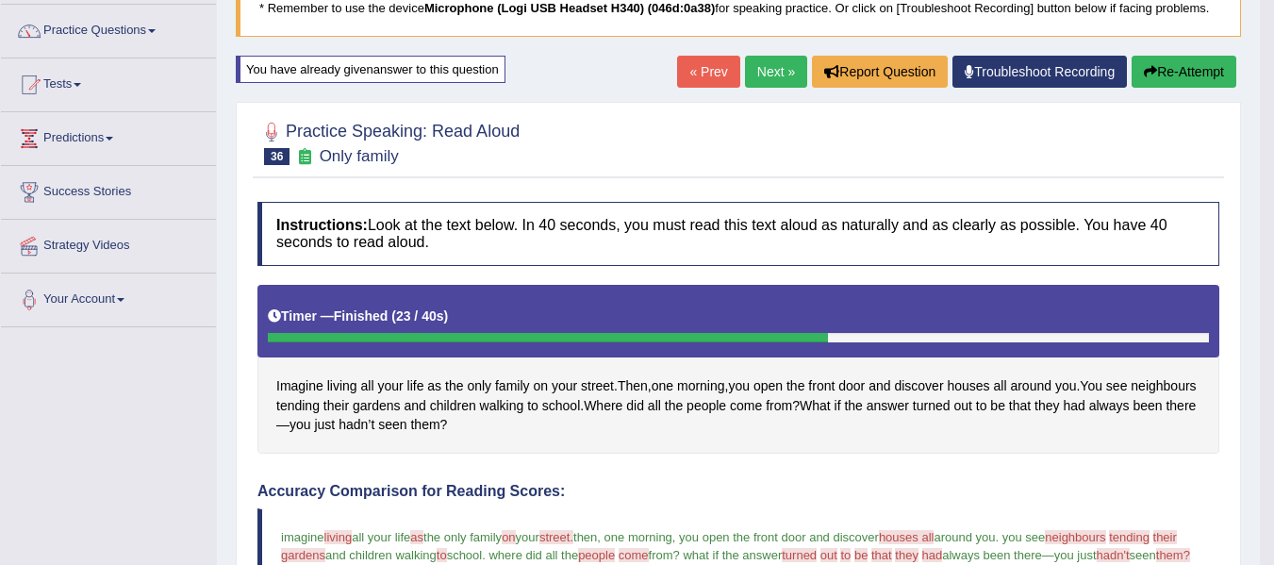
click at [771, 81] on link "Next »" at bounding box center [776, 72] width 62 height 32
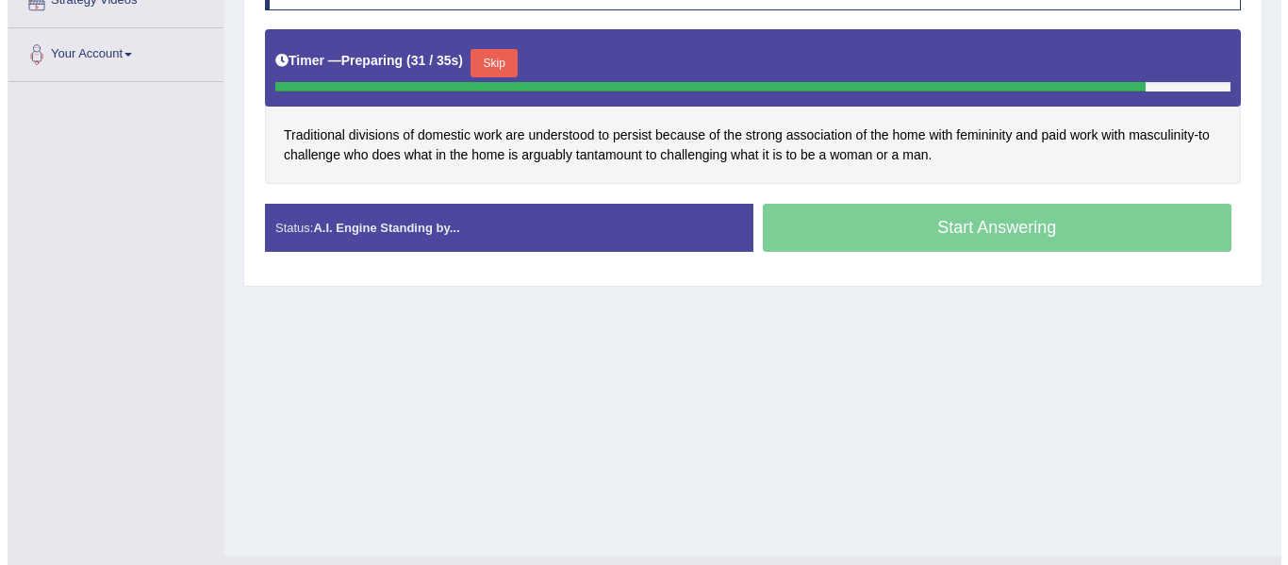
scroll to position [425, 0]
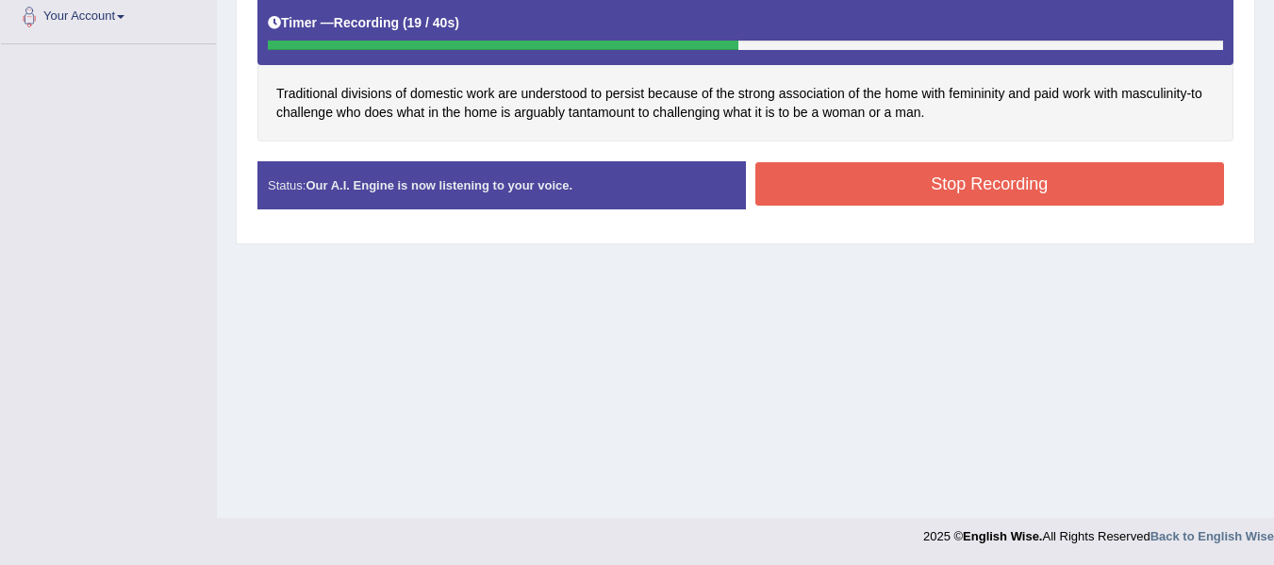
click at [866, 166] on button "Stop Recording" at bounding box center [990, 183] width 470 height 43
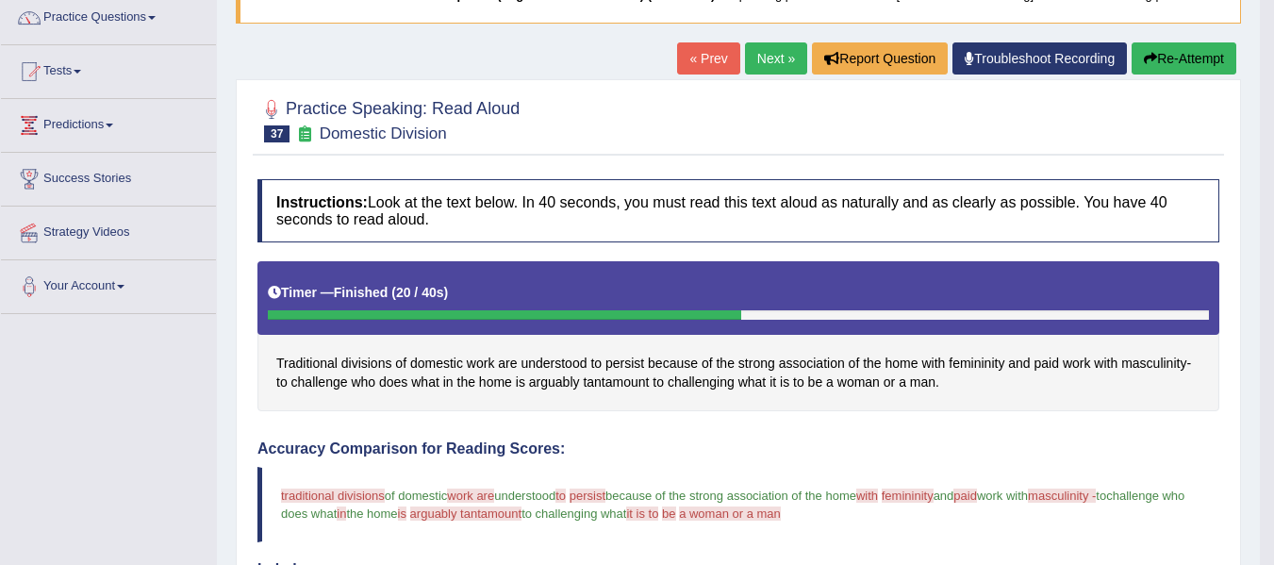
scroll to position [142, 0]
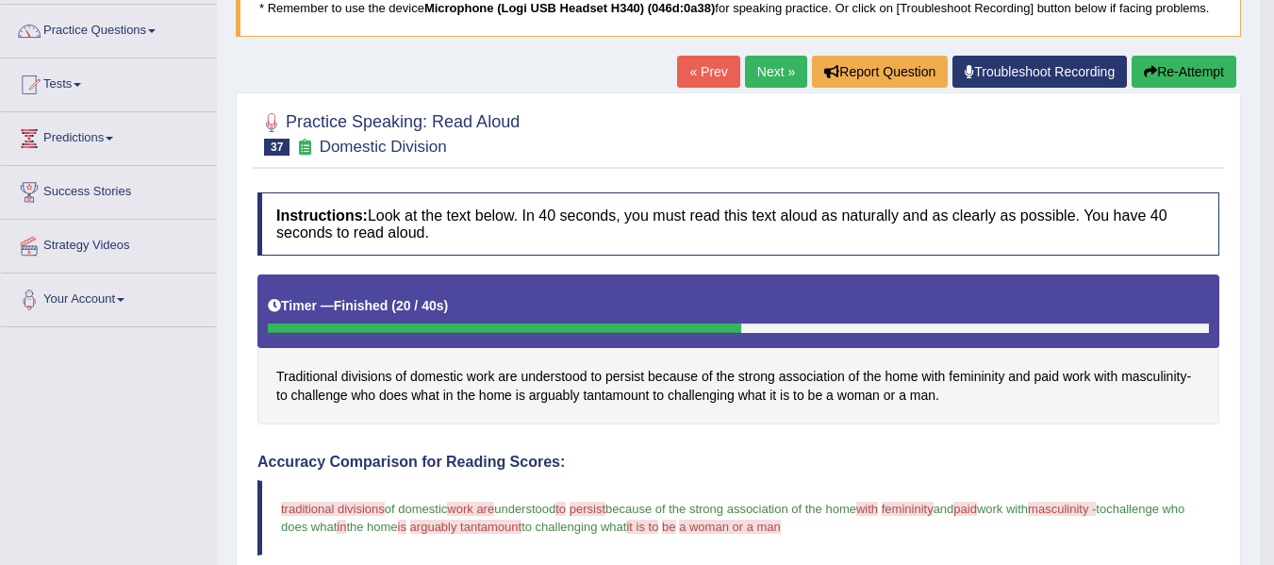
click at [1167, 69] on button "Re-Attempt" at bounding box center [1184, 72] width 105 height 32
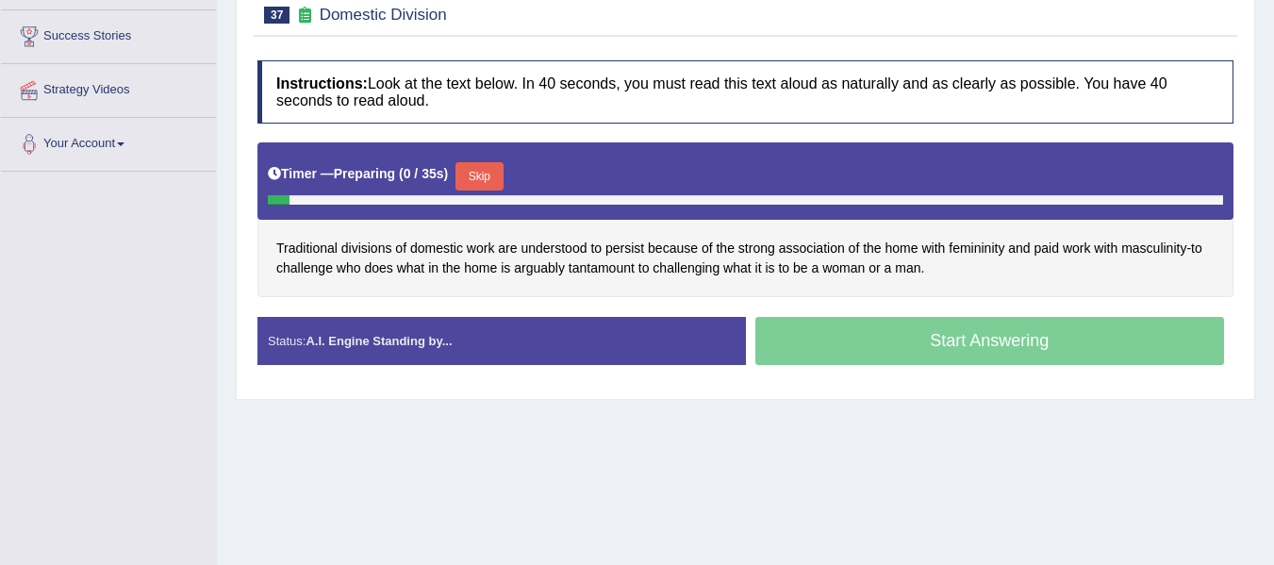
scroll to position [345, 0]
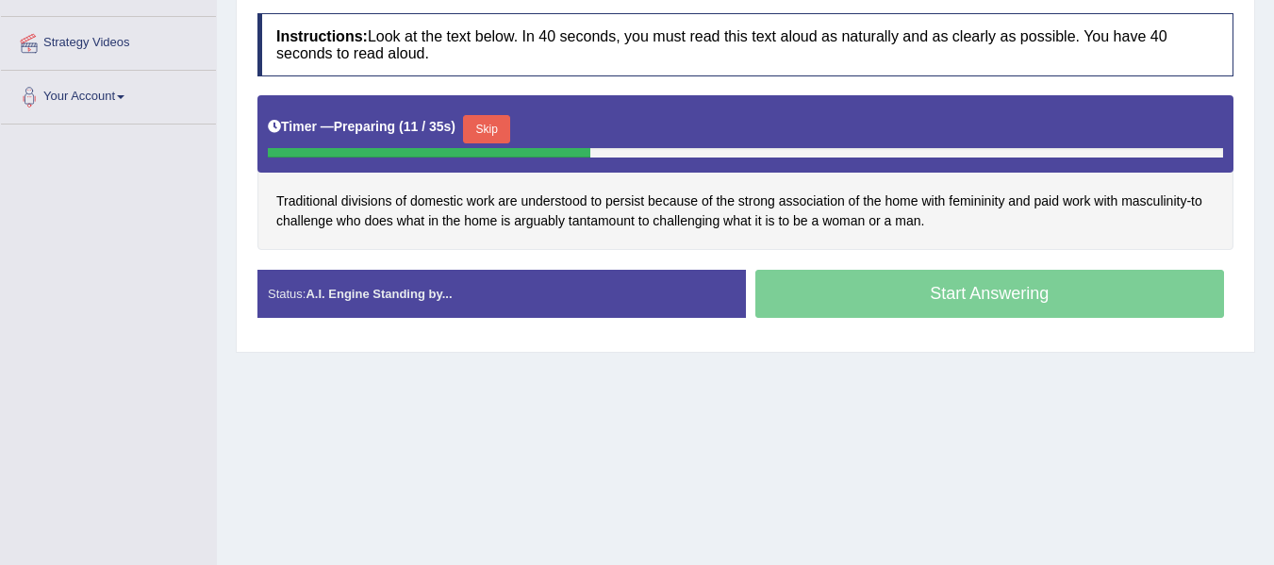
click at [504, 124] on button "Skip" at bounding box center [486, 129] width 47 height 28
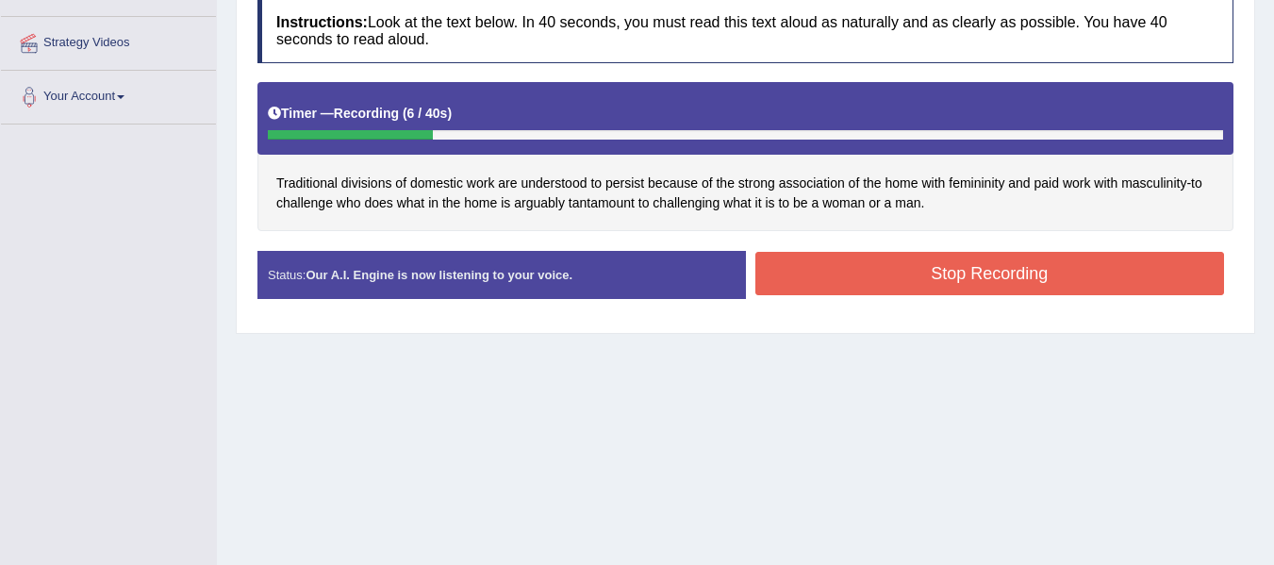
click at [890, 268] on button "Stop Recording" at bounding box center [990, 273] width 470 height 43
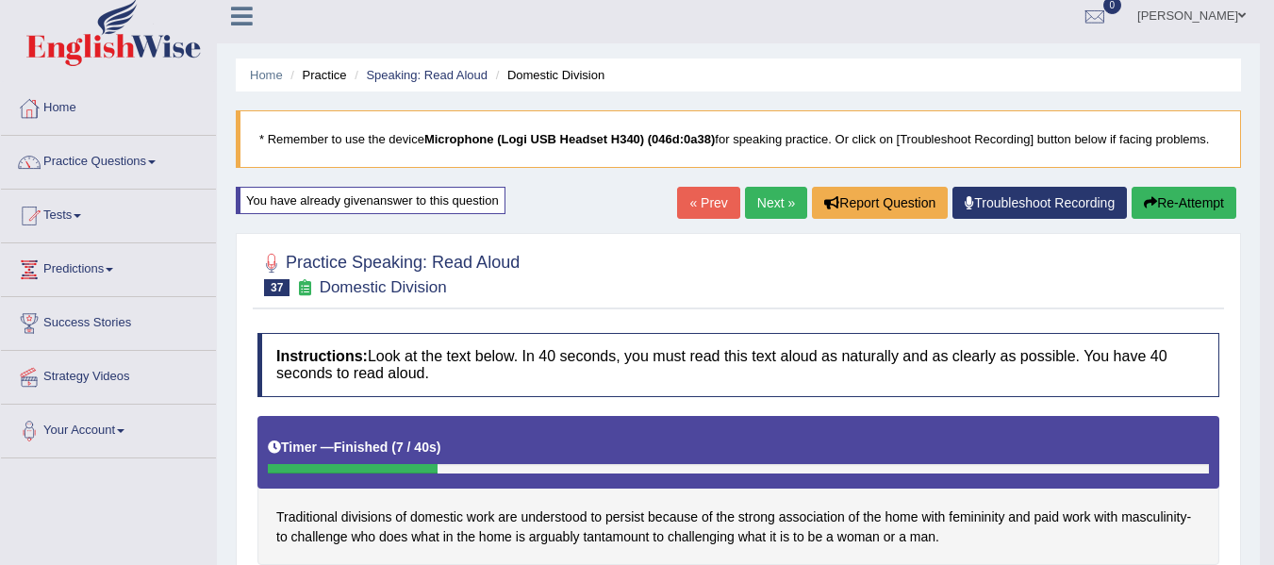
scroll to position [0, 0]
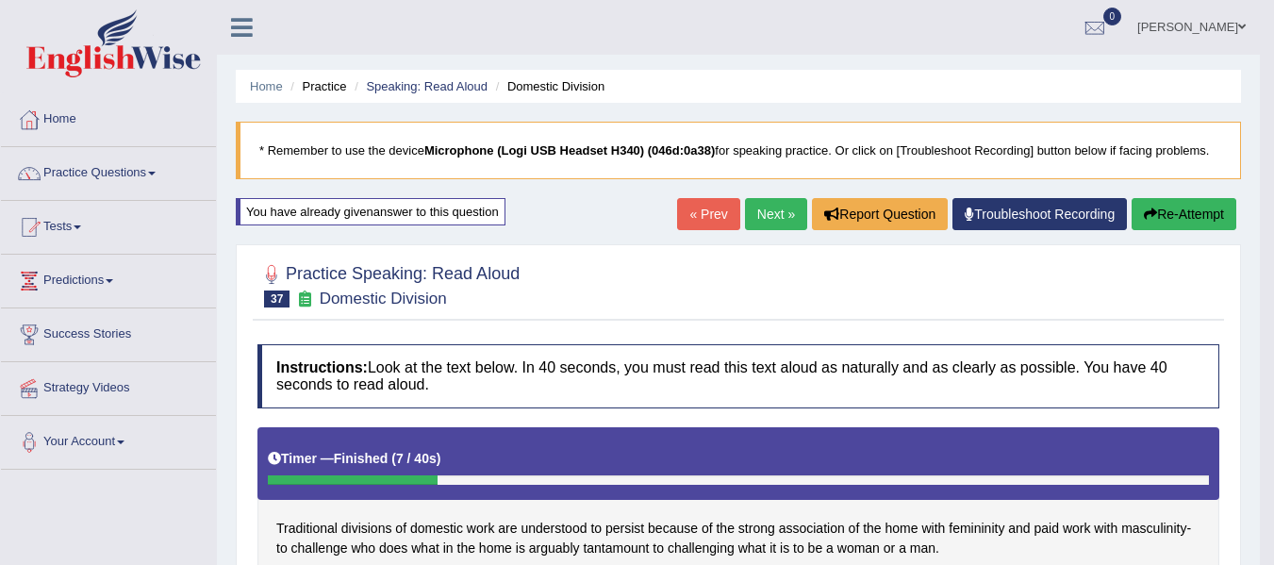
click at [1192, 218] on button "Re-Attempt" at bounding box center [1184, 214] width 105 height 32
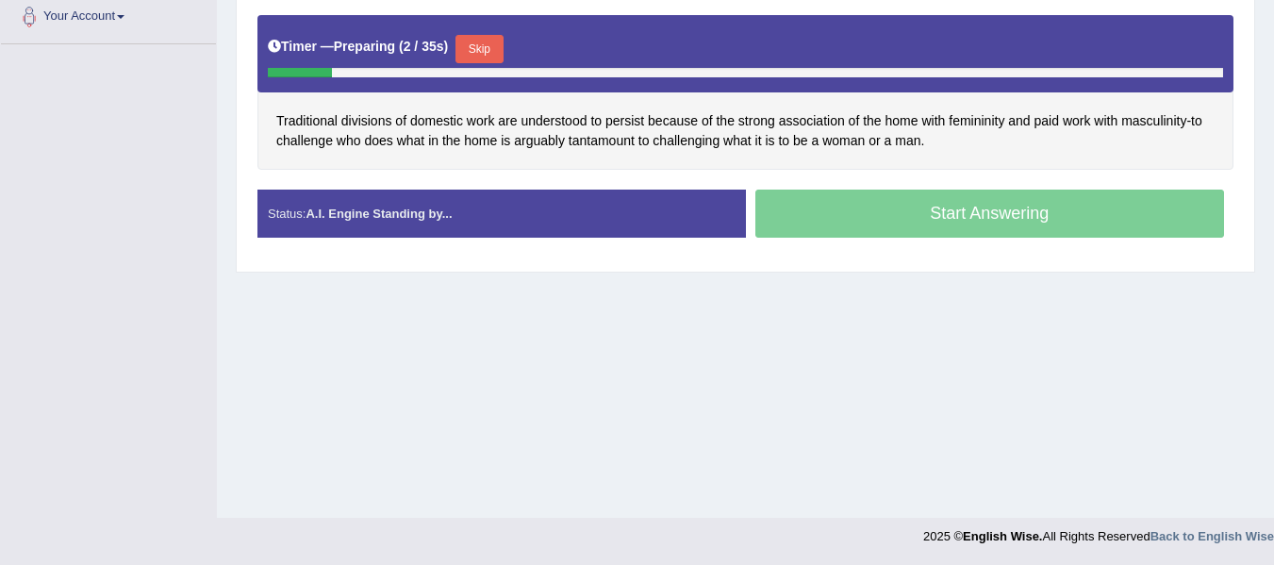
click at [492, 57] on button "Skip" at bounding box center [479, 49] width 47 height 28
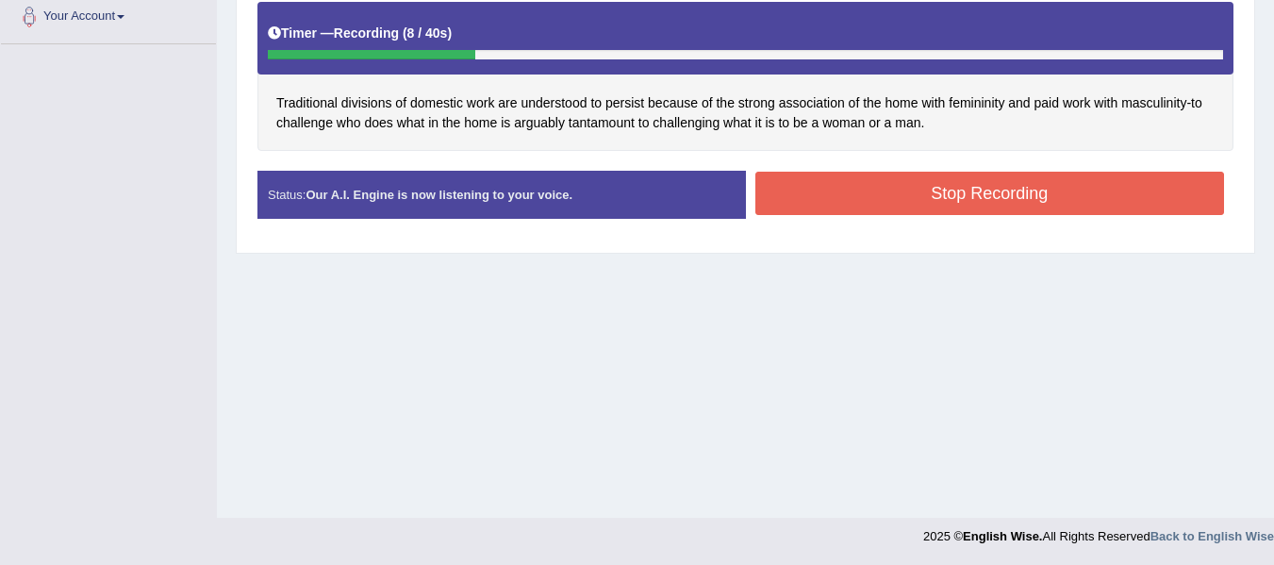
click at [921, 209] on button "Stop Recording" at bounding box center [990, 193] width 470 height 43
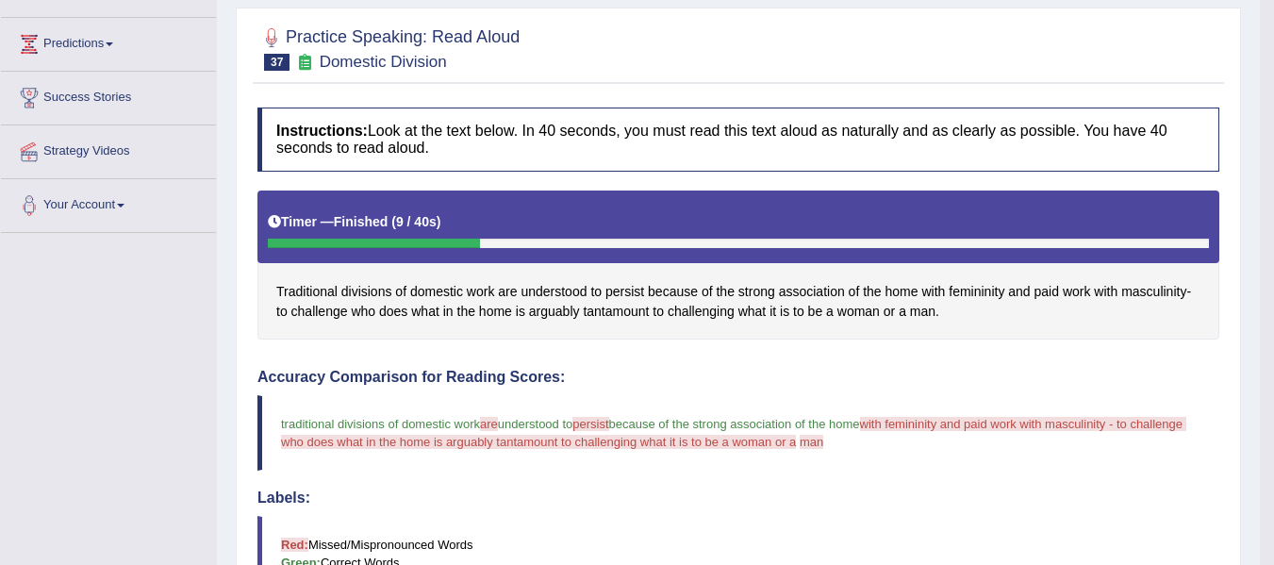
scroll to position [142, 0]
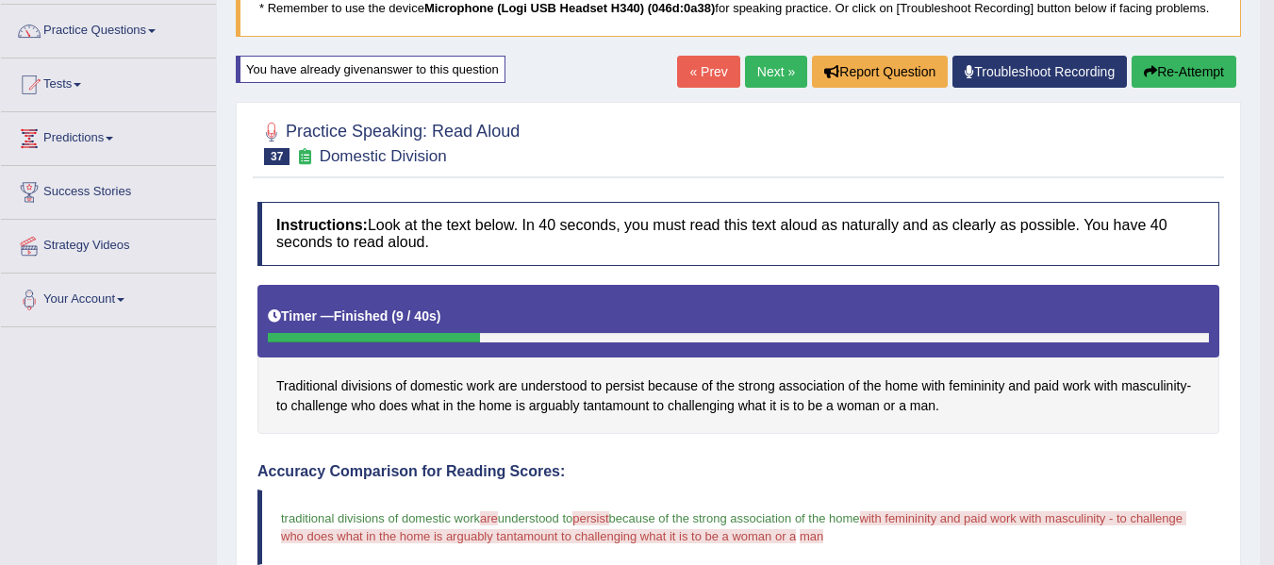
click at [1170, 78] on button "Re-Attempt" at bounding box center [1184, 72] width 105 height 32
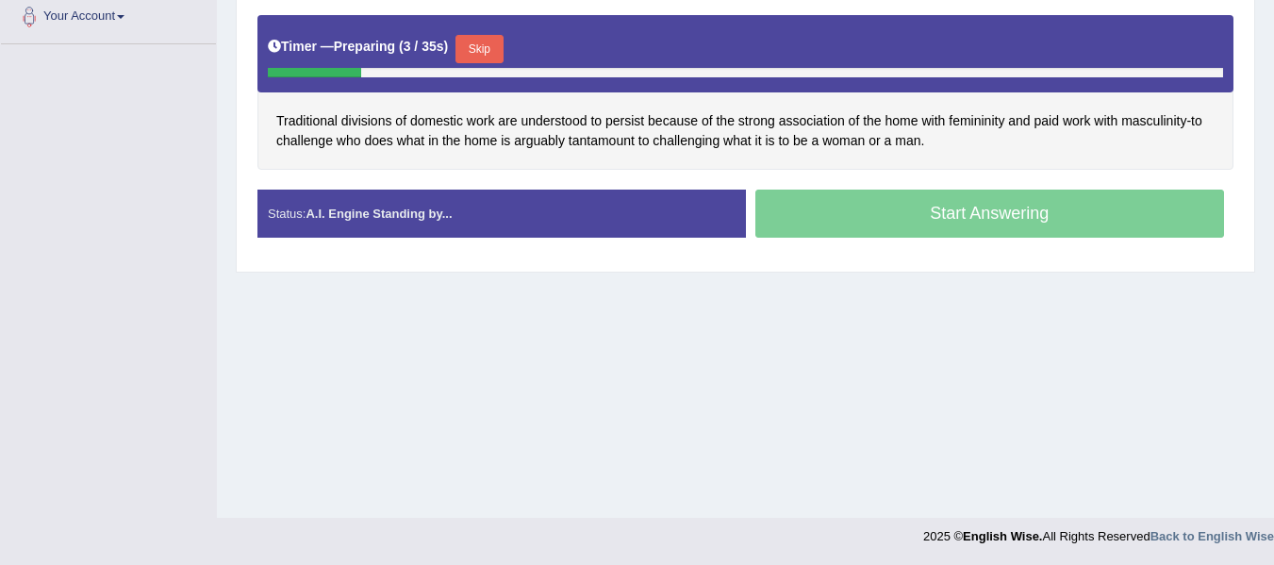
click at [499, 47] on button "Skip" at bounding box center [479, 49] width 47 height 28
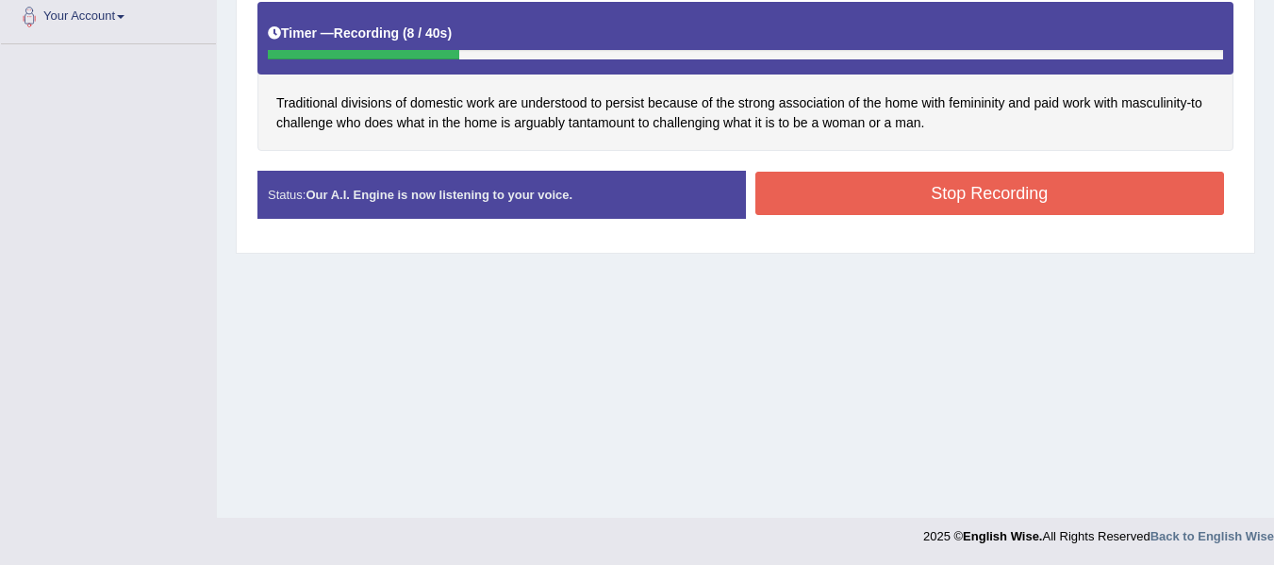
click at [928, 201] on button "Stop Recording" at bounding box center [990, 193] width 470 height 43
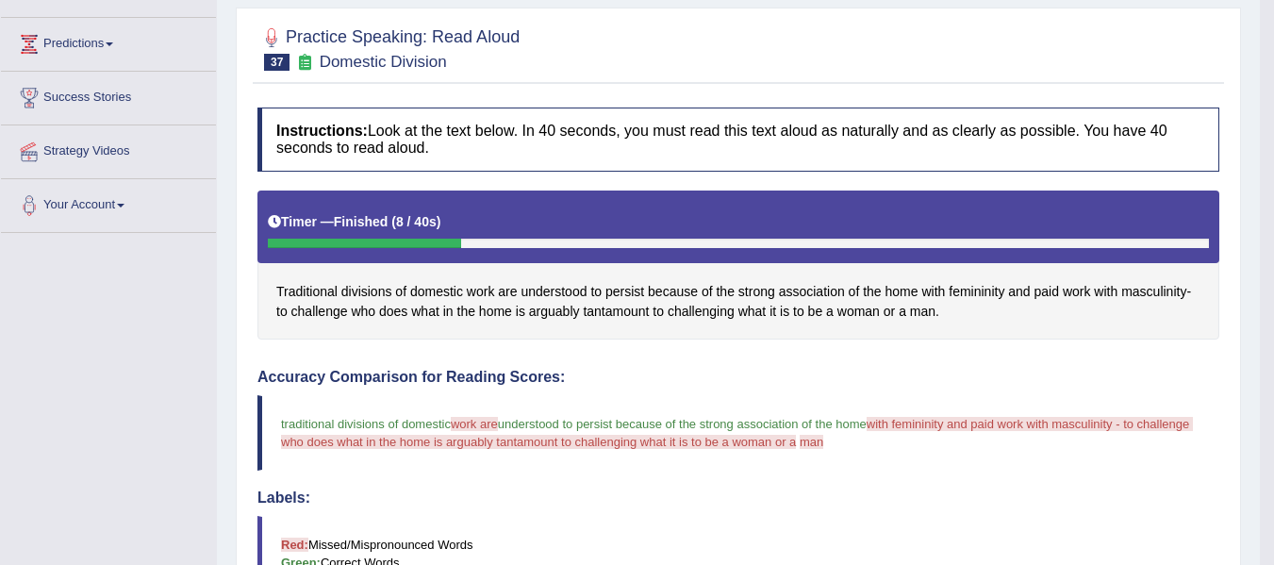
scroll to position [142, 0]
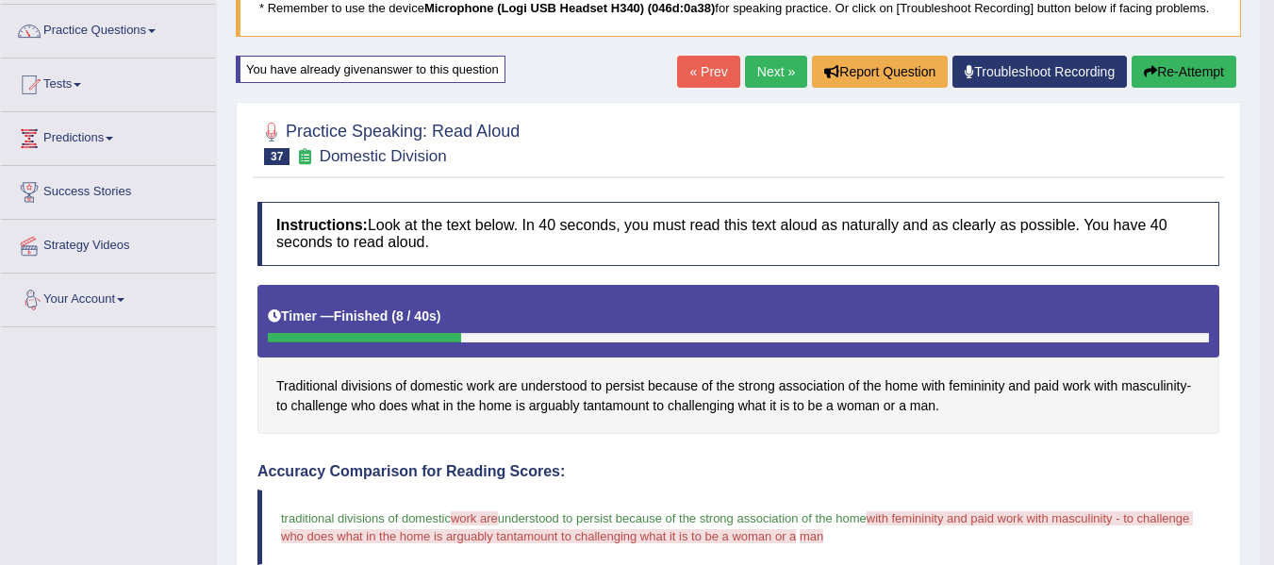
click at [1189, 76] on button "Re-Attempt" at bounding box center [1184, 72] width 105 height 32
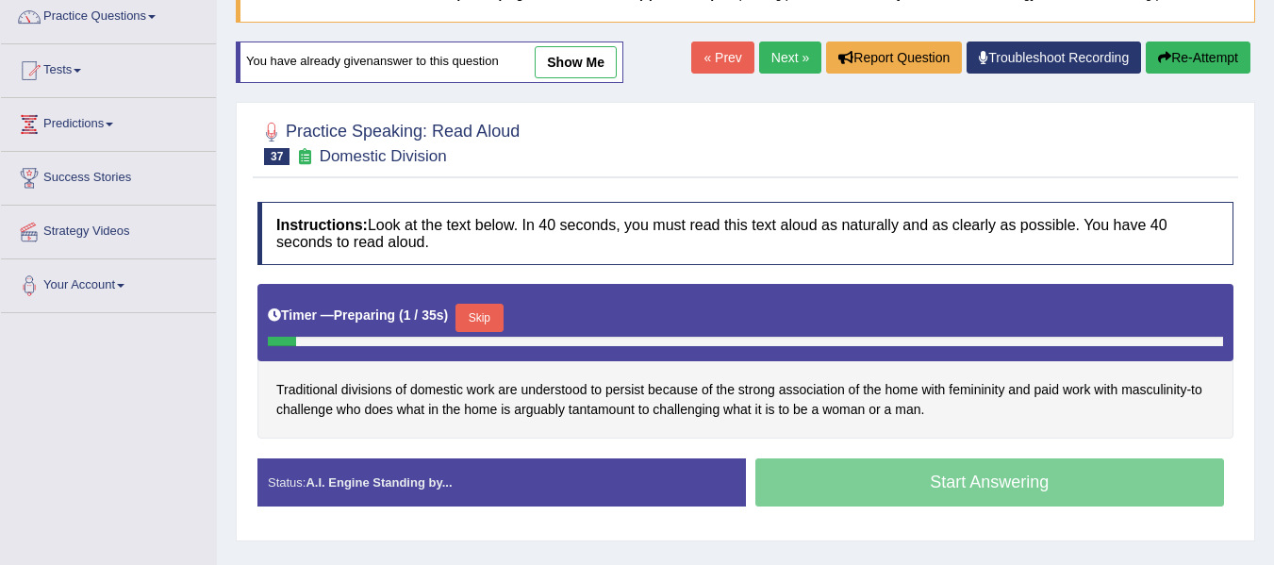
scroll to position [345, 0]
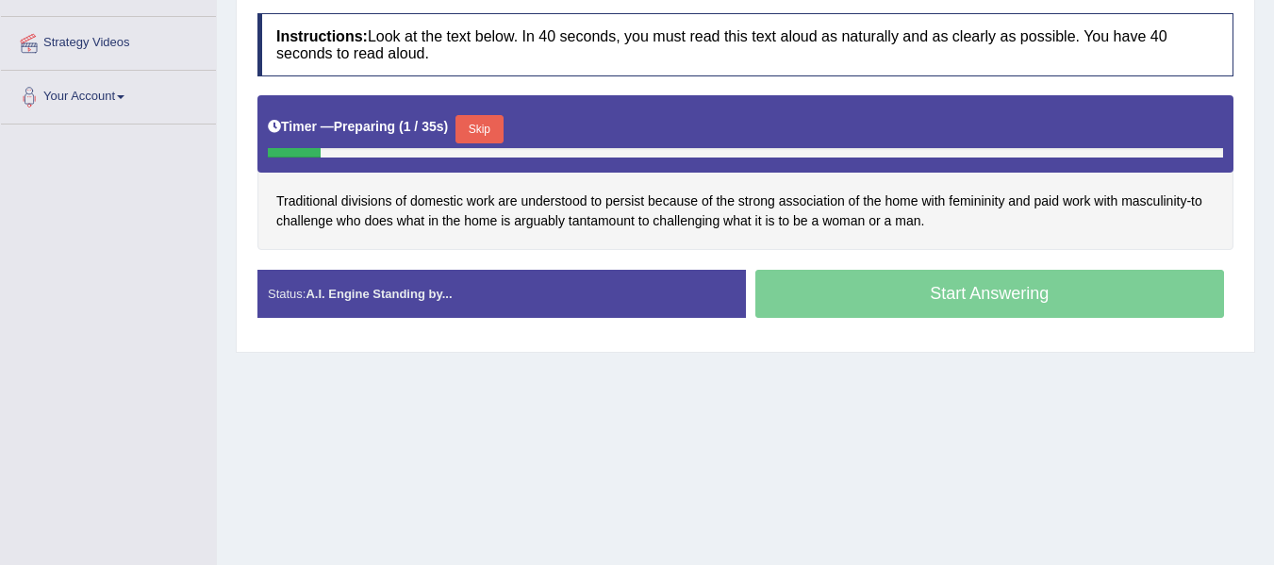
click at [497, 121] on button "Skip" at bounding box center [479, 129] width 47 height 28
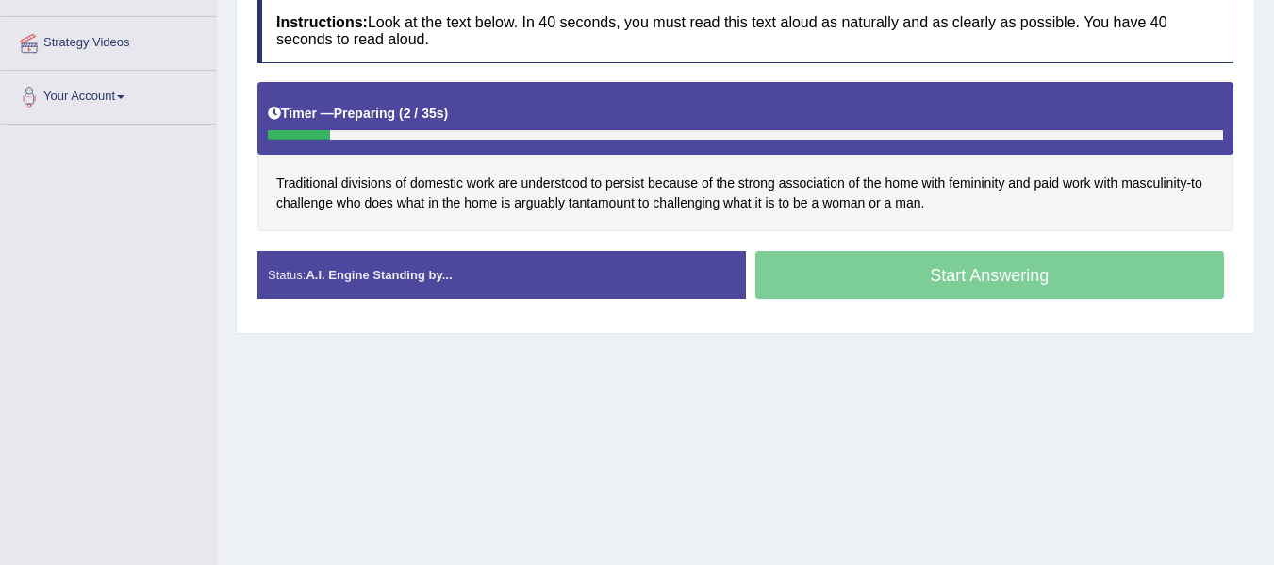
scroll to position [0, 0]
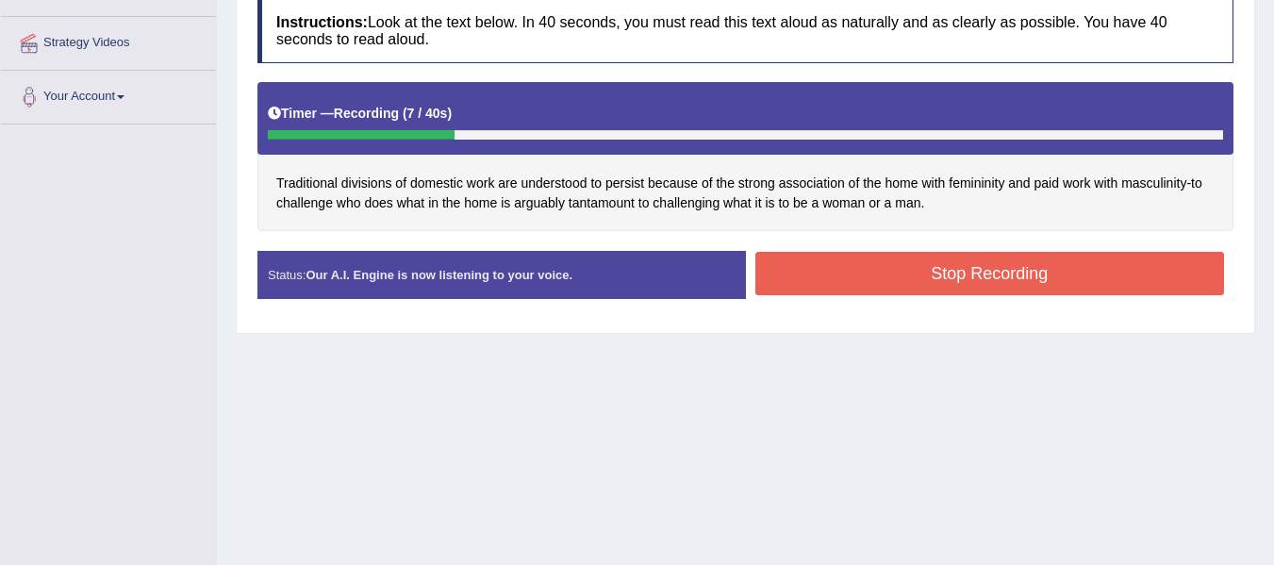
click at [928, 275] on button "Stop Recording" at bounding box center [990, 273] width 470 height 43
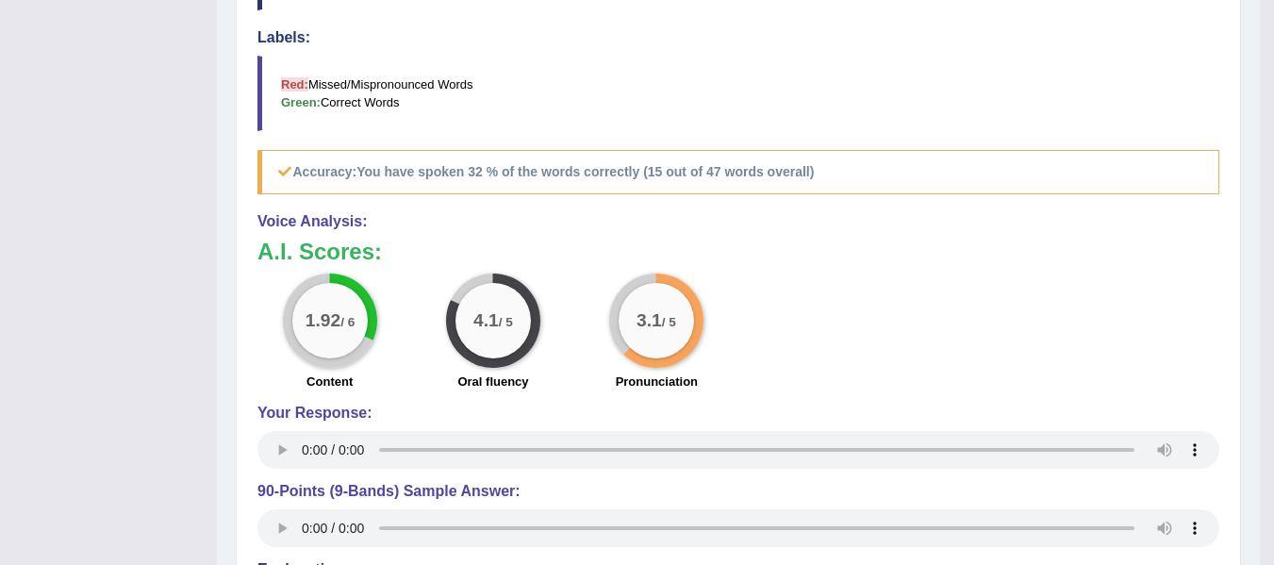
scroll to position [722, 0]
